Goal: Task Accomplishment & Management: Use online tool/utility

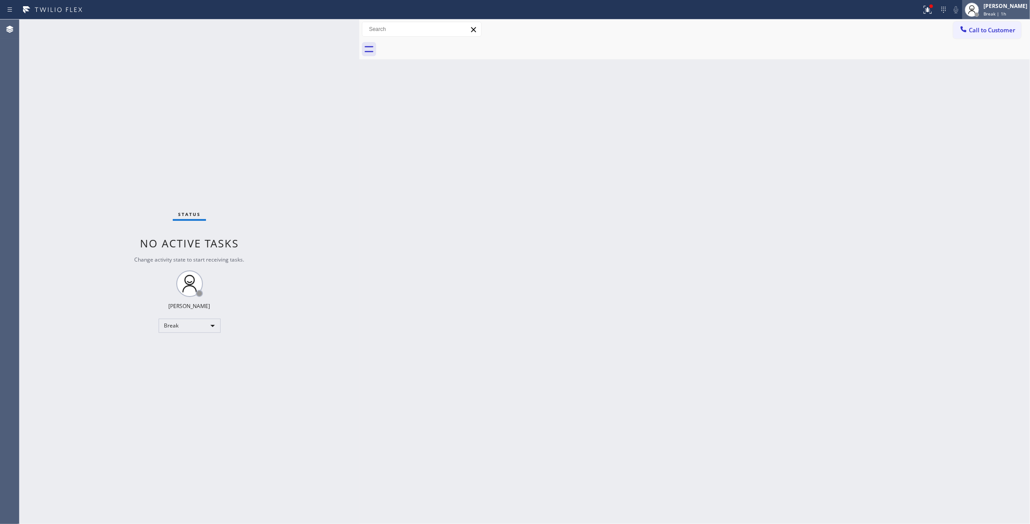
click at [983, 13] on span "Break | 1h" at bounding box center [994, 14] width 23 height 6
click at [971, 51] on button "Available" at bounding box center [985, 47] width 89 height 12
click at [983, 12] on span "Available | 0s" at bounding box center [998, 14] width 30 height 6
click at [967, 55] on button "Unavailable" at bounding box center [985, 59] width 89 height 12
click at [922, 14] on icon at bounding box center [927, 9] width 11 height 11
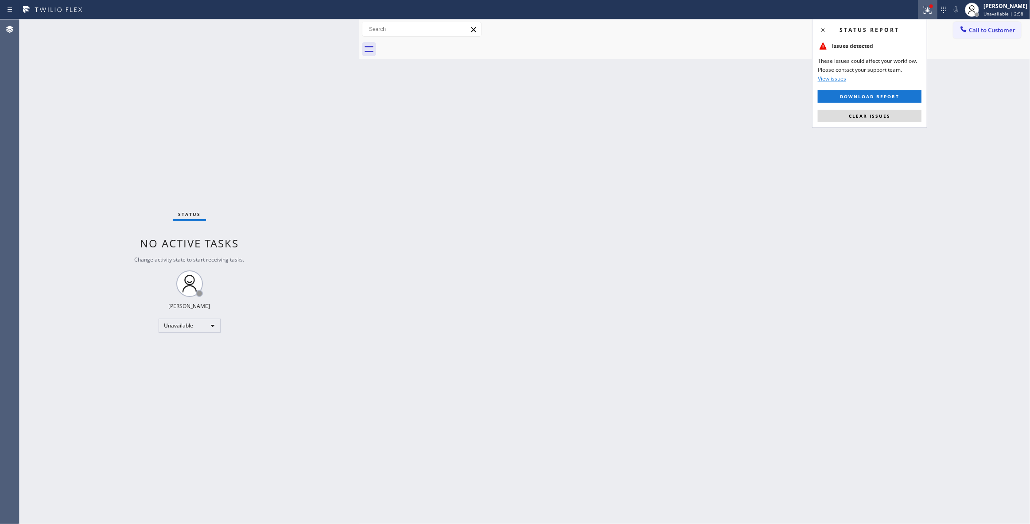
click at [860, 105] on div "Status report Issues detected These issues could affect your workflow. Please c…" at bounding box center [869, 73] width 115 height 109
click at [856, 112] on button "Clear issues" at bounding box center [870, 116] width 104 height 12
click at [37, 136] on div "Status No active tasks Change activity state to start receiving tasks. [PERSON_…" at bounding box center [189, 271] width 340 height 505
click at [994, 29] on span "Call to Customer" at bounding box center [992, 30] width 47 height 8
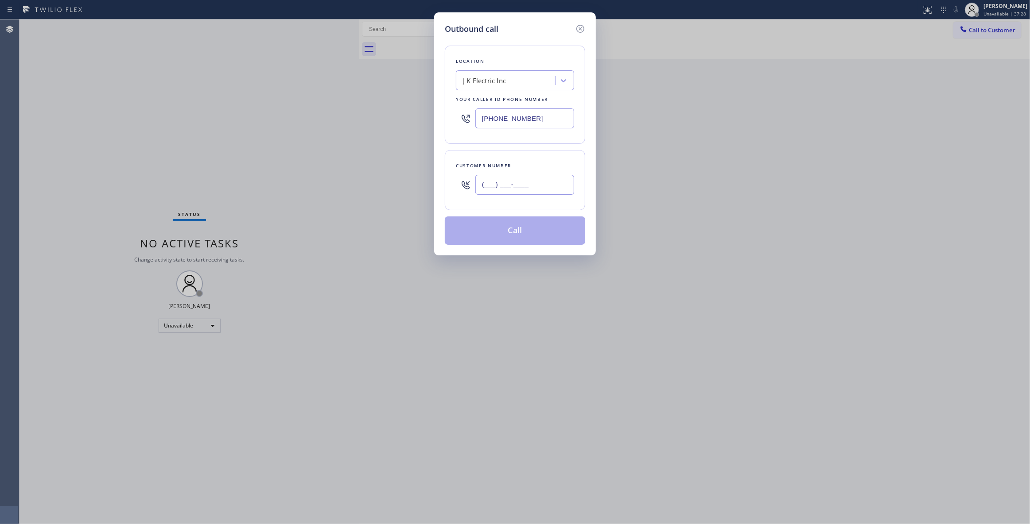
click at [507, 188] on input "(___) ___-____" at bounding box center [524, 185] width 99 height 20
paste input "714) 812-8798"
type input "[PHONE_NUMBER]"
drag, startPoint x: 62, startPoint y: 309, endPoint x: 52, endPoint y: 262, distance: 48.1
click at [62, 307] on div "Outbound call Location J K Electric Inc Your caller id phone number [PHONE_NUMB…" at bounding box center [515, 262] width 1030 height 524
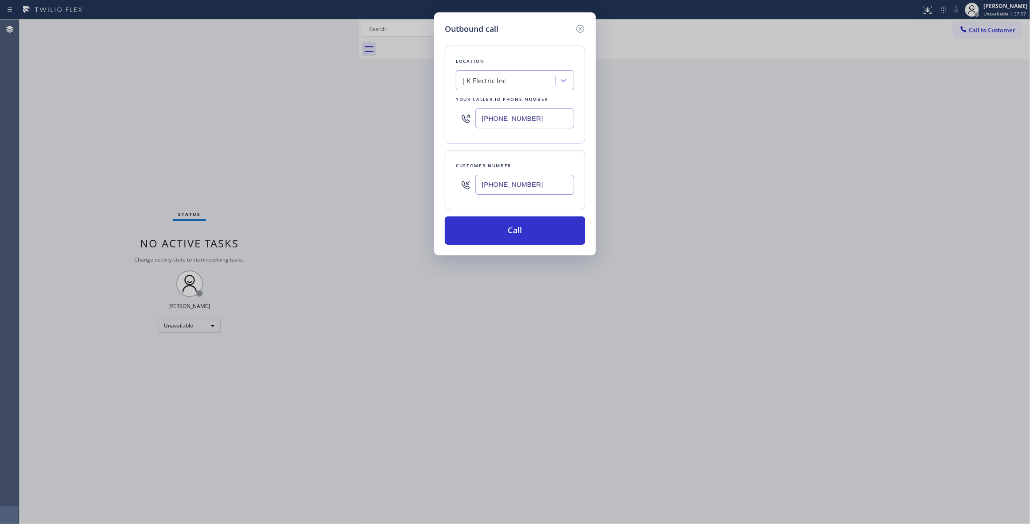
drag, startPoint x: 435, startPoint y: 122, endPoint x: 208, endPoint y: 122, distance: 226.8
click at [208, 122] on div "Outbound call Location J K Electric Inc Your caller id phone number [PHONE_NUMB…" at bounding box center [515, 262] width 1030 height 524
paste input "855) 731-4952"
type input "[PHONE_NUMBER]"
click at [488, 238] on button "Call" at bounding box center [515, 231] width 140 height 28
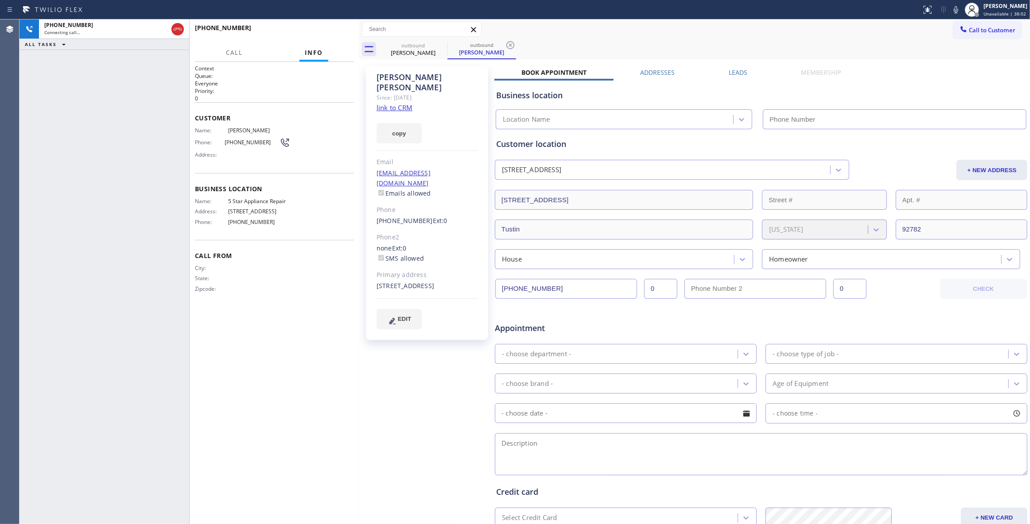
click at [513, 43] on icon at bounding box center [510, 45] width 11 height 11
type input "[PHONE_NUMBER]"
click at [387, 103] on link "link to CRM" at bounding box center [395, 107] width 36 height 9
click at [342, 33] on span "HANG UP" at bounding box center [333, 32] width 27 height 6
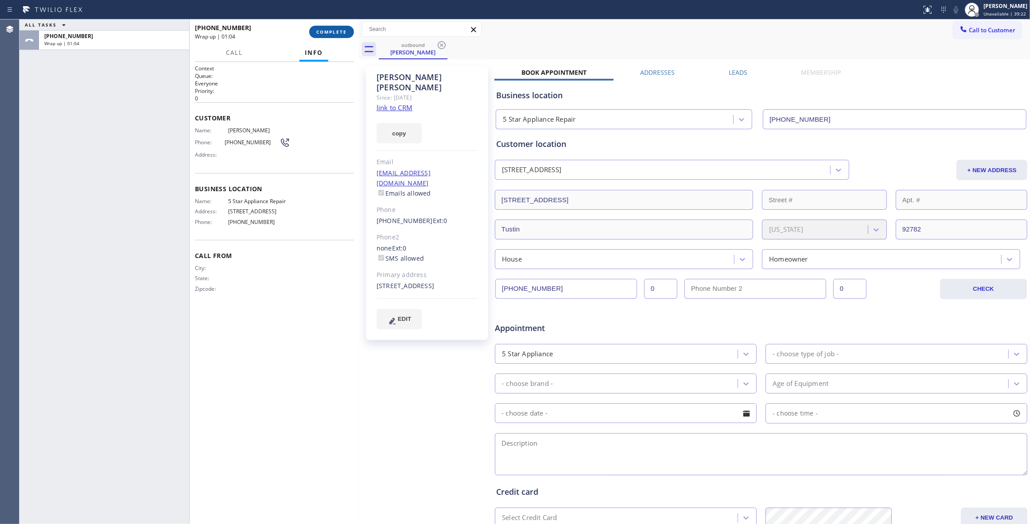
click at [332, 35] on button "COMPLETE" at bounding box center [331, 32] width 45 height 12
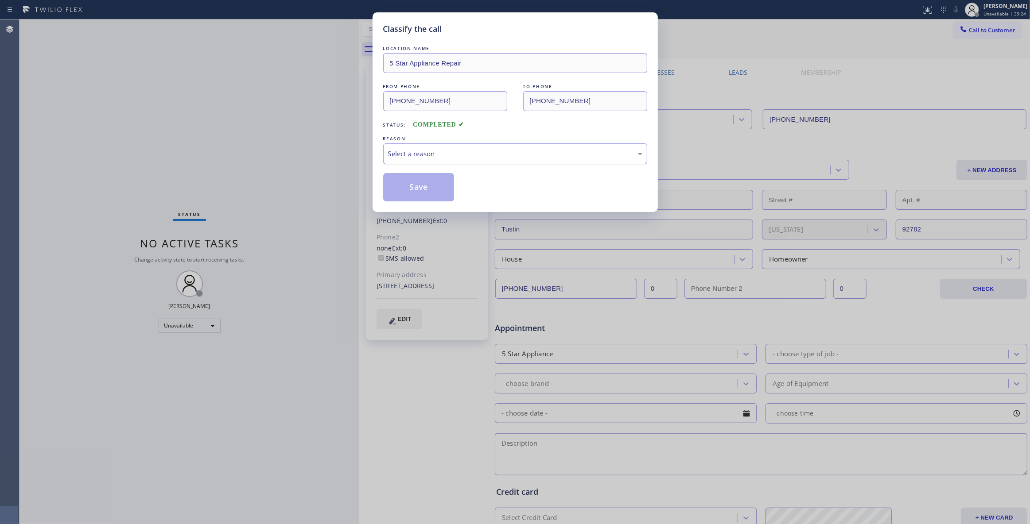
click at [428, 156] on div "Select a reason" at bounding box center [515, 154] width 254 height 10
click at [412, 186] on button "Save" at bounding box center [418, 187] width 71 height 28
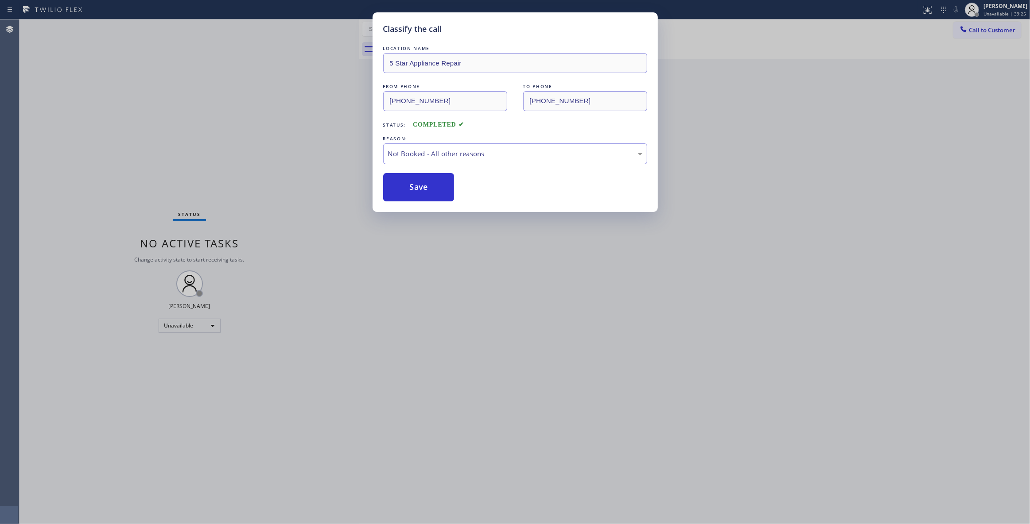
click at [412, 186] on button "Save" at bounding box center [418, 187] width 71 height 28
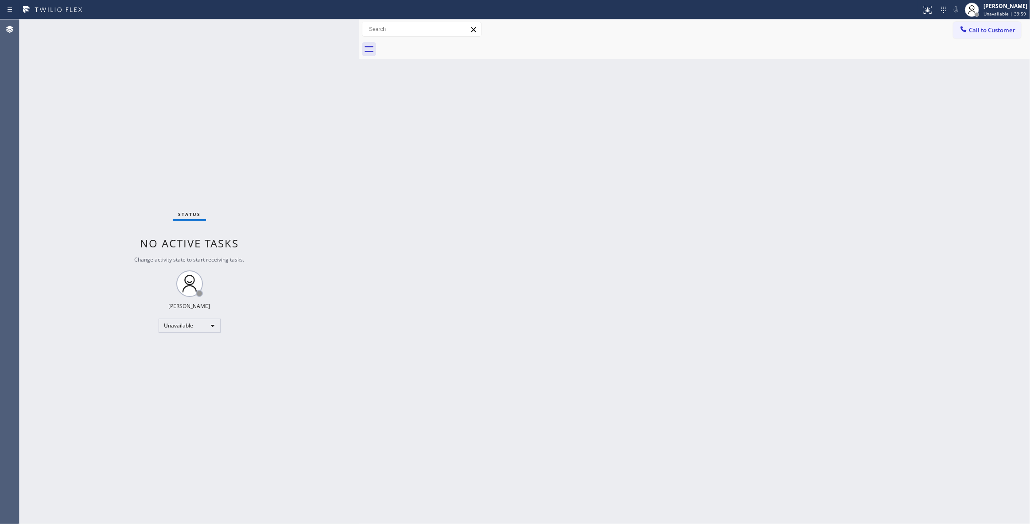
click at [31, 73] on div "Status No active tasks Change activity state to start receiving tasks. [PERSON_…" at bounding box center [189, 271] width 340 height 505
drag, startPoint x: 975, startPoint y: 34, endPoint x: 920, endPoint y: 34, distance: 55.8
click at [975, 34] on button "Call to Customer" at bounding box center [987, 30] width 68 height 17
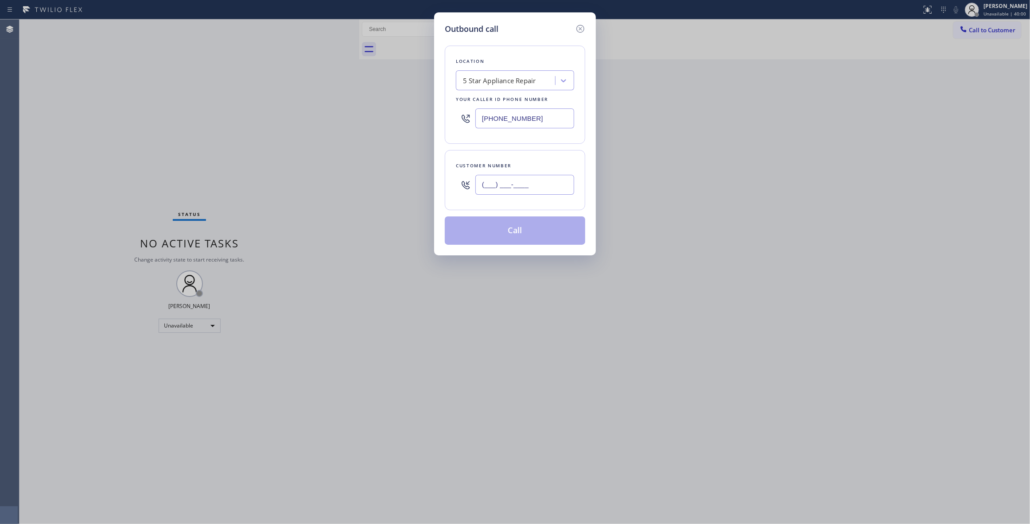
click at [538, 183] on input "(___) ___-____" at bounding box center [524, 185] width 99 height 20
paste input "617) 335-1657"
type input "[PHONE_NUMBER]"
click at [515, 236] on button "Call" at bounding box center [515, 231] width 140 height 28
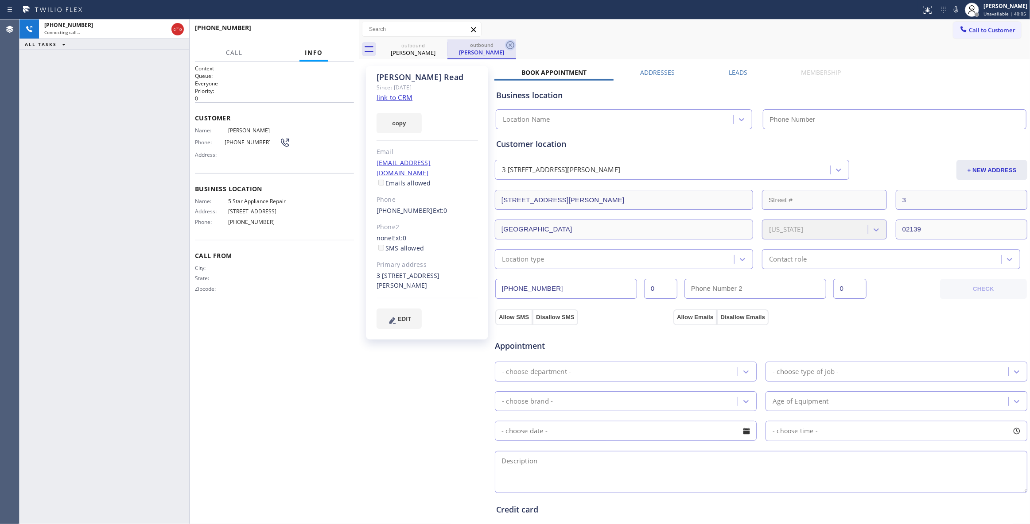
click at [509, 47] on icon at bounding box center [510, 45] width 11 height 11
type input "[PHONE_NUMBER]"
click at [396, 96] on link "link to CRM" at bounding box center [395, 97] width 36 height 9
click at [326, 29] on span "HANG UP" at bounding box center [333, 32] width 27 height 6
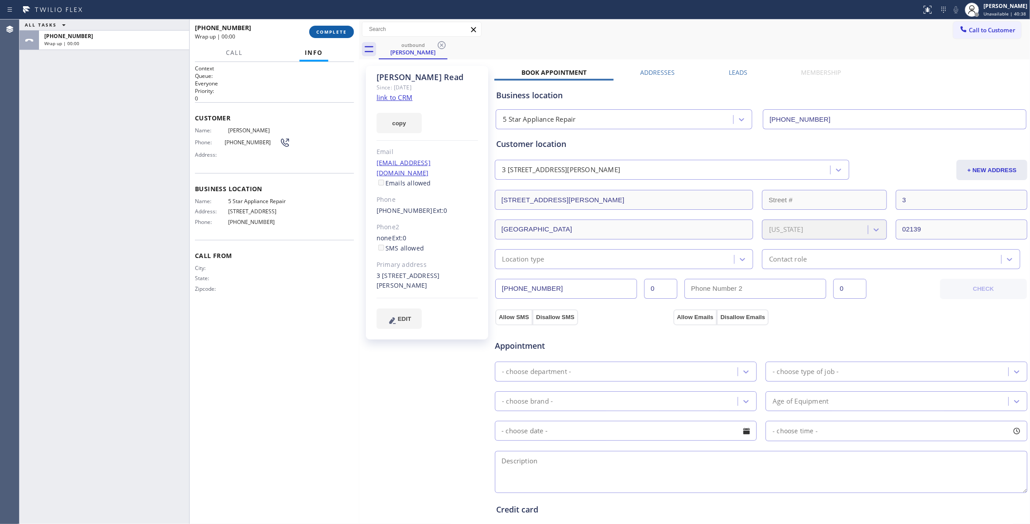
click at [326, 29] on span "COMPLETE" at bounding box center [331, 32] width 31 height 6
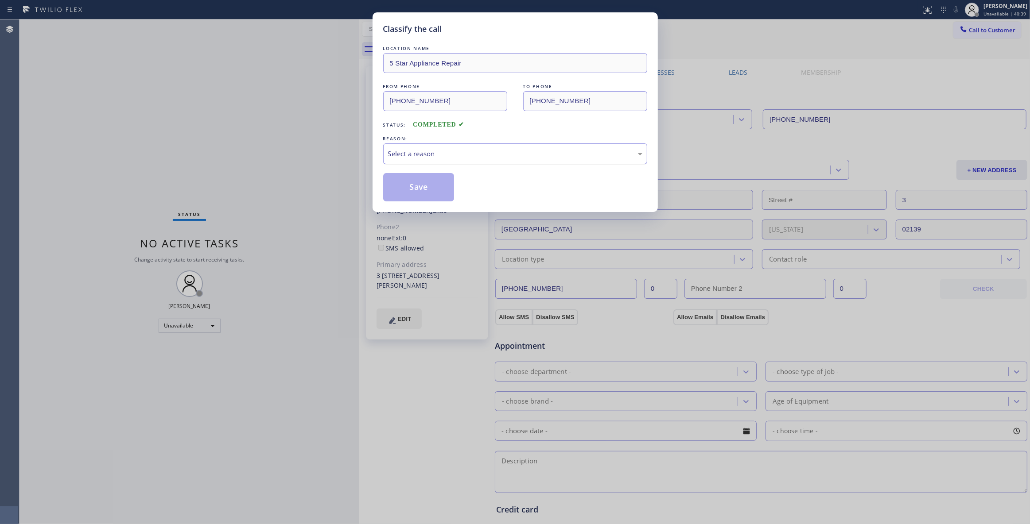
click at [399, 151] on div "Select a reason" at bounding box center [515, 154] width 254 height 10
click at [413, 190] on button "Save" at bounding box center [418, 187] width 71 height 28
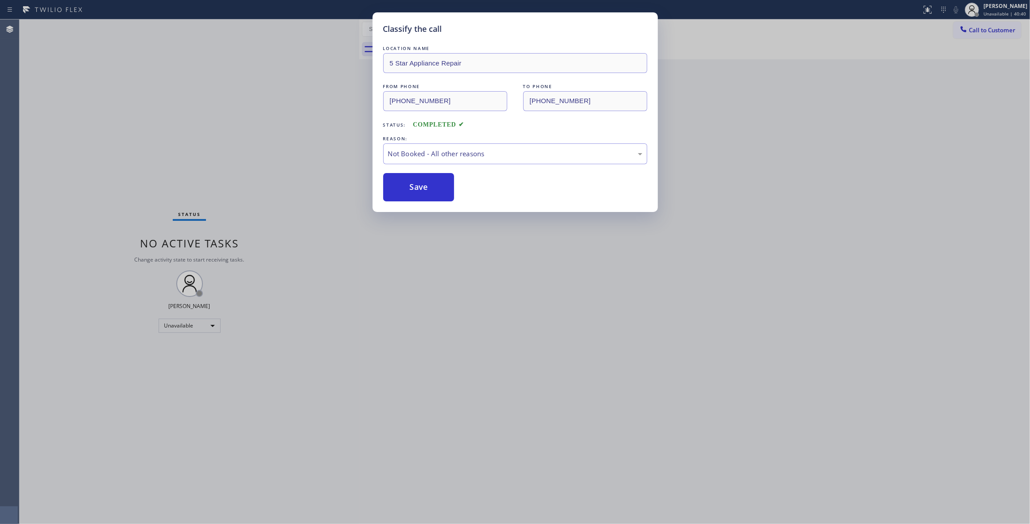
click at [413, 190] on button "Save" at bounding box center [418, 187] width 71 height 28
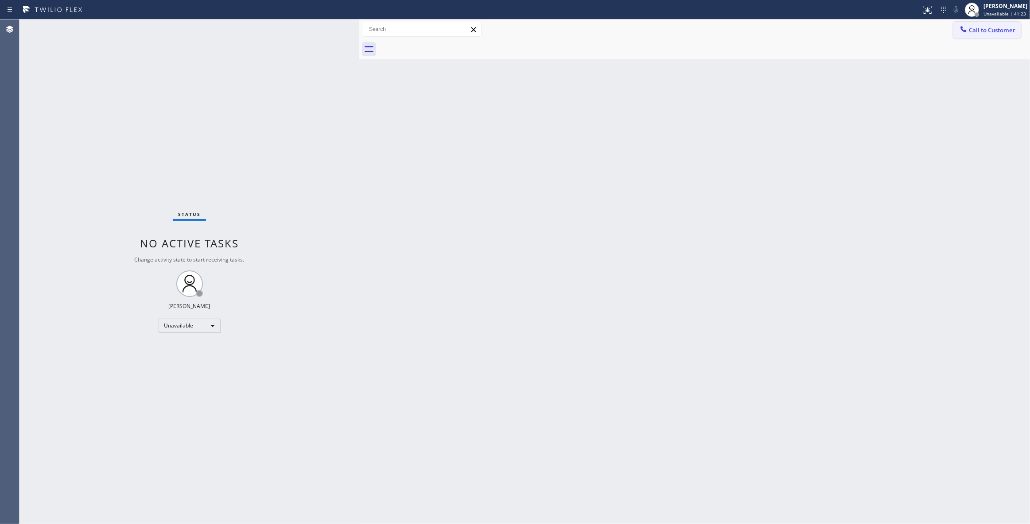
click at [1005, 36] on button "Call to Customer" at bounding box center [987, 30] width 68 height 17
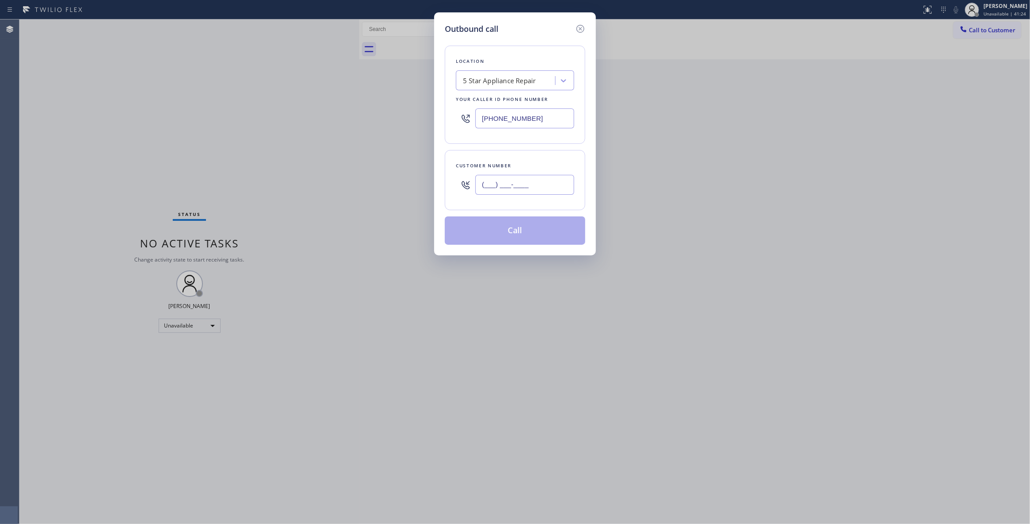
click at [493, 188] on input "(___) ___-____" at bounding box center [524, 185] width 99 height 20
paste input "718) 753-6310"
type input "[PHONE_NUMBER]"
click at [501, 234] on button "Call" at bounding box center [515, 231] width 140 height 28
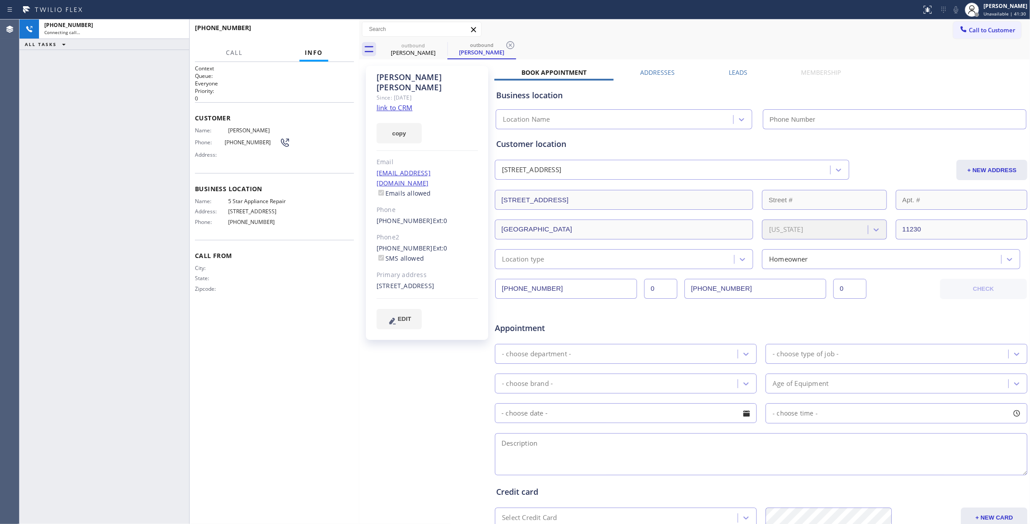
type input "[PHONE_NUMBER]"
click at [509, 44] on icon at bounding box center [510, 45] width 8 height 8
click at [388, 103] on link "link to CRM" at bounding box center [395, 107] width 36 height 9
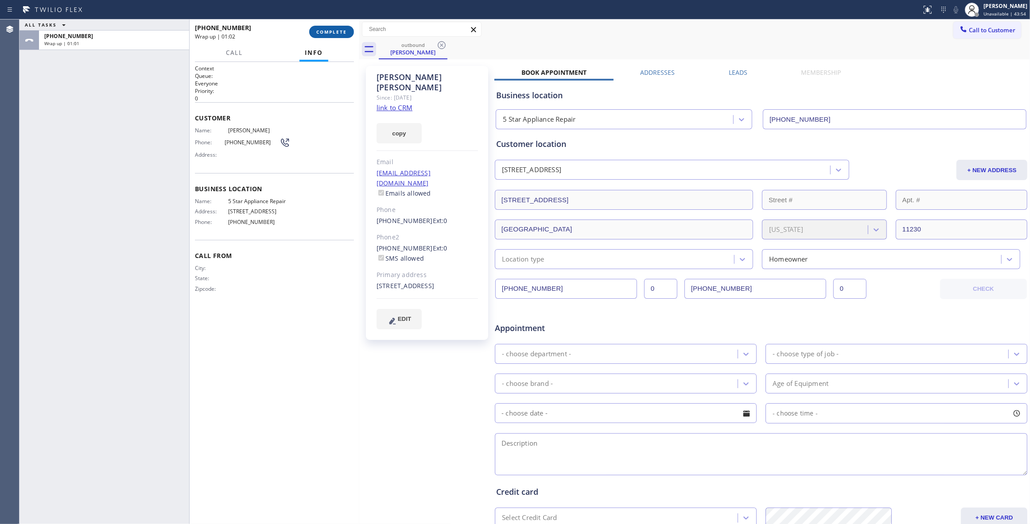
click at [328, 32] on span "COMPLETE" at bounding box center [331, 32] width 31 height 6
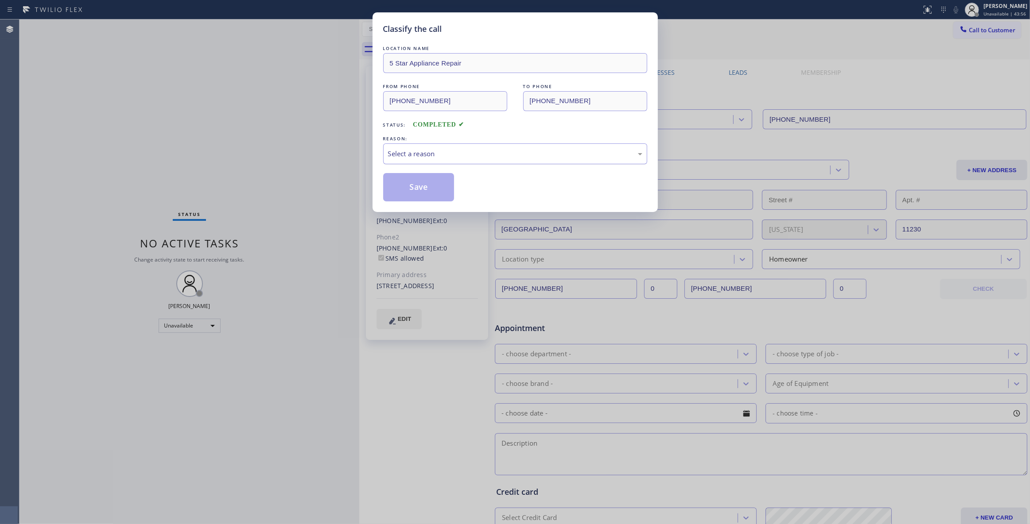
drag, startPoint x: 475, startPoint y: 162, endPoint x: 470, endPoint y: 162, distance: 4.9
click at [473, 162] on div "Select a reason" at bounding box center [515, 154] width 264 height 21
click at [423, 186] on button "Save" at bounding box center [418, 187] width 71 height 28
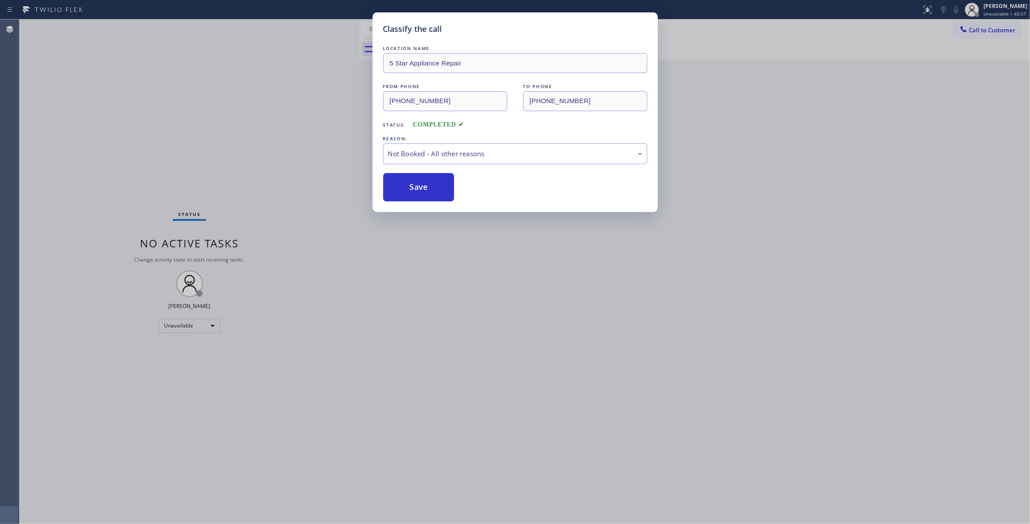
click at [423, 186] on button "Save" at bounding box center [418, 187] width 71 height 28
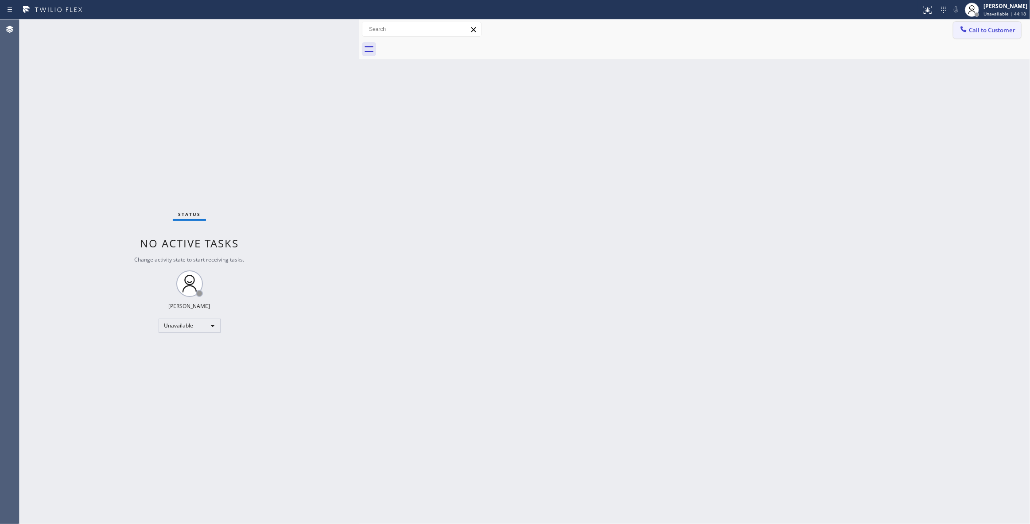
click at [1002, 29] on span "Call to Customer" at bounding box center [992, 30] width 47 height 8
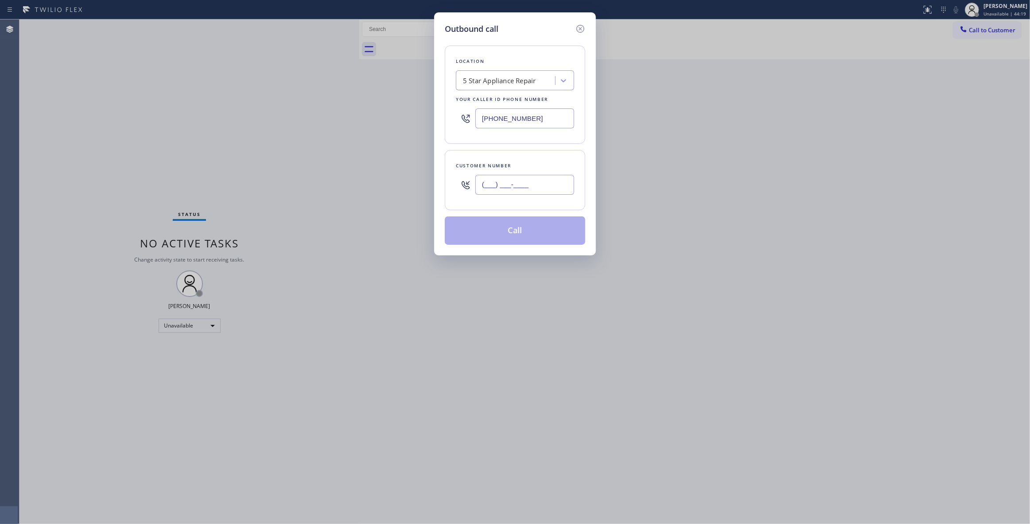
drag, startPoint x: 541, startPoint y: 186, endPoint x: 242, endPoint y: 188, distance: 299.5
click at [250, 186] on div "Outbound call Location 5 Star Appliance Repair Your caller id phone number [PHO…" at bounding box center [515, 262] width 1030 height 524
paste input "213) 497-2578"
type input "[PHONE_NUMBER]"
drag, startPoint x: 548, startPoint y: 120, endPoint x: 316, endPoint y: 114, distance: 231.8
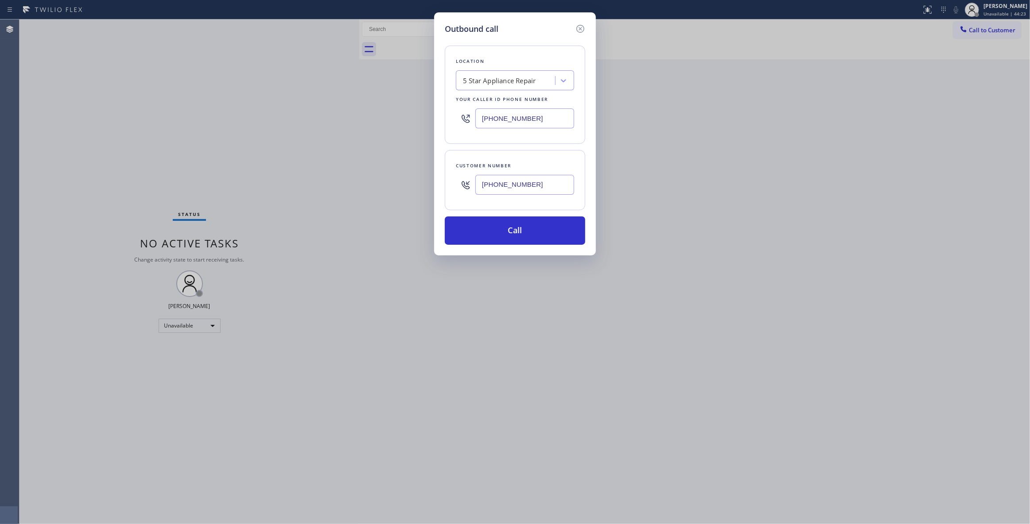
click at [316, 114] on div "Outbound call Location 5 Star Appliance Repair Your caller id phone number [PHO…" at bounding box center [515, 262] width 1030 height 524
paste input "424) 342-7030"
type input "[PHONE_NUMBER]"
drag, startPoint x: 550, startPoint y: 185, endPoint x: 392, endPoint y: 175, distance: 157.5
click at [392, 175] on div "Outbound call Location Torrance Heating and Air Conditioning 2 #uncorrect Your …" at bounding box center [515, 262] width 1030 height 524
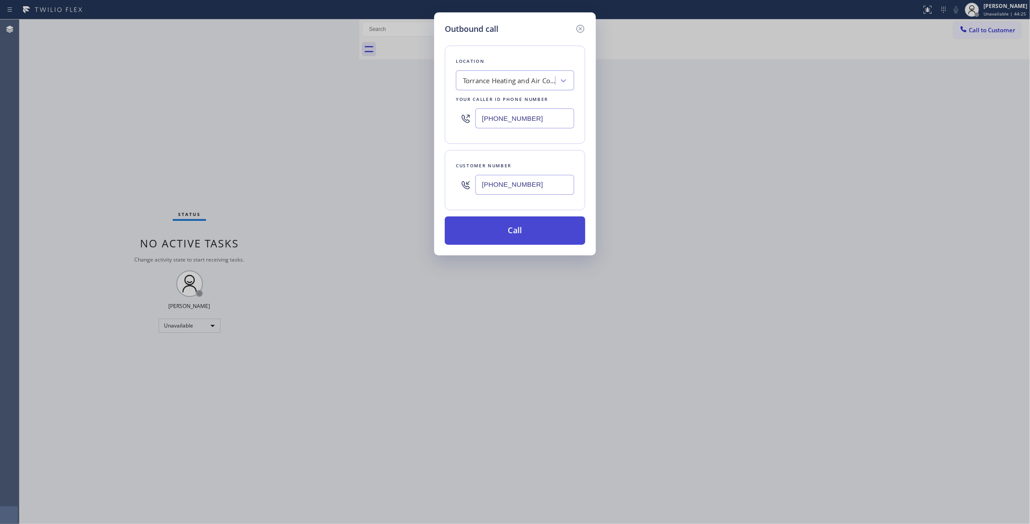
click at [480, 236] on button "Call" at bounding box center [515, 231] width 140 height 28
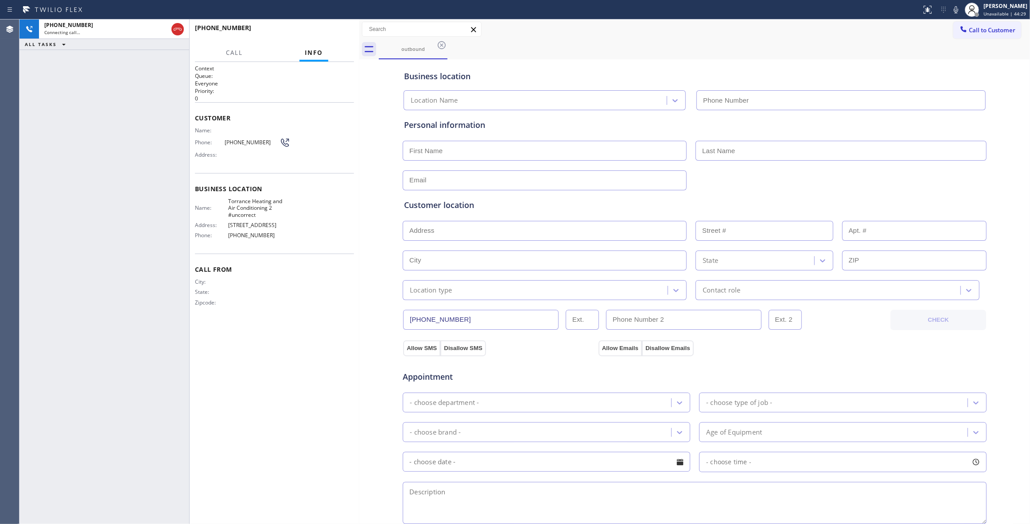
click at [280, 357] on div "Context Queue: Everyone Priority: 0 Customer Name: Phone: [PHONE_NUMBER] Addres…" at bounding box center [274, 293] width 159 height 457
type input "[PHONE_NUMBER]"
click at [335, 34] on span "HANG UP" at bounding box center [333, 32] width 27 height 6
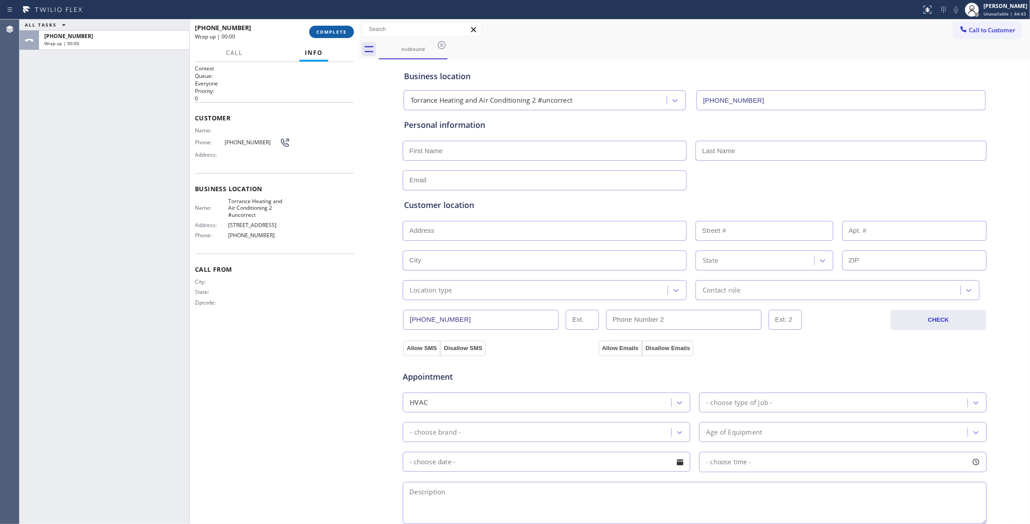
click at [335, 34] on span "COMPLETE" at bounding box center [331, 32] width 31 height 6
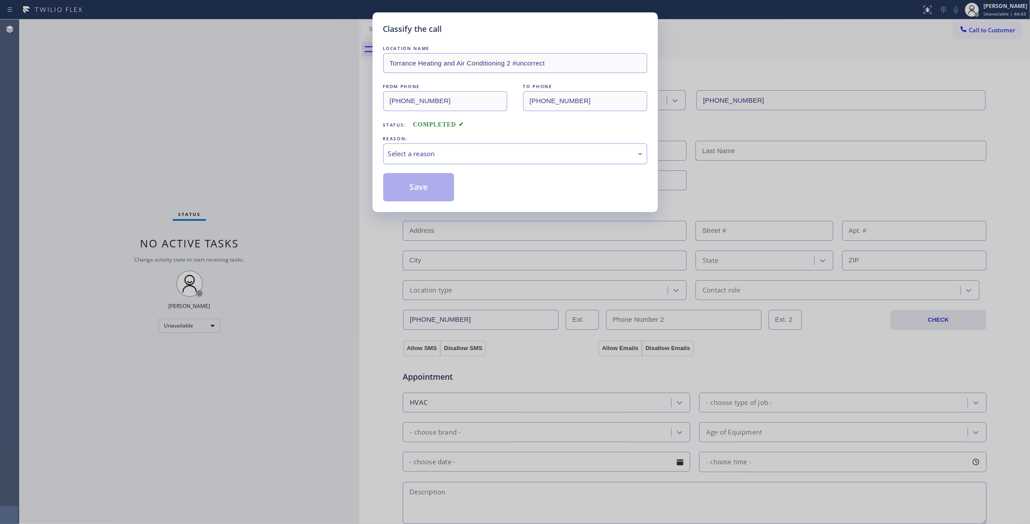
click at [419, 163] on div "Select a reason" at bounding box center [515, 154] width 264 height 21
click at [413, 195] on button "Save" at bounding box center [418, 187] width 71 height 28
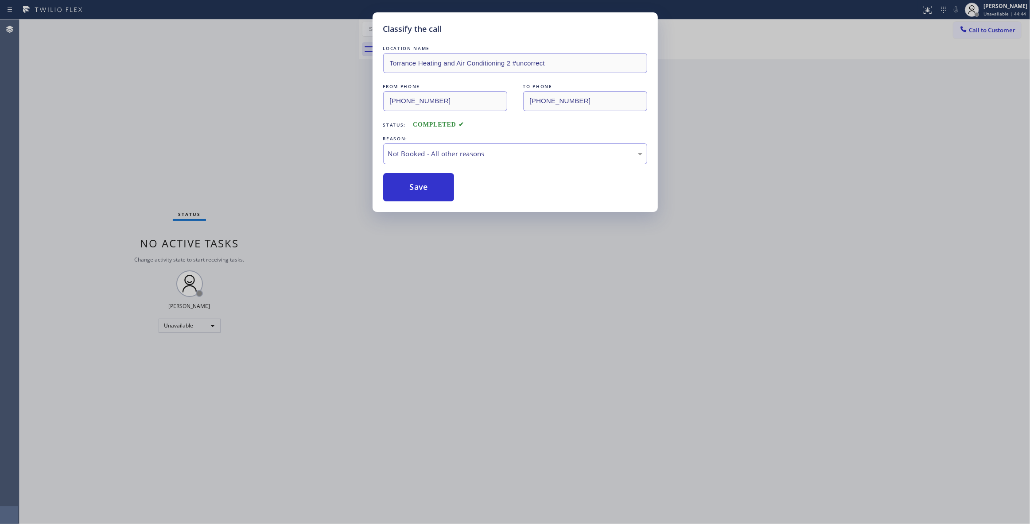
click at [413, 195] on button "Save" at bounding box center [418, 187] width 71 height 28
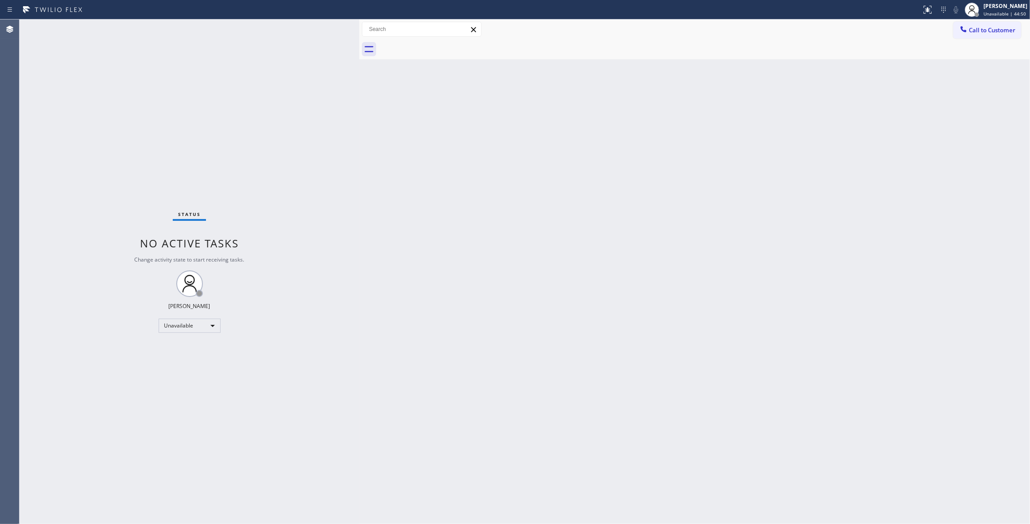
click at [470, 247] on div "Back to Dashboard Change Sender ID Customers Technicians Select a contact Outbo…" at bounding box center [694, 271] width 671 height 505
click at [30, 305] on div "Status No active tasks Change activity state to start receiving tasks. [PERSON_…" at bounding box center [189, 271] width 340 height 505
click at [977, 32] on span "Call to Customer" at bounding box center [992, 30] width 47 height 8
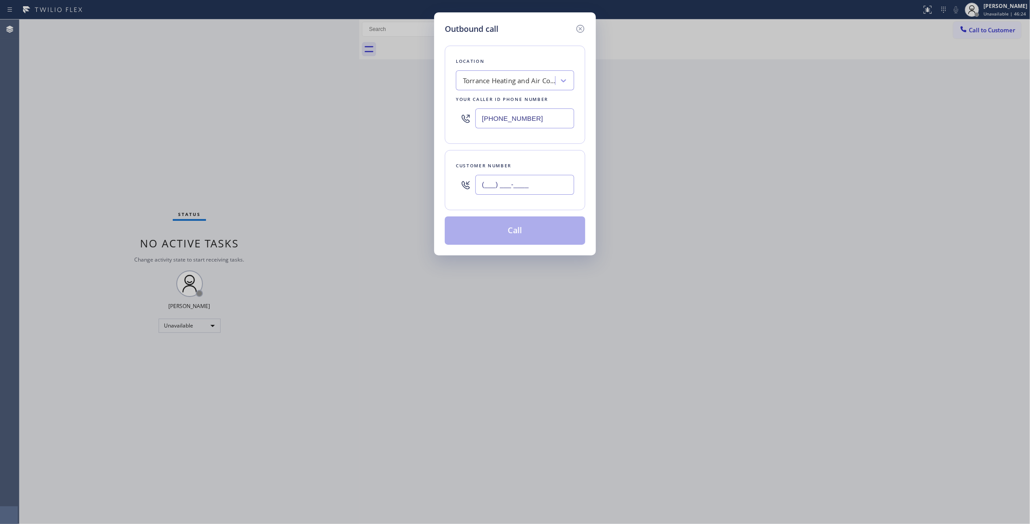
click at [536, 183] on input "(___) ___-____" at bounding box center [524, 185] width 99 height 20
paste input "714) 472-5698"
type input "[PHONE_NUMBER]"
drag, startPoint x: 546, startPoint y: 120, endPoint x: 231, endPoint y: 112, distance: 315.1
click at [264, 112] on div "Outbound call Location Torrance Heating and Air Conditioning 2 #uncorrect Your …" at bounding box center [515, 262] width 1030 height 524
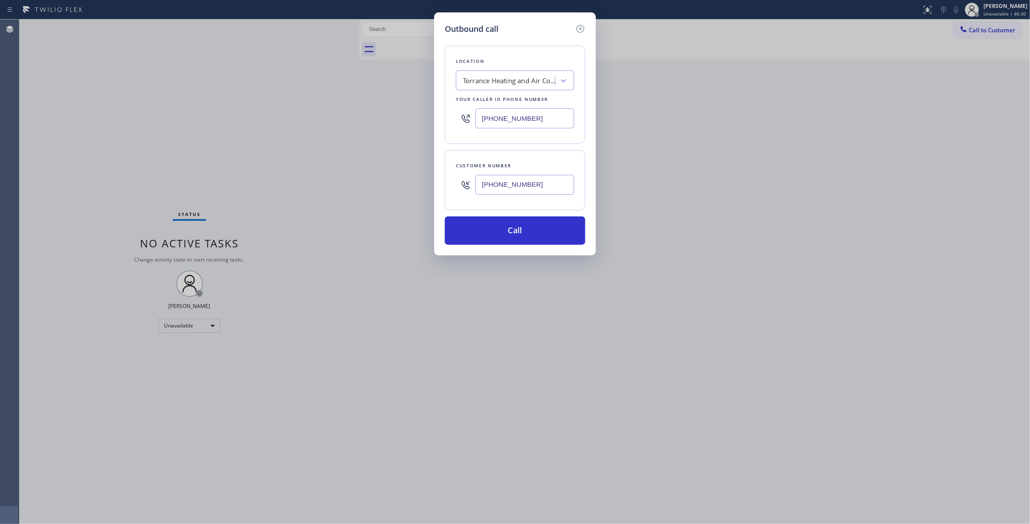
paste input "714) 410-5524"
type input "[PHONE_NUMBER]"
click at [500, 224] on button "Call" at bounding box center [515, 231] width 140 height 28
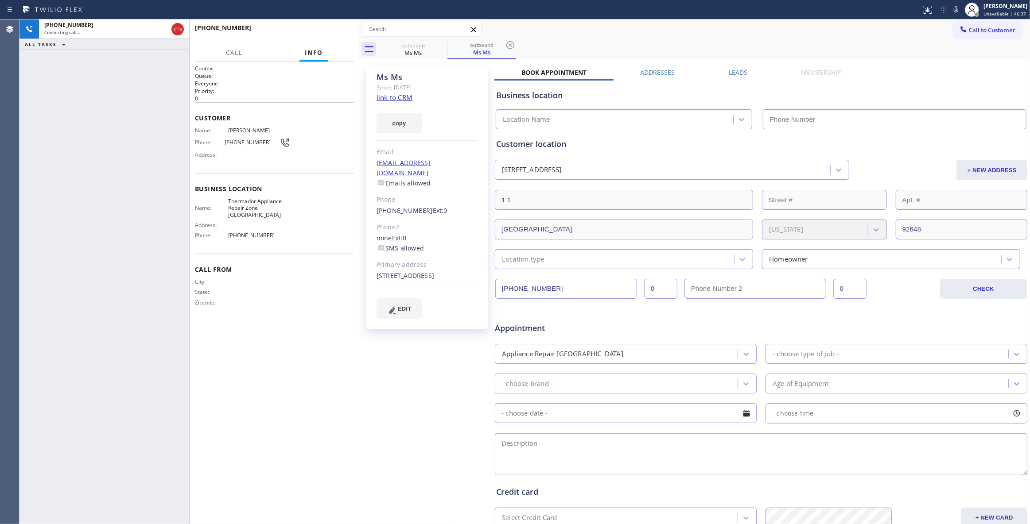
type input "[PHONE_NUMBER]"
click at [328, 31] on span "HANG UP" at bounding box center [333, 32] width 27 height 6
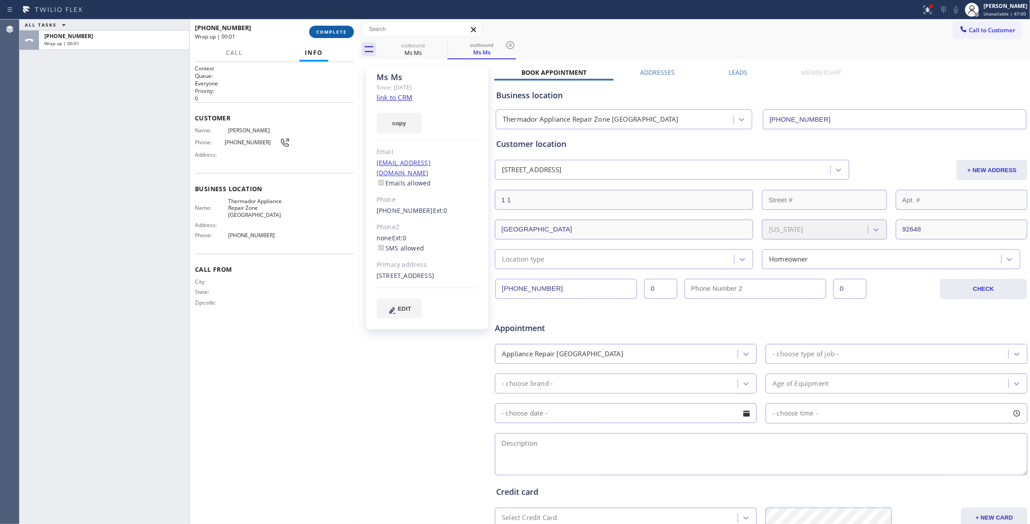
click at [325, 36] on button "COMPLETE" at bounding box center [331, 32] width 45 height 12
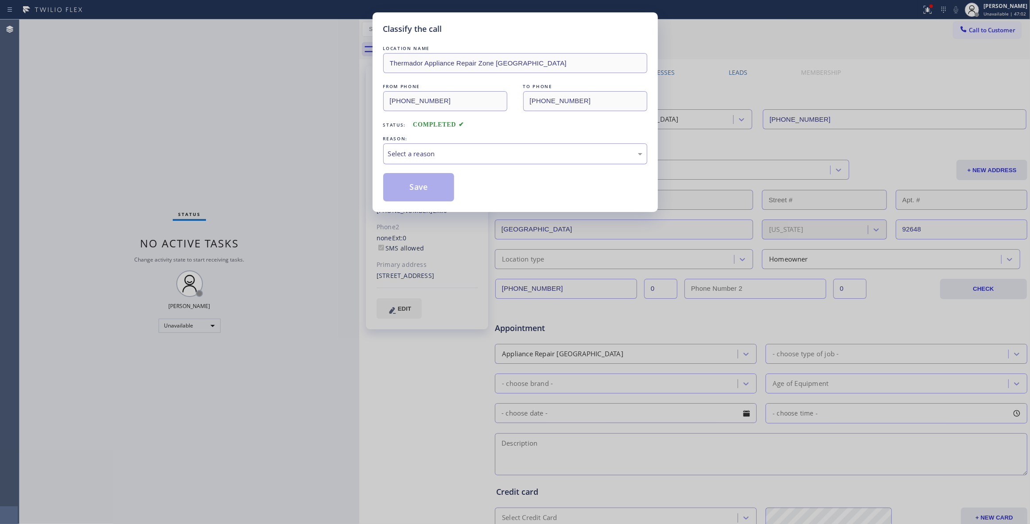
click at [398, 150] on div "Select a reason" at bounding box center [515, 154] width 254 height 10
click at [401, 189] on button "Save" at bounding box center [418, 187] width 71 height 28
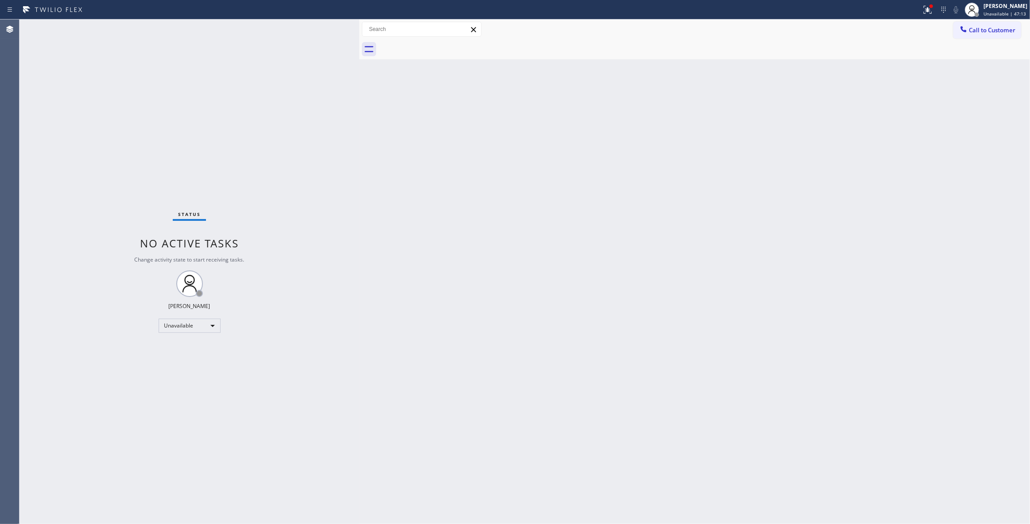
drag, startPoint x: 705, startPoint y: 160, endPoint x: 993, endPoint y: 41, distance: 311.6
click at [715, 156] on div "Back to Dashboard Change Sender ID Customers Technicians Select a contact Outbo…" at bounding box center [694, 271] width 671 height 505
drag, startPoint x: 1004, startPoint y: 27, endPoint x: 622, endPoint y: 137, distance: 397.0
click at [1003, 27] on span "Call to Customer" at bounding box center [992, 30] width 47 height 8
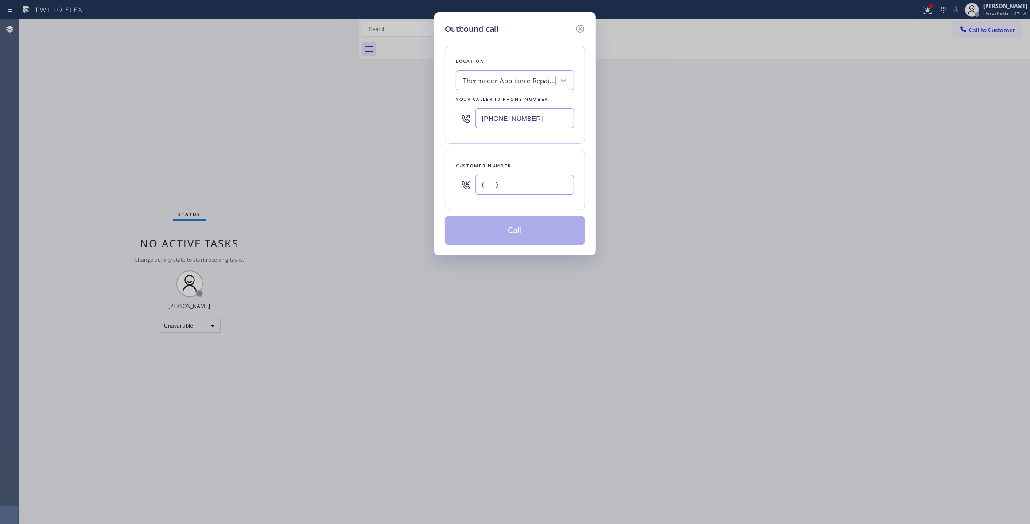
click at [516, 190] on input "(___) ___-____" at bounding box center [524, 185] width 99 height 20
paste input "213) 497-2578"
type input "[PHONE_NUMBER]"
drag, startPoint x: 551, startPoint y: 122, endPoint x: 238, endPoint y: 134, distance: 313.0
click at [220, 121] on div "Outbound call Location Thermador Appliance Repair Zone [GEOGRAPHIC_DATA] Your c…" at bounding box center [515, 262] width 1030 height 524
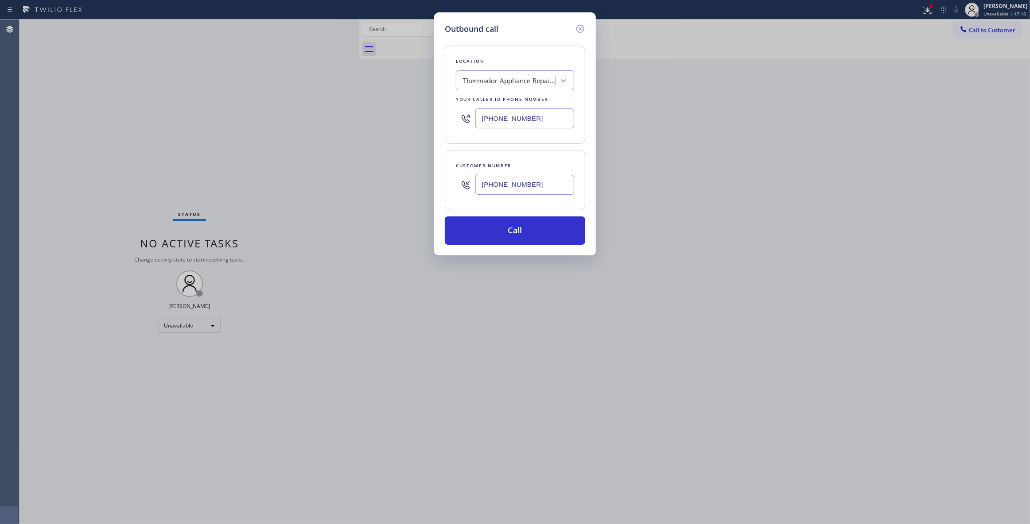
paste input "424) 342-7030"
type input "[PHONE_NUMBER]"
click at [273, 177] on div "Outbound call Location Torrance Heating and Air Conditioning 2 #uncorrect Your …" at bounding box center [515, 262] width 1030 height 524
drag, startPoint x: 252, startPoint y: 171, endPoint x: 82, endPoint y: 183, distance: 169.6
drag, startPoint x: 82, startPoint y: 183, endPoint x: 488, endPoint y: 336, distance: 433.6
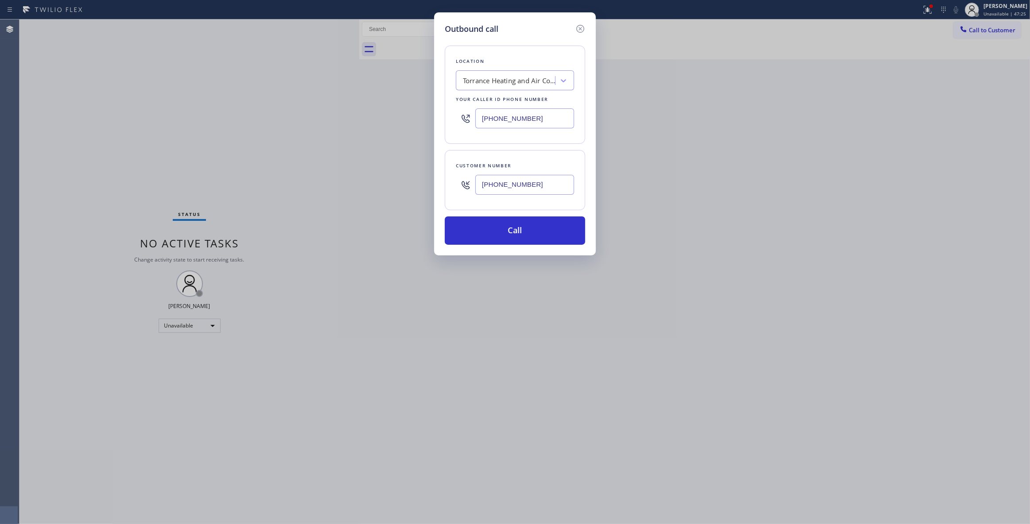
click at [488, 336] on div "Outbound call Location Torrance Heating and Air Conditioning 2 #uncorrect Your …" at bounding box center [515, 262] width 1030 height 524
drag, startPoint x: 554, startPoint y: 183, endPoint x: 361, endPoint y: 183, distance: 192.3
click at [361, 183] on div "Outbound call Location Torrance Heating and Air Conditioning 2 #uncorrect Your …" at bounding box center [515, 262] width 1030 height 524
click at [517, 237] on button "Call" at bounding box center [515, 231] width 140 height 28
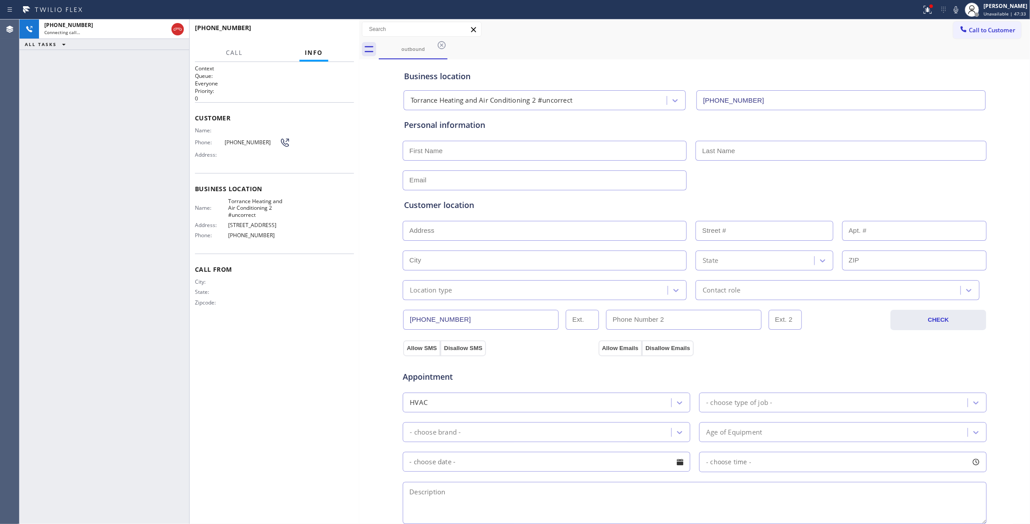
type input "[PHONE_NUMBER]"
click at [335, 32] on span "HANG UP" at bounding box center [333, 32] width 27 height 6
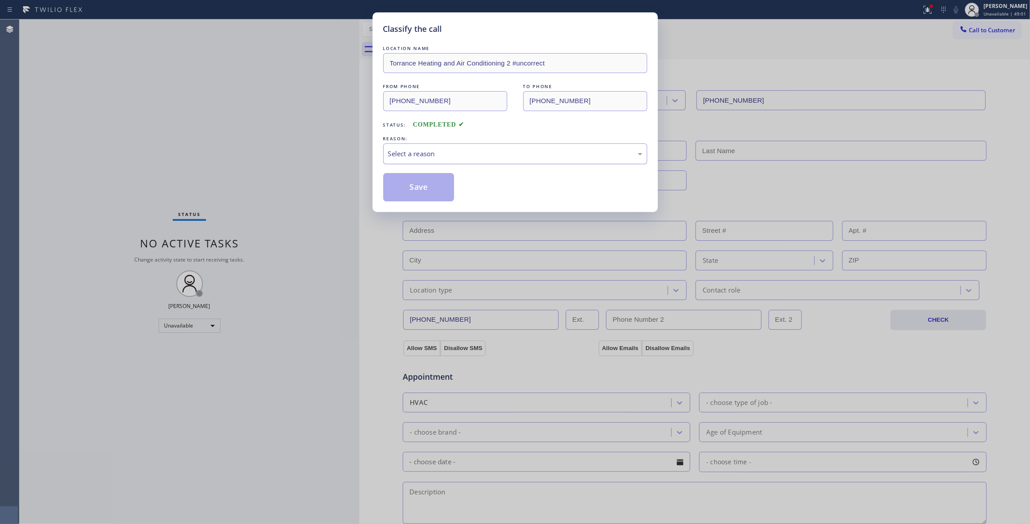
click at [516, 155] on div "Select a reason" at bounding box center [515, 154] width 254 height 10
click at [431, 186] on button "Save" at bounding box center [418, 187] width 71 height 28
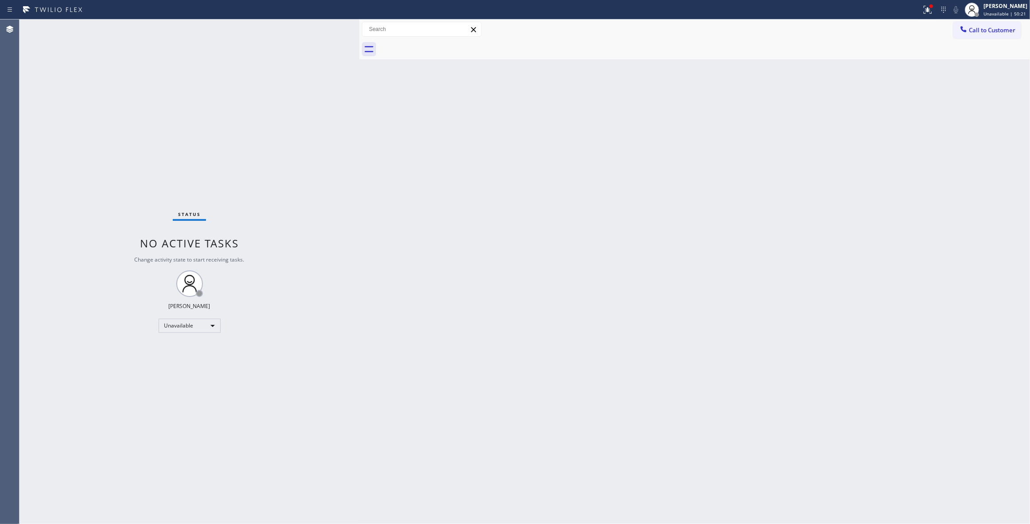
drag, startPoint x: 149, startPoint y: 517, endPoint x: 144, endPoint y: 486, distance: 31.8
click at [149, 517] on div "Status No active tasks Change activity state to start receiving tasks. [PERSON_…" at bounding box center [189, 271] width 340 height 505
click at [977, 33] on span "Call to Customer" at bounding box center [992, 30] width 47 height 8
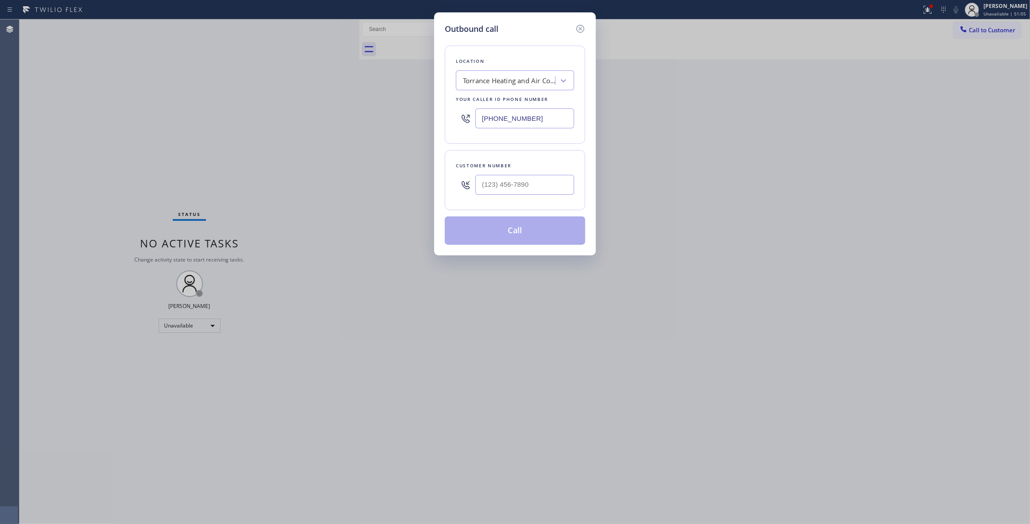
drag, startPoint x: 554, startPoint y: 119, endPoint x: 256, endPoint y: 81, distance: 300.1
click at [236, 116] on div "Outbound call Location Torrance Heating and Air Conditioning 2 #uncorrect Your …" at bounding box center [515, 262] width 1030 height 524
paste input "908) 388-4709"
type input "[PHONE_NUMBER]"
click at [498, 188] on input "(___) ___-____" at bounding box center [524, 185] width 99 height 20
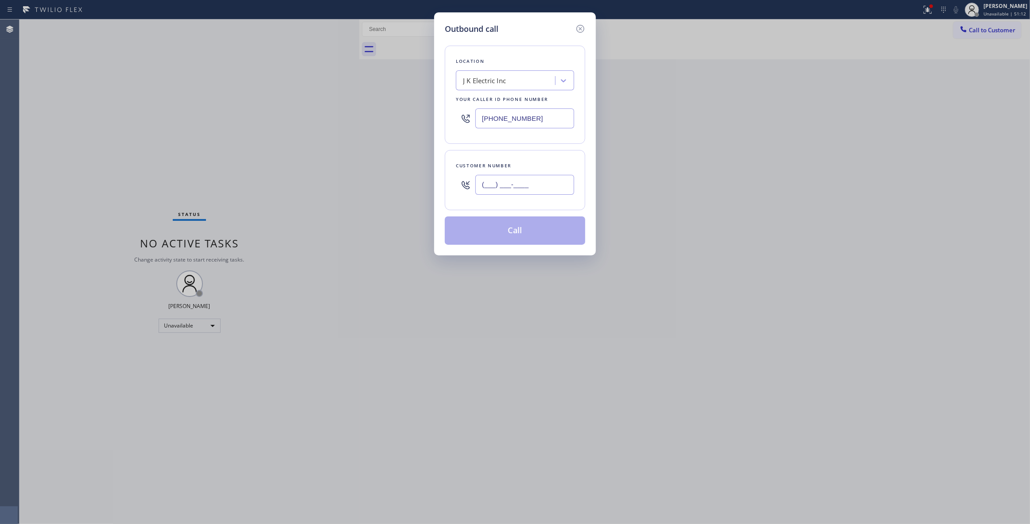
paste input "908) 601-4237"
type input "[PHONE_NUMBER]"
click at [523, 233] on button "Call" at bounding box center [515, 231] width 140 height 28
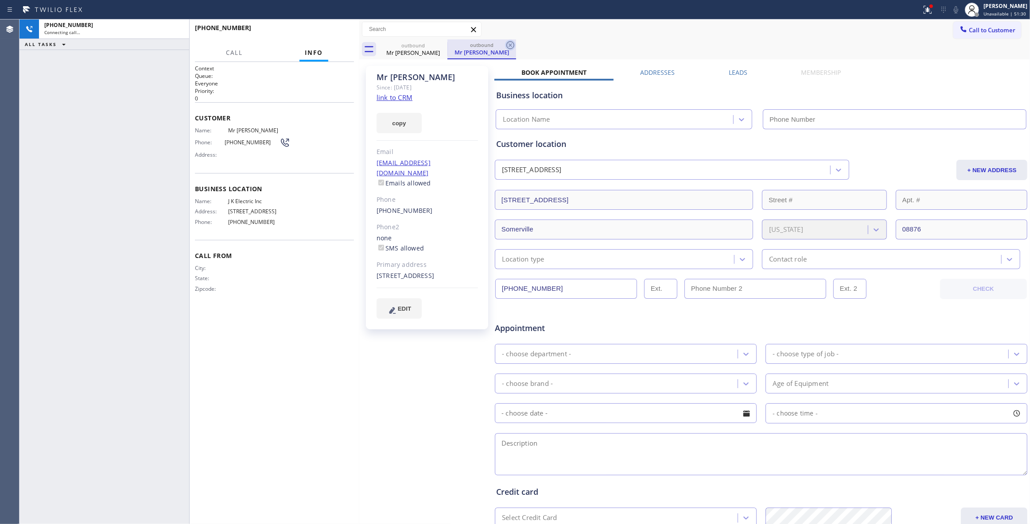
click at [509, 46] on icon at bounding box center [510, 45] width 11 height 11
type input "[PHONE_NUMBER]"
click at [922, 9] on icon at bounding box center [927, 9] width 11 height 11
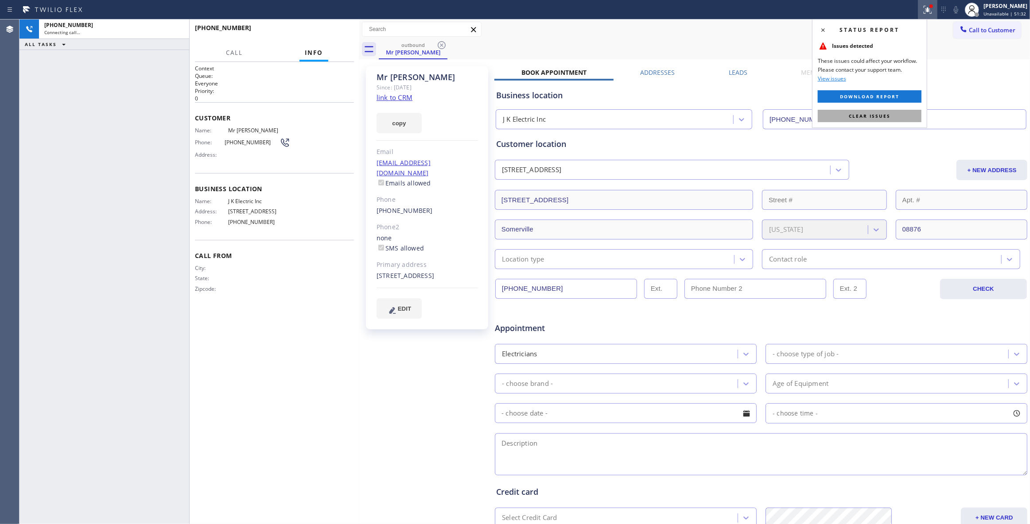
click at [874, 116] on span "Clear issues" at bounding box center [870, 116] width 42 height 6
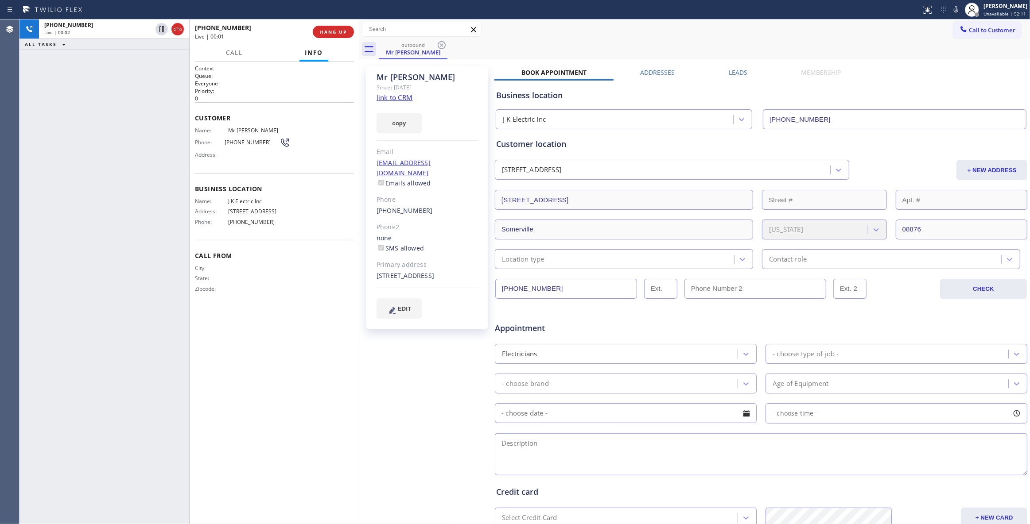
drag, startPoint x: 126, startPoint y: 474, endPoint x: 344, endPoint y: 73, distance: 456.1
click at [124, 470] on div "[PHONE_NUMBER] Live | 00:02 ALL TASKS ALL TASKS ACTIVE TASKS TASKS IN WRAP UP" at bounding box center [104, 271] width 170 height 505
click at [327, 31] on span "HANG UP" at bounding box center [333, 32] width 27 height 6
click at [327, 27] on button "COMPLETE" at bounding box center [331, 32] width 45 height 12
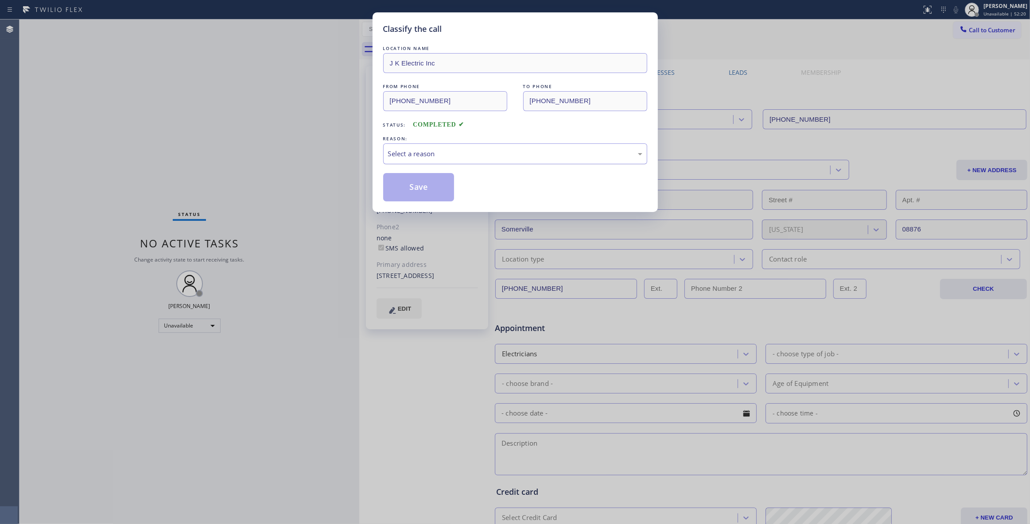
click at [413, 153] on div "Select a reason" at bounding box center [515, 154] width 254 height 10
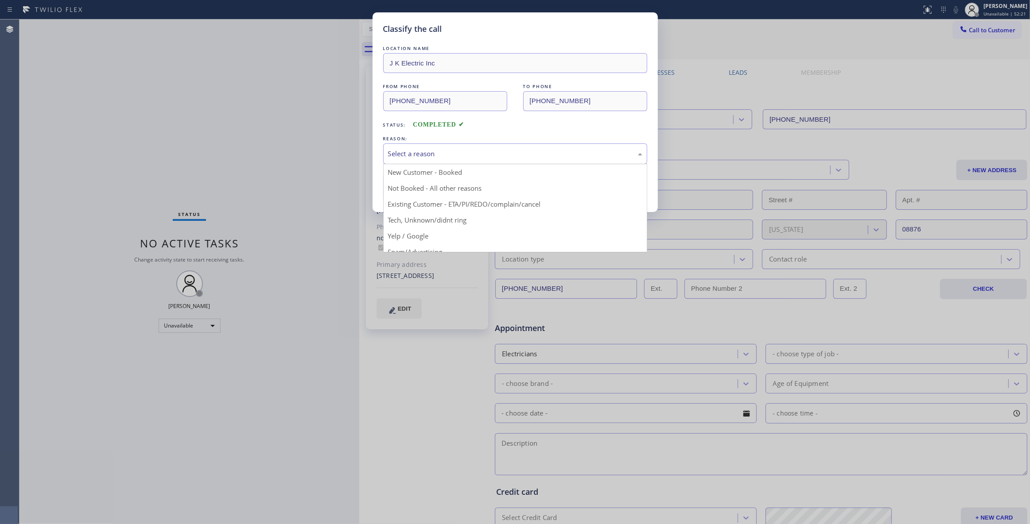
click at [411, 186] on button "Save" at bounding box center [418, 187] width 71 height 28
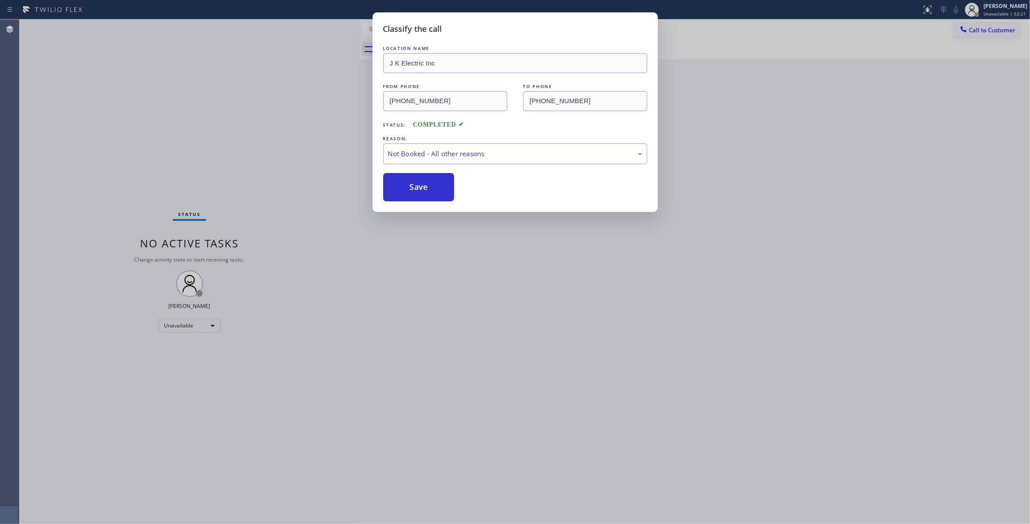
drag, startPoint x: 411, startPoint y: 186, endPoint x: 458, endPoint y: 44, distance: 149.2
click at [410, 179] on button "Save" at bounding box center [418, 187] width 71 height 28
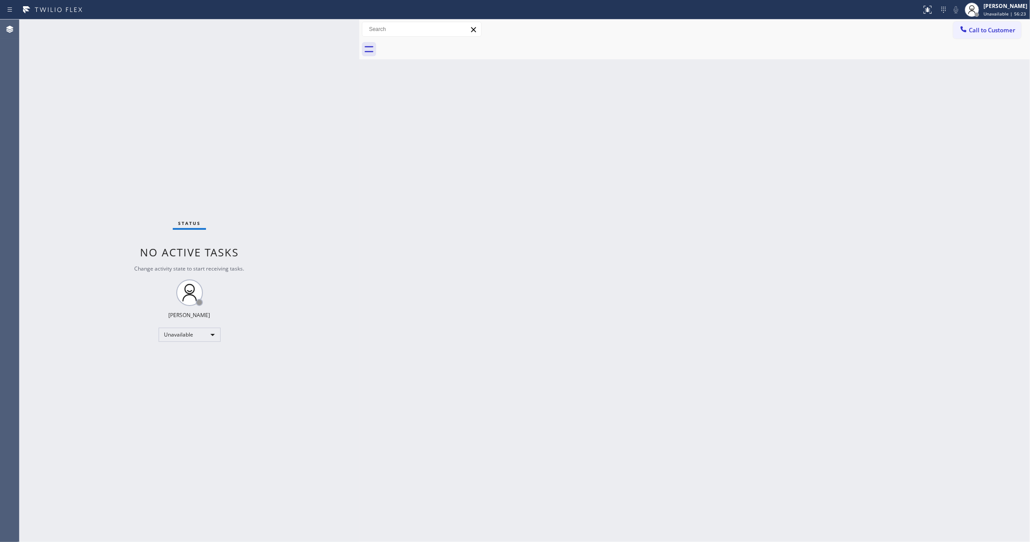
click at [993, 35] on button "Call to Customer" at bounding box center [987, 30] width 68 height 17
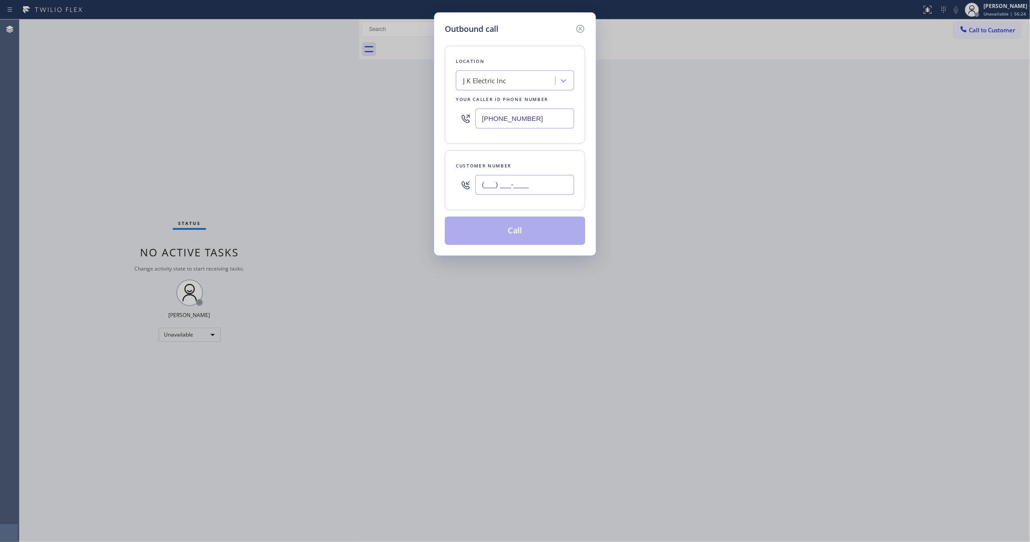
click at [507, 186] on input "(___) ___-____" at bounding box center [524, 185] width 99 height 20
paste input "661) 645-3103"
type input "[PHONE_NUMBER]"
click at [148, 128] on div "Outbound call Location J K Electric Inc Your caller id phone number [PHONE_NUMB…" at bounding box center [515, 271] width 1030 height 542
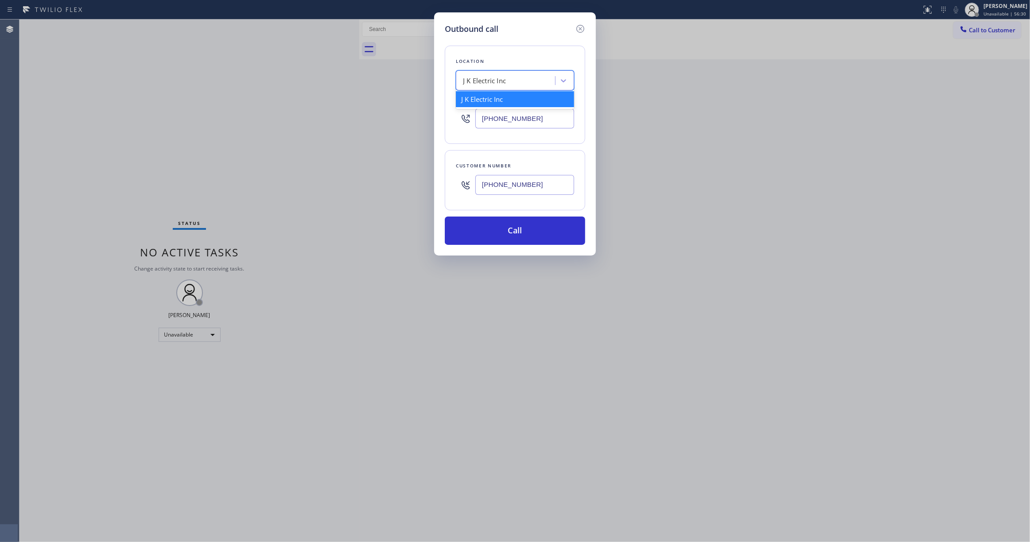
click at [505, 82] on div "J K Electric Inc" at bounding box center [484, 81] width 43 height 10
paste input "Santa Clarita Appliance Repair"
type input "Santa Clarita Appliance Repair"
click at [501, 100] on div "Santa Clarita Appliance Repair" at bounding box center [515, 99] width 118 height 16
type input "[PHONE_NUMBER]"
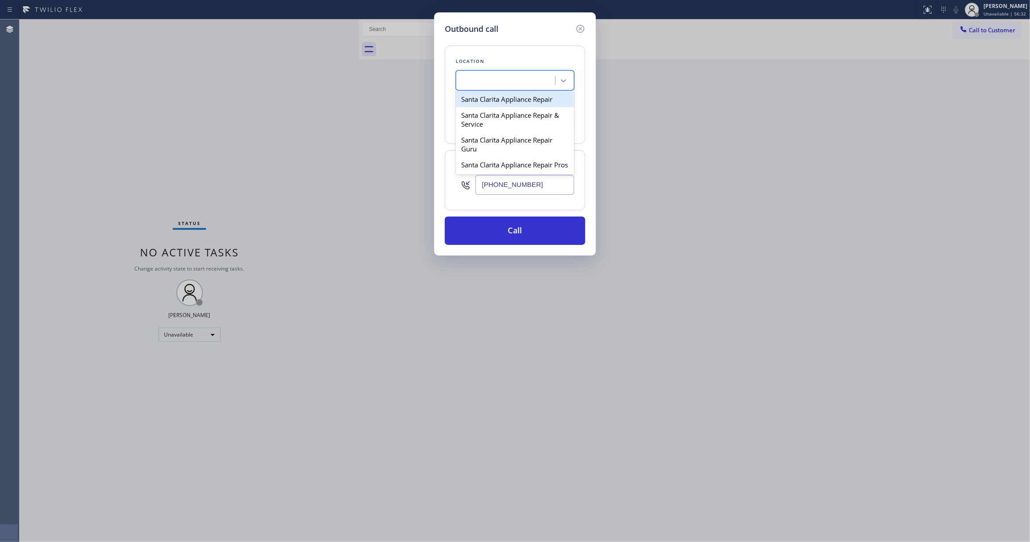
scroll to position [0, 0]
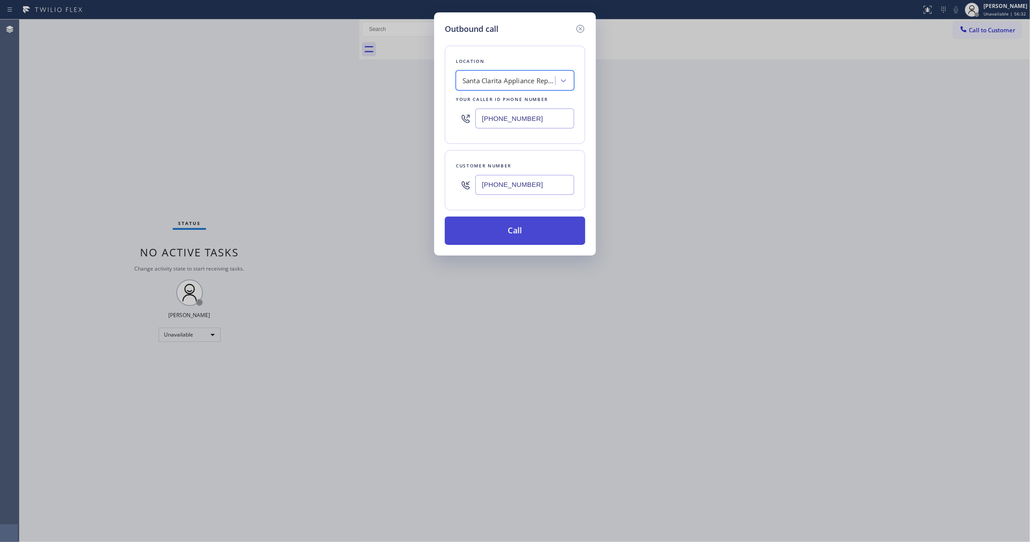
click at [529, 228] on button "Call" at bounding box center [515, 231] width 140 height 28
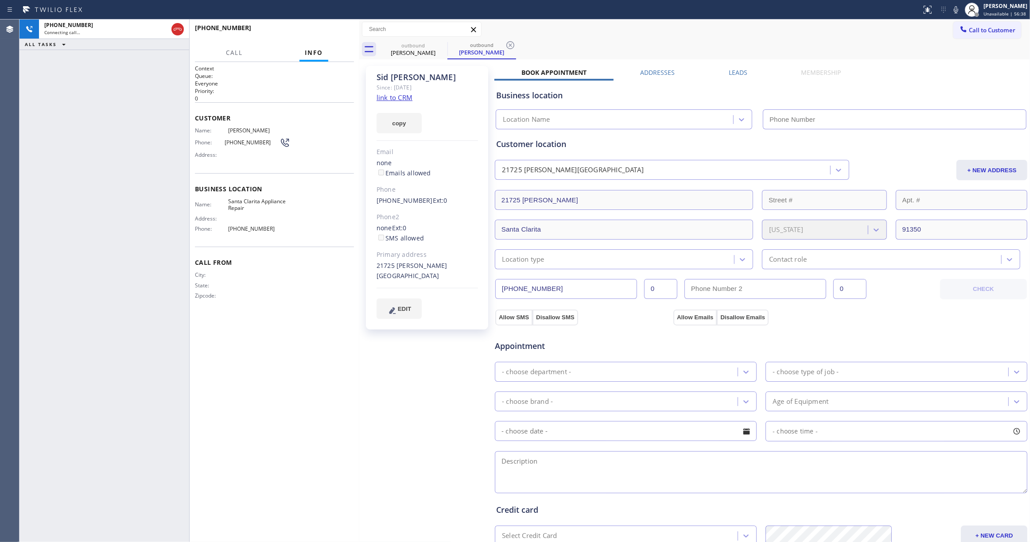
type input "[PHONE_NUMBER]"
drag, startPoint x: 130, startPoint y: 430, endPoint x: 351, endPoint y: 96, distance: 400.4
click at [129, 429] on div "[PHONE_NUMBER] Live | 00:04 ALL TASKS ALL TASKS ACTIVE TASKS TASKS IN WRAP UP" at bounding box center [104, 280] width 170 height 523
click at [509, 46] on icon at bounding box center [510, 45] width 8 height 8
click at [387, 98] on link "link to CRM" at bounding box center [395, 97] width 36 height 9
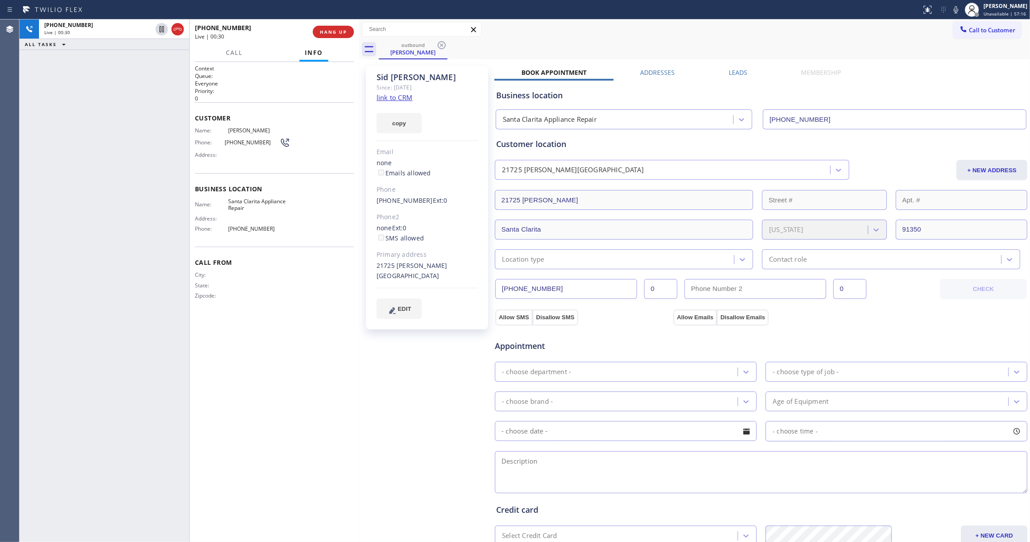
click at [255, 144] on span "[PHONE_NUMBER]" at bounding box center [252, 142] width 55 height 7
drag, startPoint x: 255, startPoint y: 144, endPoint x: 268, endPoint y: 111, distance: 35.6
click at [254, 144] on span "[PHONE_NUMBER]" at bounding box center [252, 142] width 55 height 7
copy div "[PHONE_NUMBER]"
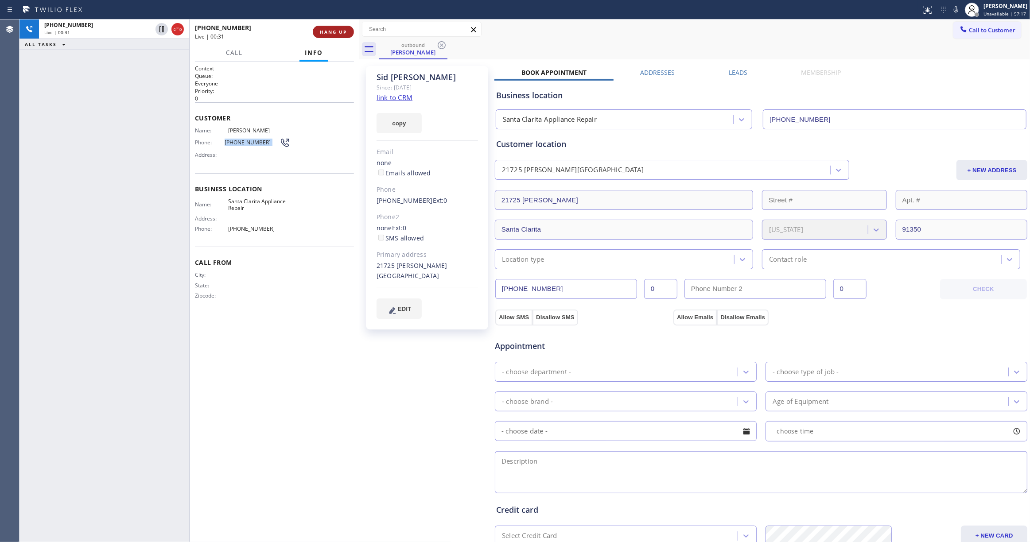
click at [328, 34] on span "HANG UP" at bounding box center [333, 32] width 27 height 6
click at [341, 35] on button "COMPLETE" at bounding box center [331, 32] width 45 height 12
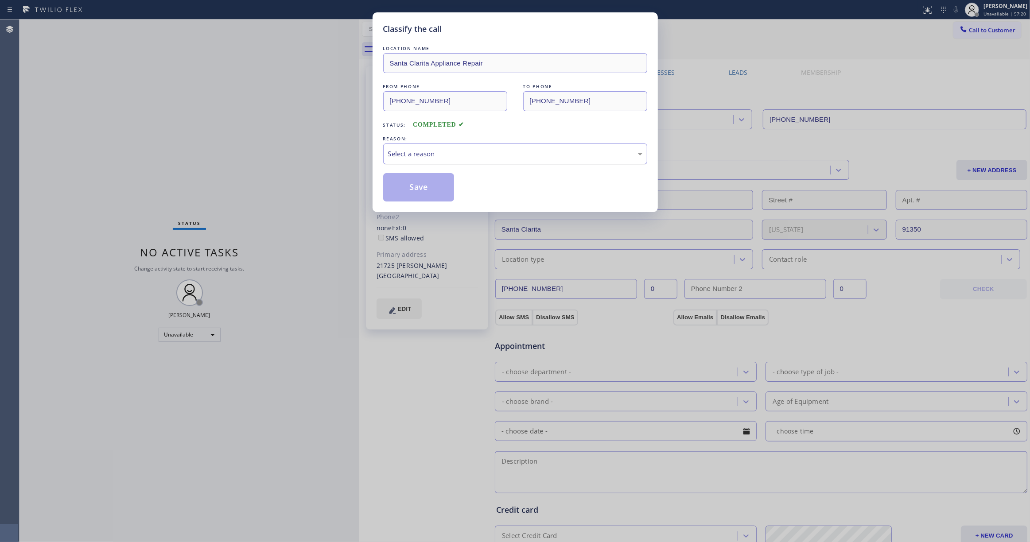
click at [425, 158] on div "Select a reason" at bounding box center [515, 154] width 254 height 10
click at [419, 188] on button "Save" at bounding box center [418, 187] width 71 height 28
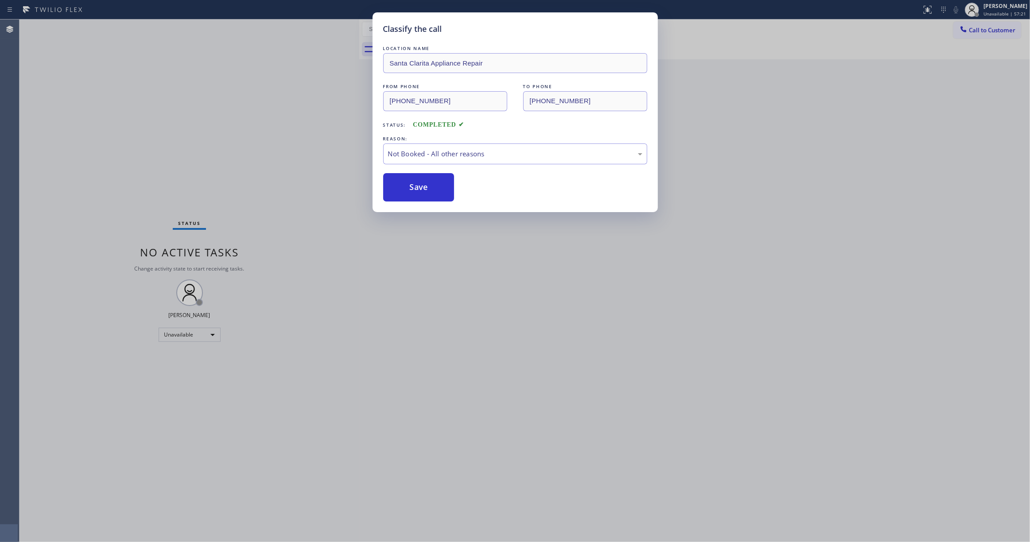
click at [419, 188] on button "Save" at bounding box center [418, 187] width 71 height 28
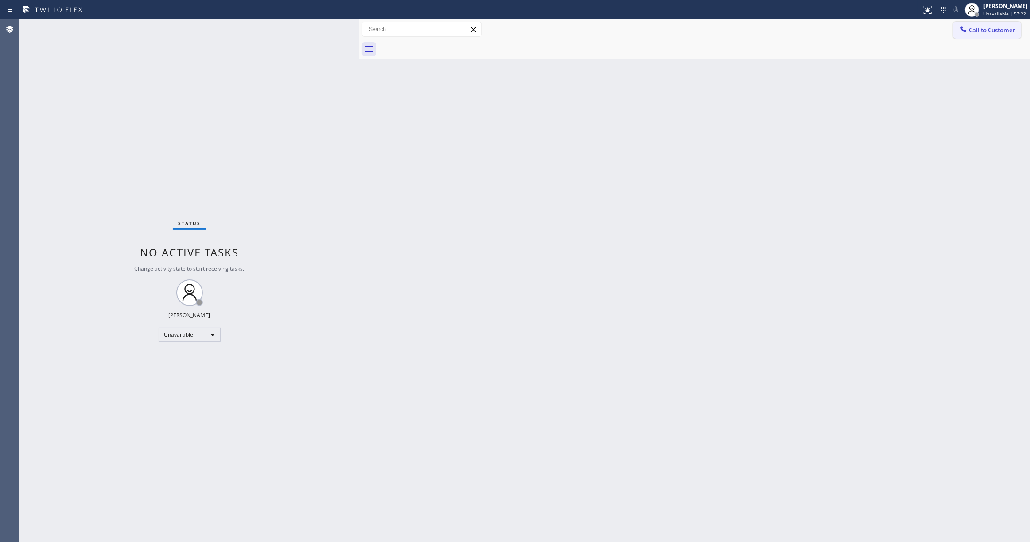
click at [999, 29] on span "Call to Customer" at bounding box center [992, 30] width 47 height 8
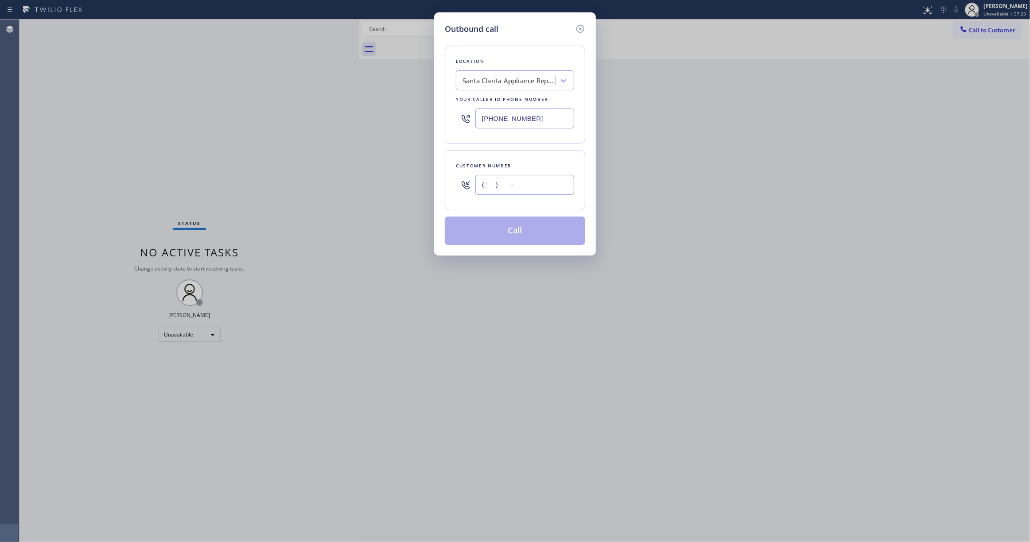
click at [490, 195] on input "(___) ___-____" at bounding box center [524, 185] width 99 height 20
paste input "661) 645-3103"
type input "[PHONE_NUMBER]"
click at [511, 237] on button "Call" at bounding box center [515, 231] width 140 height 28
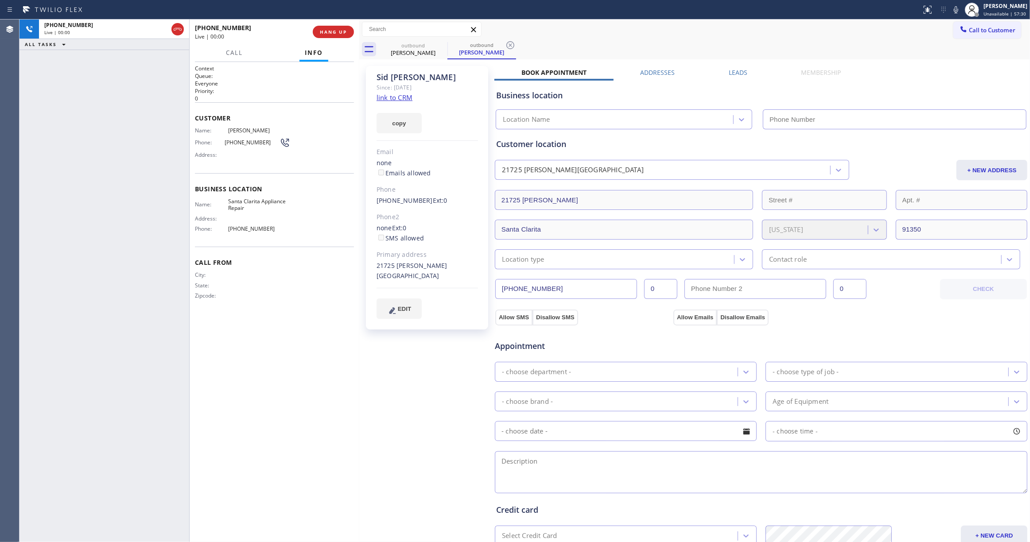
type input "[PHONE_NUMBER]"
click at [116, 260] on div "[PHONE_NUMBER] Live | 00:01 ALL TASKS ALL TASKS ACTIVE TASKS TASKS IN WRAP UP" at bounding box center [104, 280] width 170 height 523
click at [330, 32] on span "HANG UP" at bounding box center [333, 32] width 27 height 6
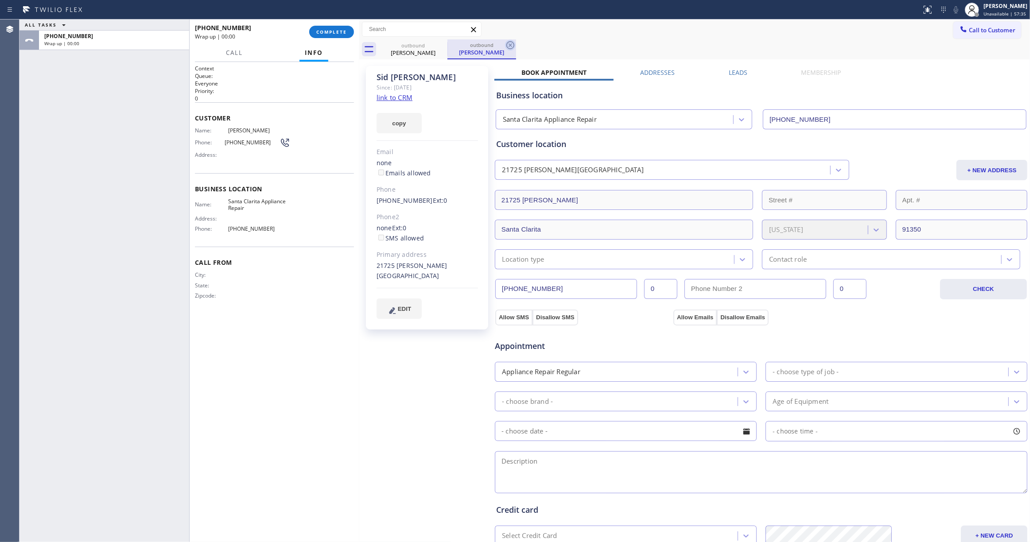
click at [512, 42] on icon at bounding box center [510, 45] width 8 height 8
click at [334, 36] on button "COMPLETE" at bounding box center [331, 32] width 45 height 12
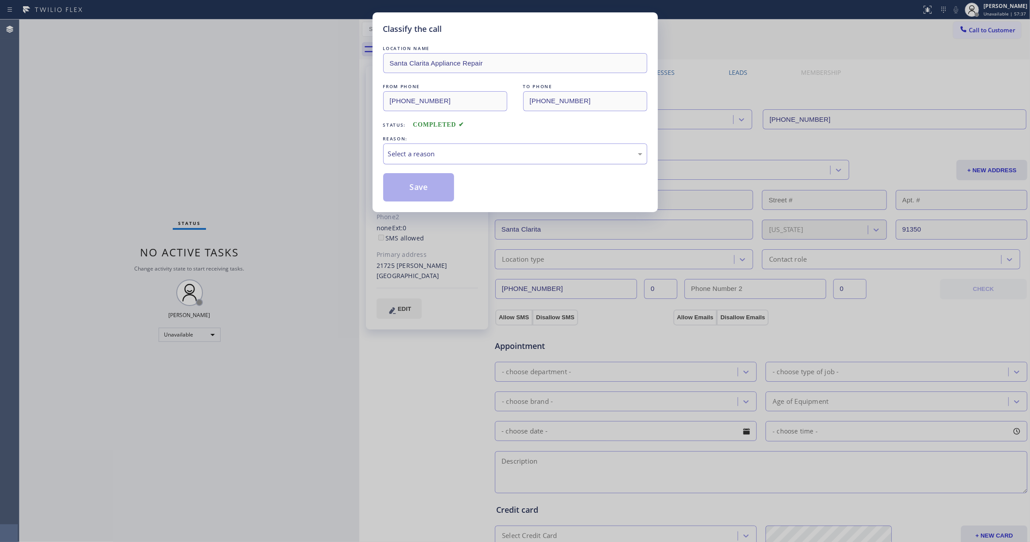
click at [470, 157] on div "Select a reason" at bounding box center [515, 154] width 254 height 10
click at [410, 190] on button "Save" at bounding box center [418, 187] width 71 height 28
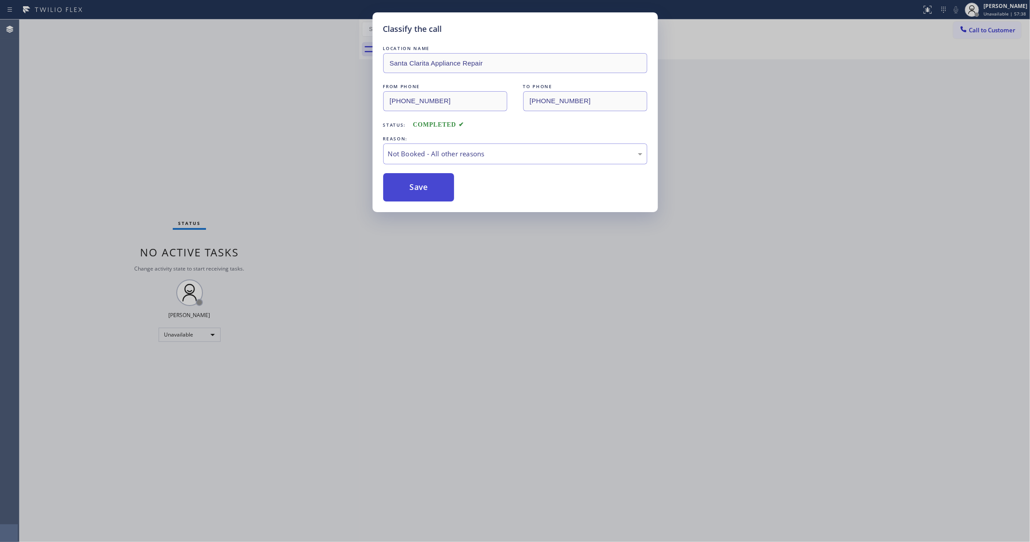
click at [411, 189] on button "Save" at bounding box center [418, 187] width 71 height 28
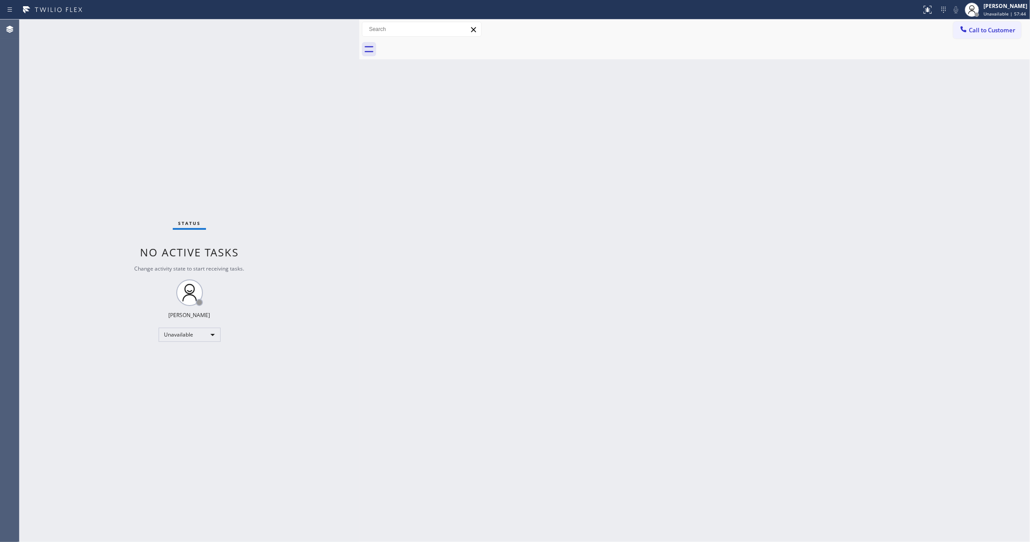
click at [800, 230] on div "Back to Dashboard Change Sender ID Customers Technicians Select a contact Outbo…" at bounding box center [694, 280] width 671 height 523
click at [94, 436] on div "Status No active tasks Change activity state to start receiving tasks. [PERSON_…" at bounding box center [189, 280] width 340 height 523
drag, startPoint x: 84, startPoint y: 439, endPoint x: 93, endPoint y: 419, distance: 21.8
click at [88, 429] on div "Status No active tasks Change activity state to start receiving tasks. [PERSON_…" at bounding box center [189, 280] width 340 height 523
click at [989, 28] on span "Call to Customer" at bounding box center [992, 30] width 47 height 8
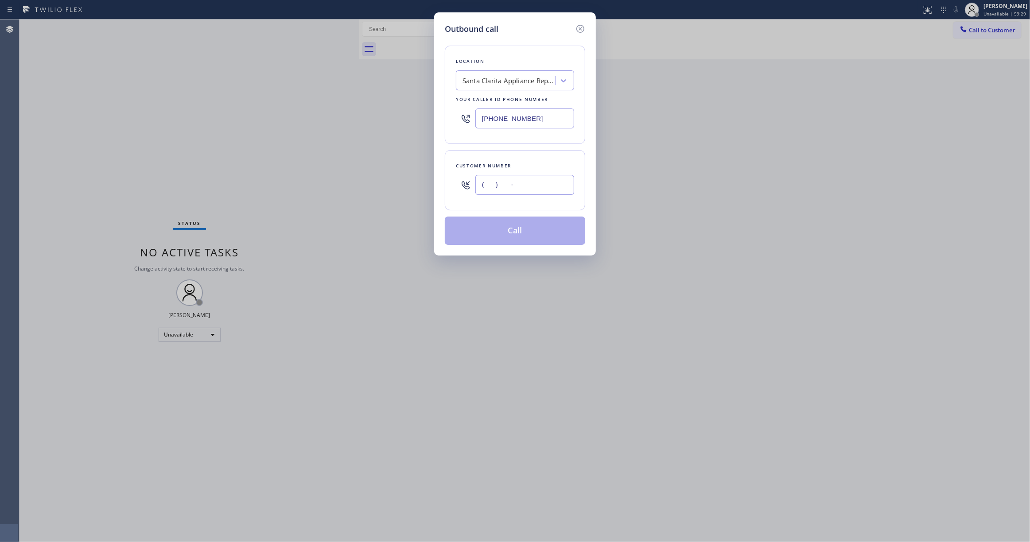
click at [493, 189] on input "(___) ___-____" at bounding box center [524, 185] width 99 height 20
paste input "562) 413-0857"
type input "[PHONE_NUMBER]"
drag, startPoint x: 546, startPoint y: 119, endPoint x: 535, endPoint y: 102, distance: 19.9
click at [545, 117] on input "[PHONE_NUMBER]" at bounding box center [524, 119] width 99 height 20
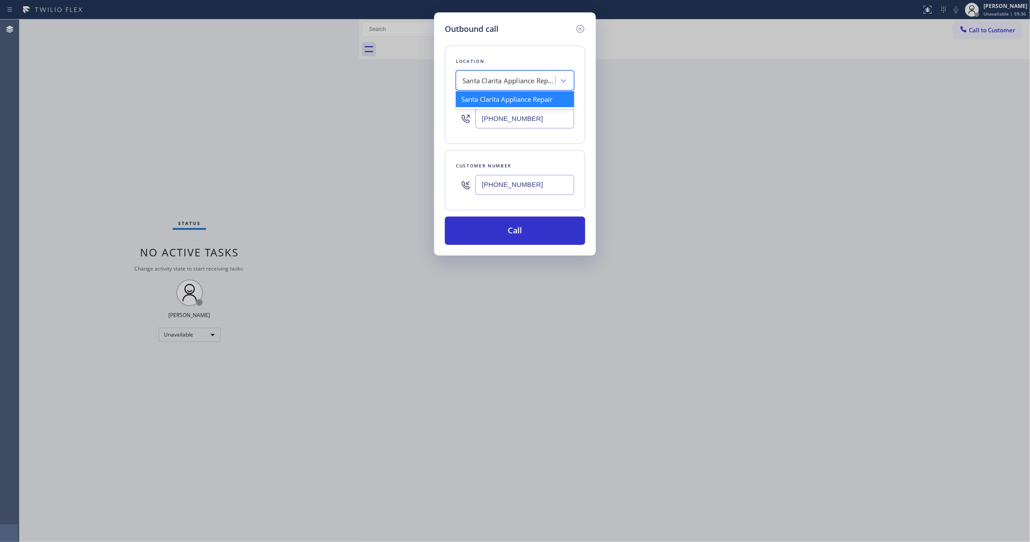
click at [521, 76] on div "Santa Clarita Appliance Repair" at bounding box center [508, 81] width 93 height 10
paste input "La Habra Appliance Repair"
type input "La Habra Appliance Repair"
click at [506, 100] on div "La Habra Appliance Repair" at bounding box center [515, 99] width 118 height 16
type input "[PHONE_NUMBER]"
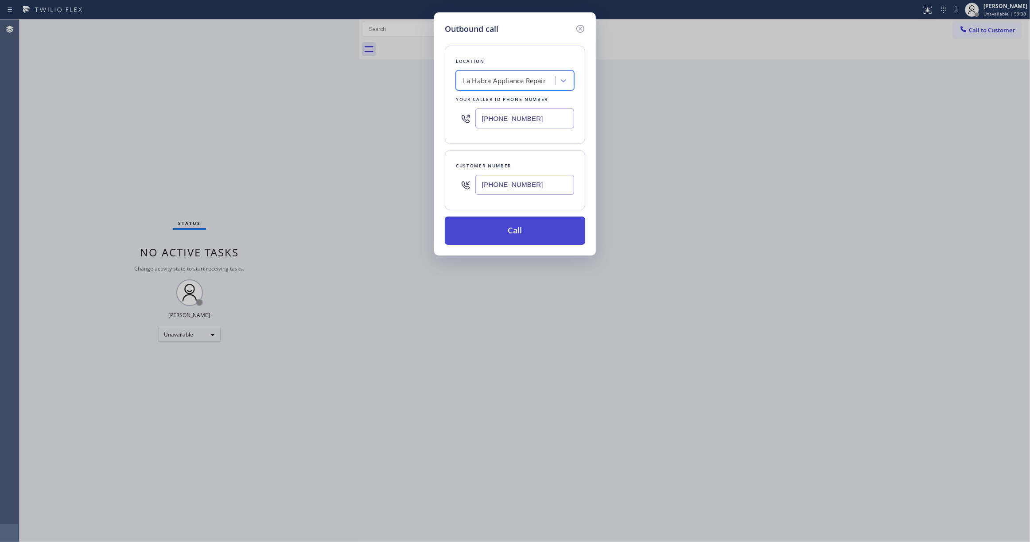
click at [513, 234] on button "Call" at bounding box center [515, 231] width 140 height 28
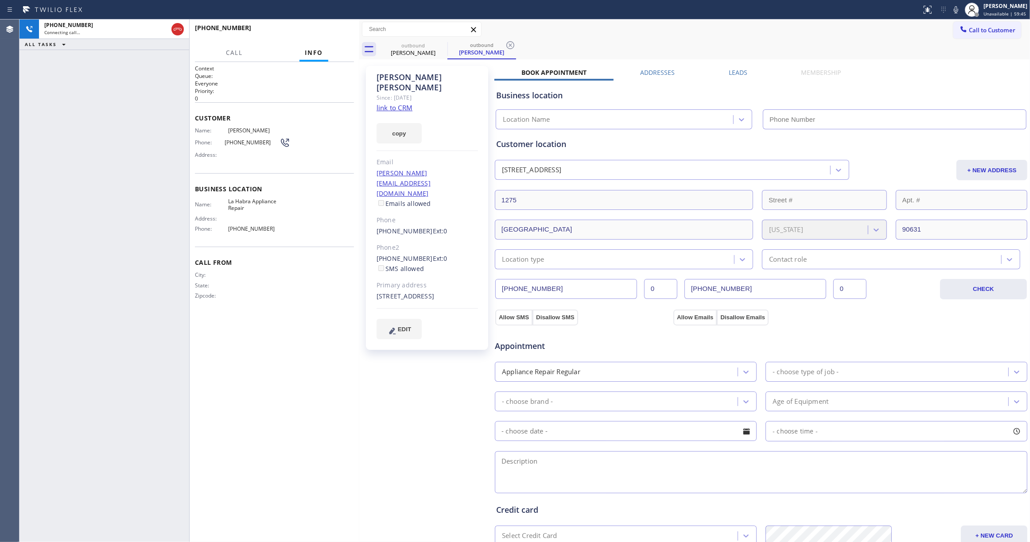
type input "[PHONE_NUMBER]"
drag, startPoint x: 130, startPoint y: 465, endPoint x: 300, endPoint y: 202, distance: 313.0
click at [130, 462] on div "[PHONE_NUMBER] Connecting call… ALL TASKS ALL TASKS ACTIVE TASKS TASKS IN WRAP …" at bounding box center [104, 280] width 170 height 523
click at [509, 45] on icon at bounding box center [510, 45] width 8 height 8
click at [399, 103] on link "link to CRM" at bounding box center [395, 107] width 36 height 9
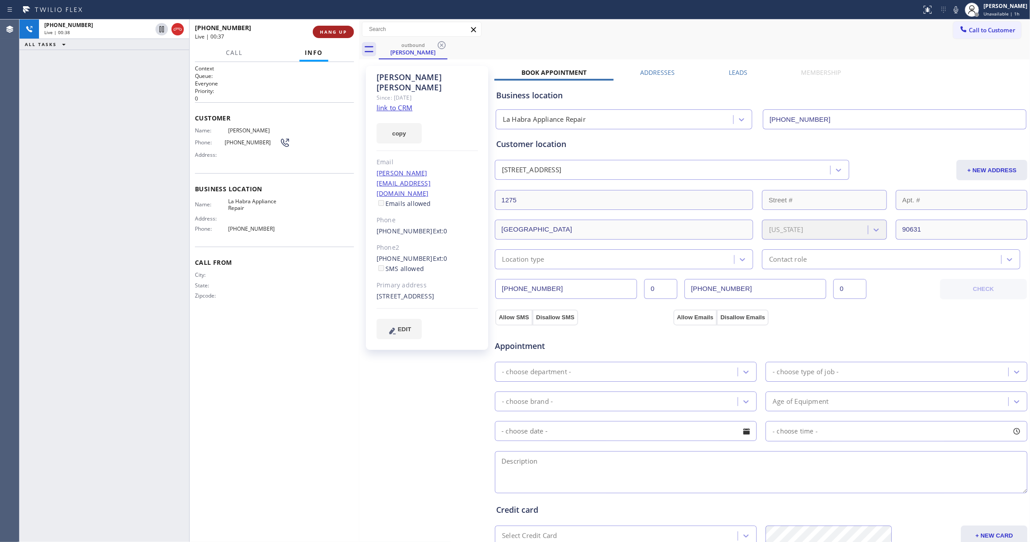
click at [329, 34] on span "HANG UP" at bounding box center [333, 32] width 27 height 6
click at [328, 32] on span "COMPLETE" at bounding box center [331, 32] width 31 height 6
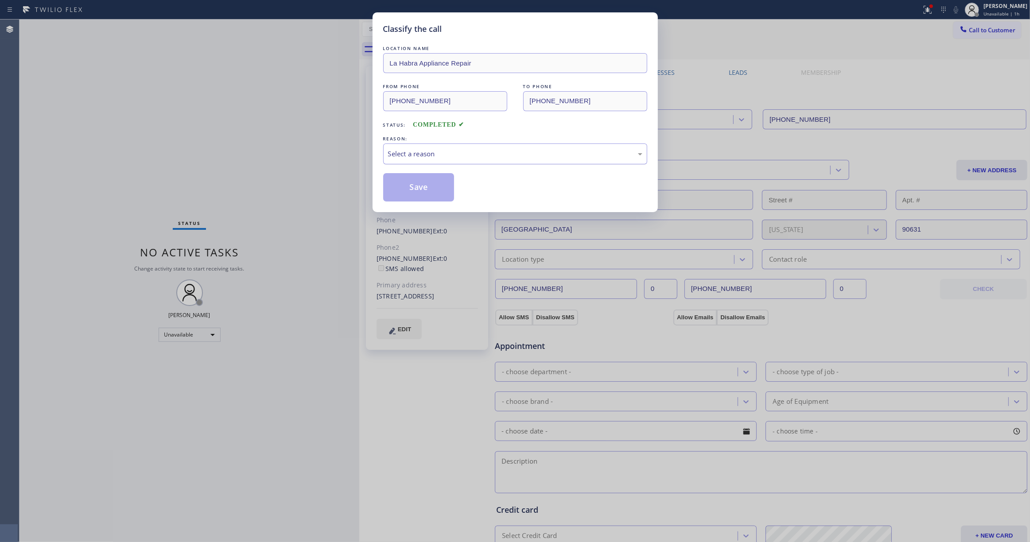
click at [418, 149] on div "Select a reason" at bounding box center [515, 154] width 254 height 10
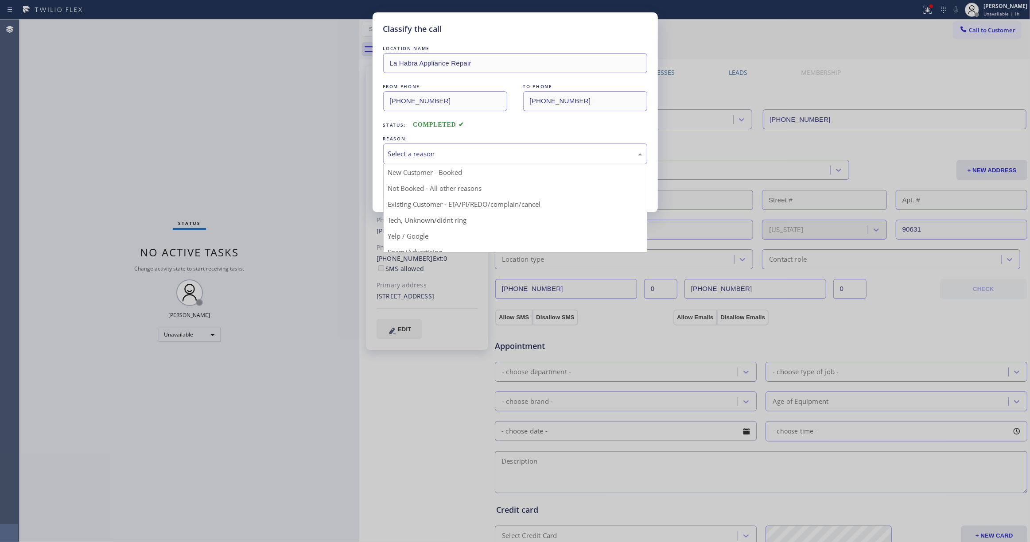
click at [415, 190] on button "Save" at bounding box center [418, 187] width 71 height 28
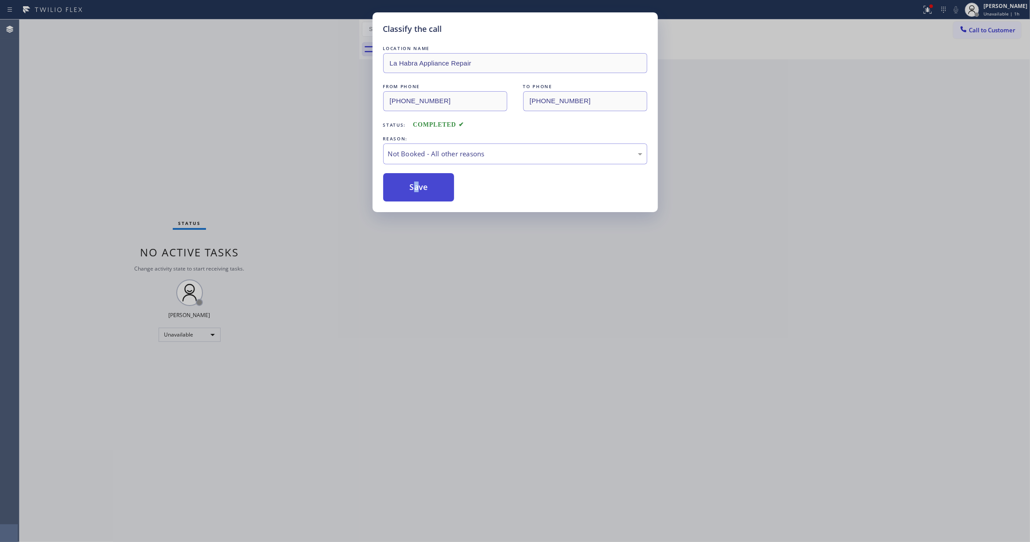
click at [414, 189] on button "Save" at bounding box center [418, 187] width 71 height 28
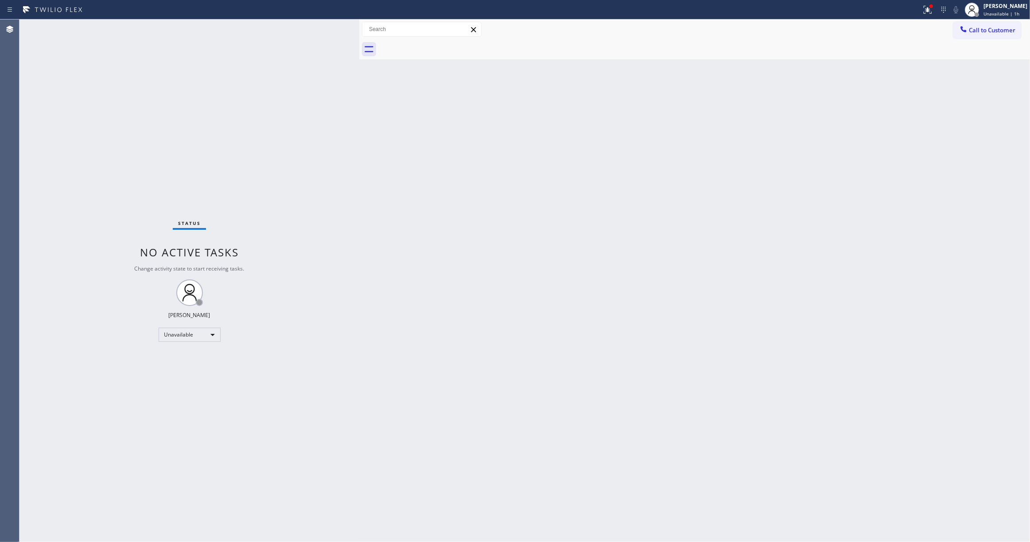
drag, startPoint x: 633, startPoint y: 223, endPoint x: 589, endPoint y: 11, distance: 216.8
click at [633, 169] on div "Back to Dashboard Change Sender ID Customers Technicians Select a contact Outbo…" at bounding box center [694, 280] width 671 height 523
click at [984, 35] on button "Call to Customer" at bounding box center [987, 30] width 68 height 17
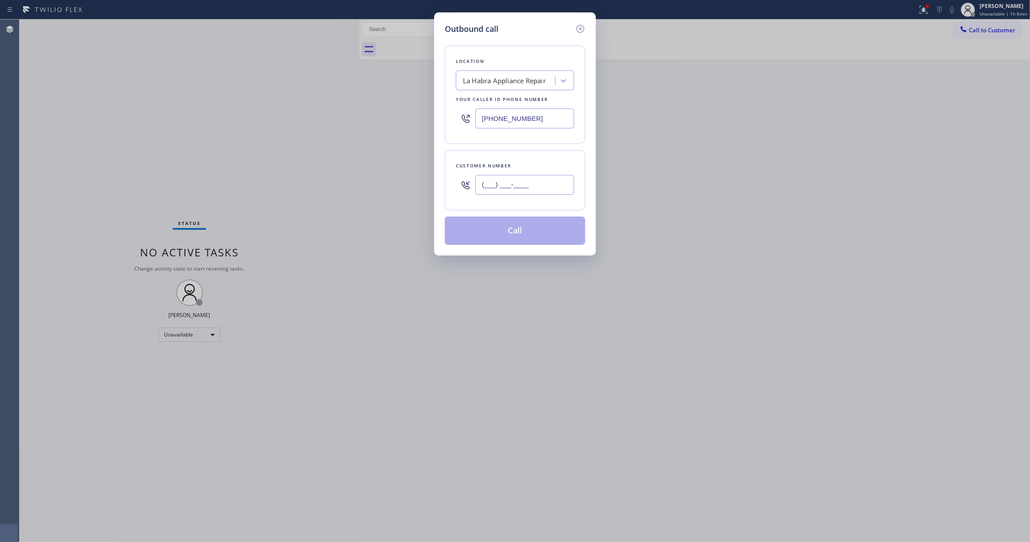
click at [540, 178] on input "(___) ___-____" at bounding box center [524, 185] width 99 height 20
paste input "661) 645-3103"
type input "[PHONE_NUMBER]"
drag, startPoint x: 555, startPoint y: 121, endPoint x: 299, endPoint y: 112, distance: 255.8
click at [299, 112] on div "Outbound call Location [GEOGRAPHIC_DATA] Appliance Repair Your caller id phone …" at bounding box center [515, 271] width 1030 height 542
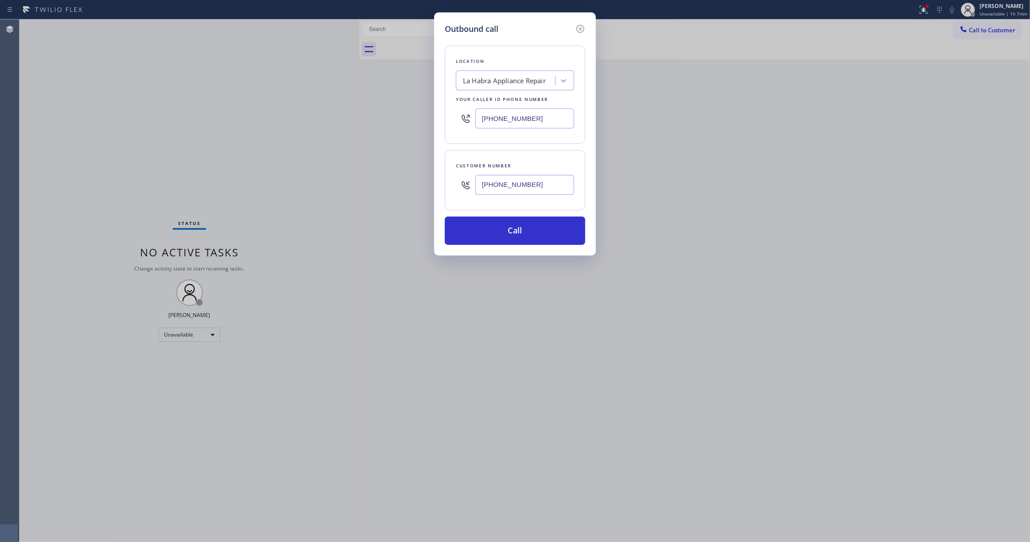
paste input "661) 368-9097"
type input "[PHONE_NUMBER]"
drag, startPoint x: 536, startPoint y: 190, endPoint x: 469, endPoint y: 183, distance: 67.7
click at [469, 183] on div "[PHONE_NUMBER]" at bounding box center [515, 185] width 118 height 29
click at [507, 229] on button "Call" at bounding box center [515, 231] width 140 height 28
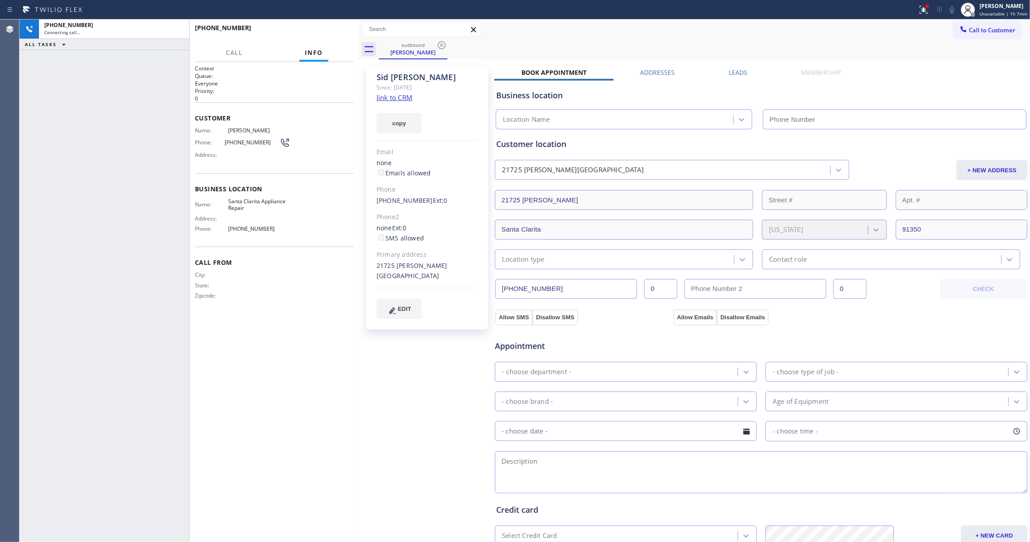
click at [229, 224] on div "Name: Santa Clarita Appliance Repair Address: Phone: [PHONE_NUMBER]" at bounding box center [242, 217] width 95 height 38
type input "[PHONE_NUMBER]"
copy span "[PHONE_NUMBER]"
drag, startPoint x: 318, startPoint y: 361, endPoint x: 271, endPoint y: 146, distance: 219.9
click at [318, 360] on div "Context Queue: Everyone Priority: 0 Customer Name: [PERSON_NAME] Phone: [PHONE_…" at bounding box center [274, 302] width 159 height 475
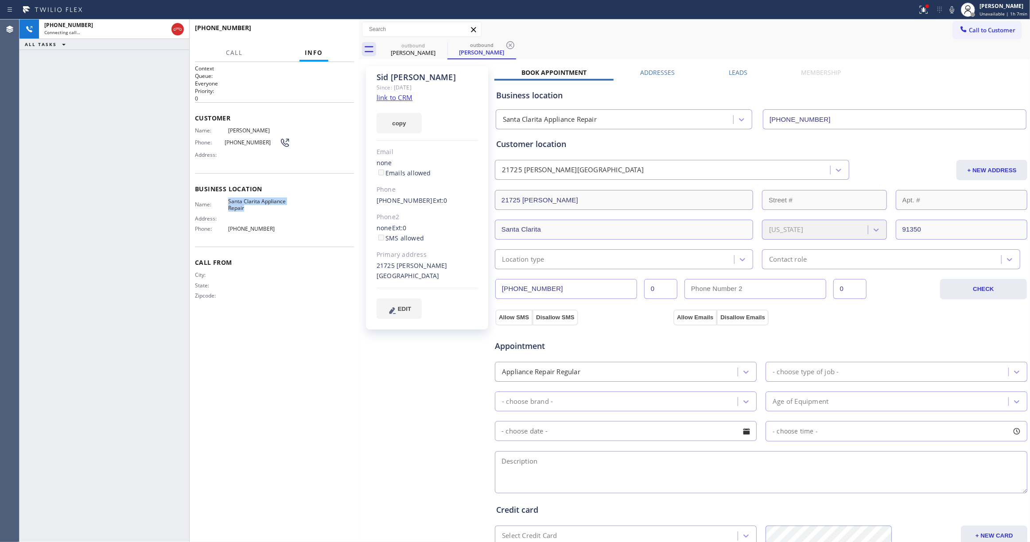
drag, startPoint x: 234, startPoint y: 206, endPoint x: 226, endPoint y: 203, distance: 8.4
click at [226, 203] on div "Name: Santa Clarita Appliance Repair" at bounding box center [242, 205] width 95 height 14
copy div "Santa Clarita Appliance Repair"
drag, startPoint x: 361, startPoint y: 451, endPoint x: 443, endPoint y: 32, distance: 426.7
click at [359, 443] on div at bounding box center [359, 280] width 0 height 523
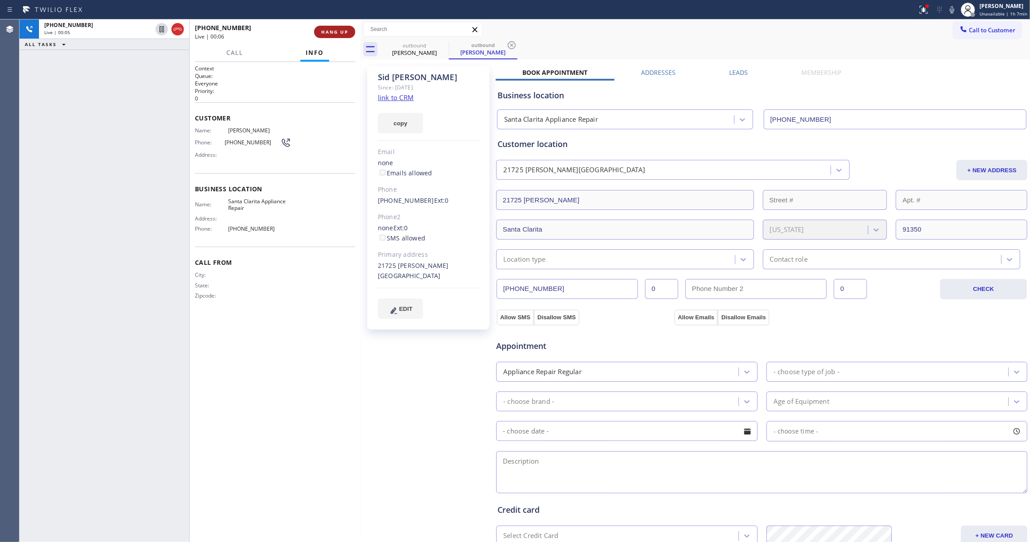
click at [336, 31] on span "HANG UP" at bounding box center [334, 32] width 27 height 6
click at [510, 45] on icon at bounding box center [511, 45] width 11 height 11
click at [292, 24] on div "[PHONE_NUMBER]" at bounding box center [249, 27] width 109 height 8
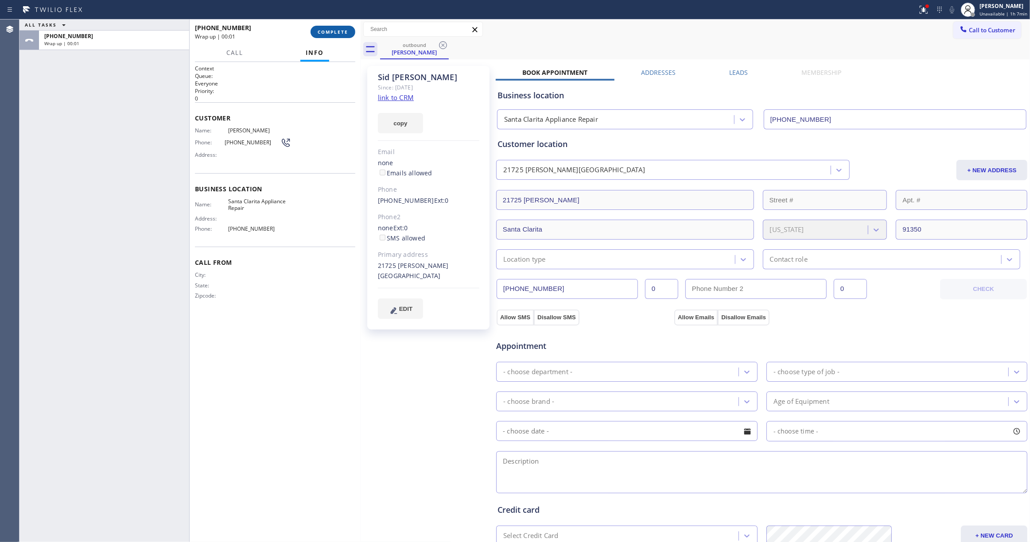
click at [326, 26] on button "COMPLETE" at bounding box center [333, 32] width 45 height 12
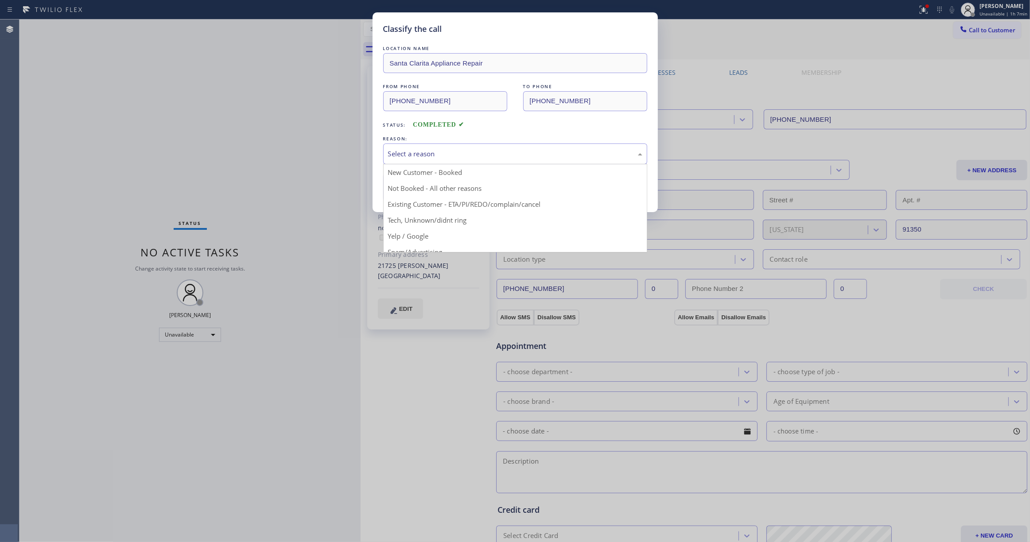
click at [416, 154] on div "Select a reason" at bounding box center [515, 154] width 254 height 10
click at [420, 183] on button "Save" at bounding box center [418, 187] width 71 height 28
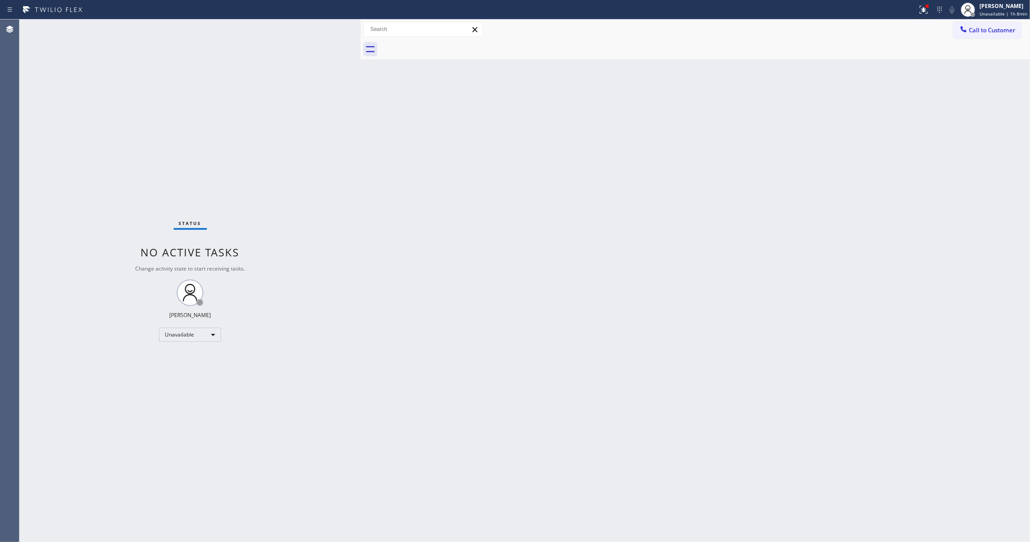
click at [35, 181] on div "Status No active tasks Change activity state to start receiving tasks. [PERSON_…" at bounding box center [189, 280] width 341 height 523
drag, startPoint x: 978, startPoint y: 32, endPoint x: 964, endPoint y: 35, distance: 14.1
click at [977, 32] on span "Call to Customer" at bounding box center [992, 30] width 47 height 8
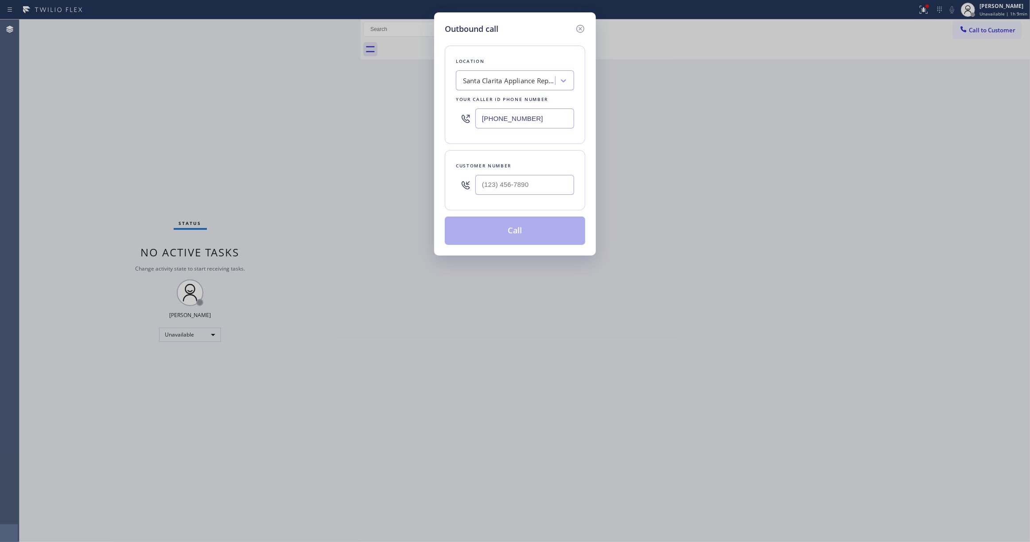
drag, startPoint x: 547, startPoint y: 121, endPoint x: 35, endPoint y: 150, distance: 512.9
click at [91, 122] on div "Outbound call Location [GEOGRAPHIC_DATA] Appliance Repair Your caller id phone …" at bounding box center [515, 271] width 1030 height 542
paste input "714) 613-4299"
type input "[PHONE_NUMBER]"
click at [533, 184] on input "(___) ___-____" at bounding box center [524, 185] width 99 height 20
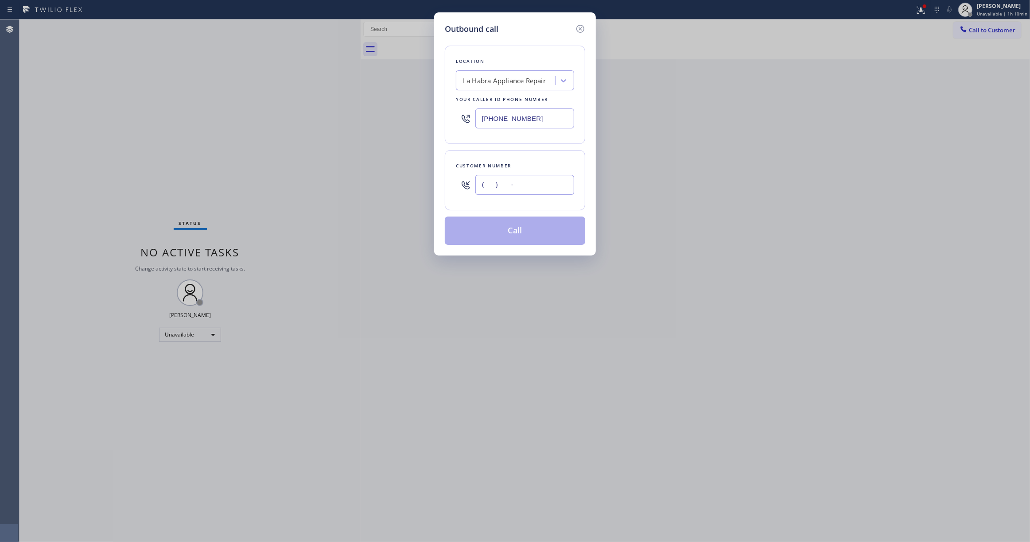
paste input "562) 413-0857"
type input "[PHONE_NUMBER]"
click at [513, 236] on button "Call" at bounding box center [515, 231] width 140 height 28
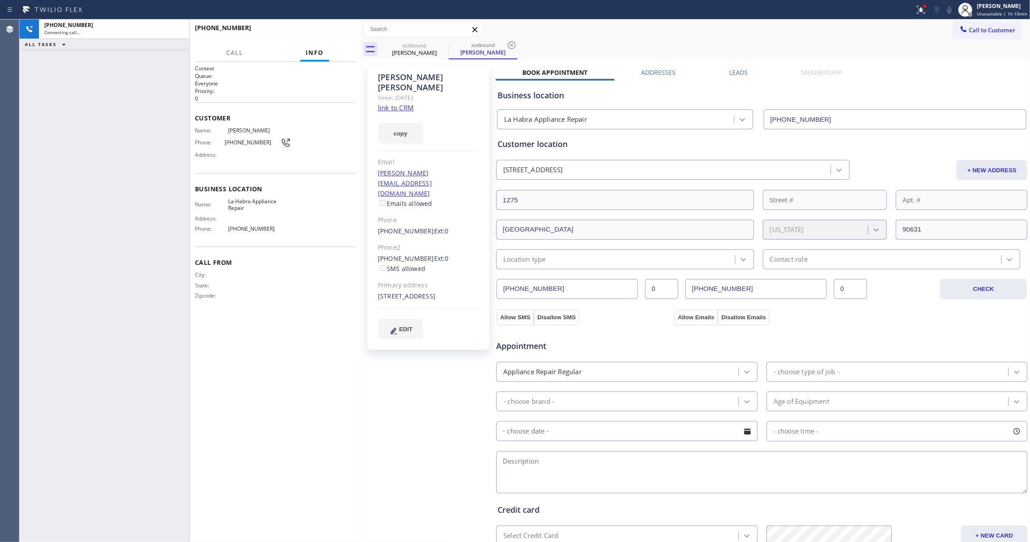
type input "[PHONE_NUMBER]"
drag, startPoint x: 26, startPoint y: 445, endPoint x: 144, endPoint y: 227, distance: 248.2
click at [27, 445] on div "[PHONE_NUMBER] Live | 00:02 ALL TASKS ALL TASKS ACTIVE TASKS TASKS IN WRAP UP" at bounding box center [104, 280] width 170 height 523
click at [336, 31] on span "HANG UP" at bounding box center [334, 32] width 27 height 6
click at [511, 43] on icon at bounding box center [511, 45] width 11 height 11
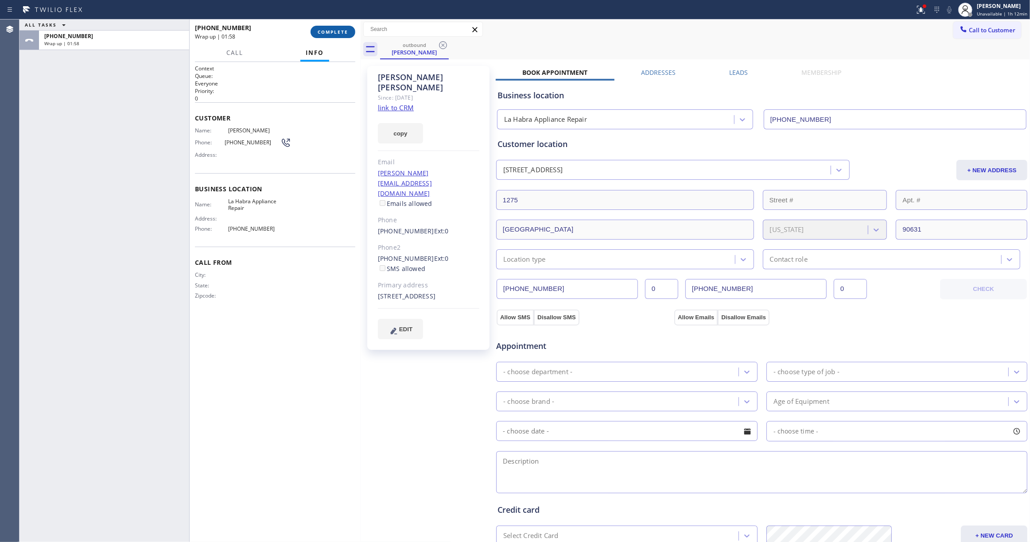
click at [339, 31] on span "COMPLETE" at bounding box center [333, 32] width 31 height 6
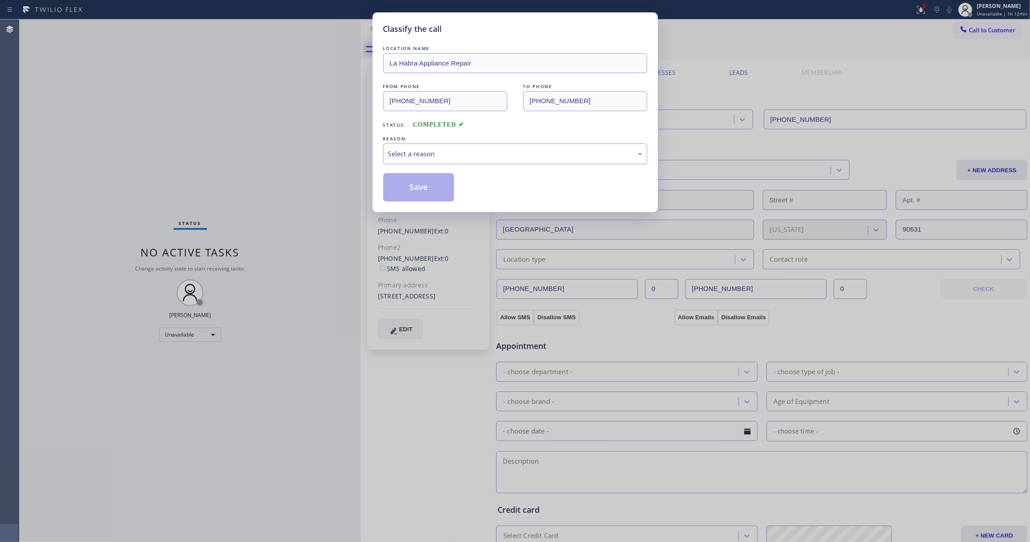
click at [423, 156] on div "Select a reason" at bounding box center [515, 154] width 254 height 10
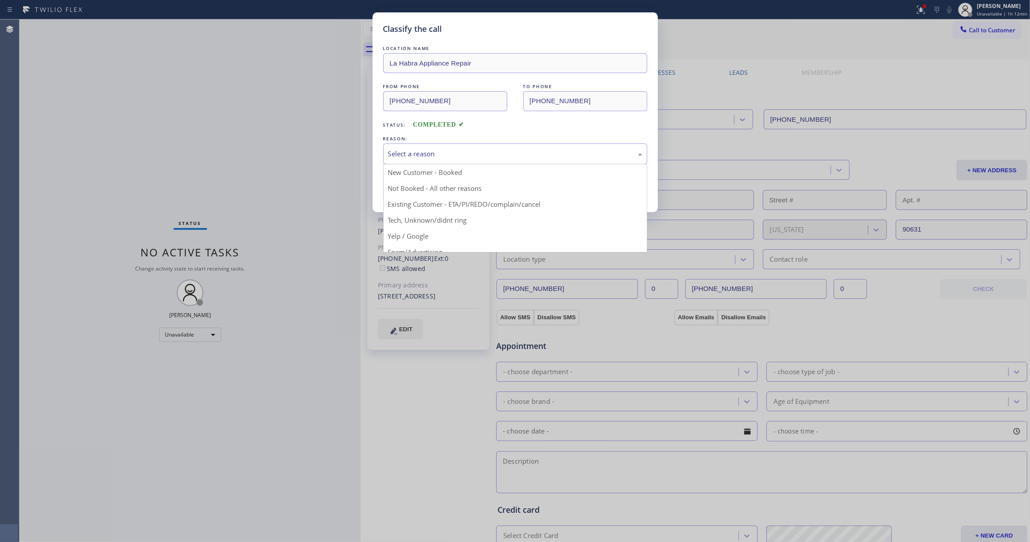
drag, startPoint x: 425, startPoint y: 178, endPoint x: 423, endPoint y: 183, distance: 6.3
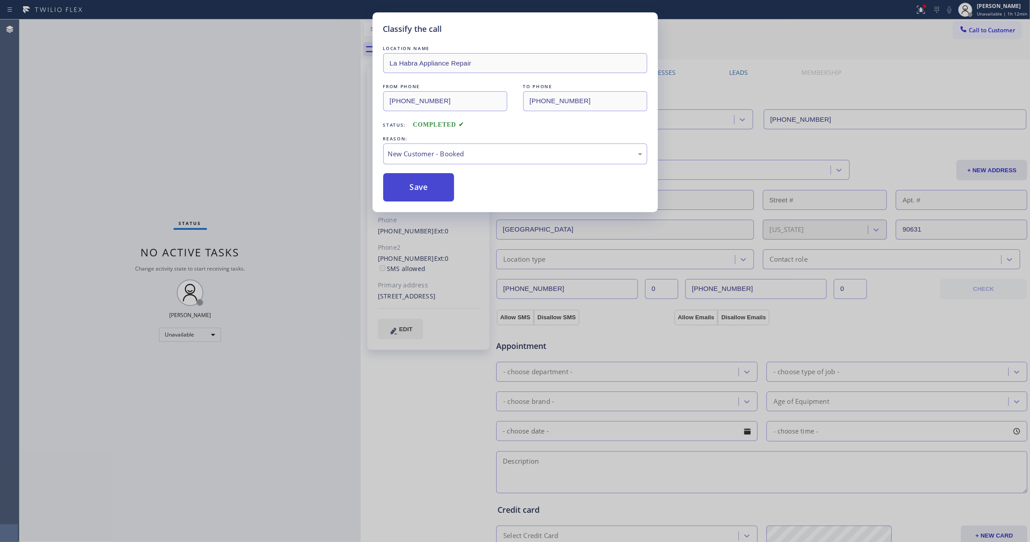
click at [418, 192] on button "Save" at bounding box center [418, 187] width 71 height 28
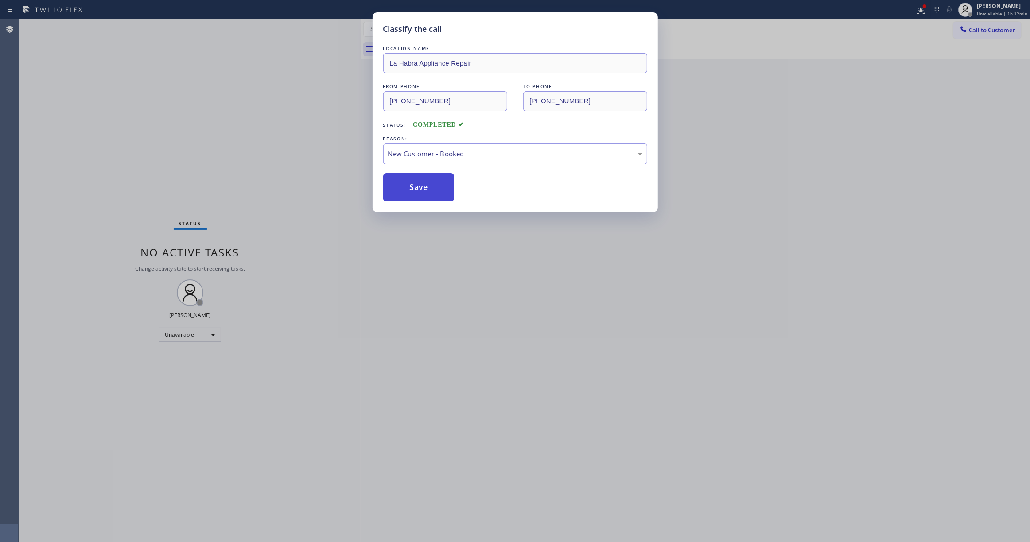
click at [417, 192] on button "Save" at bounding box center [418, 187] width 71 height 28
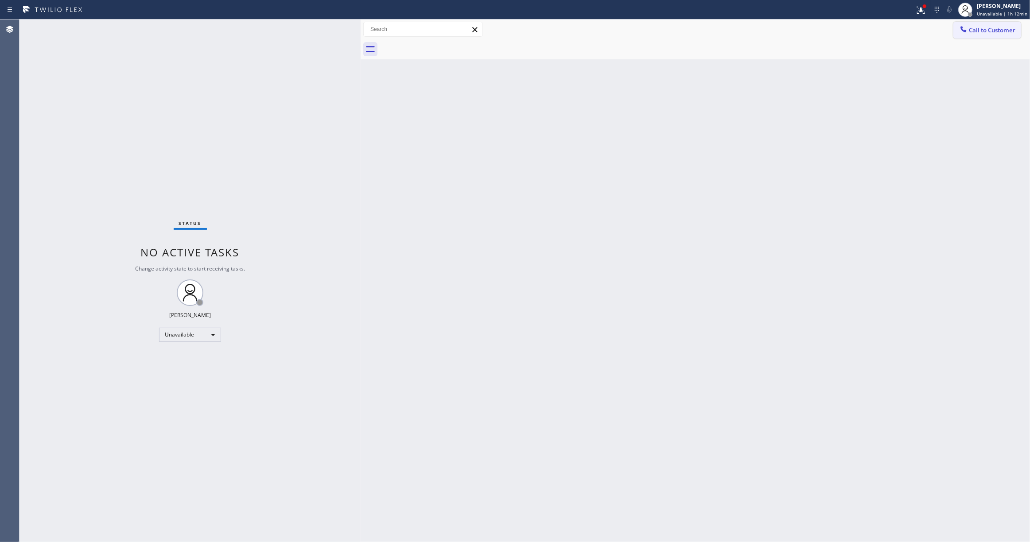
click at [987, 28] on span "Call to Customer" at bounding box center [992, 30] width 47 height 8
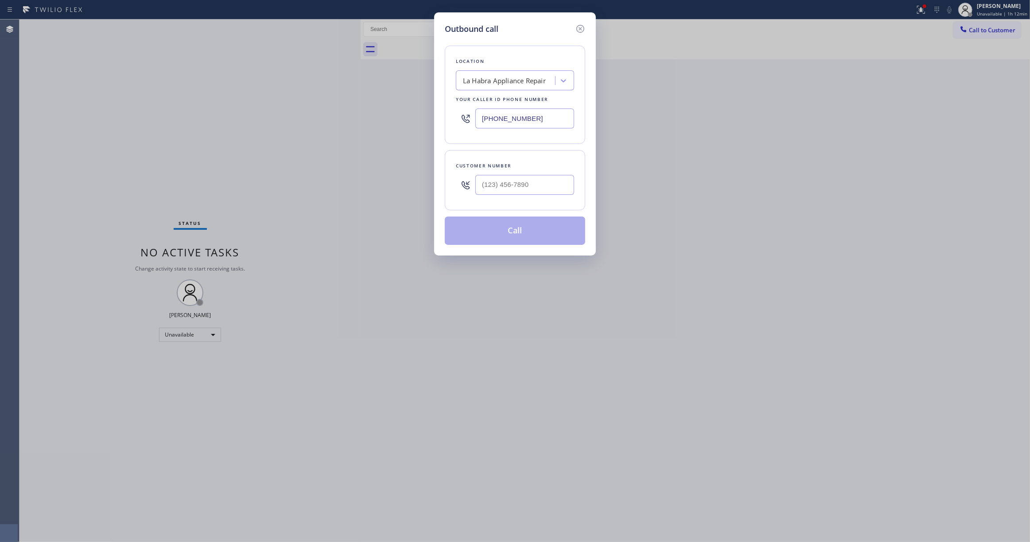
drag, startPoint x: 548, startPoint y: 119, endPoint x: 256, endPoint y: 128, distance: 292.9
click at [265, 117] on div "Outbound call Location [GEOGRAPHIC_DATA] Appliance Repair Your caller id phone …" at bounding box center [515, 271] width 1030 height 542
paste input "661) 368-9097"
type input "[PHONE_NUMBER]"
click at [536, 184] on input "(___) ___-____" at bounding box center [524, 185] width 99 height 20
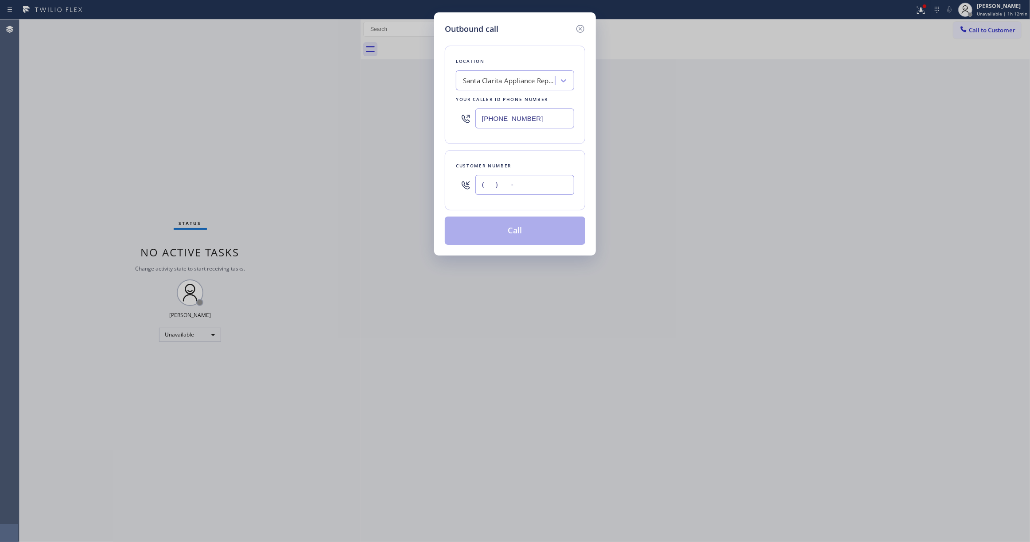
paste input "661) 645-3103"
type input "[PHONE_NUMBER]"
click at [516, 224] on button "Call" at bounding box center [515, 231] width 140 height 28
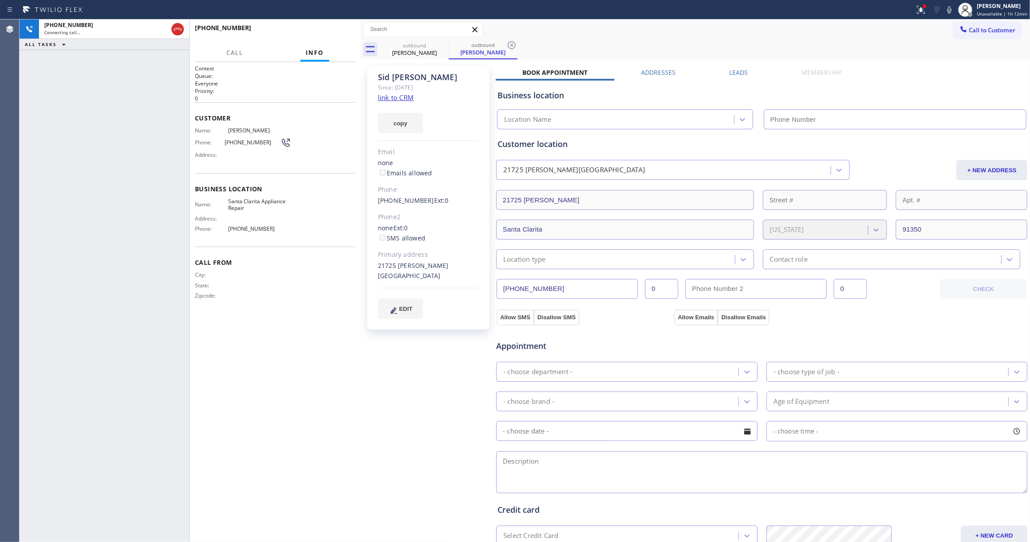
type input "[PHONE_NUMBER]"
drag, startPoint x: 264, startPoint y: 128, endPoint x: 227, endPoint y: 132, distance: 37.4
click at [227, 132] on div "Name: [PERSON_NAME]" at bounding box center [243, 130] width 96 height 7
copy div "[PERSON_NAME]"
click at [319, 28] on button "HANG UP" at bounding box center [334, 32] width 41 height 12
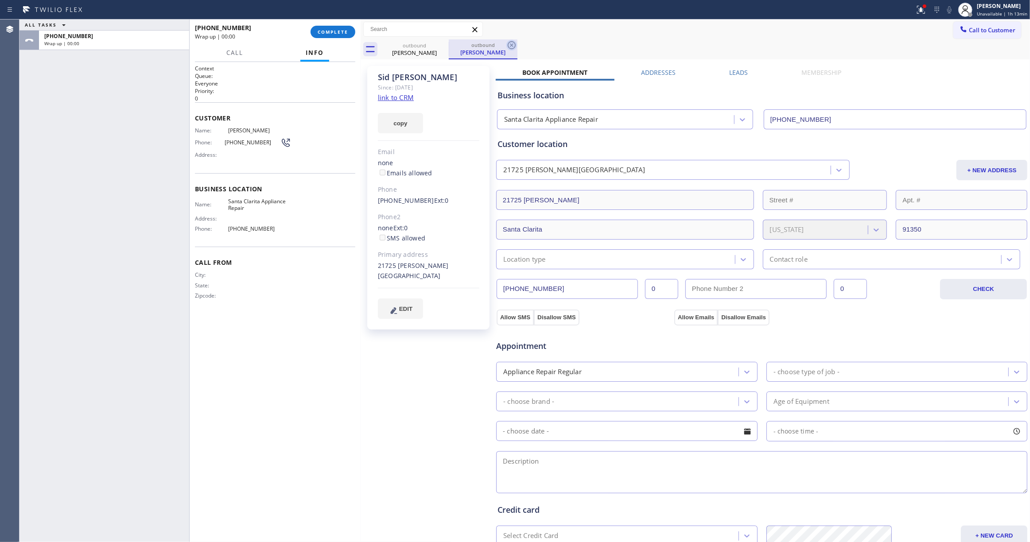
click at [508, 46] on icon at bounding box center [512, 45] width 8 height 8
click at [336, 30] on span "COMPLETE" at bounding box center [333, 32] width 31 height 6
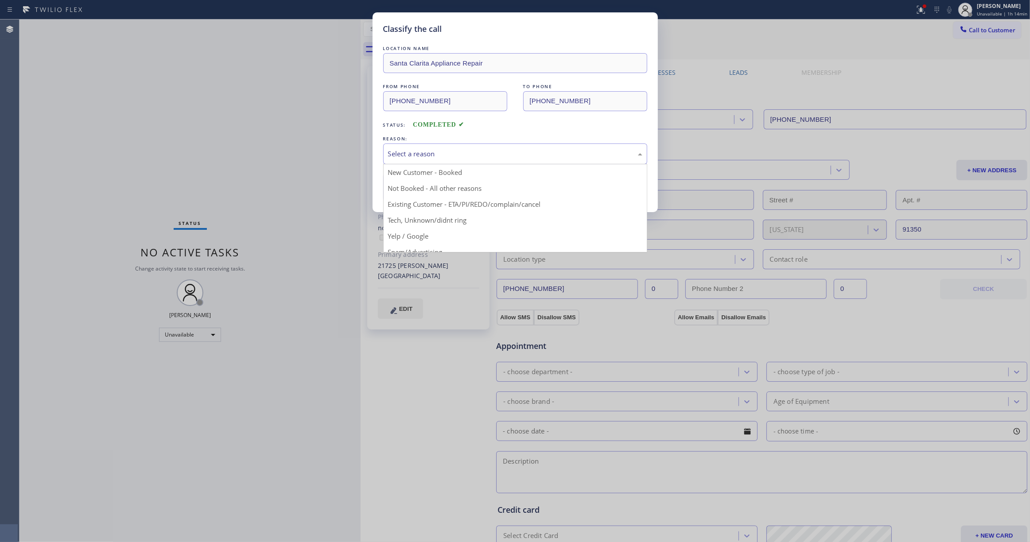
drag, startPoint x: 471, startPoint y: 157, endPoint x: 436, endPoint y: 187, distance: 46.2
click at [470, 157] on div "Select a reason" at bounding box center [515, 154] width 254 height 10
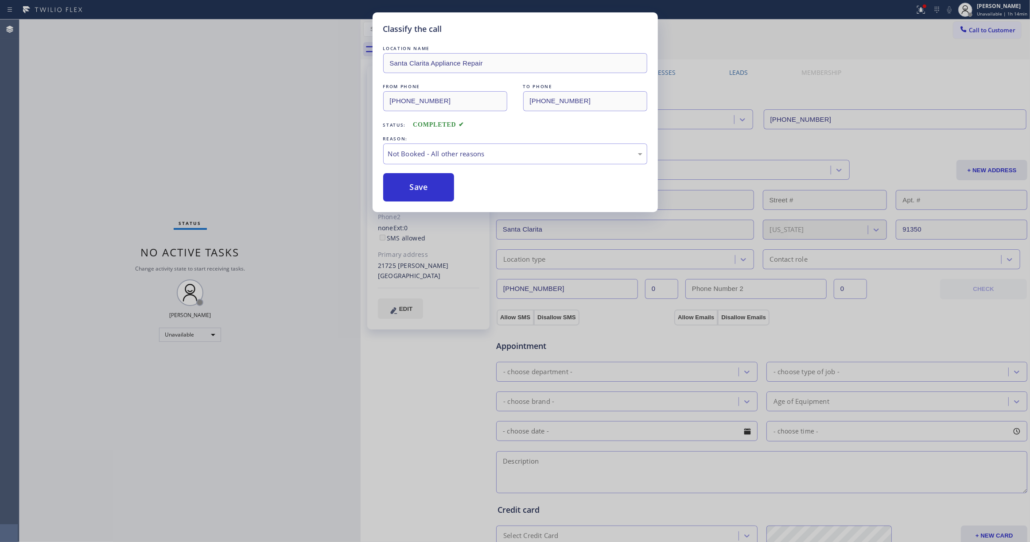
click at [428, 185] on button "Save" at bounding box center [418, 187] width 71 height 28
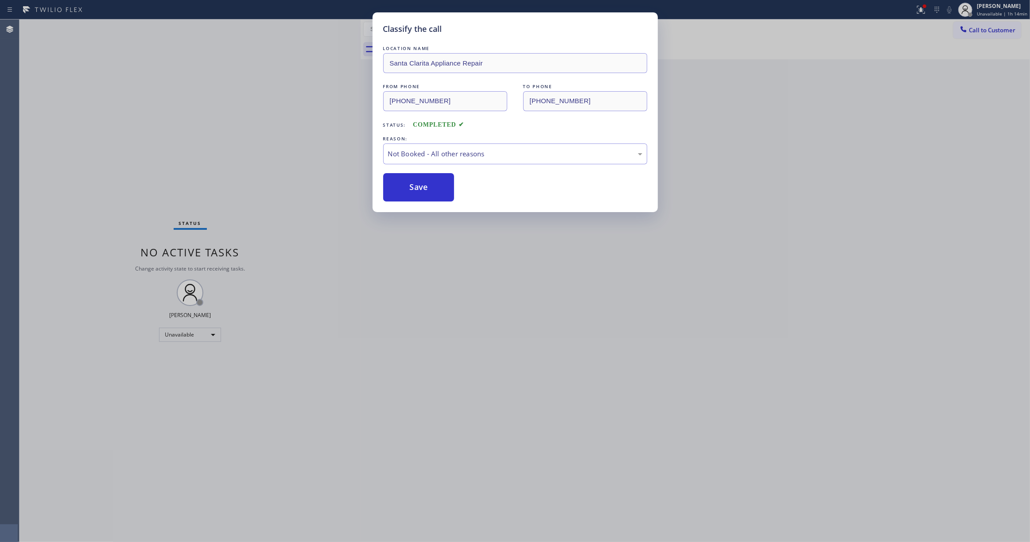
click at [428, 185] on button "Save" at bounding box center [418, 187] width 71 height 28
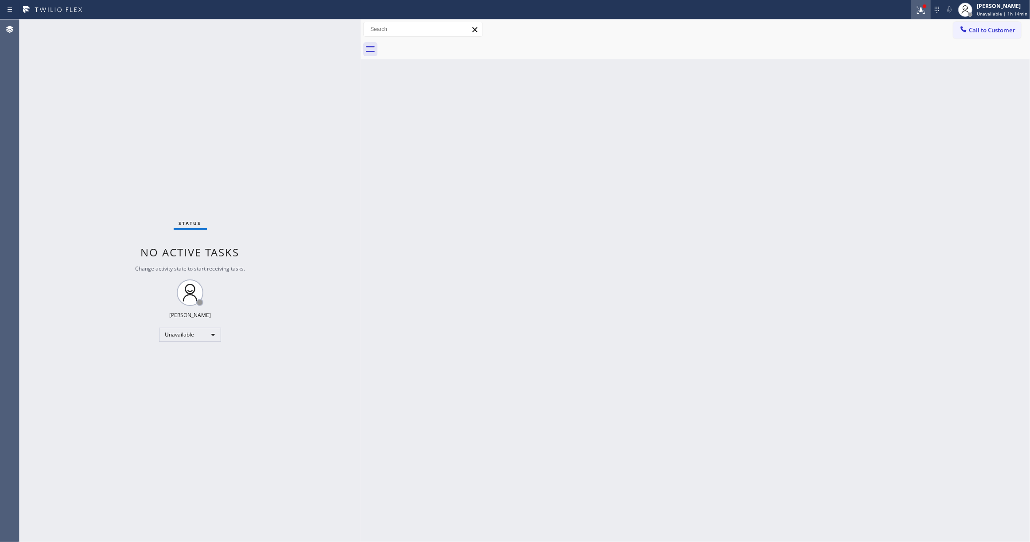
click at [919, 11] on icon at bounding box center [921, 9] width 11 height 11
click at [861, 114] on span "Clear issues" at bounding box center [870, 116] width 42 height 6
click at [987, 36] on button "Call to Customer" at bounding box center [987, 30] width 68 height 17
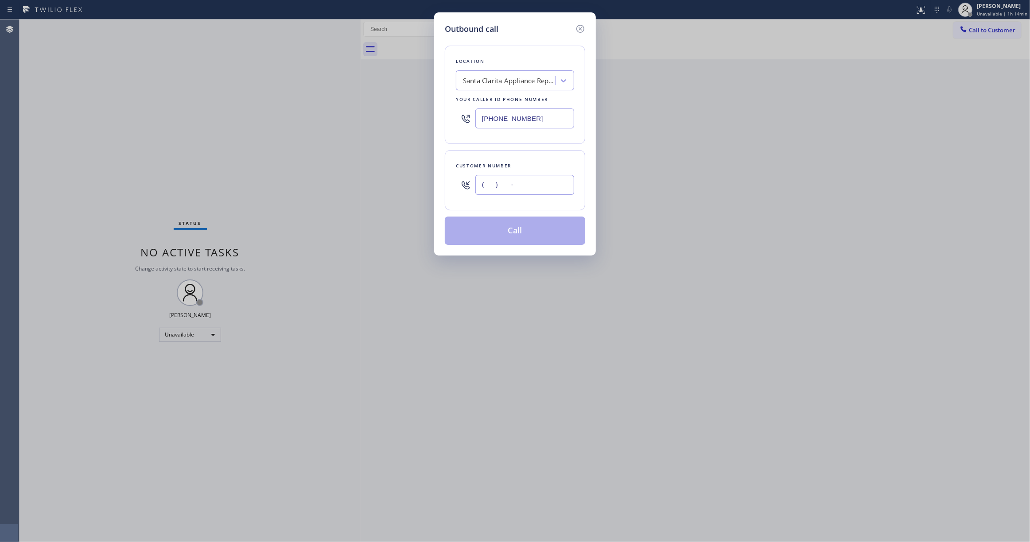
click at [514, 182] on input "(___) ___-____" at bounding box center [524, 185] width 99 height 20
paste input "908) 601-4237"
type input "[PHONE_NUMBER]"
click at [489, 81] on div "Santa Clarita Appliance Repair" at bounding box center [509, 81] width 93 height 10
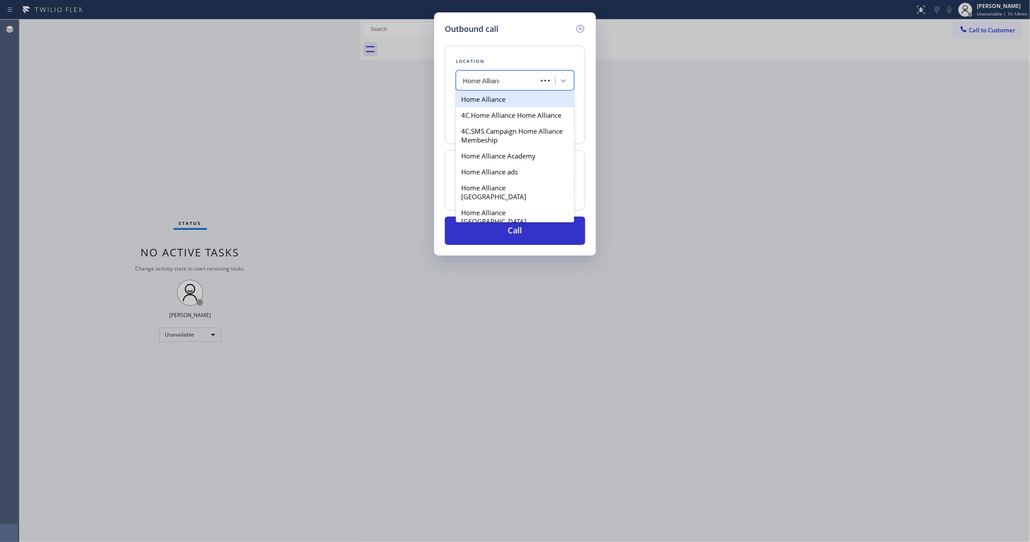
type input "Home Alliance"
click at [474, 96] on div "Home Alliance" at bounding box center [515, 99] width 118 height 16
type input "[PHONE_NUMBER]"
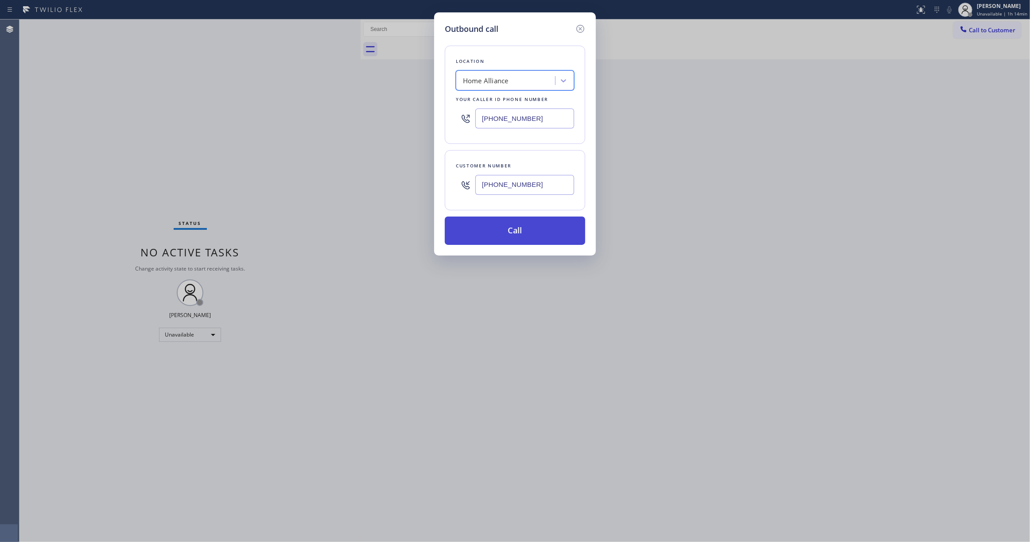
click at [510, 233] on button "Call" at bounding box center [515, 231] width 140 height 28
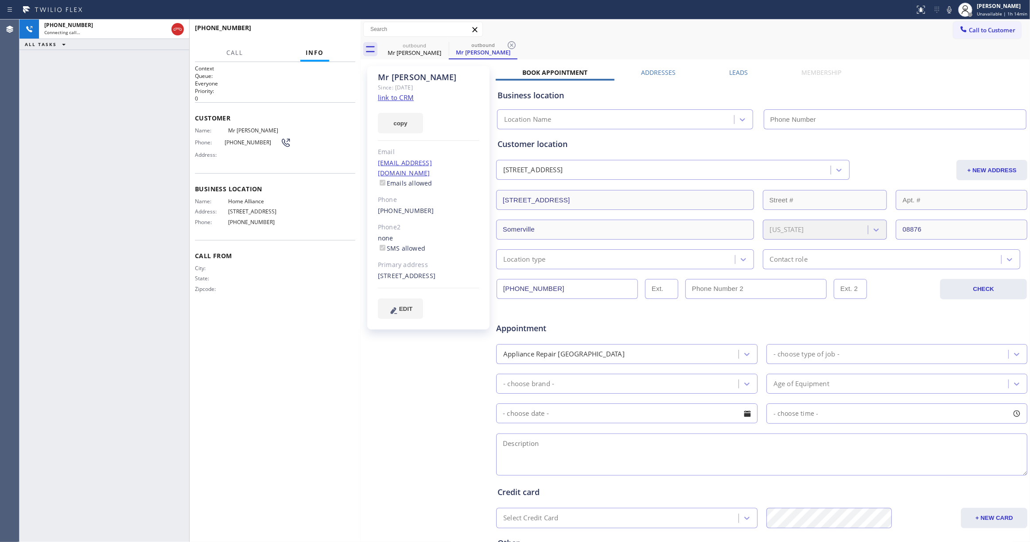
type input "[PHONE_NUMBER]"
click at [23, 176] on div "[PHONE_NUMBER] Connecting call… ALL TASKS ALL TASKS ACTIVE TASKS TASKS IN WRAP …" at bounding box center [104, 280] width 170 height 523
click at [512, 45] on icon at bounding box center [512, 45] width 8 height 8
click at [93, 229] on div "[PHONE_NUMBER] Live | 00:01 ALL TASKS ALL TASKS ACTIVE TASKS TASKS IN WRAP UP" at bounding box center [104, 280] width 170 height 523
click at [355, 361] on div "Context Queue: Everyone Priority: 0 Customer Name: Mr [PERSON_NAME] Phone: [PHO…" at bounding box center [275, 302] width 171 height 480
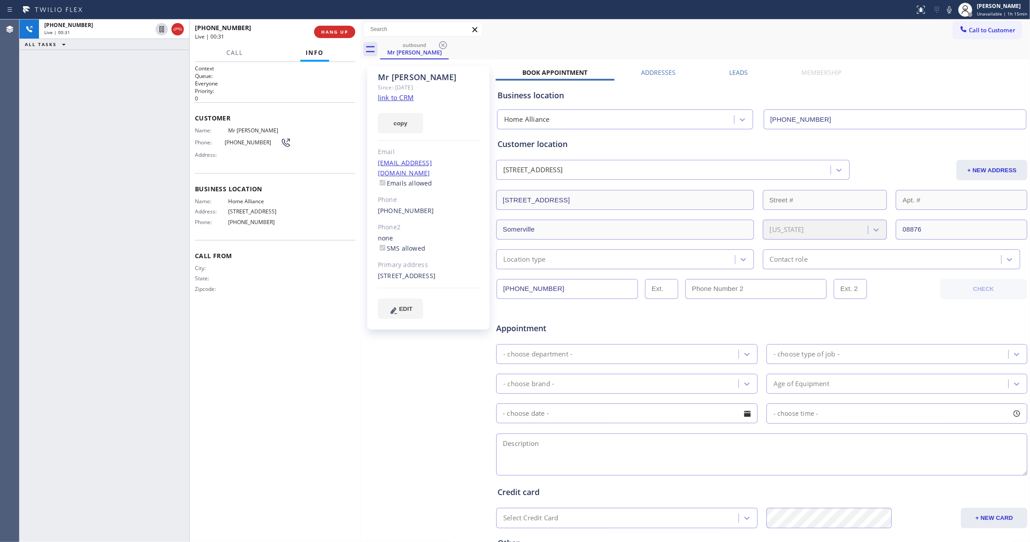
click at [133, 431] on div "[PHONE_NUMBER] Live | 00:31 ALL TASKS ALL TASKS ACTIVE TASKS TASKS IN WRAP UP" at bounding box center [104, 280] width 170 height 523
drag, startPoint x: 100, startPoint y: 262, endPoint x: 279, endPoint y: 4, distance: 313.8
click at [103, 258] on div "[PHONE_NUMBER] Live | 00:45 ALL TASKS ALL TASKS ACTIVE TASKS TASKS IN WRAP UP" at bounding box center [104, 280] width 170 height 523
click at [394, 98] on link "link to CRM" at bounding box center [396, 97] width 36 height 9
click at [328, 28] on button "COMPLETE" at bounding box center [333, 32] width 45 height 12
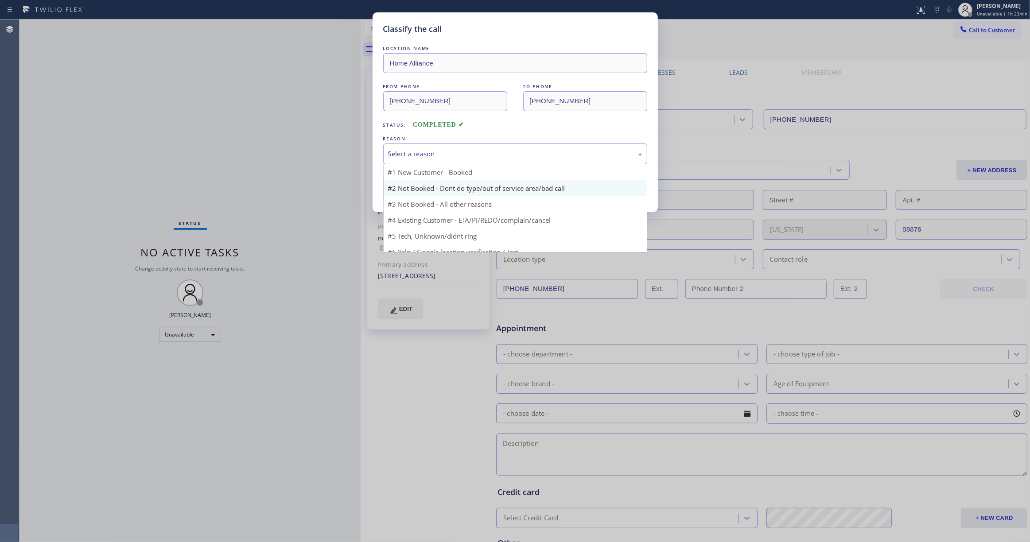
drag, startPoint x: 451, startPoint y: 153, endPoint x: 412, endPoint y: 192, distance: 55.1
click at [450, 153] on div "Select a reason" at bounding box center [515, 154] width 254 height 10
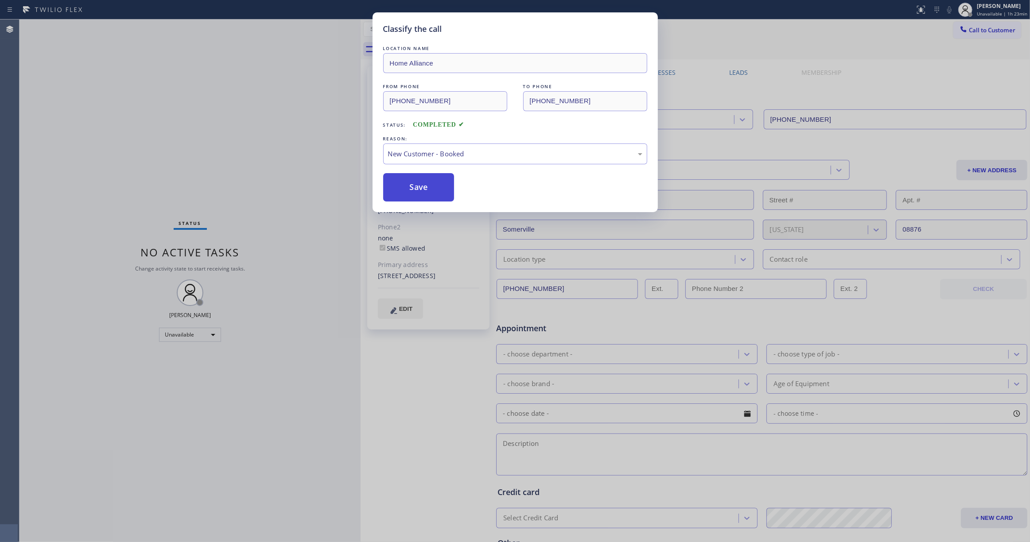
click at [417, 191] on button "Save" at bounding box center [418, 187] width 71 height 28
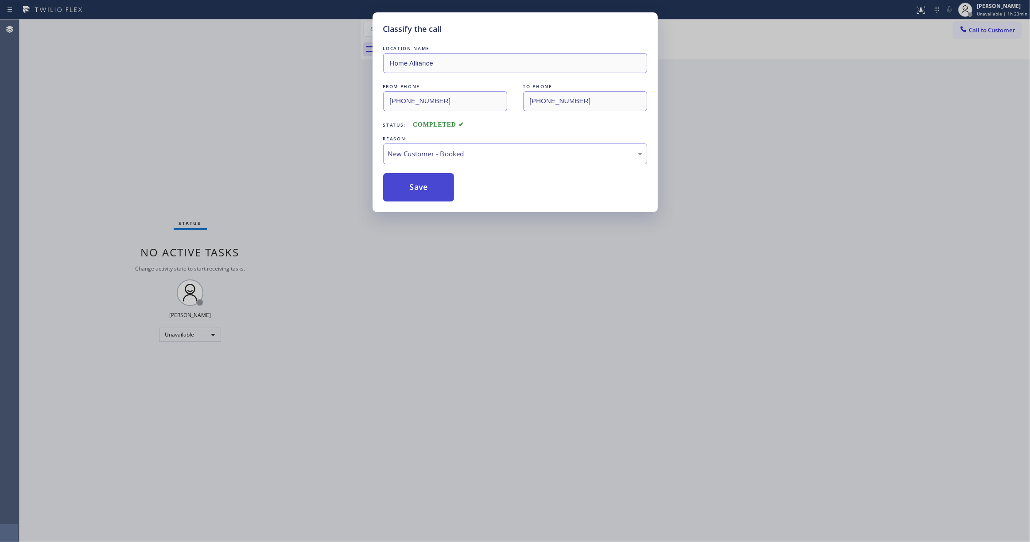
click at [417, 191] on button "Save" at bounding box center [418, 187] width 71 height 28
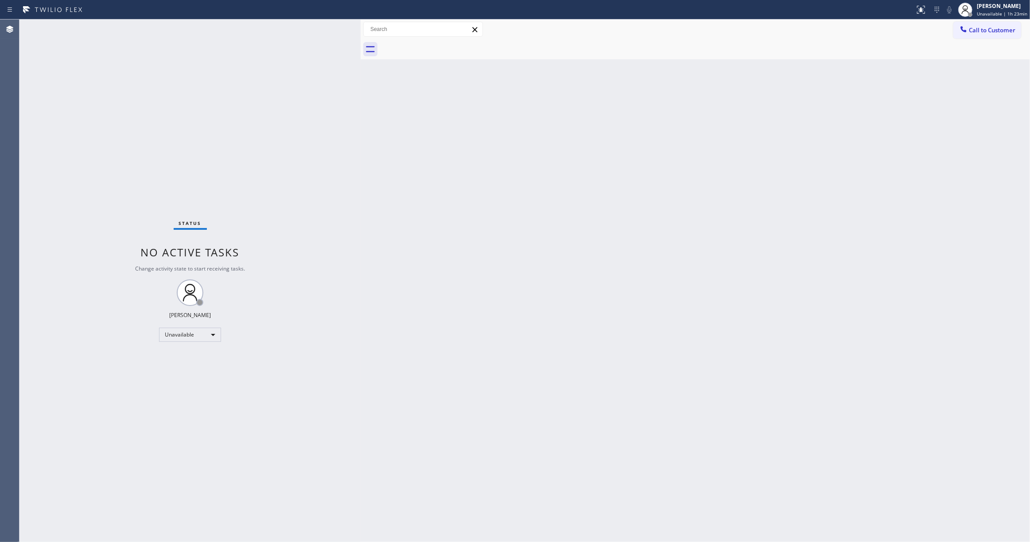
click at [996, 31] on span "Call to Customer" at bounding box center [992, 30] width 47 height 8
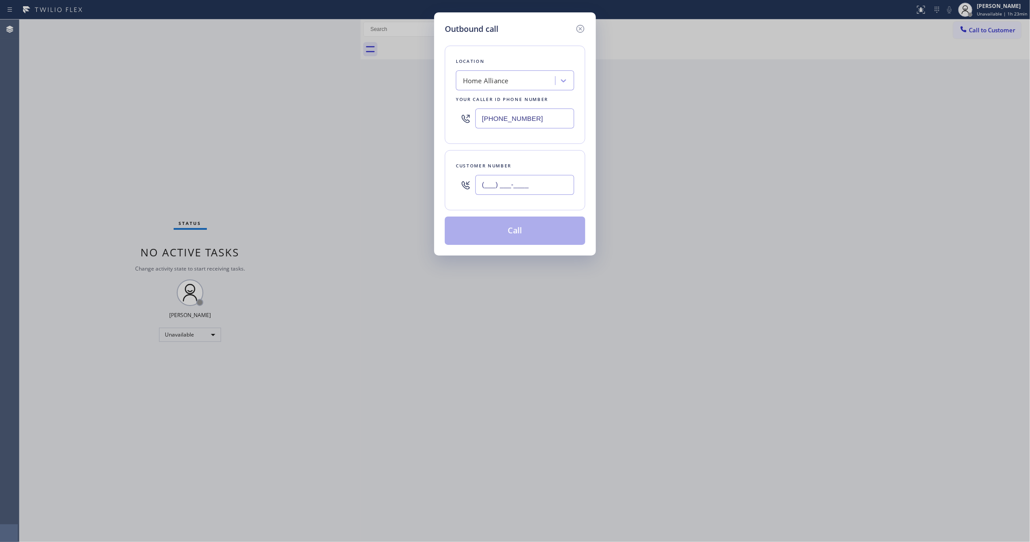
click at [517, 184] on input "(___) ___-____" at bounding box center [524, 185] width 99 height 20
paste input "714) 786-1027"
type input "[PHONE_NUMBER]"
drag, startPoint x: 545, startPoint y: 123, endPoint x: 309, endPoint y: 48, distance: 247.6
click at [266, 100] on div "Outbound call Location Home Alliance Your caller id phone number [PHONE_NUMBER]…" at bounding box center [515, 271] width 1030 height 542
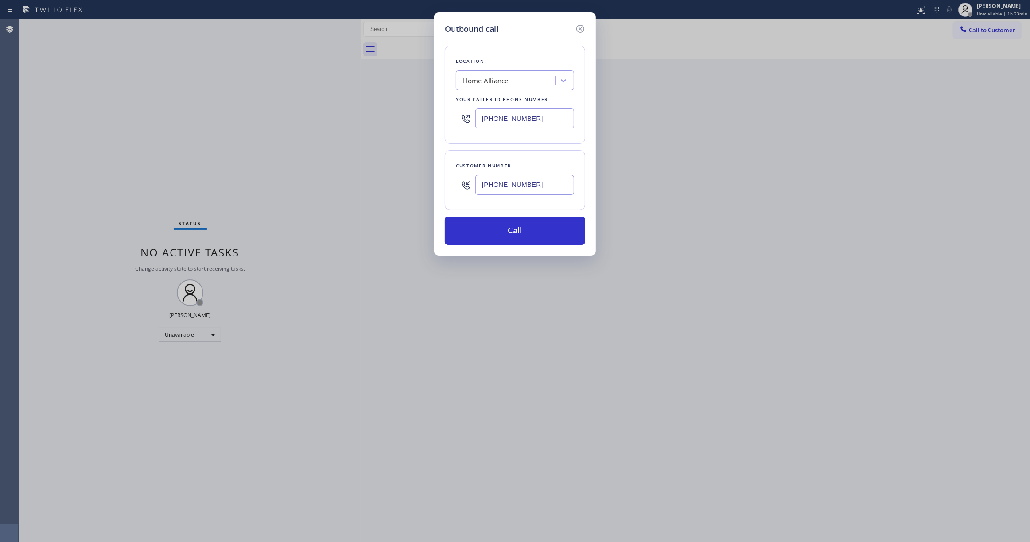
paste input "714) 786-1027"
type input "[PHONE_NUMBER]"
click at [534, 185] on input "[PHONE_NUMBER]" at bounding box center [524, 185] width 99 height 20
drag, startPoint x: 535, startPoint y: 186, endPoint x: 420, endPoint y: 186, distance: 115.2
click at [420, 186] on div "Outbound call Location Zoom Electricians [GEOGRAPHIC_DATA][PERSON_NAME] Your ca…" at bounding box center [515, 271] width 1030 height 542
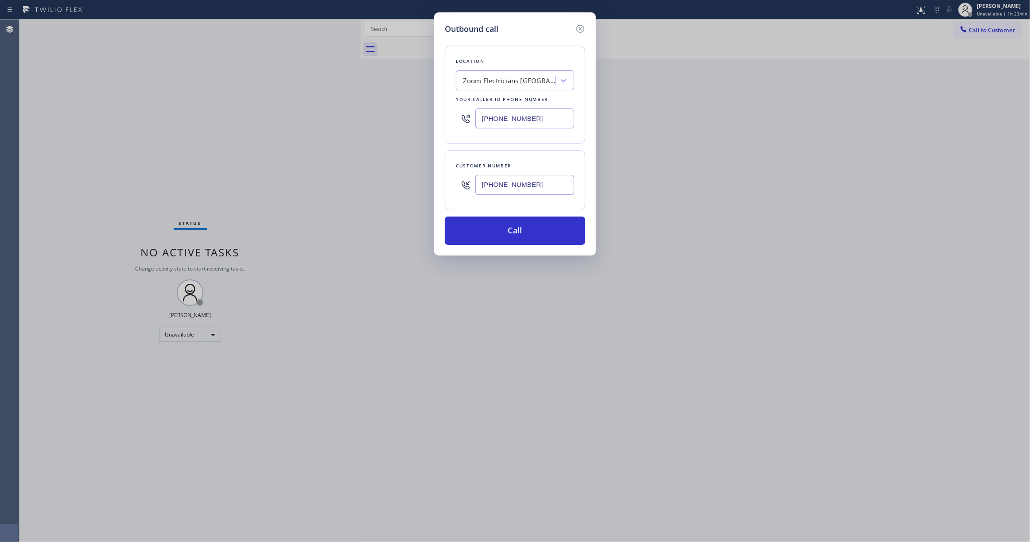
paste input "91-0004"
type input "[PHONE_NUMBER]"
click at [495, 237] on button "Call" at bounding box center [515, 231] width 140 height 28
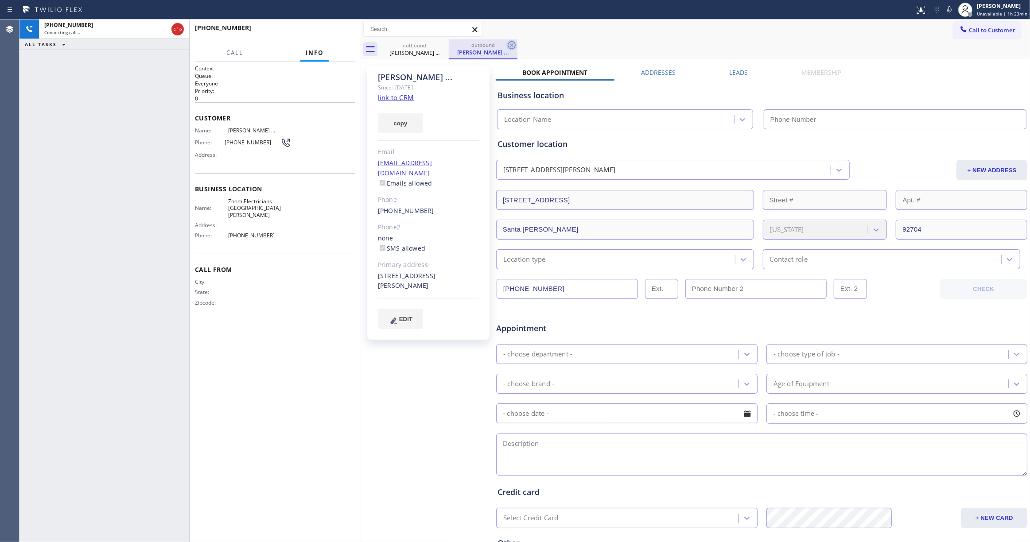
click at [510, 45] on icon at bounding box center [511, 45] width 11 height 11
click at [406, 95] on link "link to CRM" at bounding box center [396, 97] width 36 height 9
type input "[PHONE_NUMBER]"
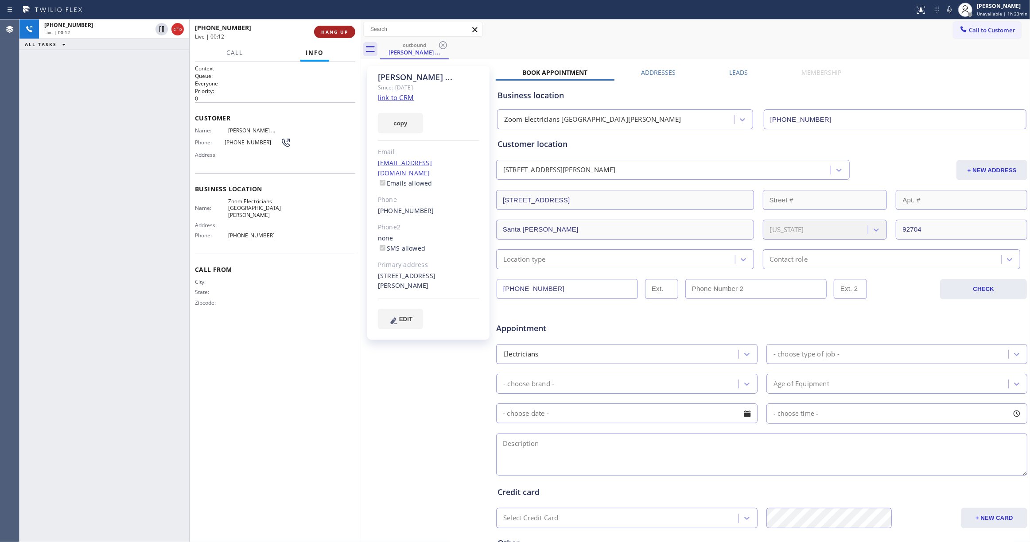
click at [342, 34] on span "HANG UP" at bounding box center [334, 32] width 27 height 6
drag, startPoint x: 32, startPoint y: 221, endPoint x: 116, endPoint y: 49, distance: 191.2
click at [32, 215] on div "ALL TASKS ALL TASKS ACTIVE TASKS TASKS IN WRAP UP [PHONE_NUMBER] Wrap up | 00:30" at bounding box center [104, 280] width 170 height 523
click at [249, 141] on span "[PHONE_NUMBER]" at bounding box center [253, 142] width 56 height 7
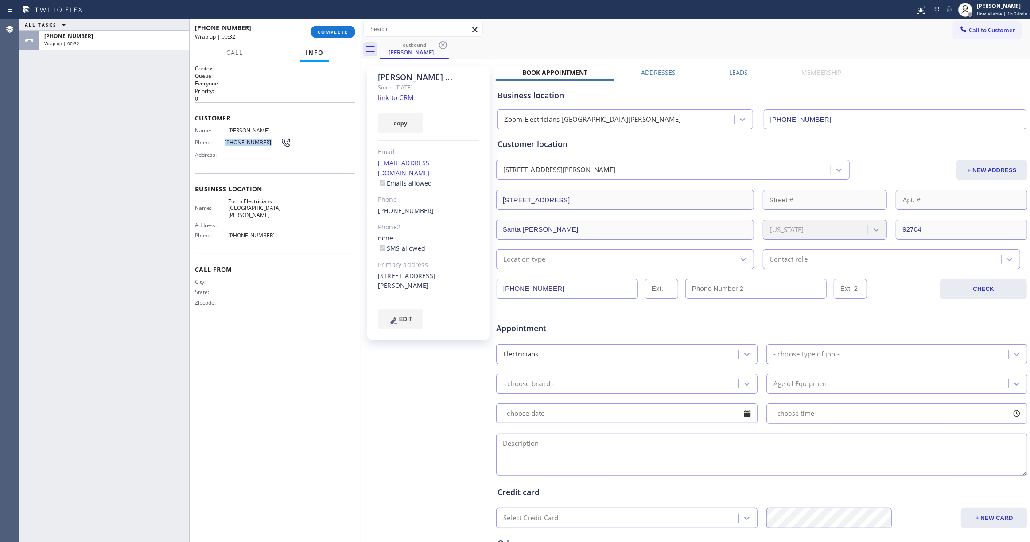
click at [249, 141] on span "[PHONE_NUMBER]" at bounding box center [253, 142] width 56 height 7
copy div "[PHONE_NUMBER]"
click at [326, 26] on button "COMPLETE" at bounding box center [333, 32] width 45 height 12
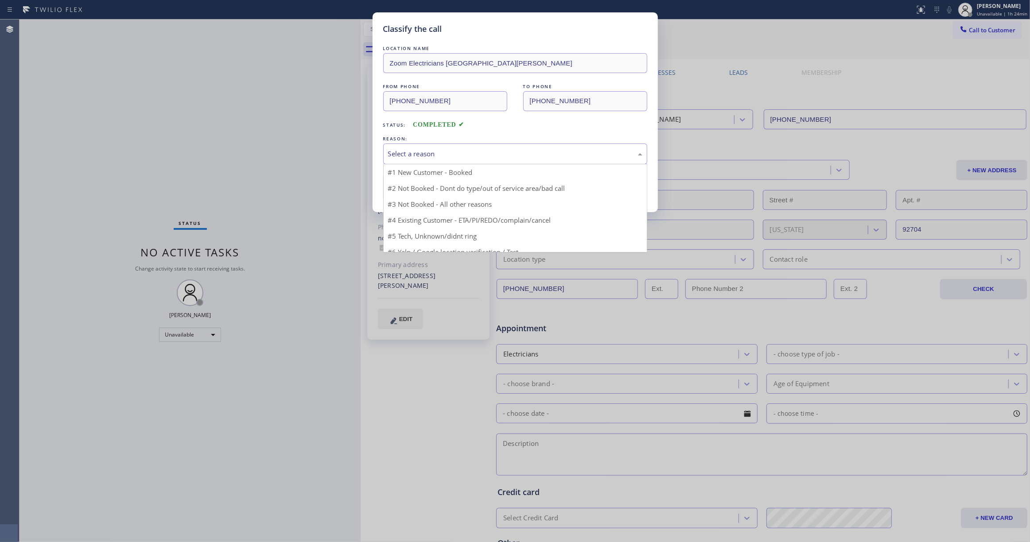
click at [415, 153] on div "Select a reason" at bounding box center [515, 154] width 254 height 10
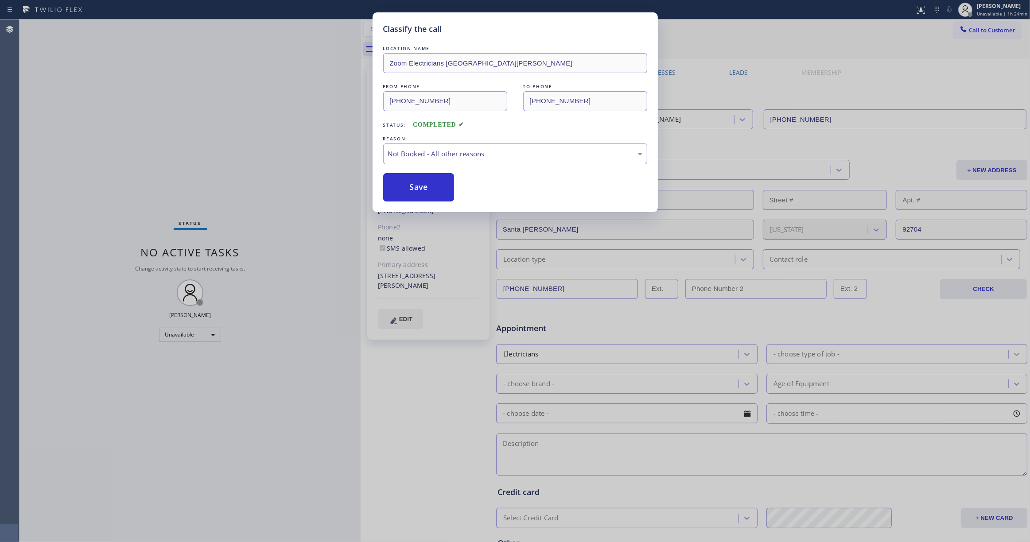
click at [416, 181] on button "Save" at bounding box center [418, 187] width 71 height 28
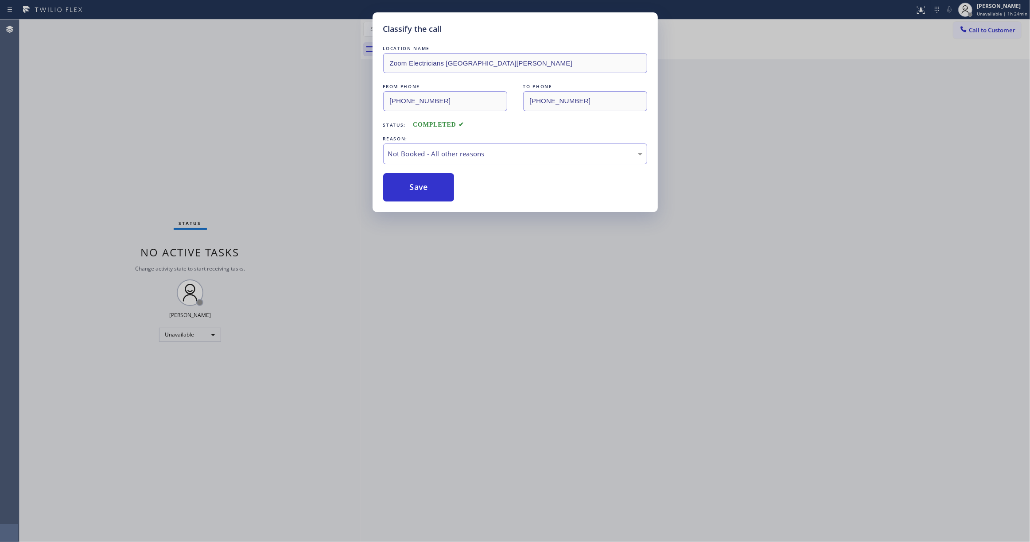
click at [416, 181] on button "Save" at bounding box center [418, 187] width 71 height 28
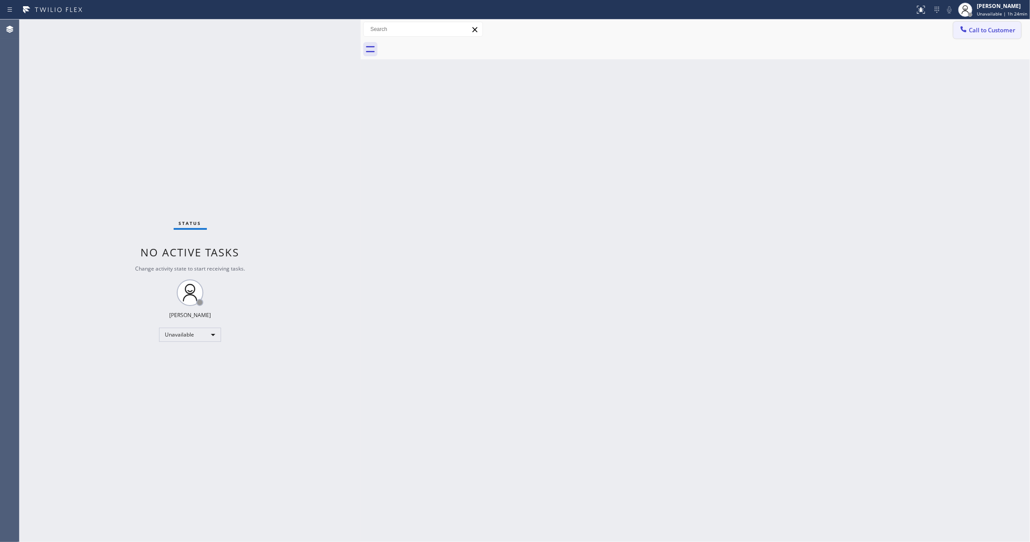
click at [998, 27] on span "Call to Customer" at bounding box center [992, 30] width 47 height 8
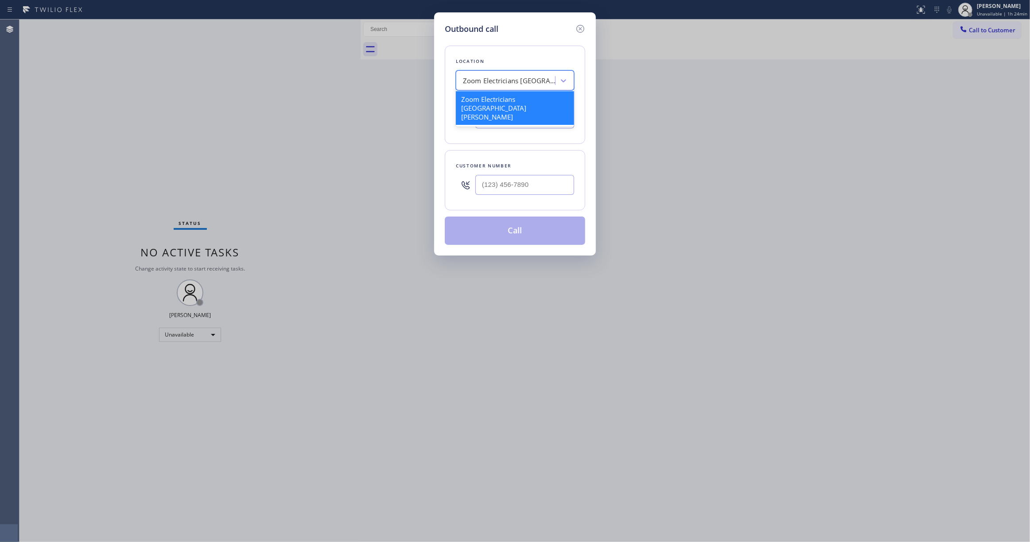
click at [498, 78] on div "Zoom Electricians [GEOGRAPHIC_DATA][PERSON_NAME]" at bounding box center [509, 81] width 93 height 10
type input "Home Alliance"
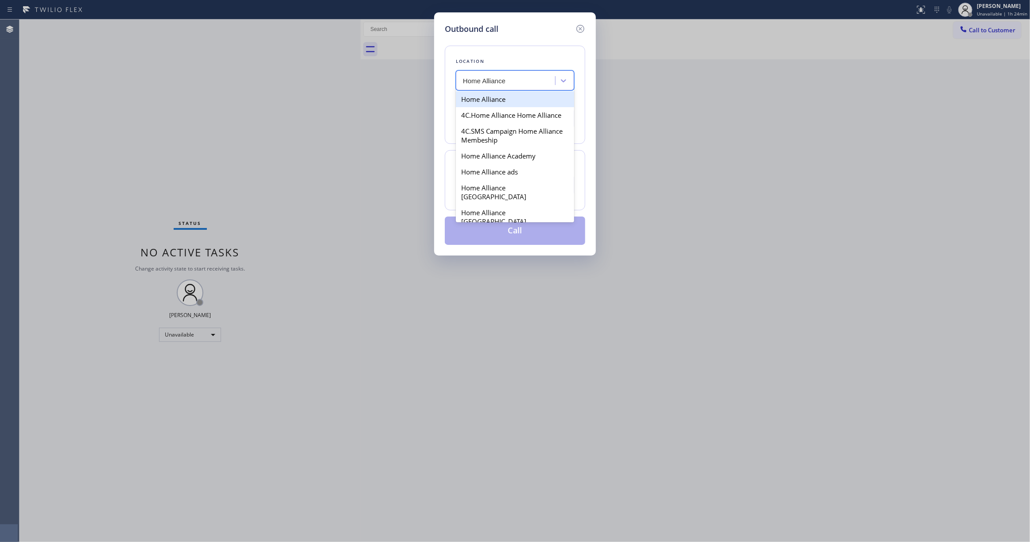
click at [488, 101] on div "Home Alliance" at bounding box center [515, 99] width 118 height 16
type input "[PHONE_NUMBER]"
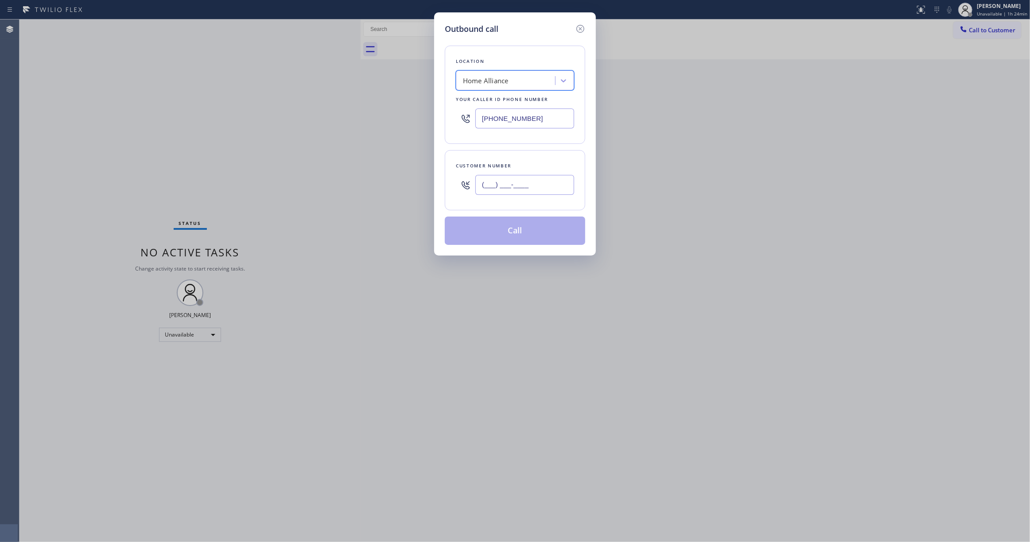
click at [491, 185] on input "(___) ___-____" at bounding box center [524, 185] width 99 height 20
paste input "714) 791-0004"
type input "[PHONE_NUMBER]"
click at [524, 234] on button "Call" at bounding box center [515, 231] width 140 height 28
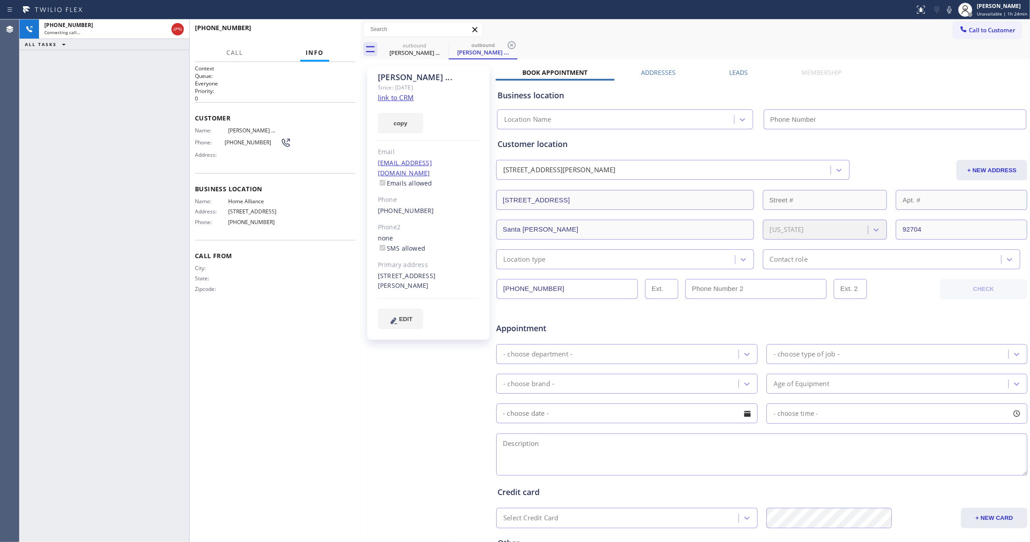
type input "[PHONE_NUMBER]"
drag, startPoint x: 50, startPoint y: 225, endPoint x: 52, endPoint y: 220, distance: 6.2
click at [50, 225] on div "[PHONE_NUMBER] Live | 00:01 ALL TASKS ALL TASKS ACTIVE TASKS TASKS IN WRAP UP" at bounding box center [104, 280] width 170 height 523
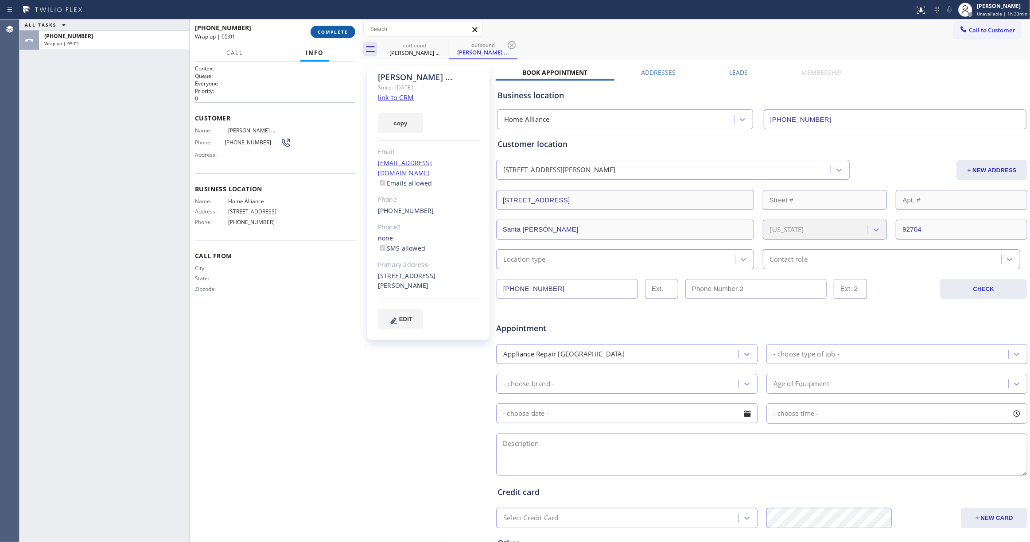
click at [332, 32] on span "COMPLETE" at bounding box center [333, 32] width 31 height 6
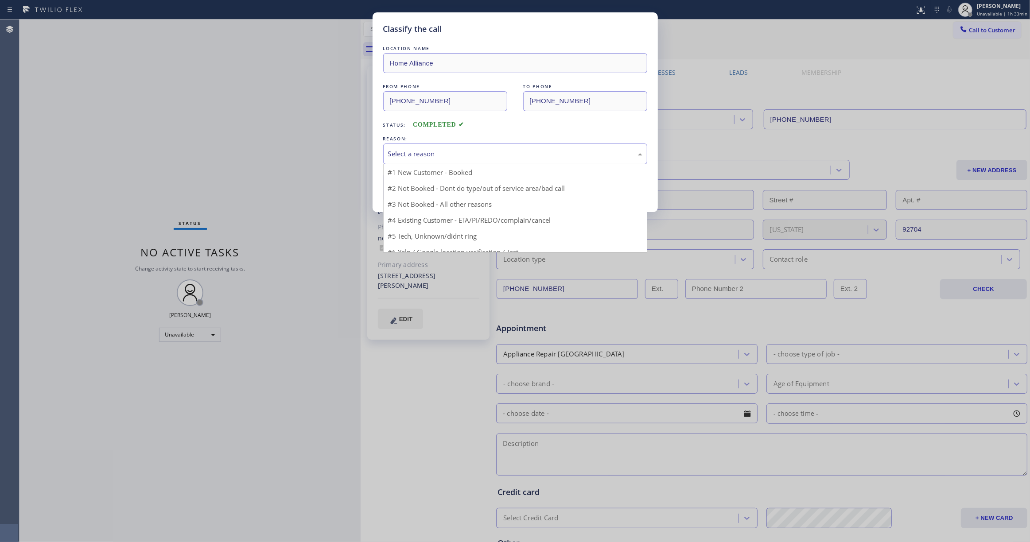
click at [439, 153] on div "Select a reason" at bounding box center [515, 154] width 254 height 10
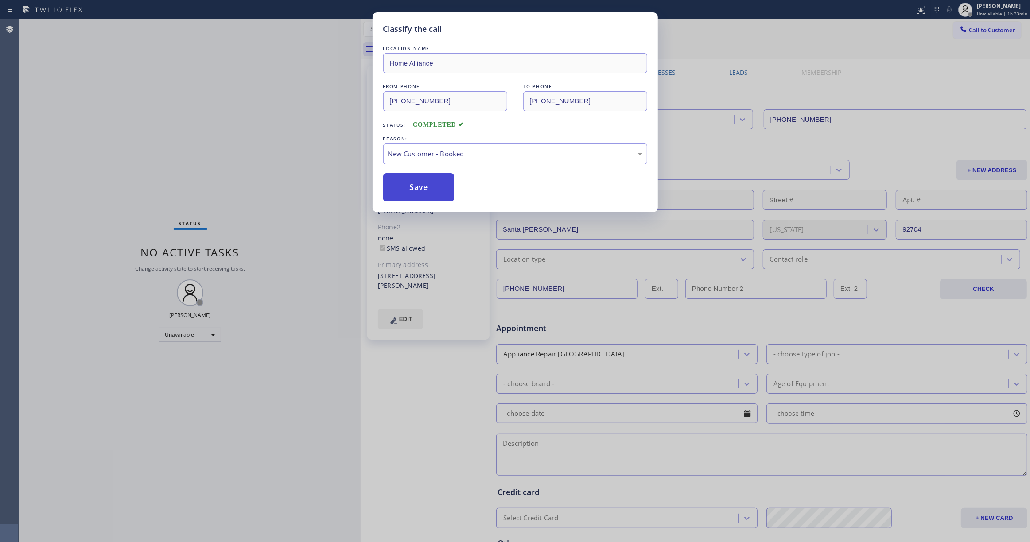
click at [426, 185] on button "Save" at bounding box center [418, 187] width 71 height 28
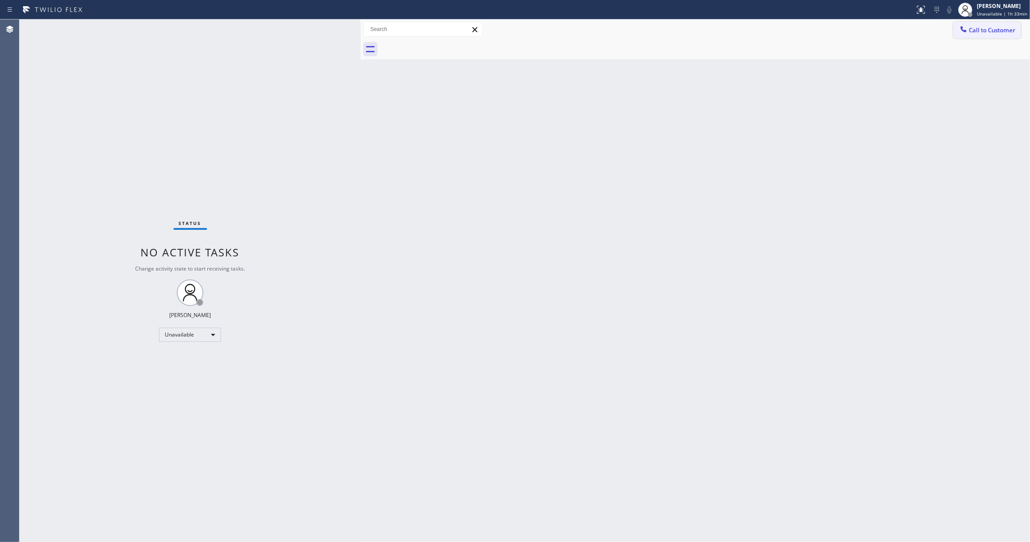
click at [998, 27] on span "Call to Customer" at bounding box center [992, 30] width 47 height 8
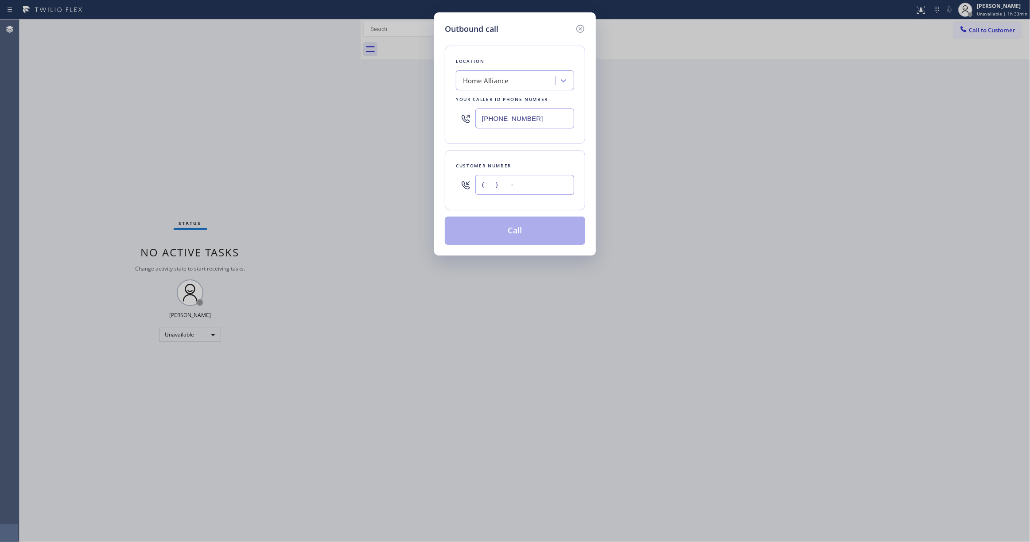
click at [495, 183] on input "(___) ___-____" at bounding box center [524, 185] width 99 height 20
paste input "562) 413-0857"
type input "[PHONE_NUMBER]"
click at [521, 231] on button "Call" at bounding box center [515, 231] width 140 height 28
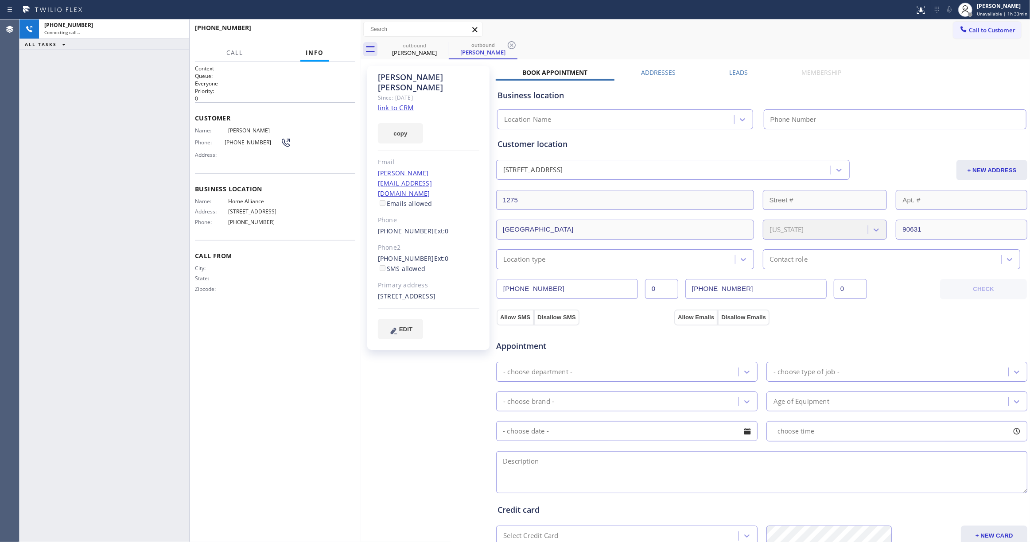
type input "[PHONE_NUMBER]"
click at [38, 226] on div "[PHONE_NUMBER] Connecting call… ALL TASKS ALL TASKS ACTIVE TASKS TASKS IN WRAP …" at bounding box center [104, 280] width 170 height 523
click at [49, 266] on div "[PHONE_NUMBER] Live | 00:00 ALL TASKS ALL TASKS ACTIVE TASKS TASKS IN WRAP UP" at bounding box center [104, 280] width 170 height 523
click at [509, 44] on icon at bounding box center [511, 45] width 11 height 11
click at [345, 29] on span "HANG UP" at bounding box center [334, 32] width 27 height 6
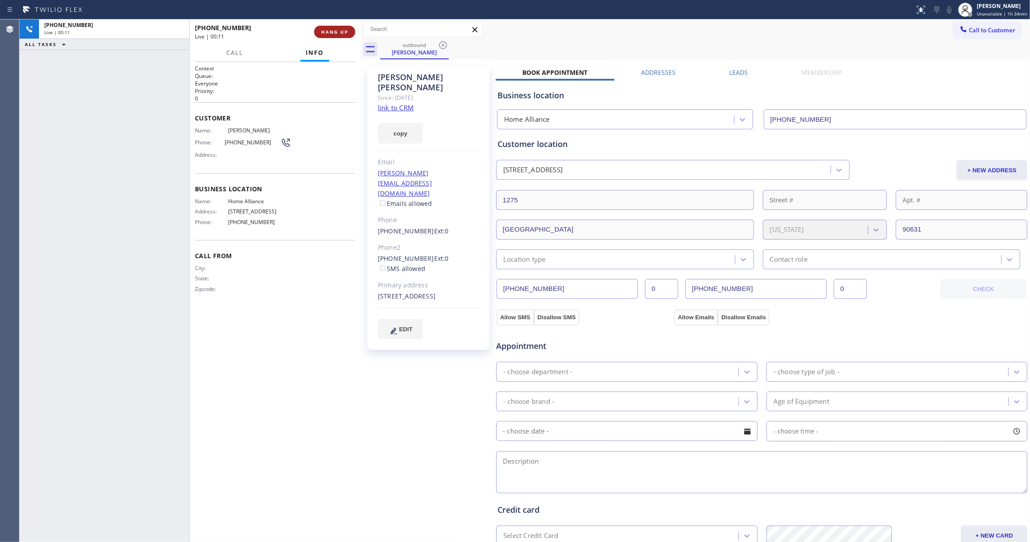
click at [345, 29] on span "HANG UP" at bounding box center [334, 32] width 27 height 6
click at [331, 26] on button "COMPLETE" at bounding box center [333, 32] width 45 height 12
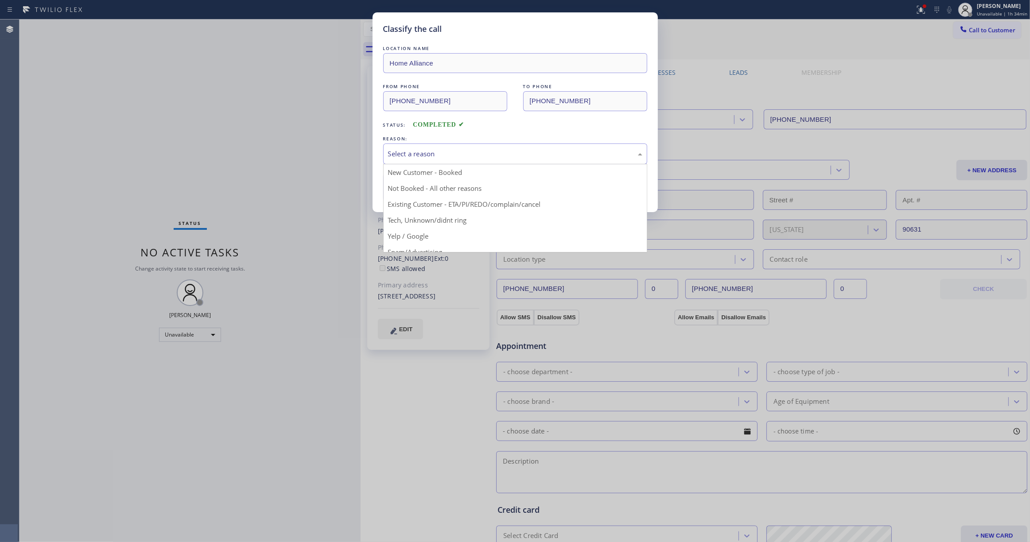
click at [451, 156] on div "Select a reason" at bounding box center [515, 154] width 254 height 10
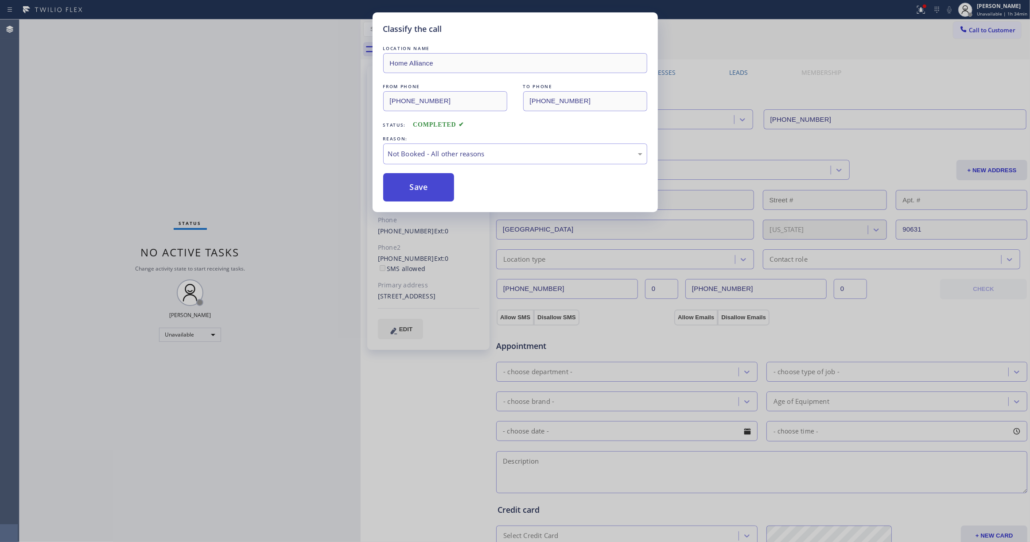
click at [410, 190] on button "Save" at bounding box center [418, 187] width 71 height 28
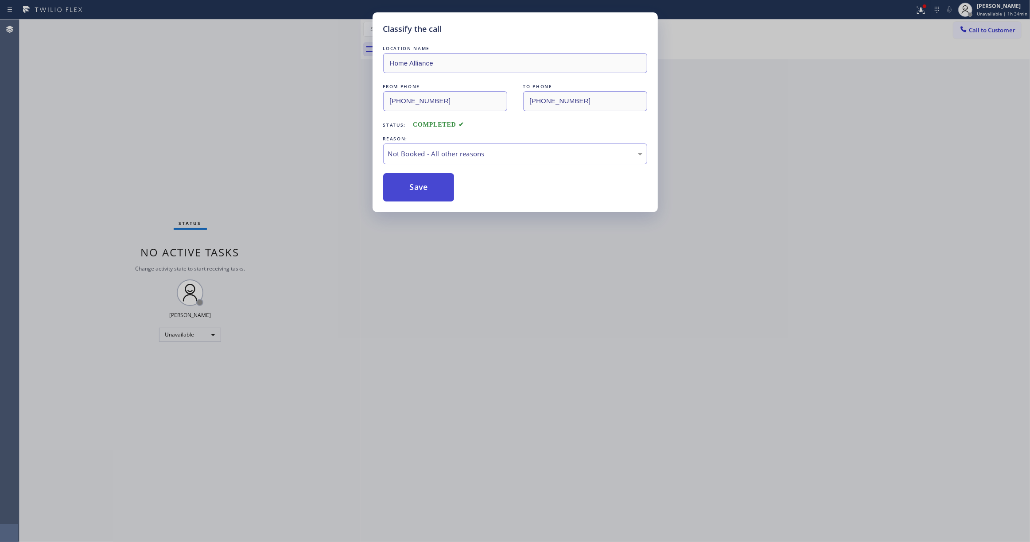
click at [410, 190] on button "Save" at bounding box center [418, 187] width 71 height 28
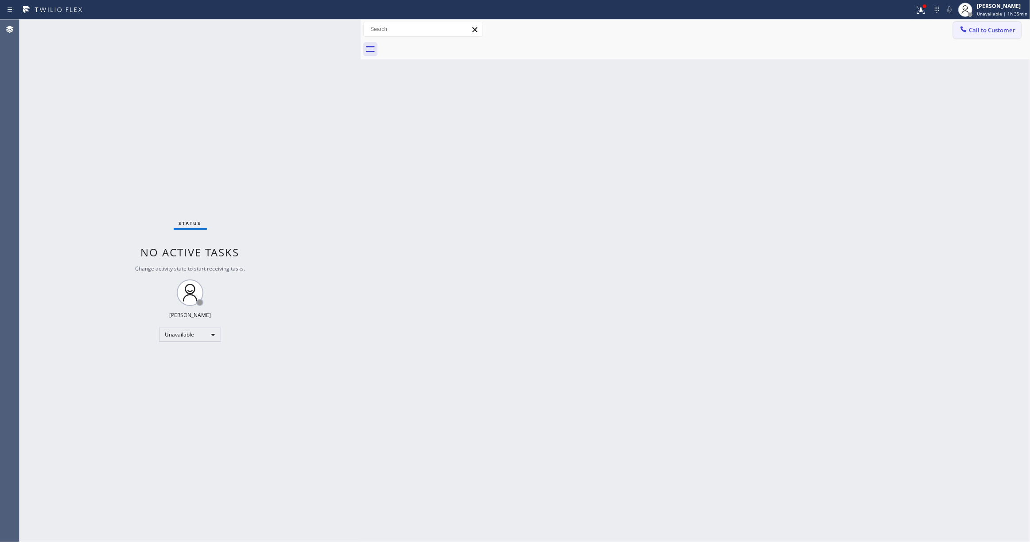
click at [1002, 35] on button "Call to Customer" at bounding box center [987, 30] width 68 height 17
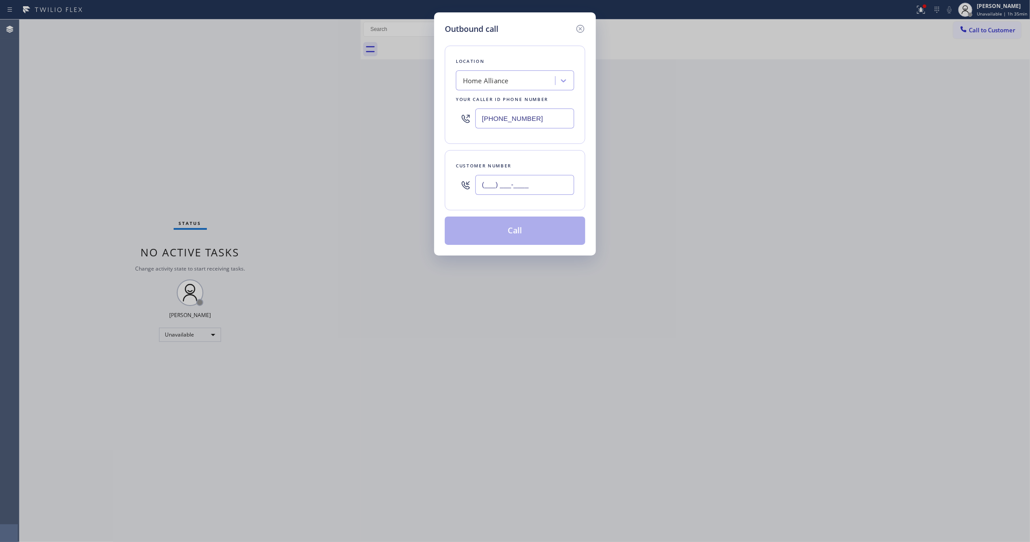
click at [488, 184] on input "(___) ___-____" at bounding box center [524, 185] width 99 height 20
paste input "661) 645-3103"
type input "[PHONE_NUMBER]"
click at [528, 233] on button "Call" at bounding box center [515, 231] width 140 height 28
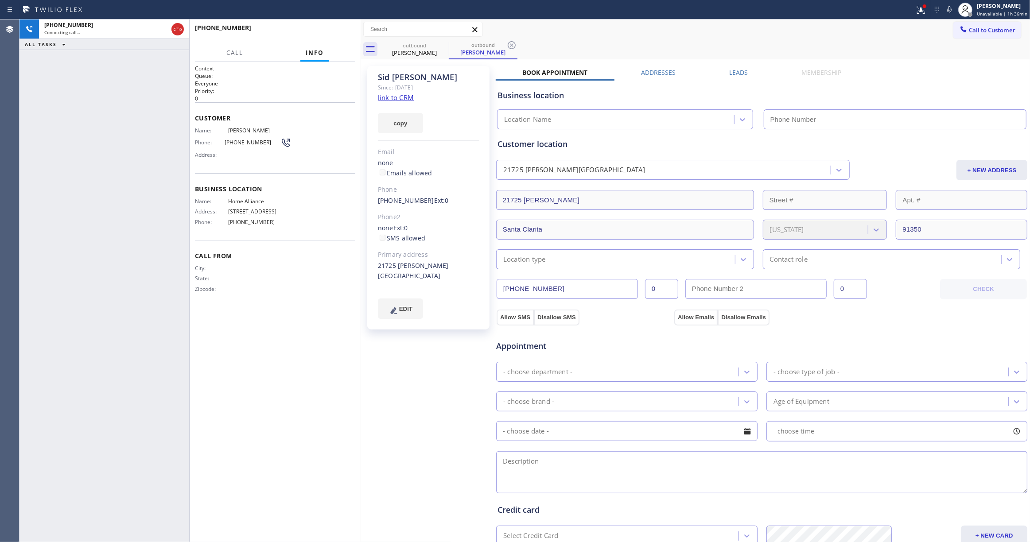
type input "[PHONE_NUMBER]"
click at [328, 30] on span "HANG UP" at bounding box center [334, 32] width 27 height 6
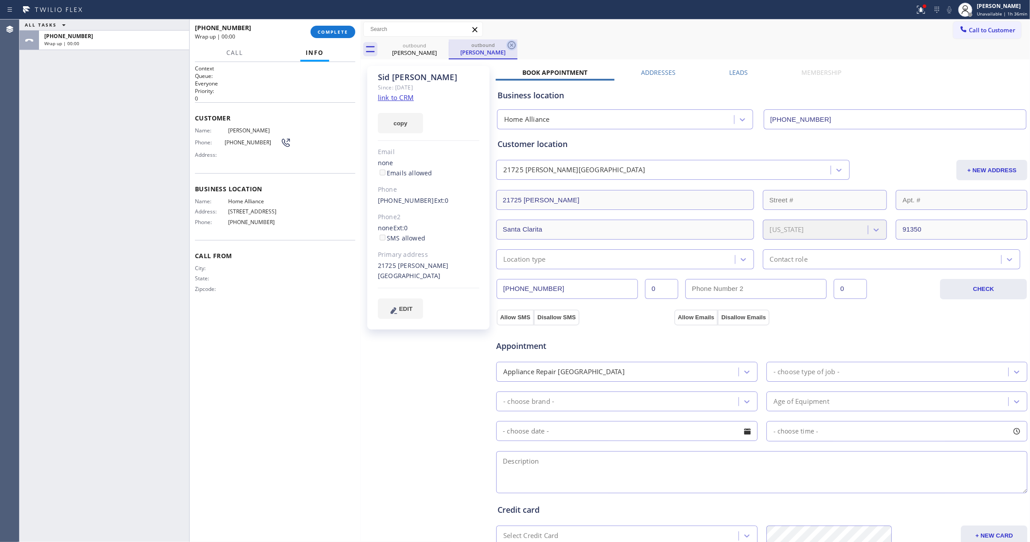
click at [512, 48] on icon at bounding box center [512, 45] width 8 height 8
click at [330, 32] on span "COMPLETE" at bounding box center [333, 32] width 31 height 6
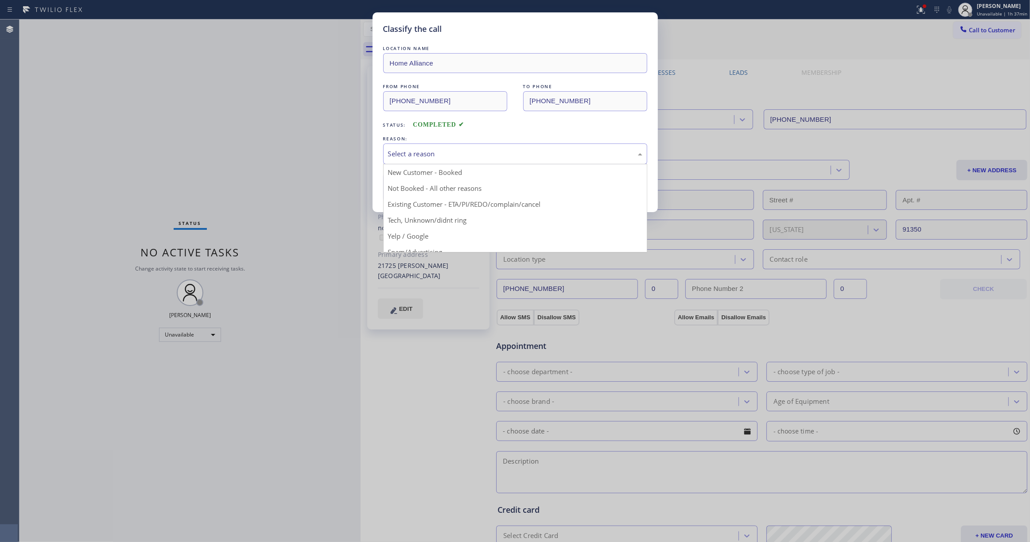
click at [427, 157] on div "Select a reason" at bounding box center [515, 154] width 254 height 10
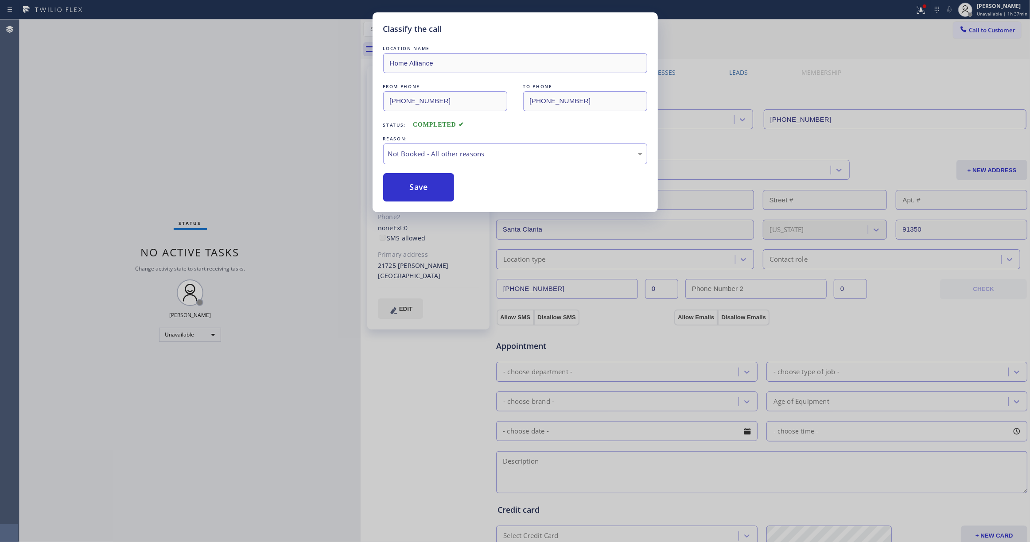
click at [413, 190] on button "Save" at bounding box center [418, 187] width 71 height 28
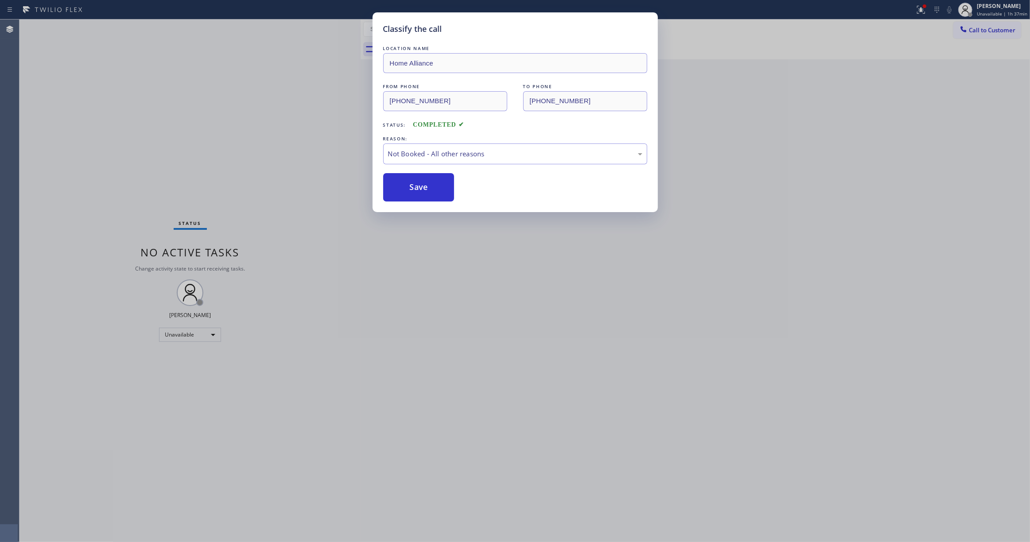
click at [413, 190] on button "Save" at bounding box center [418, 187] width 71 height 28
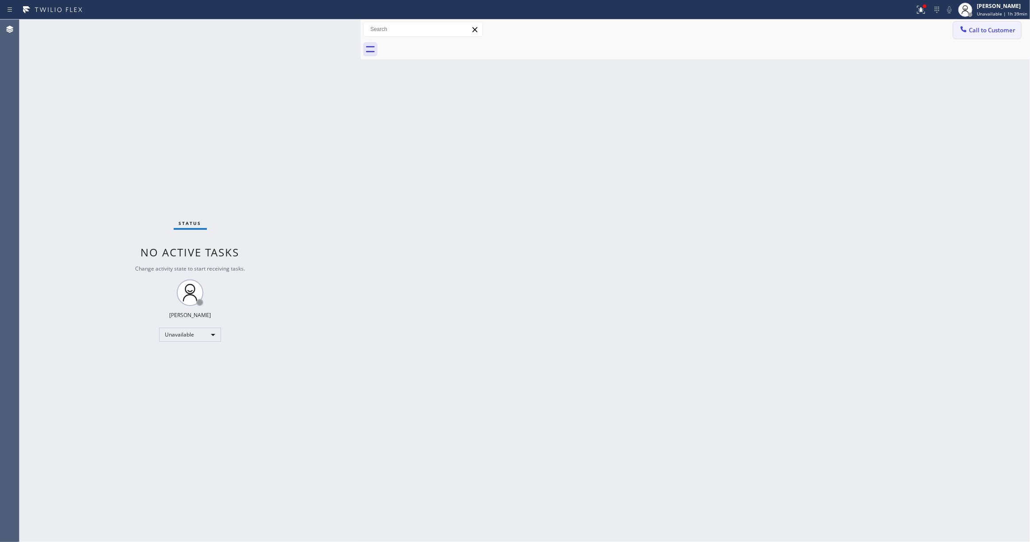
click at [988, 31] on span "Call to Customer" at bounding box center [992, 30] width 47 height 8
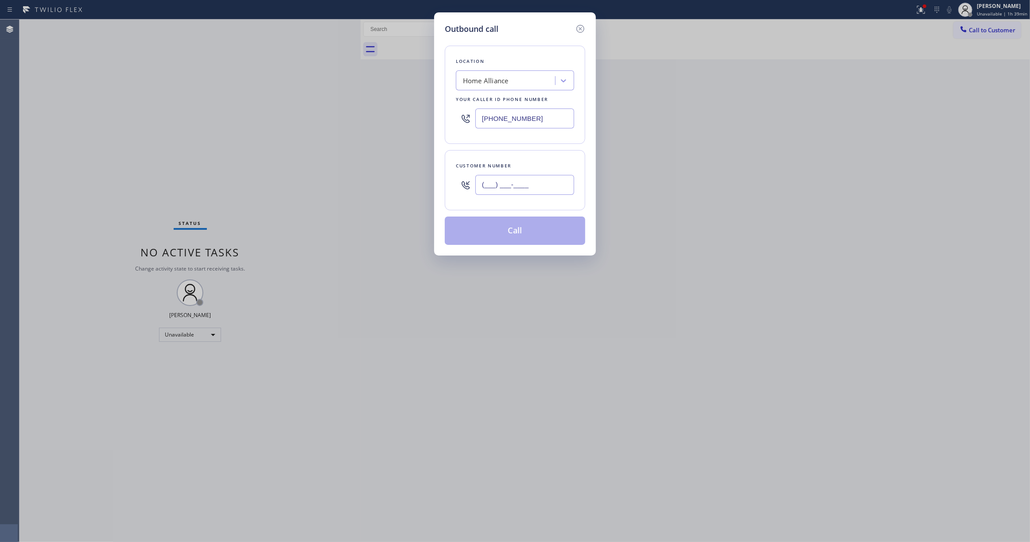
click at [517, 190] on input "(___) ___-____" at bounding box center [524, 185] width 99 height 20
paste input "908) 601-4237"
type input "[PHONE_NUMBER]"
click at [517, 236] on button "Call" at bounding box center [515, 231] width 140 height 28
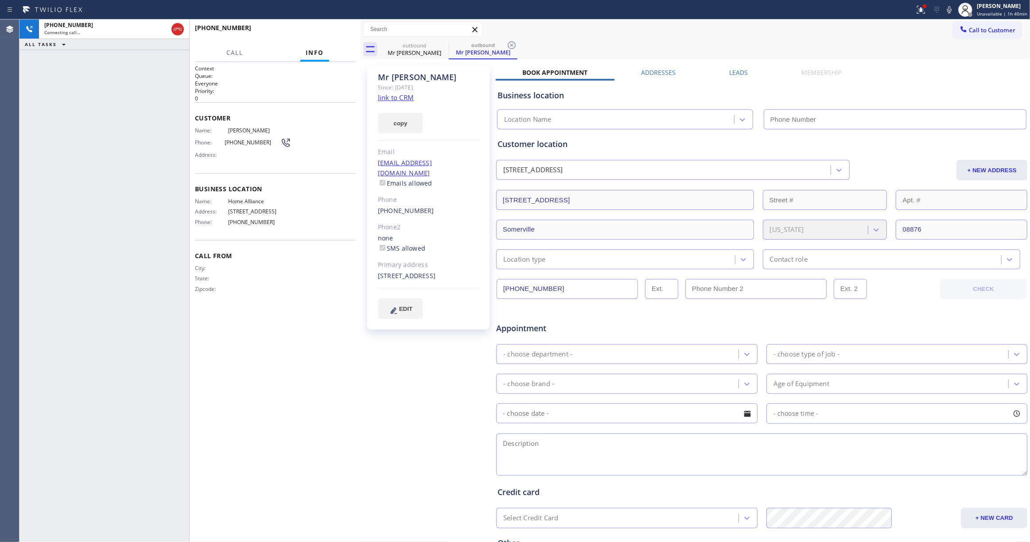
type input "[PHONE_NUMBER]"
click at [41, 257] on div "[PHONE_NUMBER] Live | 00:01 ALL TASKS ALL TASKS ACTIVE TASKS TASKS IN WRAP UP" at bounding box center [104, 280] width 170 height 523
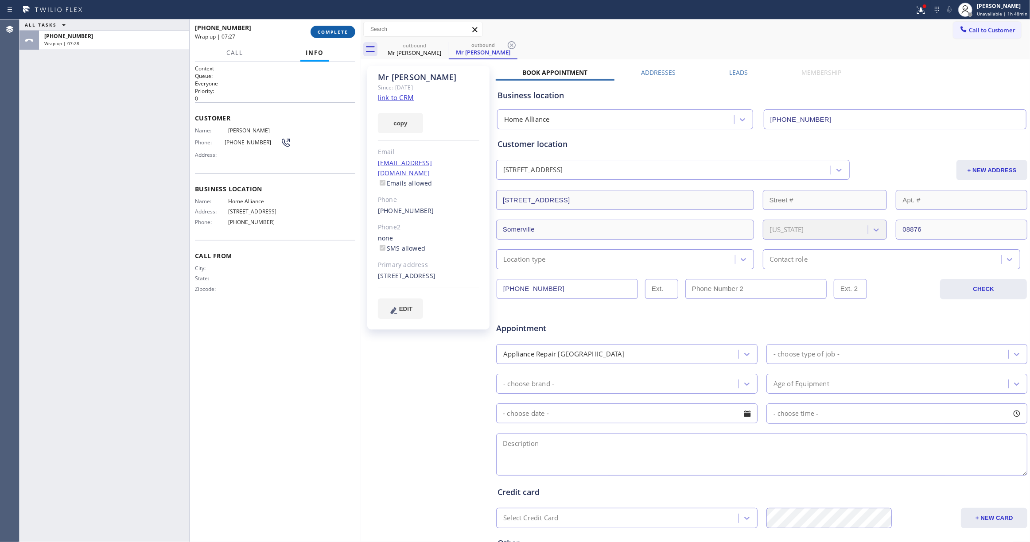
click at [338, 29] on span "COMPLETE" at bounding box center [333, 32] width 31 height 6
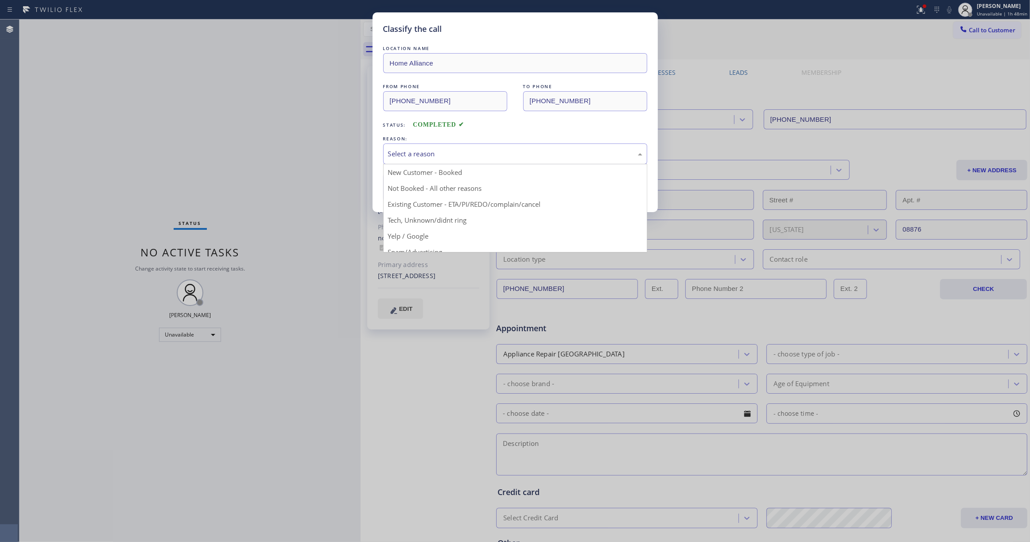
drag, startPoint x: 416, startPoint y: 151, endPoint x: 429, endPoint y: 183, distance: 34.6
click at [415, 151] on div "Select a reason" at bounding box center [515, 154] width 254 height 10
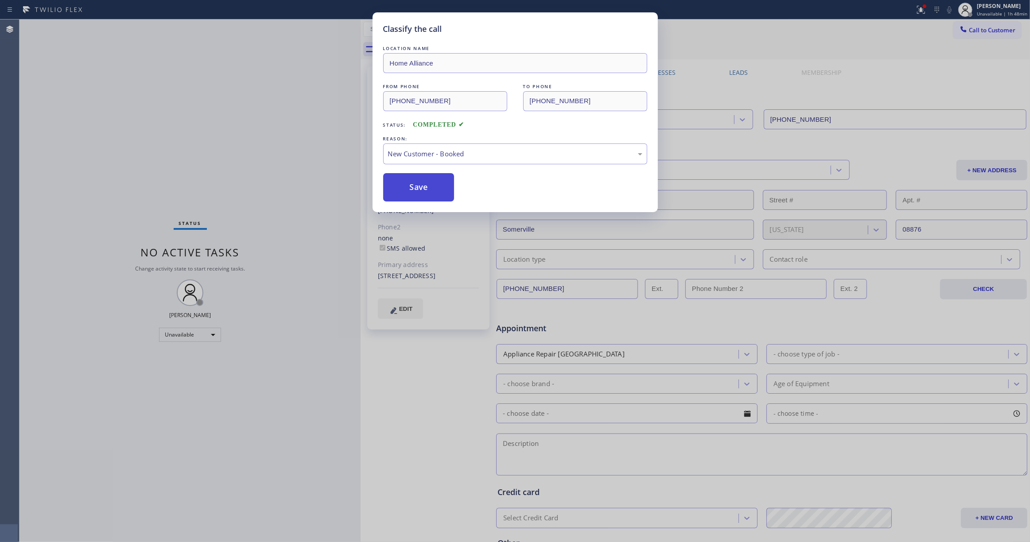
click at [404, 192] on button "Save" at bounding box center [418, 187] width 71 height 28
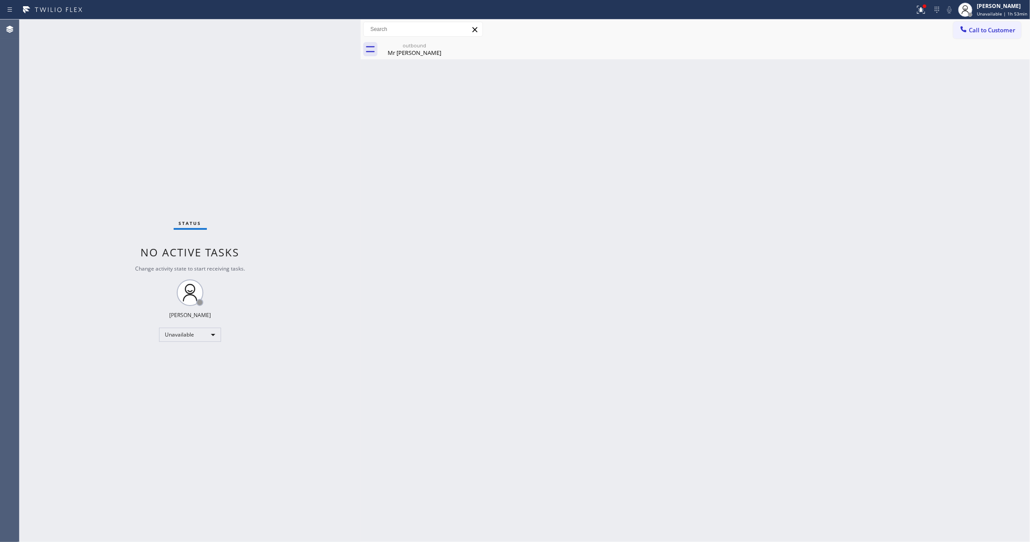
click at [45, 511] on div "Status No active tasks Change activity state to start receiving tasks. [PERSON_…" at bounding box center [189, 280] width 341 height 523
click at [157, 124] on div "Status No active tasks Change activity state to start receiving tasks. [PERSON_…" at bounding box center [189, 280] width 341 height 523
click at [994, 11] on span "Unavailable | 1h 55min" at bounding box center [1002, 14] width 50 height 6
click at [961, 70] on button "Break" at bounding box center [985, 70] width 89 height 12
click at [967, 68] on div "Back to Dashboard Change Sender ID Customers Technicians Select a contact Outbo…" at bounding box center [695, 280] width 669 height 523
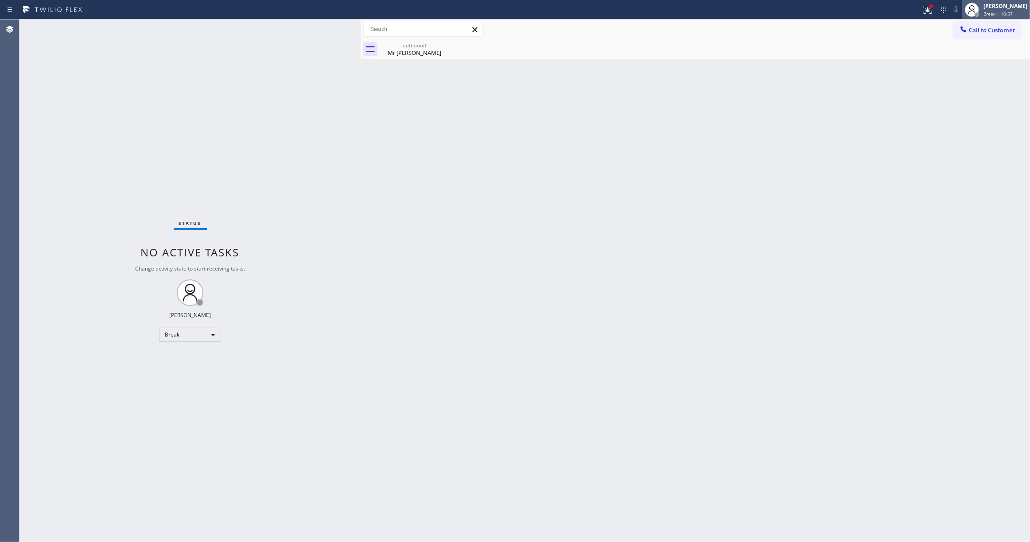
click at [983, 14] on span "Break | 16:57" at bounding box center [997, 14] width 29 height 6
click at [973, 58] on button "Unavailable" at bounding box center [985, 59] width 89 height 12
click at [56, 450] on div "Status No active tasks Change activity state to start receiving tasks. [PERSON_…" at bounding box center [189, 280] width 341 height 523
click at [547, 272] on div "Back to Dashboard Change Sender ID Customers Technicians Select a contact Outbo…" at bounding box center [695, 280] width 669 height 523
click at [444, 43] on icon at bounding box center [443, 45] width 11 height 11
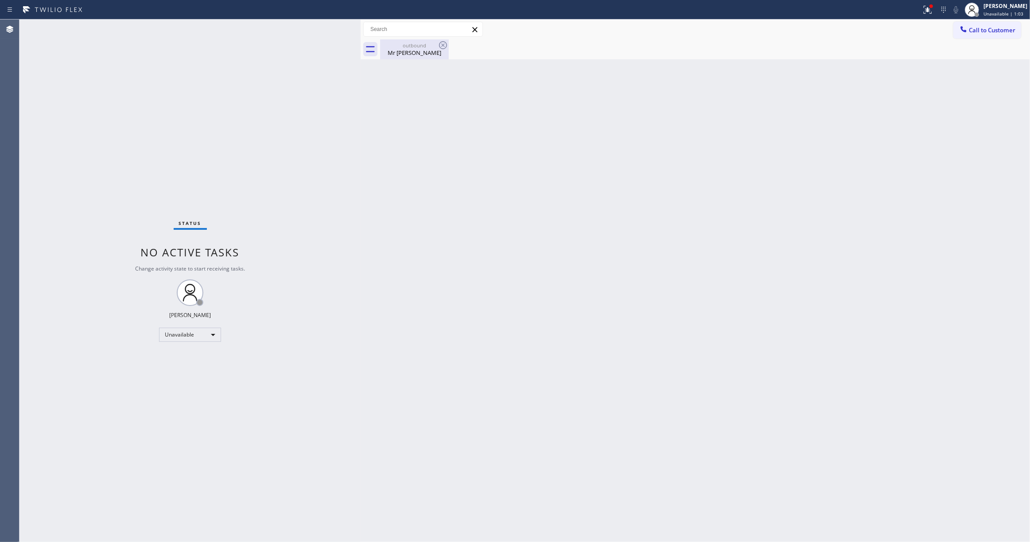
click at [427, 49] on div "Mr [PERSON_NAME]" at bounding box center [414, 53] width 67 height 8
drag, startPoint x: 50, startPoint y: 454, endPoint x: 131, endPoint y: 241, distance: 228.4
click at [51, 451] on div "Status No active tasks Change activity state to start receiving tasks. [PERSON_…" at bounding box center [189, 280] width 341 height 523
click at [142, 184] on div "Status No active tasks Change activity state to start receiving tasks. [PERSON_…" at bounding box center [189, 280] width 341 height 523
drag, startPoint x: 50, startPoint y: 412, endPoint x: 75, endPoint y: 236, distance: 177.6
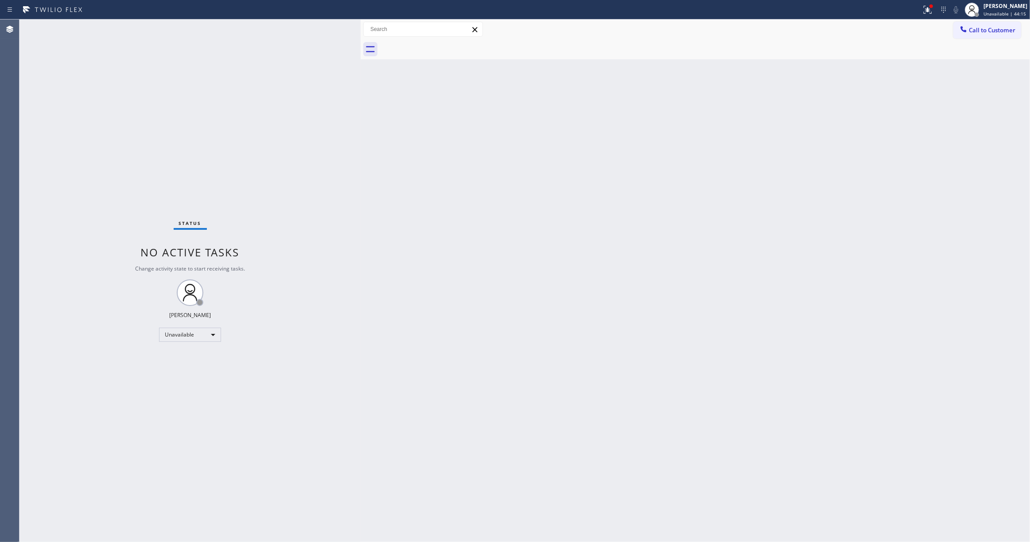
click at [50, 412] on div "Status No active tasks Change activity state to start receiving tasks. [PERSON_…" at bounding box center [189, 280] width 341 height 523
drag, startPoint x: 1013, startPoint y: 30, endPoint x: 896, endPoint y: 25, distance: 117.0
click at [1012, 30] on span "Call to Customer" at bounding box center [992, 30] width 47 height 8
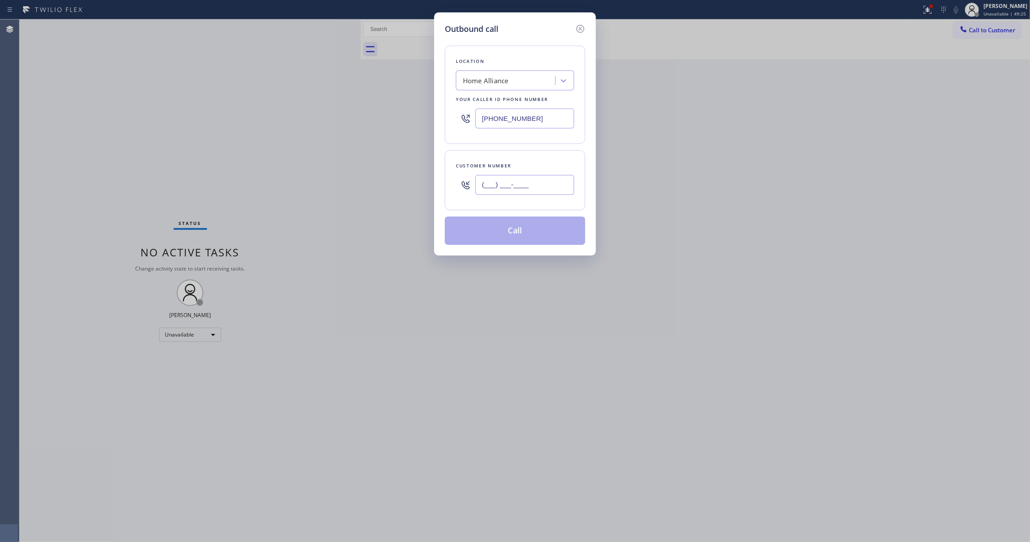
click at [498, 188] on input "(___) ___-____" at bounding box center [524, 185] width 99 height 20
paste input "760) 388-9800"
type input "[PHONE_NUMBER]"
drag, startPoint x: 548, startPoint y: 120, endPoint x: 266, endPoint y: 128, distance: 281.8
click at [266, 128] on div "Outbound call Location Home Alliance Your caller id phone number [PHONE_NUMBER]…" at bounding box center [515, 271] width 1030 height 542
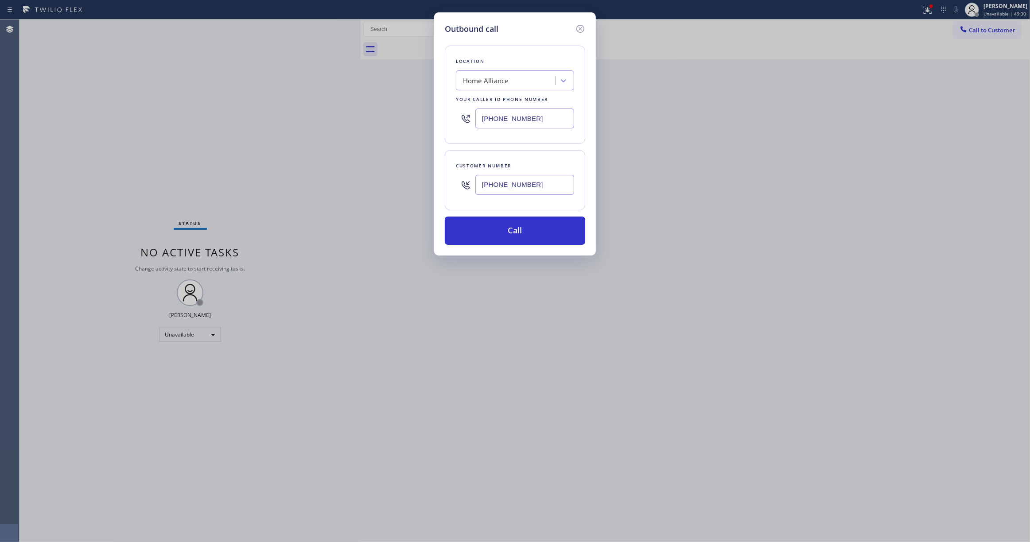
paste input "760) 388-9800"
type input "[PHONE_NUMBER]"
click at [532, 192] on input "[PHONE_NUMBER]" at bounding box center [524, 185] width 99 height 20
drag, startPoint x: 539, startPoint y: 186, endPoint x: 295, endPoint y: 186, distance: 244.1
click at [295, 186] on div "Outbound call Location [MEDICAL_DATA] Electrical [GEOGRAPHIC_DATA] Your caller …" at bounding box center [515, 271] width 1030 height 542
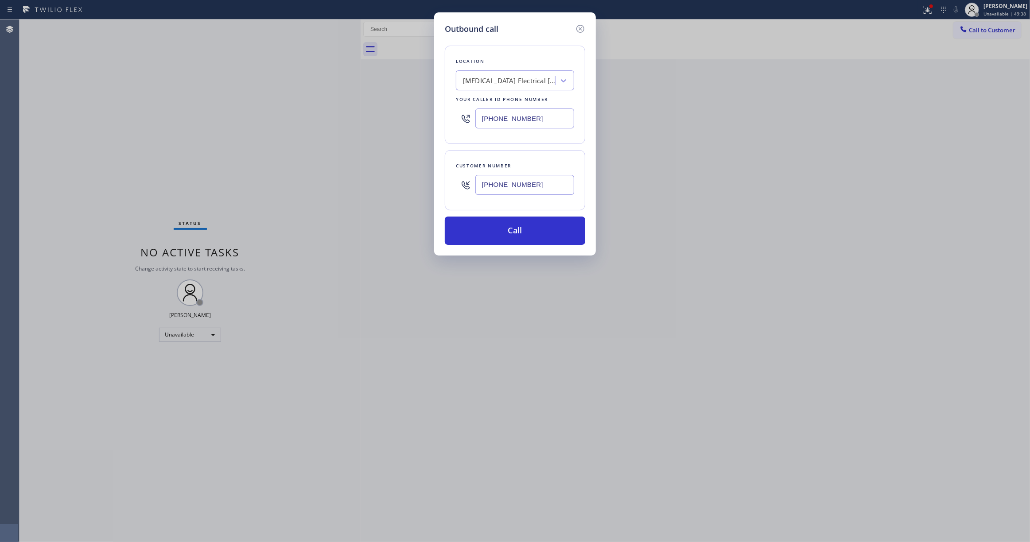
paste input "442) 241-93"
type input "[PHONE_NUMBER]"
click at [554, 229] on button "Call" at bounding box center [515, 231] width 140 height 28
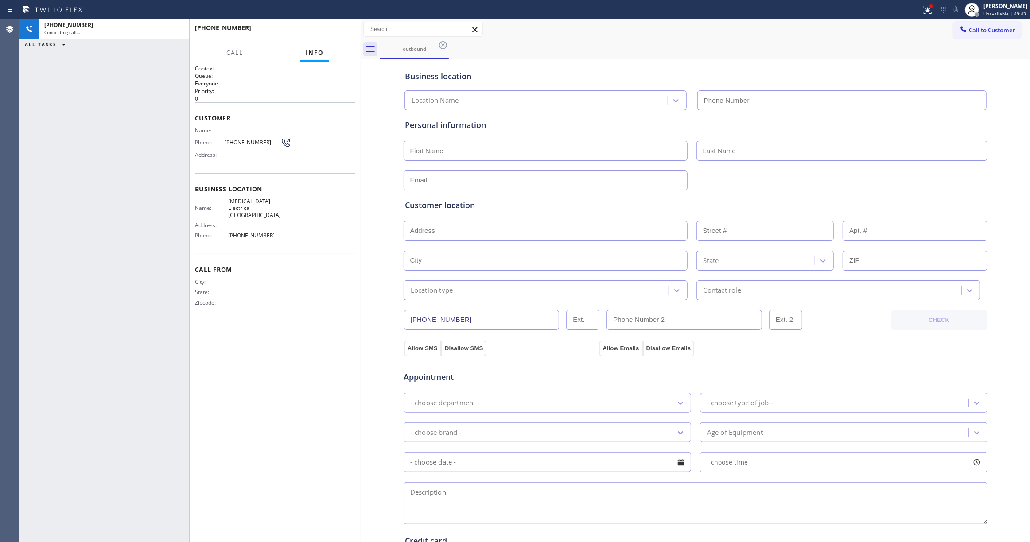
type input "[PHONE_NUMBER]"
click at [334, 34] on span "HANG UP" at bounding box center [334, 32] width 27 height 6
click at [240, 148] on div "Phone: [PHONE_NUMBER]" at bounding box center [243, 142] width 96 height 11
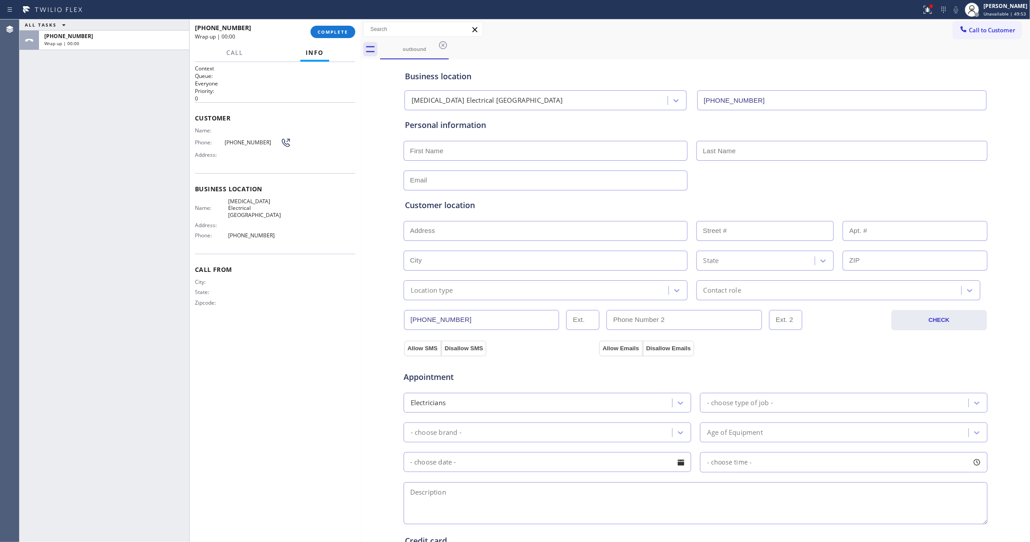
click at [240, 148] on div "Phone: [PHONE_NUMBER]" at bounding box center [243, 142] width 96 height 11
click at [240, 146] on div "Phone: [PHONE_NUMBER]" at bounding box center [243, 142] width 96 height 11
click at [240, 146] on span "[PHONE_NUMBER]" at bounding box center [253, 142] width 56 height 7
click at [249, 147] on div "Phone: [PHONE_NUMBER]" at bounding box center [243, 142] width 96 height 11
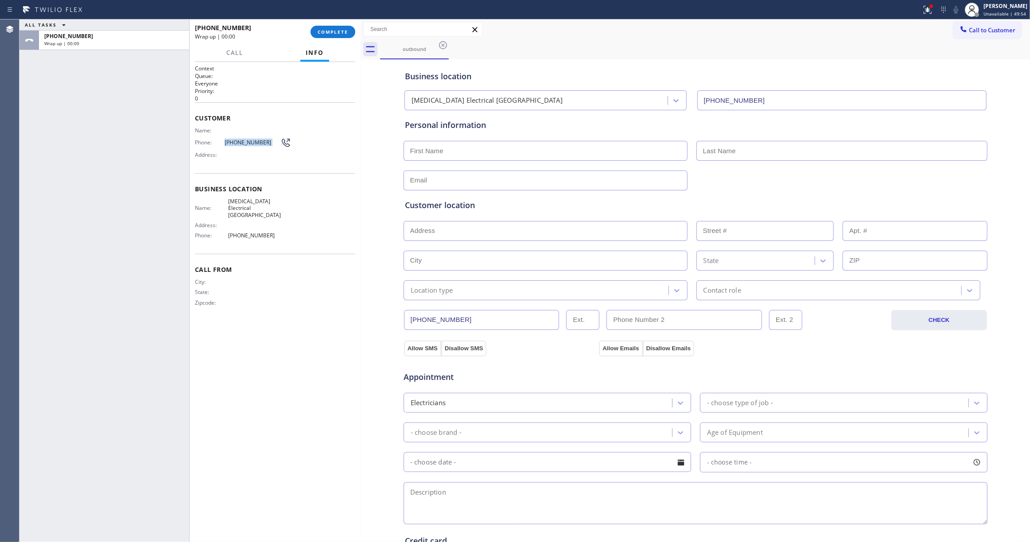
click at [248, 146] on span "[PHONE_NUMBER]" at bounding box center [253, 142] width 56 height 7
copy div "[PHONE_NUMBER]"
click at [329, 26] on button "COMPLETE" at bounding box center [333, 32] width 45 height 12
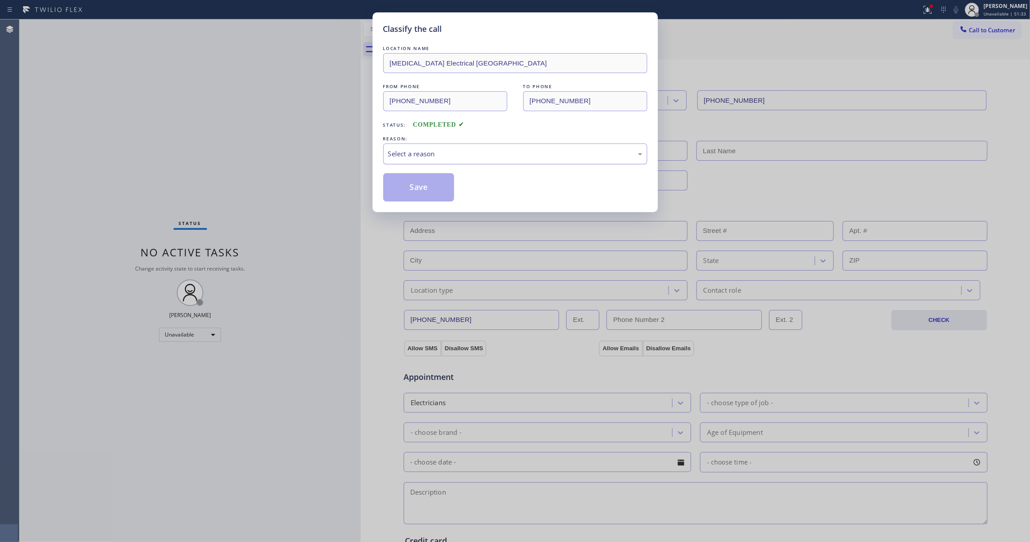
click at [439, 155] on div "Select a reason" at bounding box center [515, 154] width 254 height 10
click at [435, 190] on button "Save" at bounding box center [418, 187] width 71 height 28
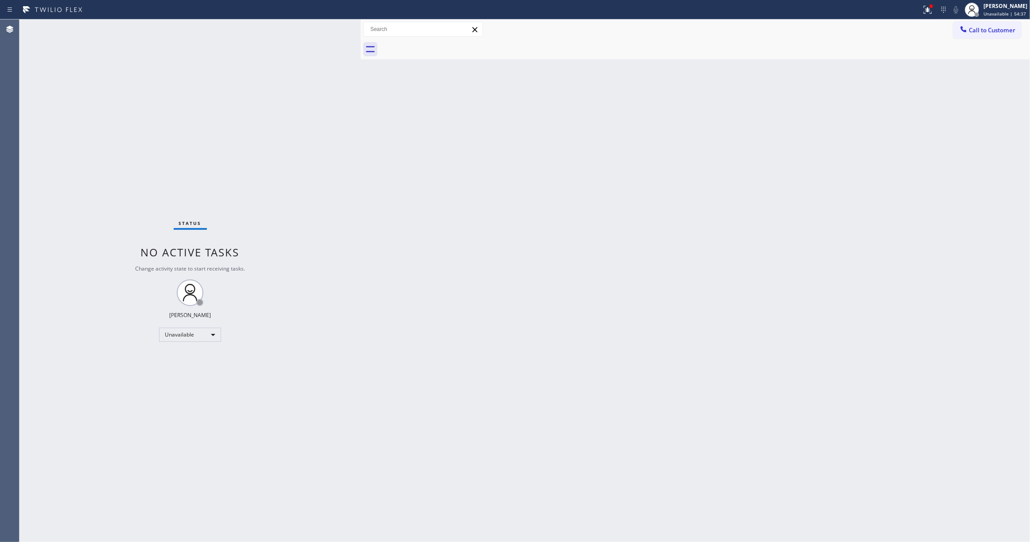
click at [167, 141] on div "Status No active tasks Change activity state to start receiving tasks. [PERSON_…" at bounding box center [189, 280] width 341 height 523
click at [78, 108] on div "Status No active tasks Change activity state to start receiving tasks. [PERSON_…" at bounding box center [189, 280] width 341 height 523
click at [984, 32] on span "Call to Customer" at bounding box center [992, 30] width 47 height 8
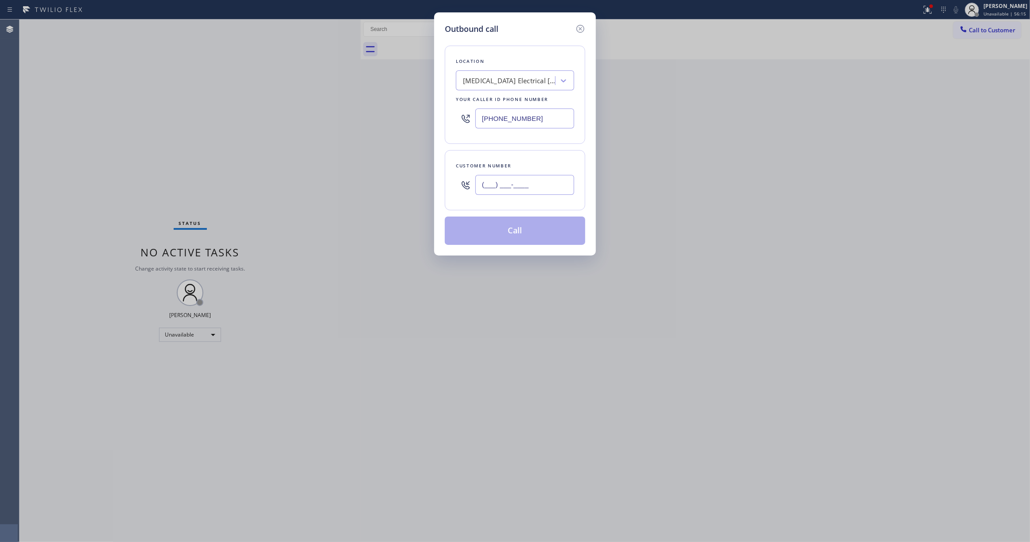
click at [532, 183] on input "(___) ___-____" at bounding box center [524, 185] width 99 height 20
paste input "442) 241-9300"
type input "[PHONE_NUMBER]"
click at [540, 235] on button "Call" at bounding box center [515, 231] width 140 height 28
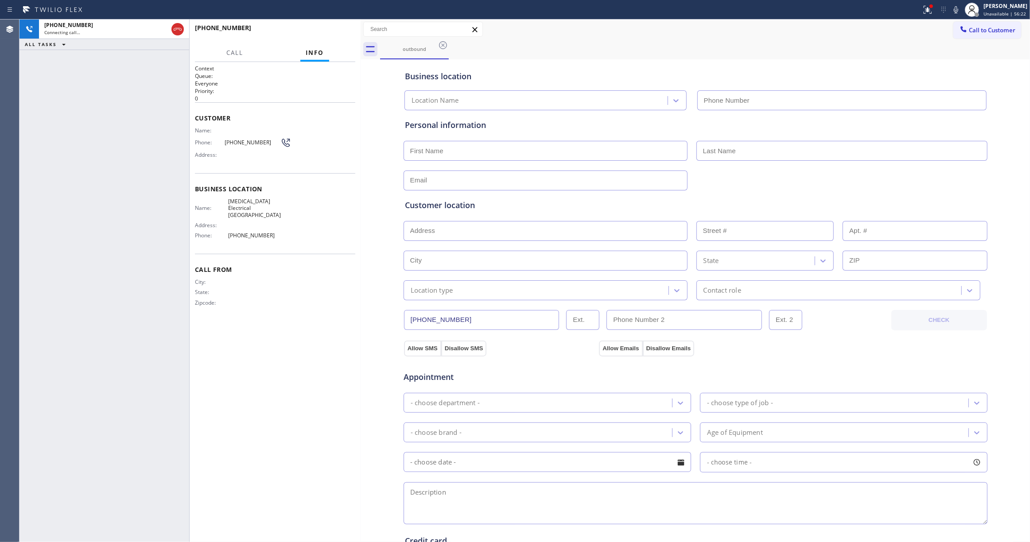
type input "[PHONE_NUMBER]"
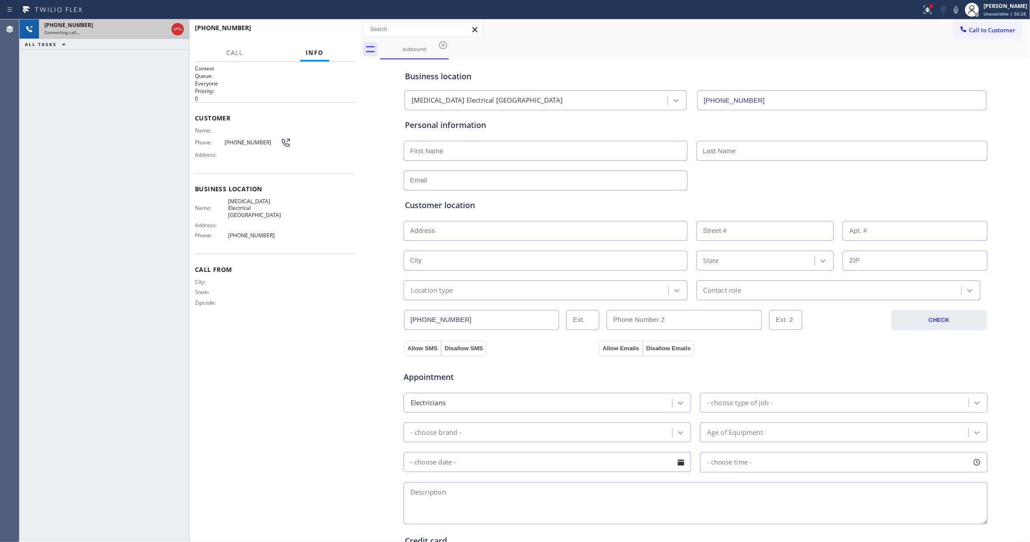
click at [178, 30] on icon at bounding box center [177, 29] width 11 height 11
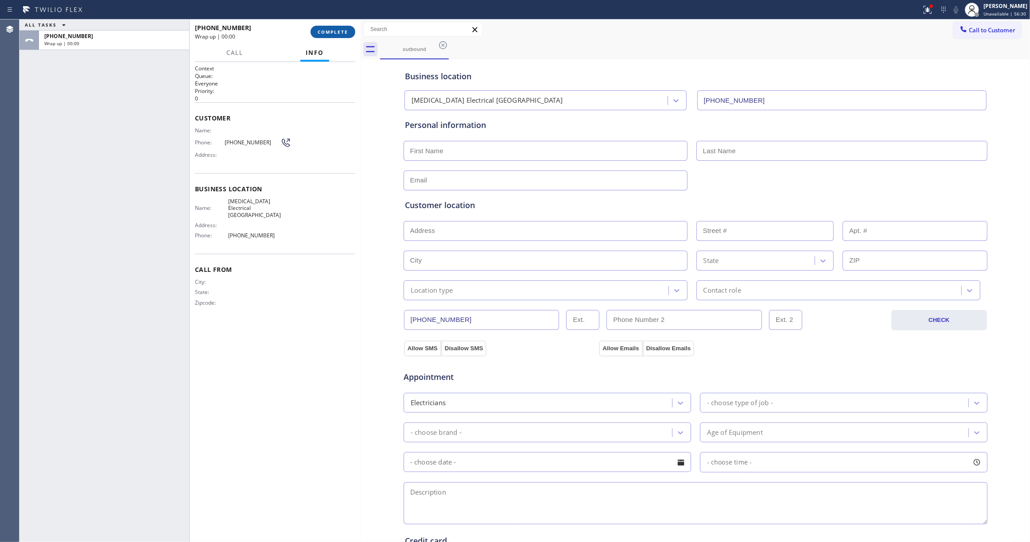
click at [344, 30] on span "COMPLETE" at bounding box center [333, 32] width 31 height 6
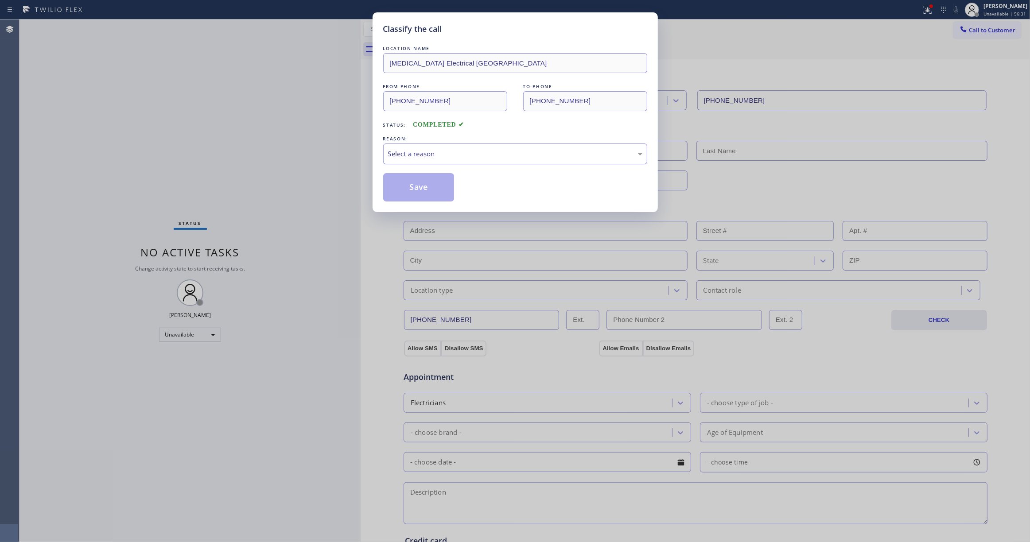
click at [404, 154] on div "Select a reason" at bounding box center [515, 154] width 254 height 10
click at [407, 193] on button "Save" at bounding box center [418, 187] width 71 height 28
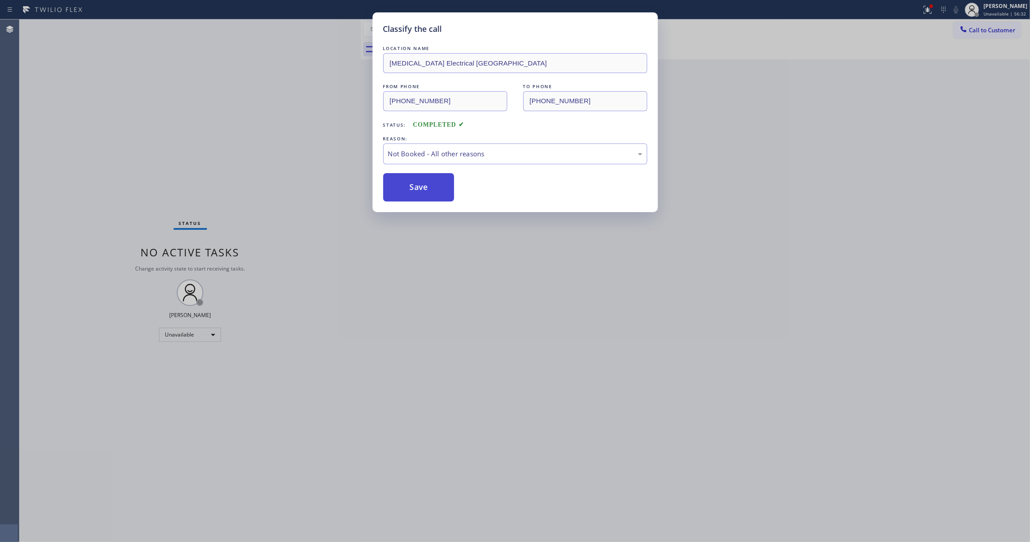
click at [407, 193] on button "Save" at bounding box center [418, 187] width 71 height 28
click at [407, 192] on button "Save" at bounding box center [418, 187] width 71 height 28
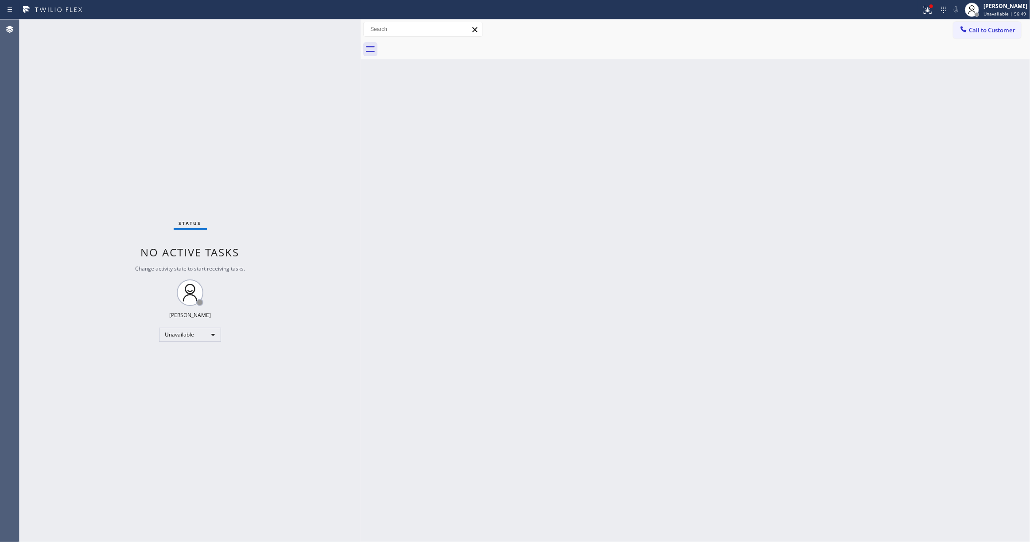
click at [131, 377] on div "Status No active tasks Change activity state to start receiving tasks. [PERSON_…" at bounding box center [189, 280] width 341 height 523
click at [922, 8] on icon at bounding box center [927, 9] width 11 height 11
click at [870, 113] on span "Clear issues" at bounding box center [870, 116] width 42 height 6
click at [986, 32] on span "Call to Customer" at bounding box center [992, 30] width 47 height 8
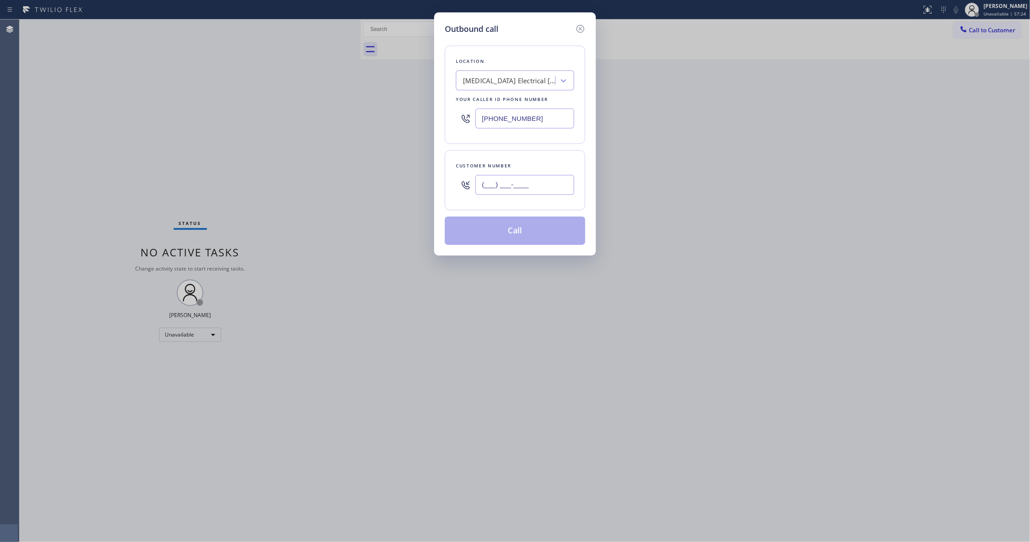
click at [539, 188] on input "(___) ___-____" at bounding box center [524, 185] width 99 height 20
paste input "442) 241-9300"
type input "[PHONE_NUMBER]"
click at [513, 233] on button "Call" at bounding box center [515, 231] width 140 height 28
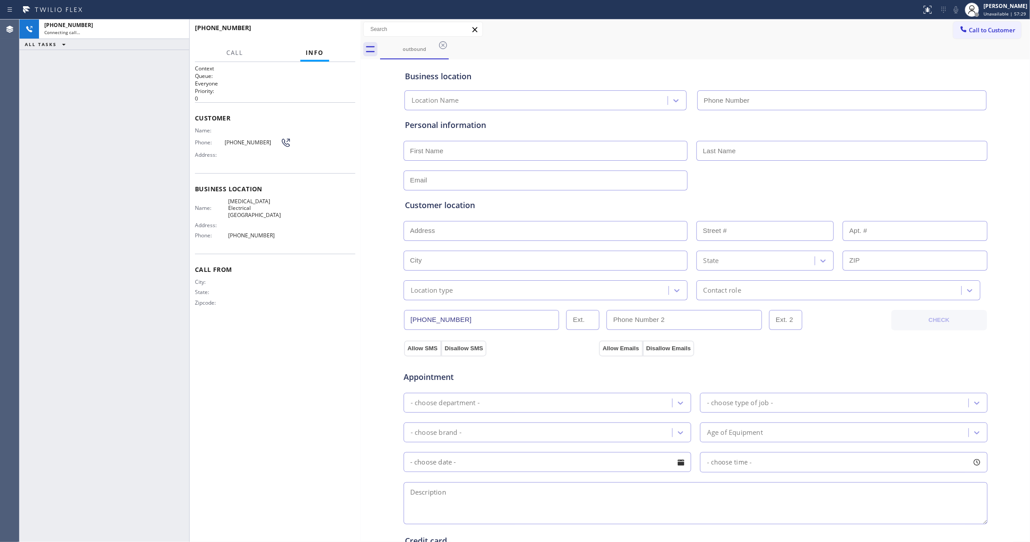
type input "[PHONE_NUMBER]"
drag, startPoint x: 43, startPoint y: 162, endPoint x: 162, endPoint y: 54, distance: 160.9
click at [43, 160] on div "[PHONE_NUMBER] Live | 00:03 ALL TASKS ALL TASKS ACTIVE TASKS TASKS IN WRAP UP" at bounding box center [104, 280] width 170 height 523
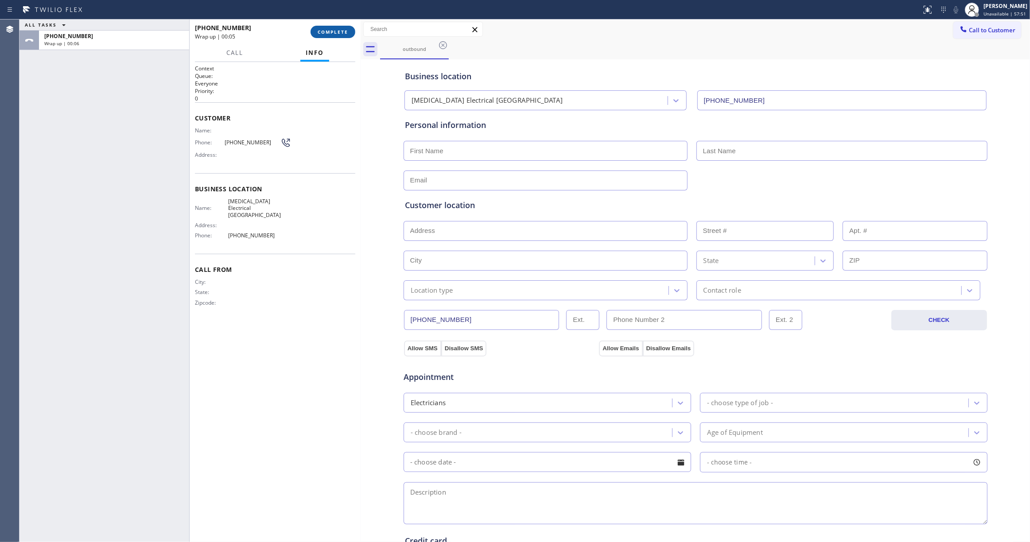
click at [337, 30] on span "COMPLETE" at bounding box center [333, 32] width 31 height 6
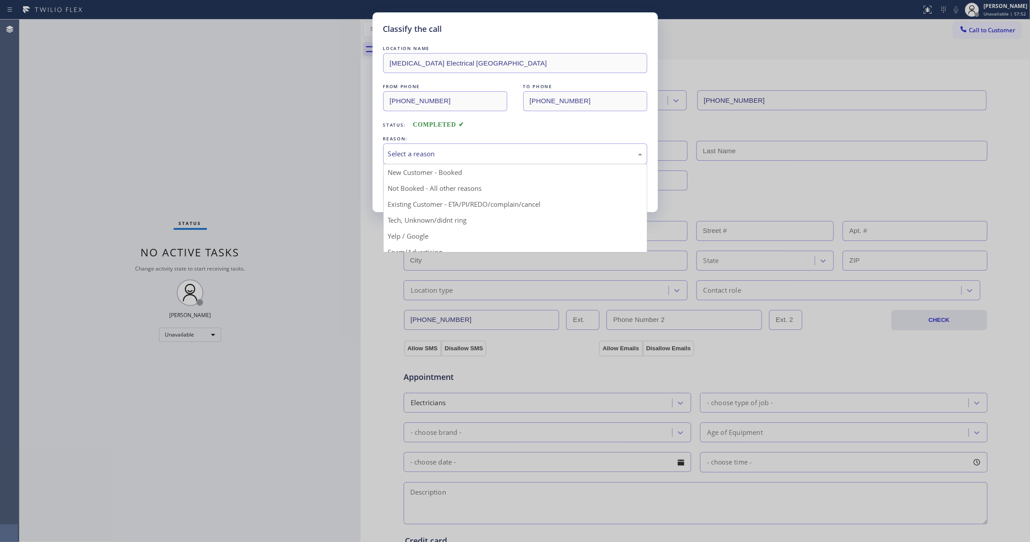
click at [421, 164] on div "Select a reason New Customer - Booked Not Booked - All other reasons Existing C…" at bounding box center [515, 154] width 264 height 21
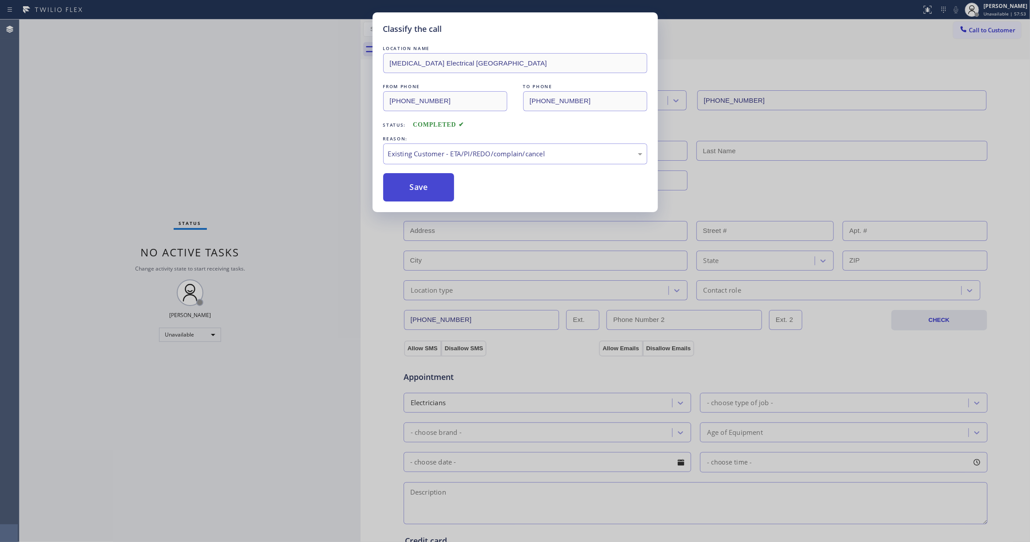
click at [416, 189] on button "Save" at bounding box center [418, 187] width 71 height 28
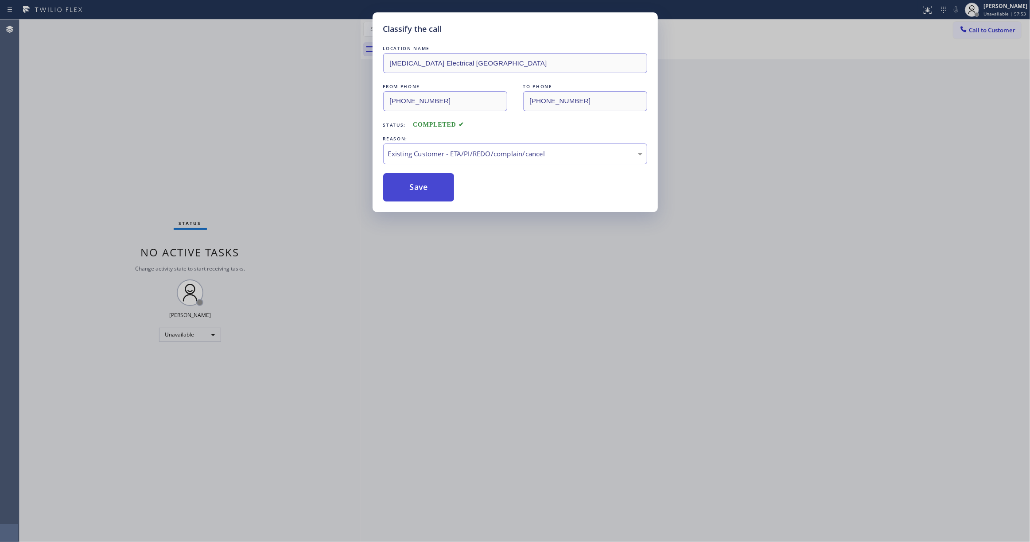
click at [416, 189] on button "Save" at bounding box center [418, 187] width 71 height 28
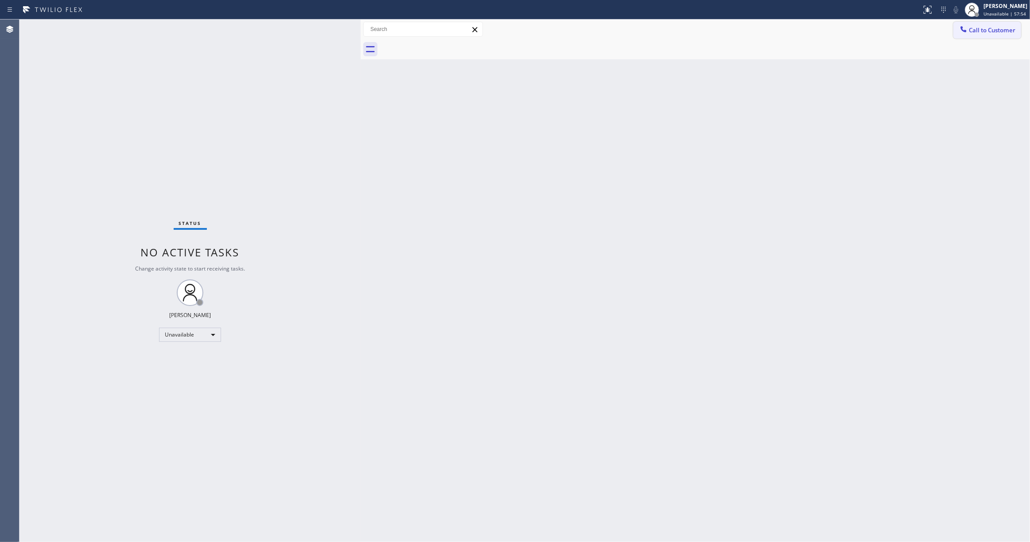
click at [1000, 28] on span "Call to Customer" at bounding box center [992, 30] width 47 height 8
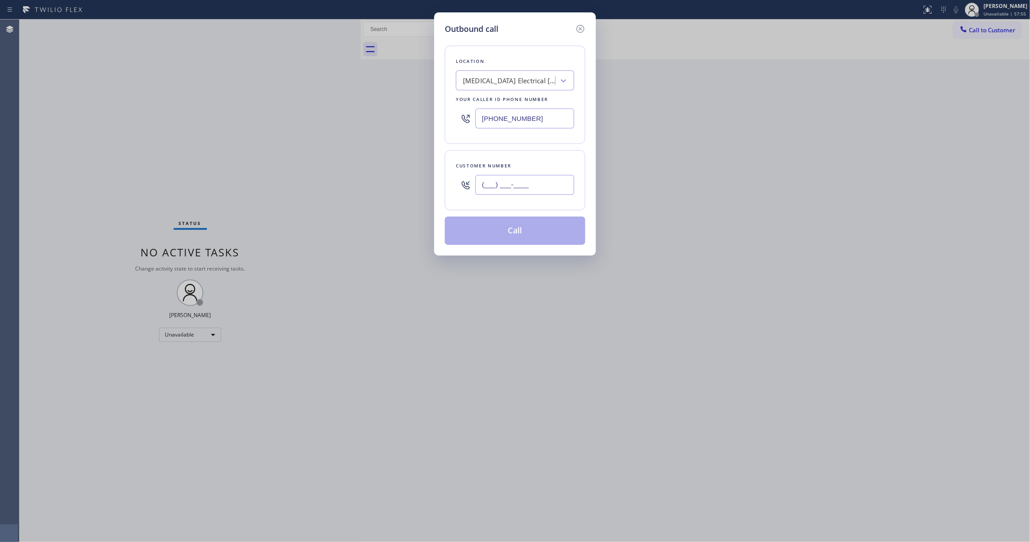
click at [532, 188] on input "(___) ___-____" at bounding box center [524, 185] width 99 height 20
paste input "442) 241-9300"
type input "[PHONE_NUMBER]"
click at [514, 235] on button "Call" at bounding box center [515, 231] width 140 height 28
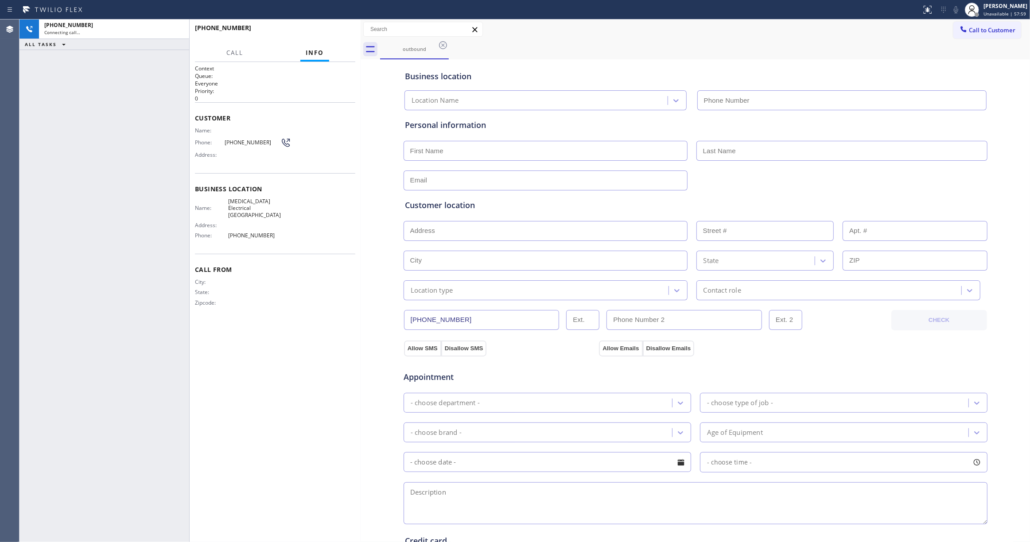
type input "[PHONE_NUMBER]"
drag, startPoint x: 43, startPoint y: 188, endPoint x: 73, endPoint y: 142, distance: 54.8
click at [43, 183] on div "[PHONE_NUMBER] Live | 00:07 ALL TASKS ALL TASKS ACTIVE TASKS TASKS IN WRAP UP" at bounding box center [104, 280] width 170 height 523
click at [344, 31] on span "HANG UP" at bounding box center [334, 32] width 27 height 6
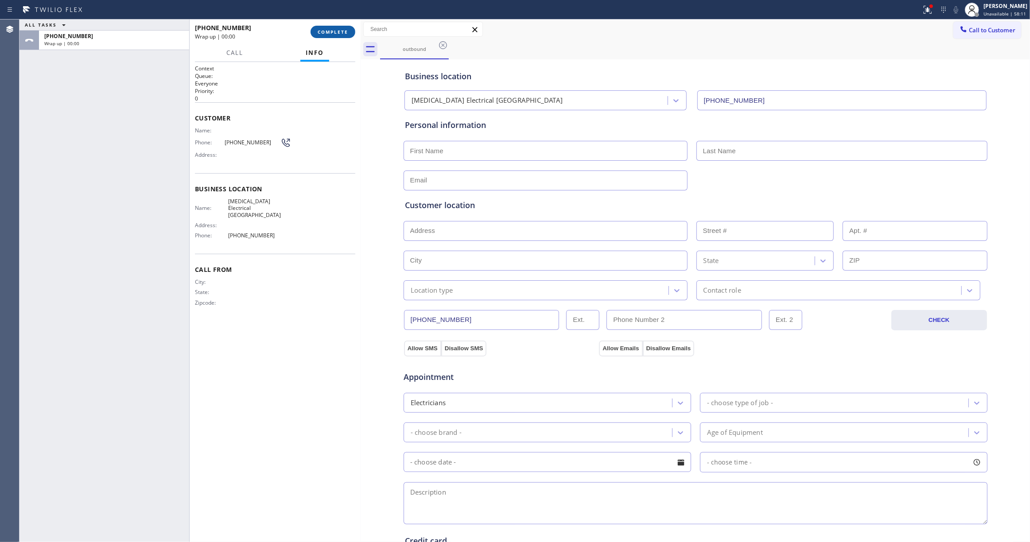
click at [344, 31] on span "COMPLETE" at bounding box center [333, 32] width 31 height 6
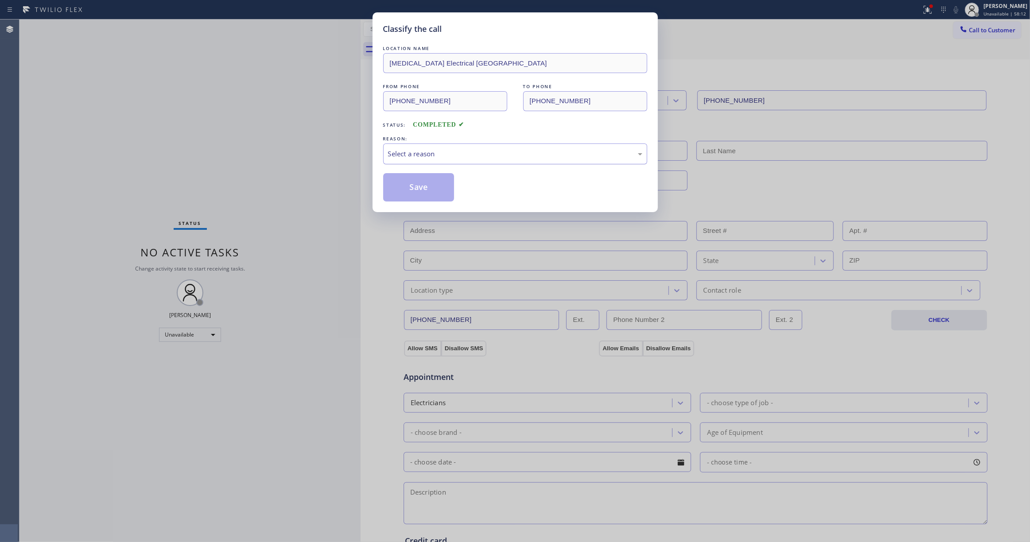
click at [413, 158] on div "Select a reason" at bounding box center [515, 154] width 254 height 10
click at [418, 190] on button "Save" at bounding box center [418, 187] width 71 height 28
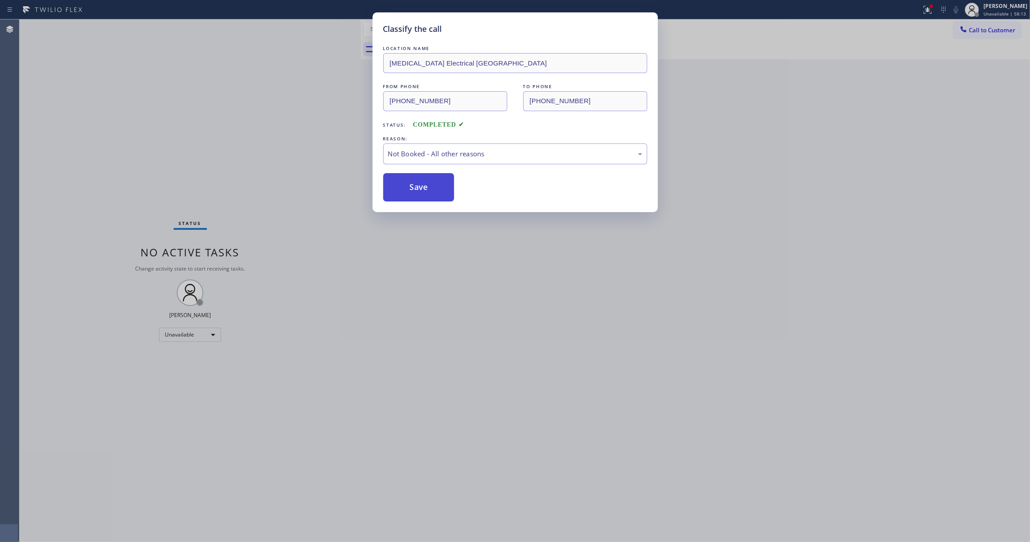
click at [418, 189] on button "Save" at bounding box center [418, 187] width 71 height 28
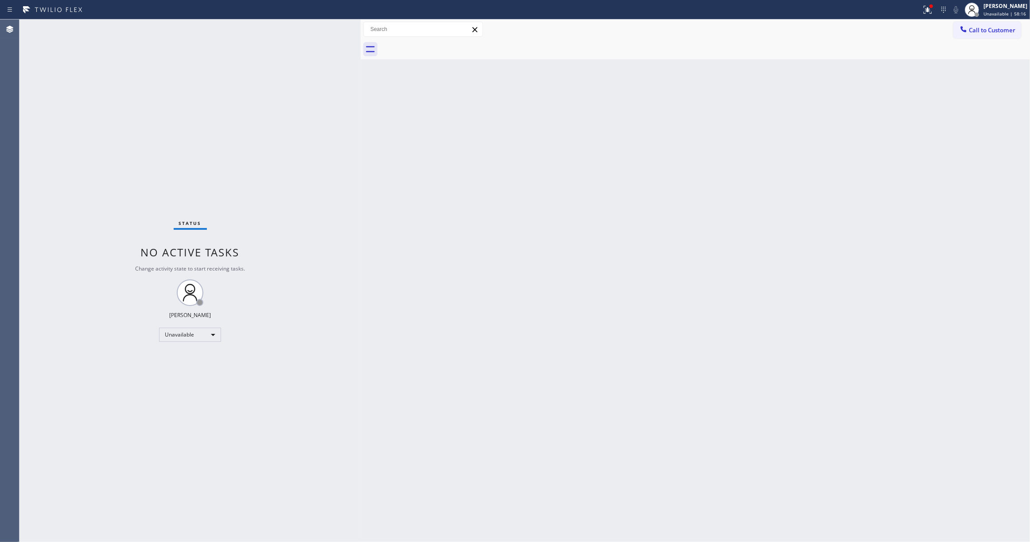
drag, startPoint x: 714, startPoint y: 176, endPoint x: 840, endPoint y: 100, distance: 146.9
click at [737, 151] on div "Back to Dashboard Change Sender ID Customers Technicians Select a contact Outbo…" at bounding box center [695, 280] width 669 height 523
click at [975, 33] on span "Call to Customer" at bounding box center [992, 30] width 47 height 8
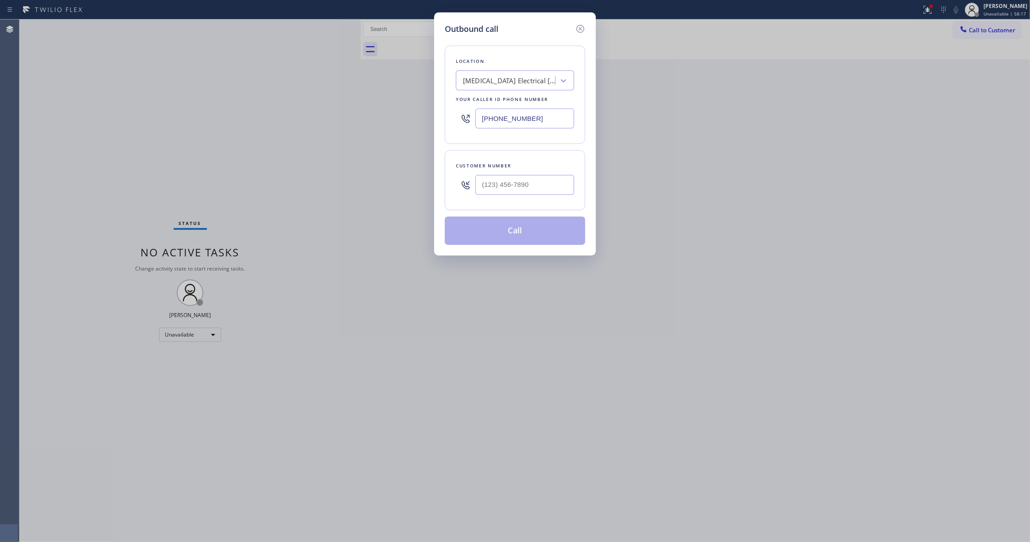
drag, startPoint x: 534, startPoint y: 114, endPoint x: 107, endPoint y: 135, distance: 427.5
click at [107, 135] on div "Outbound call Location [MEDICAL_DATA] Electrical [GEOGRAPHIC_DATA] Your caller …" at bounding box center [515, 271] width 1030 height 542
paste input "470) 782-9857"
type input "[PHONE_NUMBER]"
click at [511, 189] on input "(___) ___-____" at bounding box center [524, 185] width 99 height 20
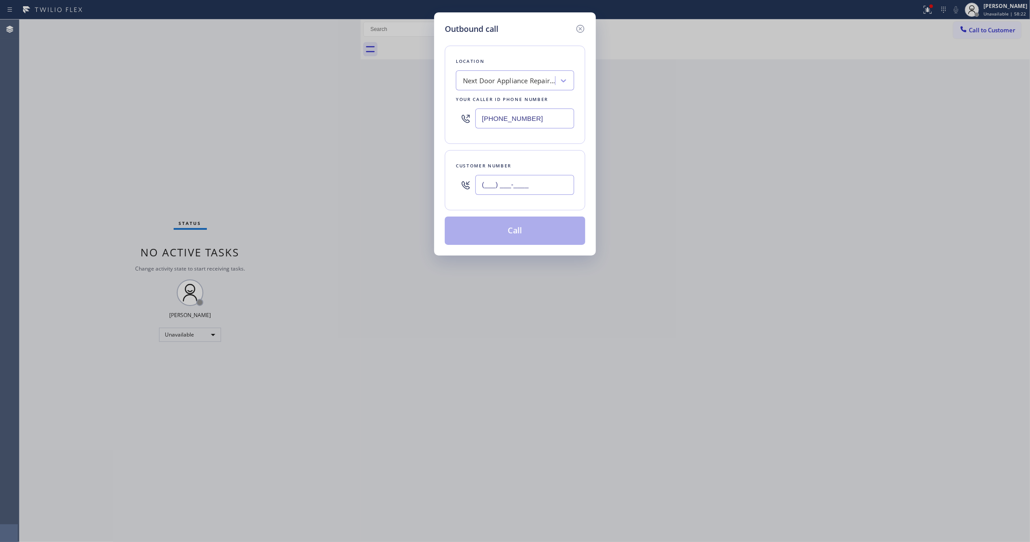
paste input "986) 286-1401"
type input "[PHONE_NUMBER]"
click at [514, 229] on button "Call" at bounding box center [515, 231] width 140 height 28
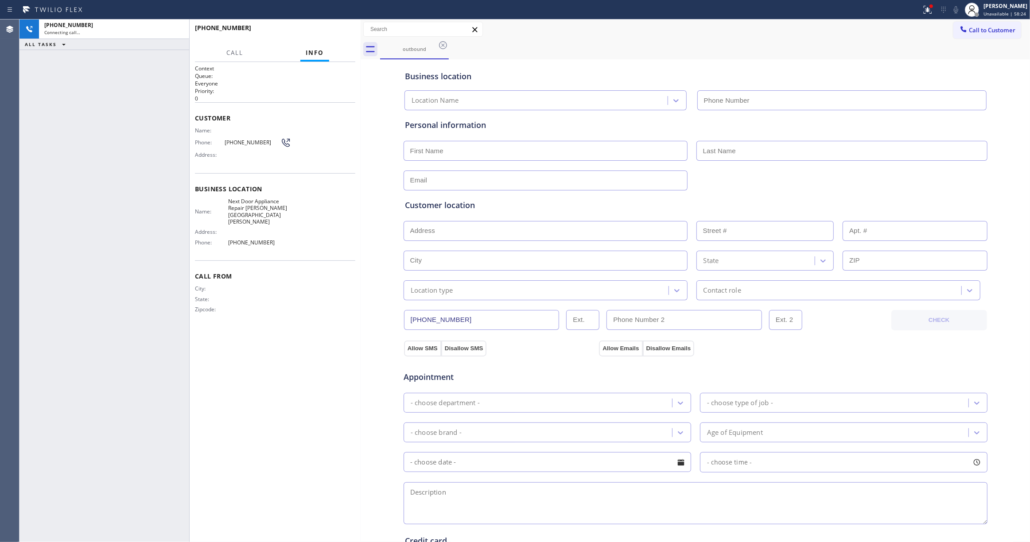
type input "[PHONE_NUMBER]"
drag, startPoint x: 178, startPoint y: 32, endPoint x: 197, endPoint y: 35, distance: 19.3
click at [178, 32] on icon at bounding box center [177, 29] width 11 height 11
click at [341, 25] on div "[PHONE_NUMBER] Live | 00:01 HANG UP" at bounding box center [275, 31] width 160 height 23
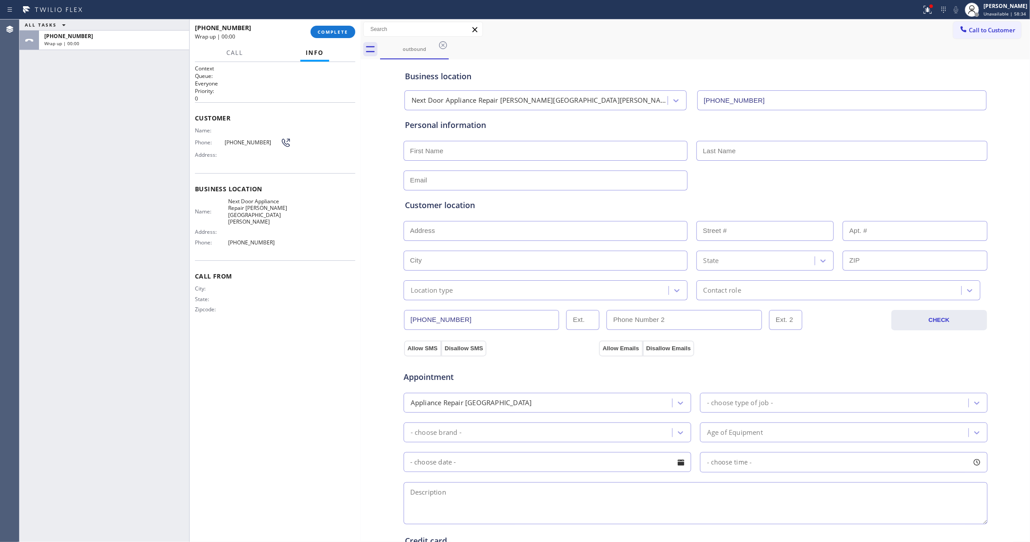
drag, startPoint x: 338, startPoint y: 32, endPoint x: 237, endPoint y: 164, distance: 165.7
click at [337, 32] on span "COMPLETE" at bounding box center [333, 32] width 31 height 6
click at [240, 141] on span "[PHONE_NUMBER]" at bounding box center [253, 142] width 56 height 7
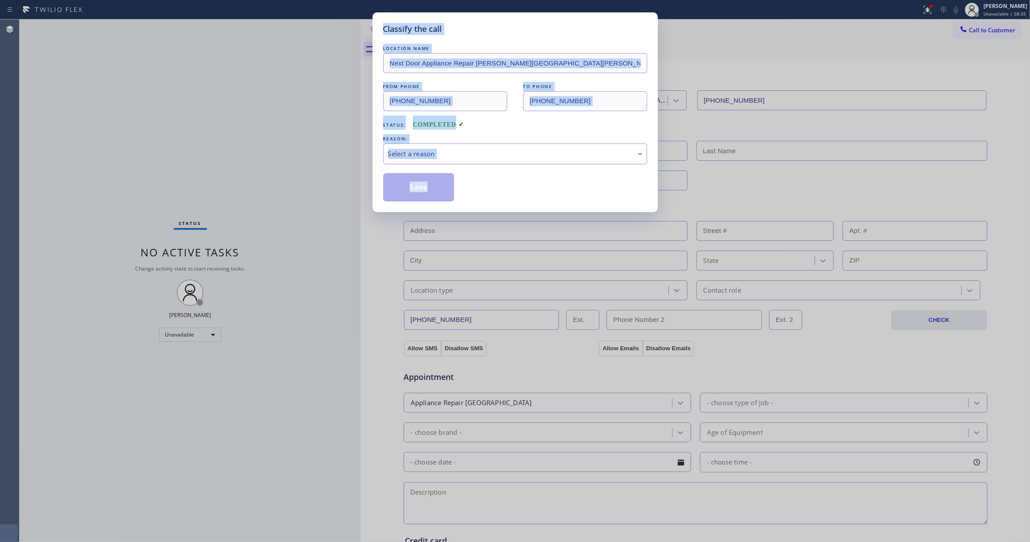
click at [407, 156] on div "Select a reason" at bounding box center [515, 154] width 254 height 10
click at [414, 189] on button "Save" at bounding box center [418, 187] width 71 height 28
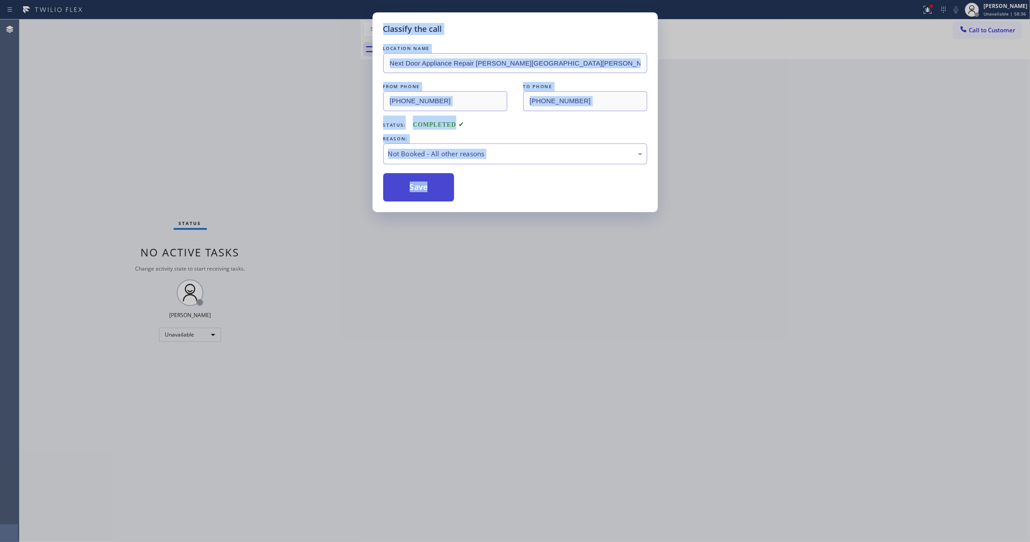
click at [415, 189] on button "Save" at bounding box center [418, 187] width 71 height 28
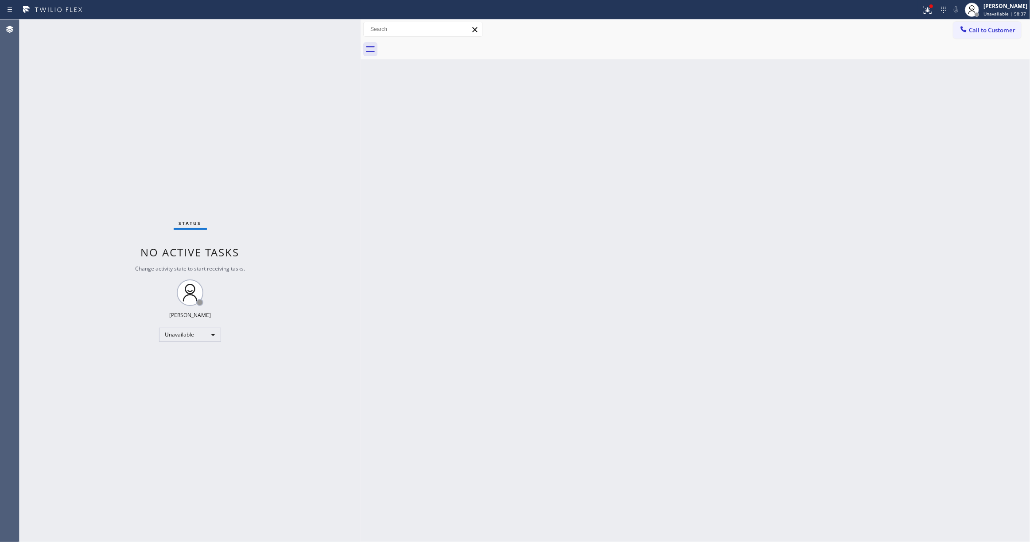
drag, startPoint x: 984, startPoint y: 25, endPoint x: 975, endPoint y: 29, distance: 9.7
click at [984, 27] on button "Call to Customer" at bounding box center [987, 30] width 68 height 17
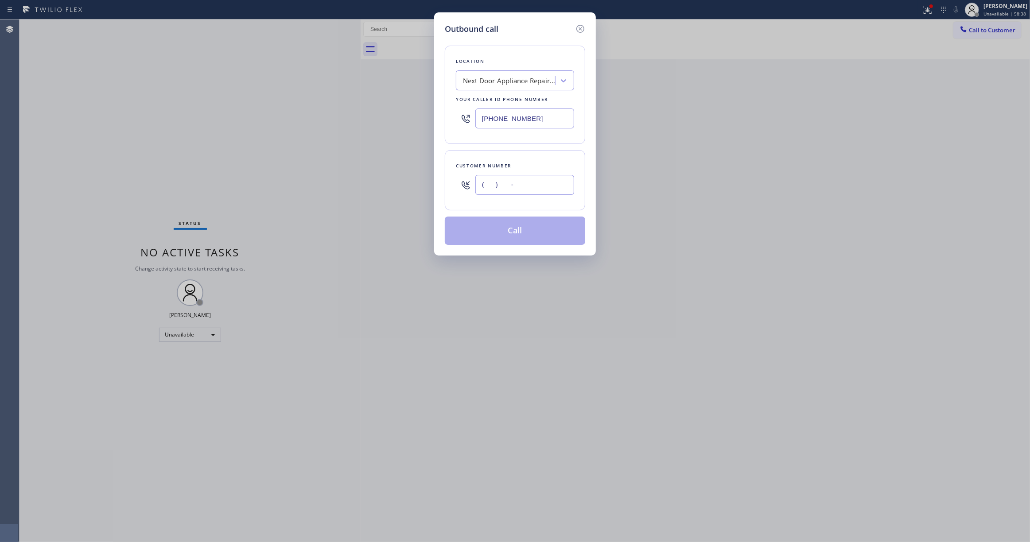
click at [530, 190] on input "(___) ___-____" at bounding box center [524, 185] width 99 height 20
paste input "text"
click at [543, 185] on input "(___) ___-____" at bounding box center [524, 185] width 99 height 20
drag, startPoint x: 543, startPoint y: 185, endPoint x: 130, endPoint y: 185, distance: 412.4
click at [130, 185] on div "Outbound call Location Next Door Appliance Repair [PERSON_NAME][GEOGRAPHIC_DATA…" at bounding box center [515, 271] width 1030 height 542
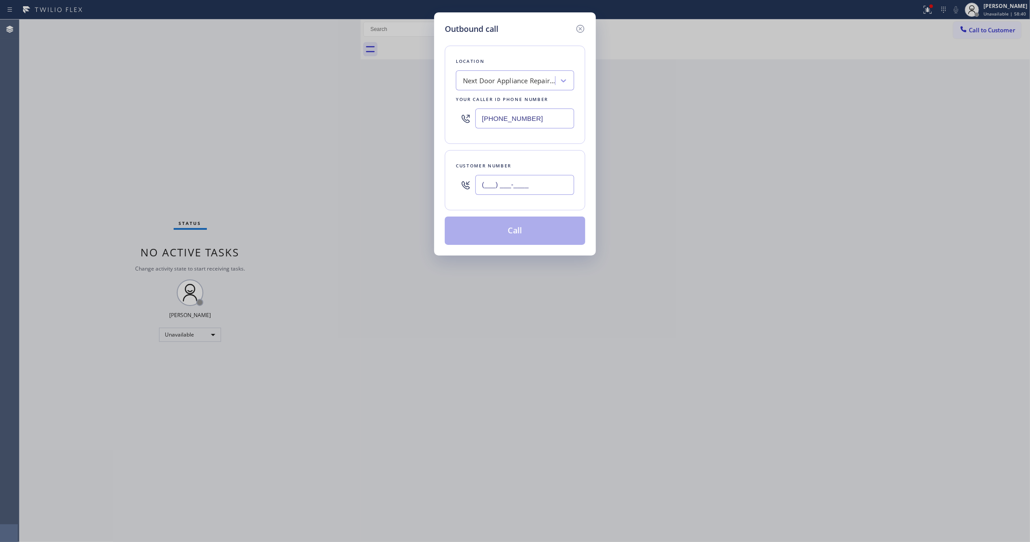
paste input "text"
type input "(___) ___-____"
drag, startPoint x: 532, startPoint y: 167, endPoint x: 534, endPoint y: 171, distance: 4.6
click at [532, 167] on div "Customer number" at bounding box center [515, 165] width 118 height 9
click at [538, 181] on input "(___) ___-____" at bounding box center [524, 185] width 99 height 20
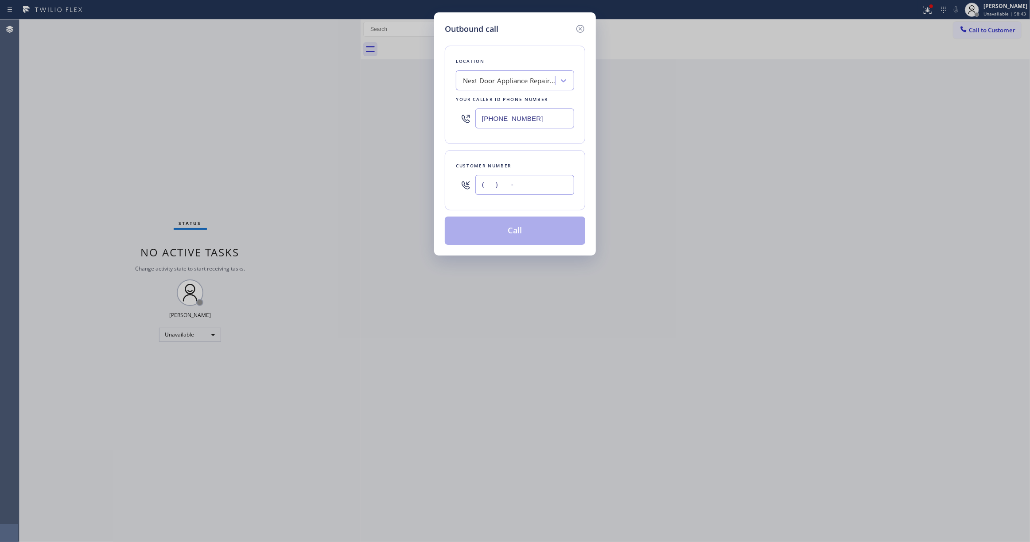
paste input "986) 286-1401"
type input "[PHONE_NUMBER]"
click at [529, 236] on button "Call" at bounding box center [515, 231] width 140 height 28
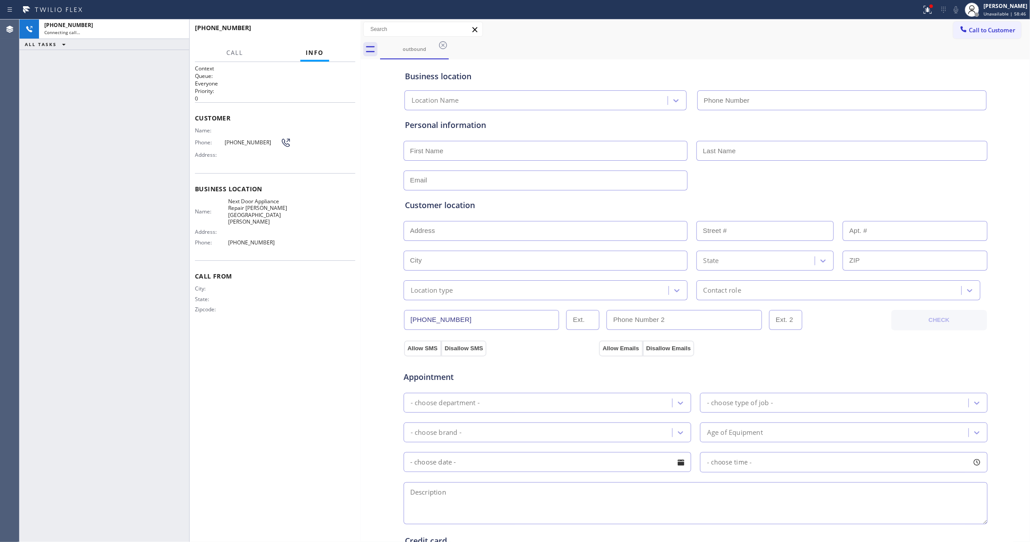
type input "[PHONE_NUMBER]"
click at [8, 188] on div "Agent Desktop" at bounding box center [9, 280] width 19 height 523
drag, startPoint x: 350, startPoint y: 32, endPoint x: 346, endPoint y: 35, distance: 4.6
click at [346, 35] on button "HANG UP" at bounding box center [334, 32] width 41 height 12
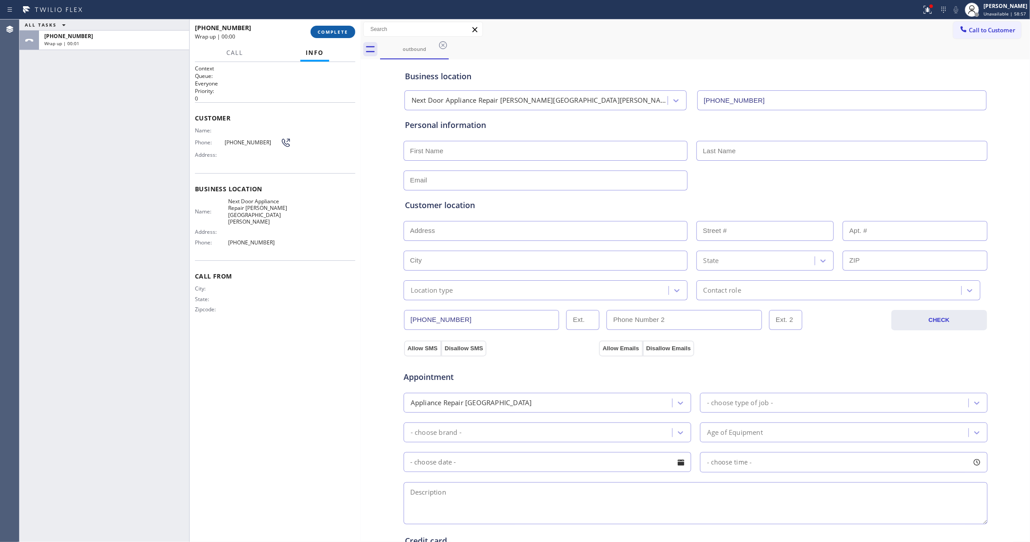
click at [336, 33] on span "COMPLETE" at bounding box center [333, 32] width 31 height 6
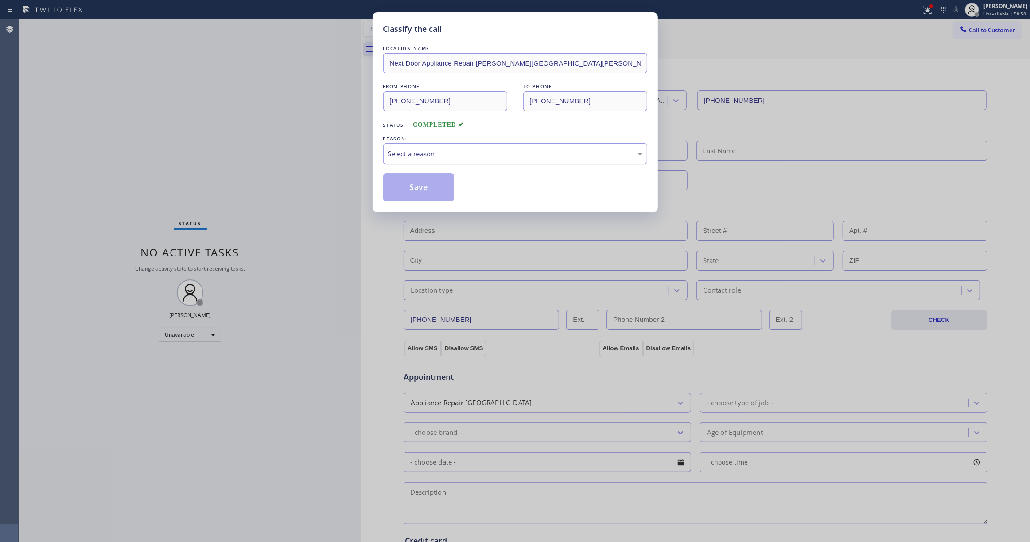
click at [439, 161] on div "Select a reason" at bounding box center [515, 154] width 264 height 21
click at [422, 193] on button "Save" at bounding box center [418, 187] width 71 height 28
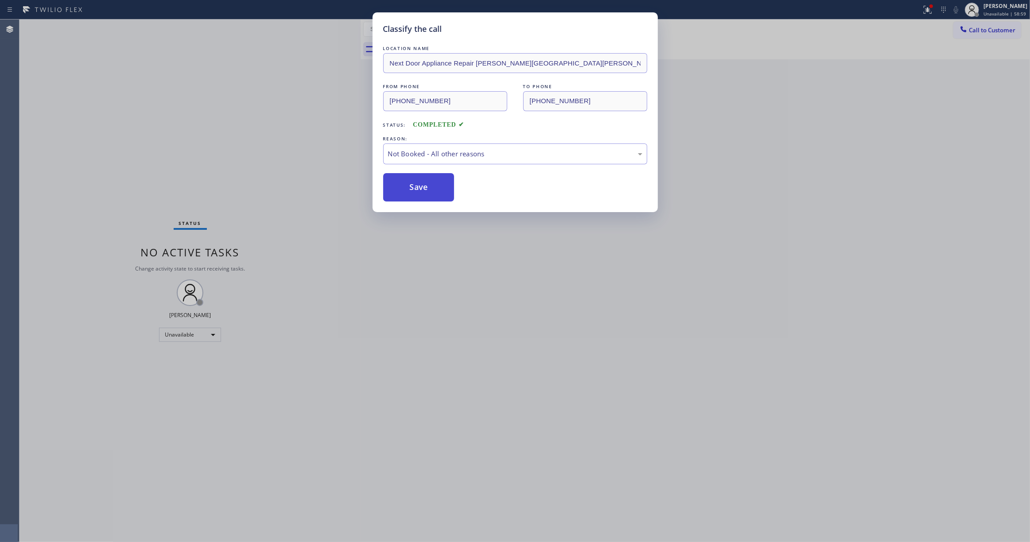
click at [422, 193] on button "Save" at bounding box center [418, 187] width 71 height 28
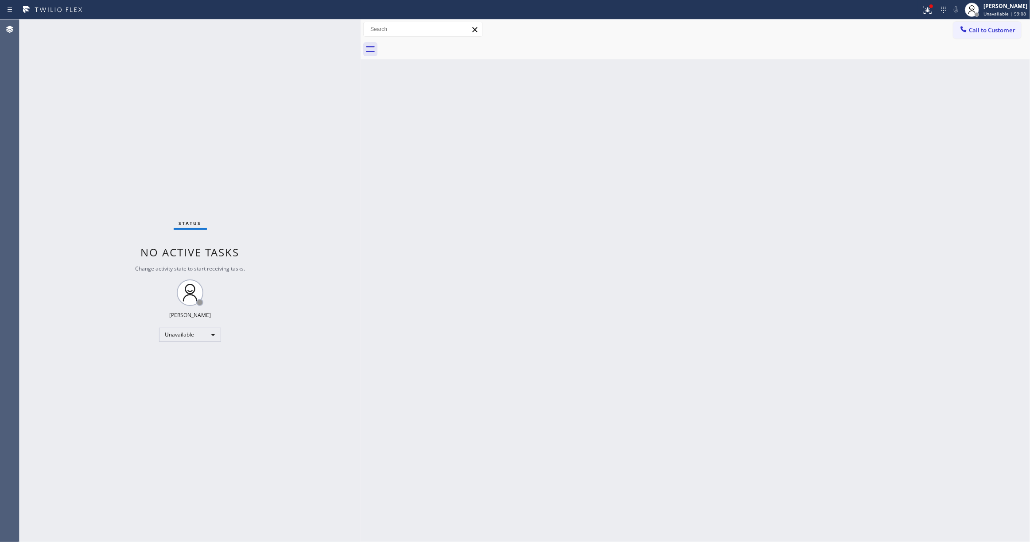
click at [553, 465] on div "Back to Dashboard Change Sender ID Customers Technicians Select a contact Outbo…" at bounding box center [695, 280] width 669 height 523
click at [918, 15] on button at bounding box center [927, 9] width 19 height 19
click at [904, 120] on button "Clear issues" at bounding box center [870, 116] width 104 height 12
drag, startPoint x: 112, startPoint y: 93, endPoint x: 146, endPoint y: 16, distance: 83.5
click at [112, 82] on div "Status No active tasks Change activity state to start receiving tasks. [PERSON_…" at bounding box center [189, 280] width 341 height 523
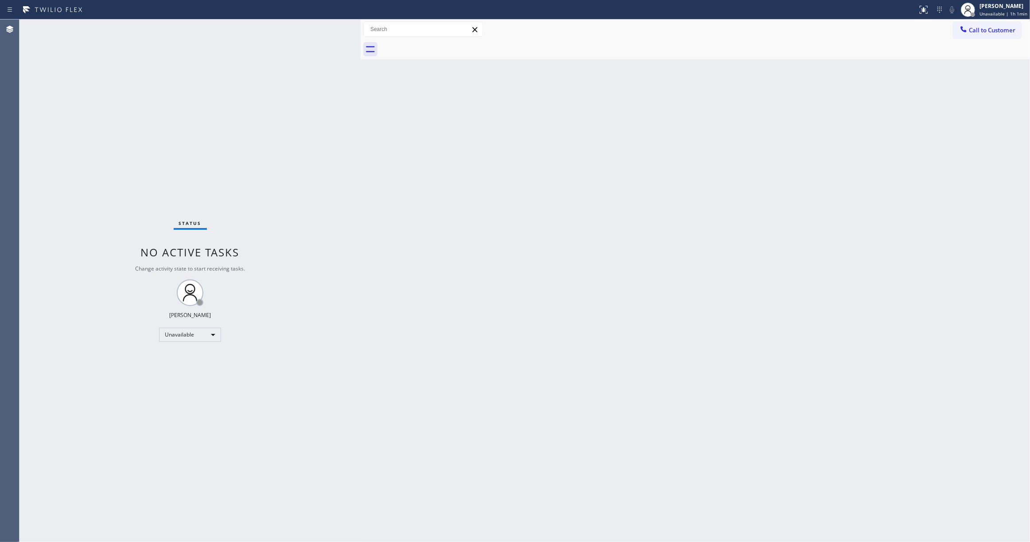
click at [513, 204] on div "Back to Dashboard Change Sender ID Customers Technicians Select a contact Outbo…" at bounding box center [695, 280] width 669 height 523
click at [369, 199] on div "Back to Dashboard Change Sender ID Customers Technicians Select a contact Outbo…" at bounding box center [695, 280] width 669 height 523
click at [982, 35] on button "Call to Customer" at bounding box center [987, 30] width 68 height 17
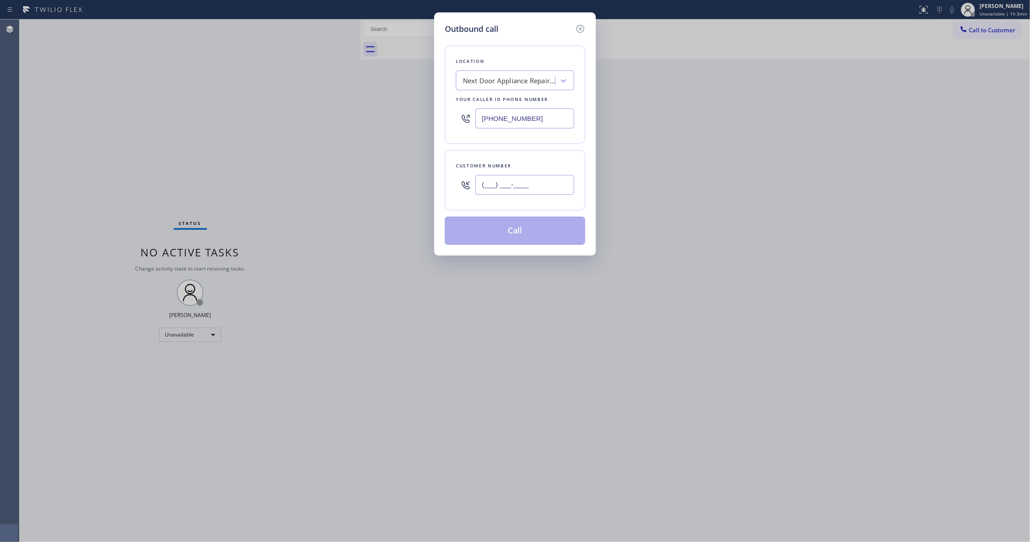
click at [518, 190] on input "(___) ___-____" at bounding box center [524, 185] width 99 height 20
paste input "760) 917-5390"
type input "[PHONE_NUMBER]"
drag, startPoint x: 491, startPoint y: 112, endPoint x: 305, endPoint y: 121, distance: 186.3
click at [297, 117] on div "Outbound call Location Next Door Appliance Repair [PERSON_NAME][GEOGRAPHIC_DATA…" at bounding box center [515, 271] width 1030 height 542
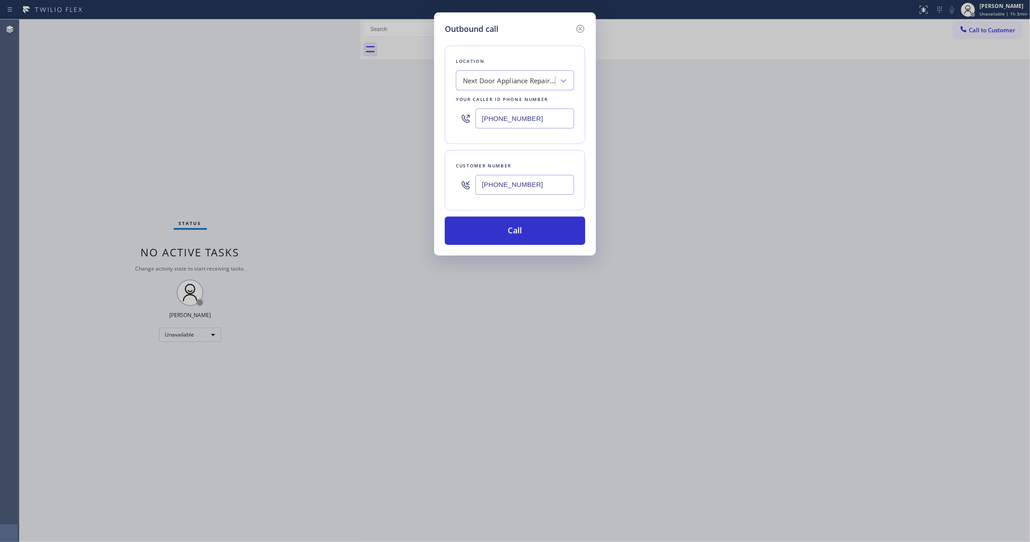
paste input "619) 374-7285"
type input "[PHONE_NUMBER]"
drag, startPoint x: 548, startPoint y: 193, endPoint x: 430, endPoint y: 186, distance: 118.0
click at [430, 186] on div "Outbound call Location 4B2.Paid [DOMAIN_NAME] ([GEOGRAPHIC_DATA], Google Ads) Y…" at bounding box center [515, 271] width 1030 height 542
click at [490, 231] on button "Call" at bounding box center [515, 231] width 140 height 28
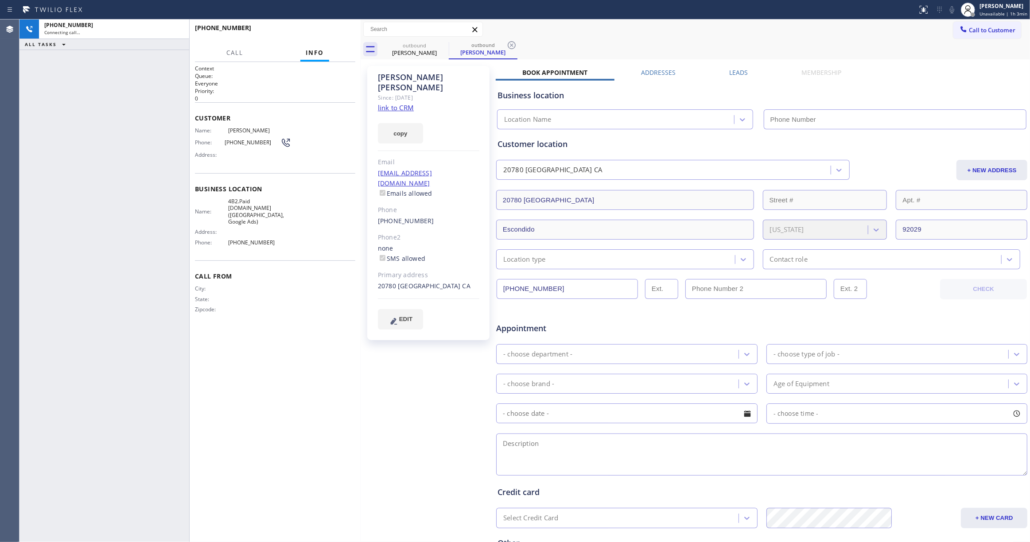
type input "[PHONE_NUMBER]"
click at [512, 43] on icon at bounding box center [511, 45] width 11 height 11
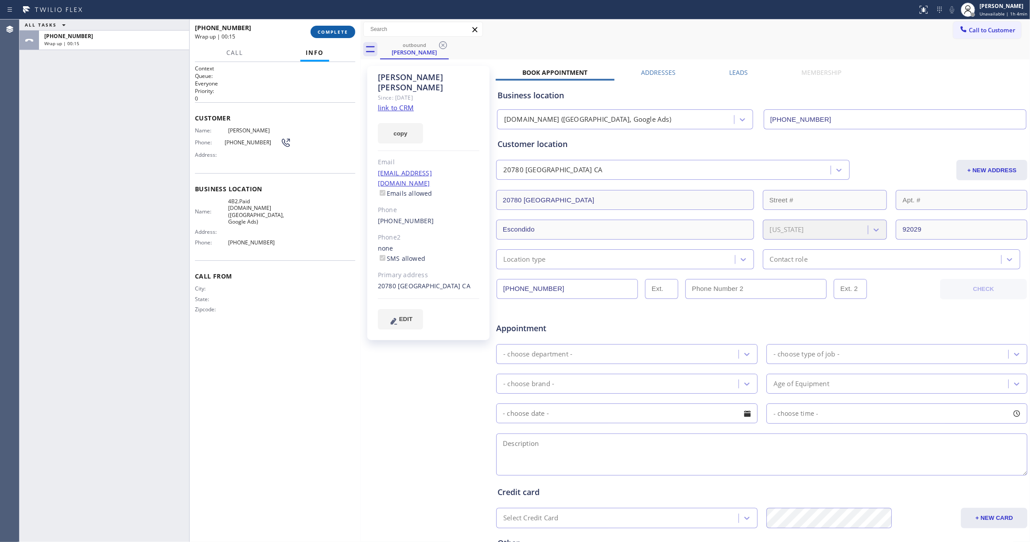
click at [341, 31] on span "COMPLETE" at bounding box center [333, 32] width 31 height 6
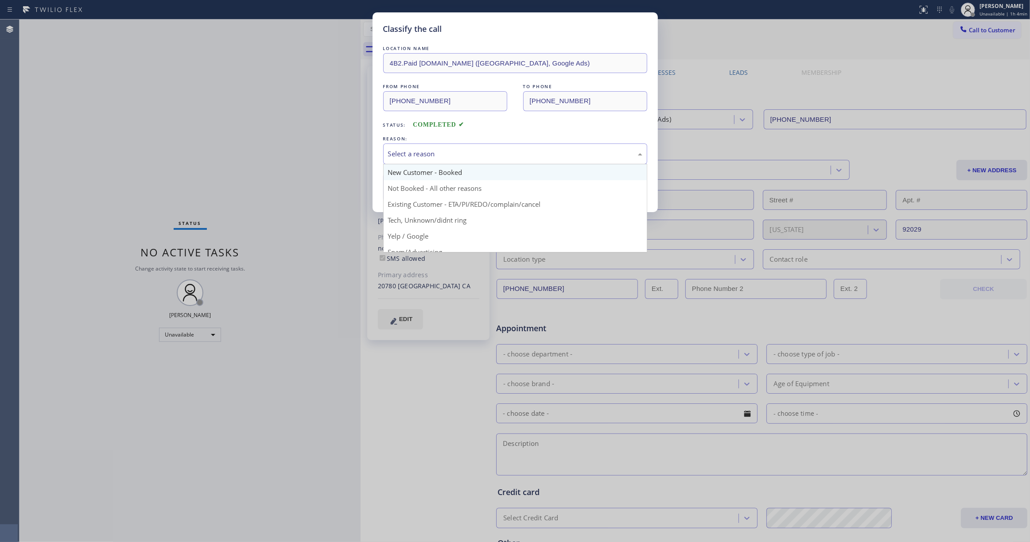
drag, startPoint x: 463, startPoint y: 153, endPoint x: 438, endPoint y: 171, distance: 30.5
click at [461, 153] on div "Select a reason" at bounding box center [515, 154] width 254 height 10
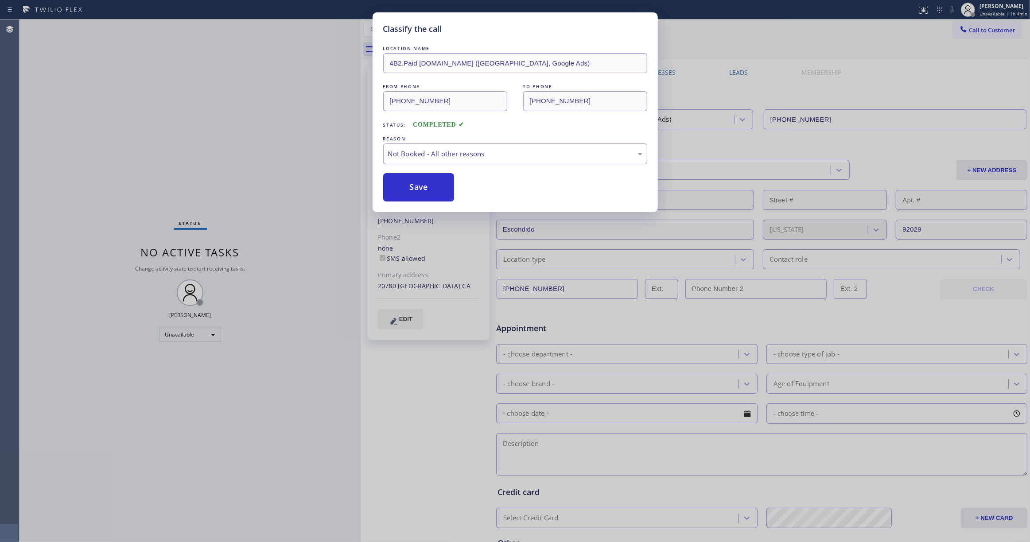
click at [417, 190] on button "Save" at bounding box center [418, 187] width 71 height 28
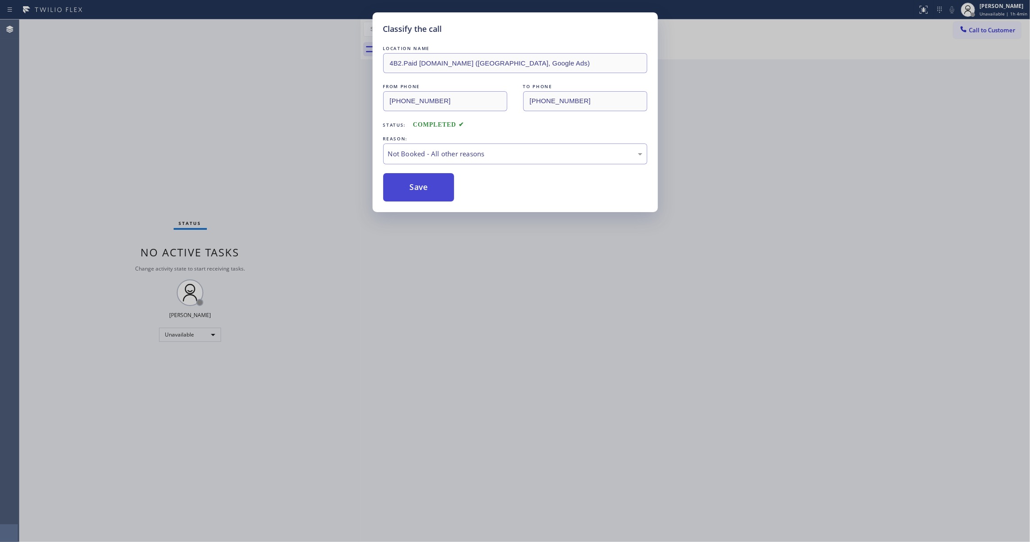
click at [417, 190] on button "Save" at bounding box center [418, 187] width 71 height 28
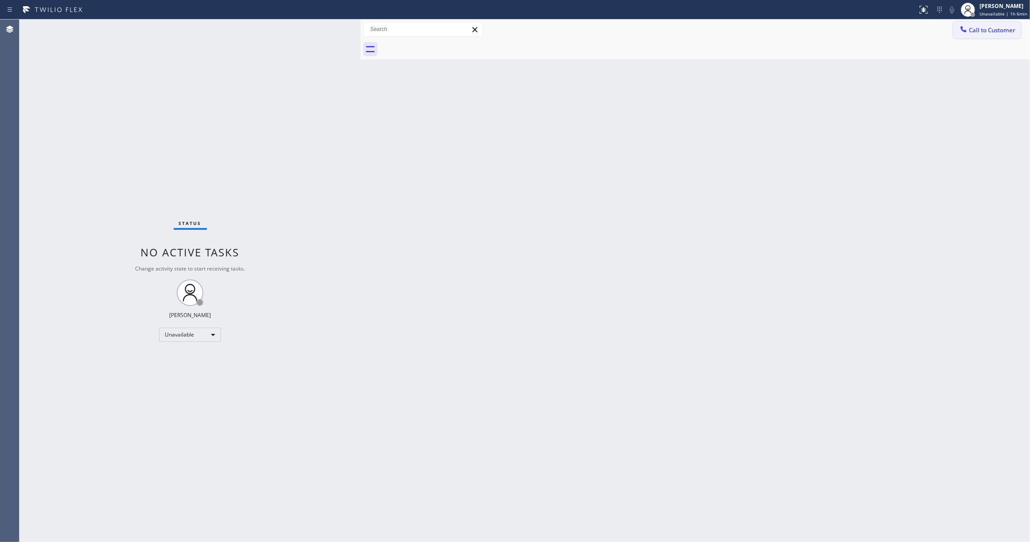
click at [980, 35] on button "Call to Customer" at bounding box center [987, 30] width 68 height 17
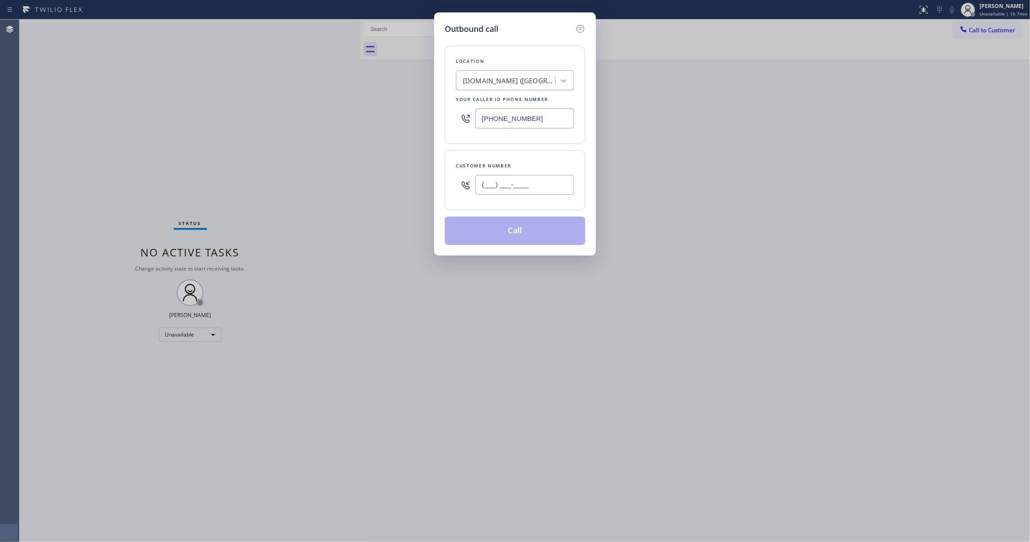
click at [519, 187] on input "(___) ___-____" at bounding box center [524, 185] width 99 height 20
paste input "303) 475-0318"
type input "[PHONE_NUMBER]"
drag, startPoint x: 549, startPoint y: 120, endPoint x: 307, endPoint y: 149, distance: 244.6
click at [185, 117] on div "Outbound call Location [DOMAIN_NAME] ([GEOGRAPHIC_DATA], Google Ads) Your calle…" at bounding box center [515, 271] width 1030 height 542
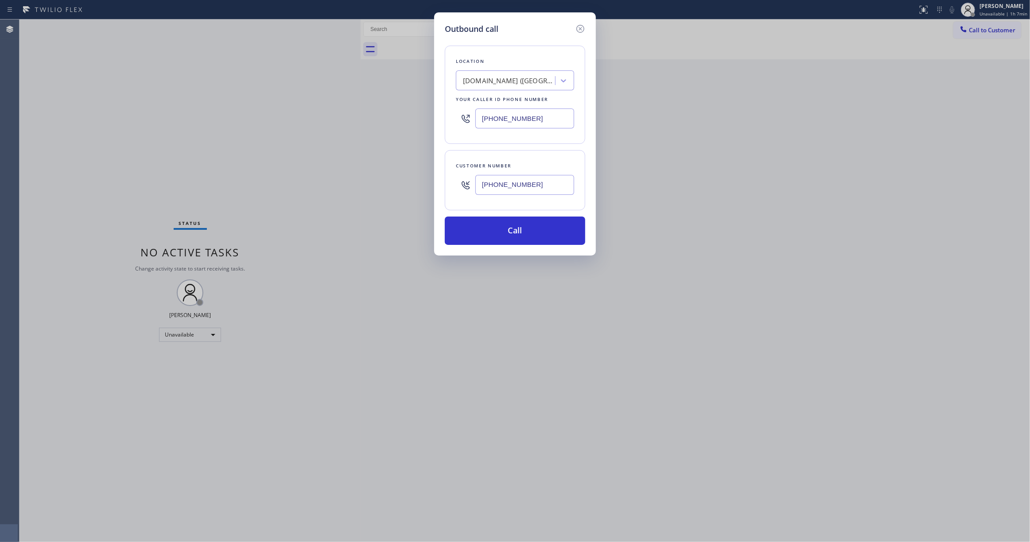
paste input "720) 815-3004"
type input "[PHONE_NUMBER]"
click at [520, 236] on button "Call" at bounding box center [515, 231] width 140 height 28
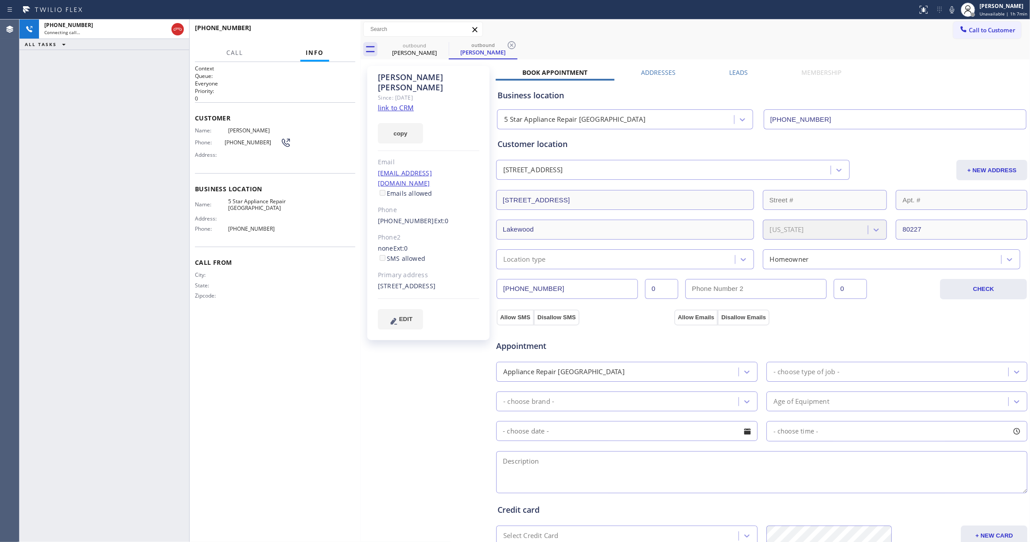
type input "[PHONE_NUMBER]"
click at [26, 265] on div "[PHONE_NUMBER] Connecting call… ALL TASKS ALL TASKS ACTIVE TASKS TASKS IN WRAP …" at bounding box center [104, 280] width 170 height 523
click at [323, 32] on span "HANG UP" at bounding box center [334, 32] width 27 height 6
drag, startPoint x: 516, startPoint y: 45, endPoint x: 511, endPoint y: 13, distance: 32.3
click at [515, 45] on icon at bounding box center [511, 45] width 11 height 11
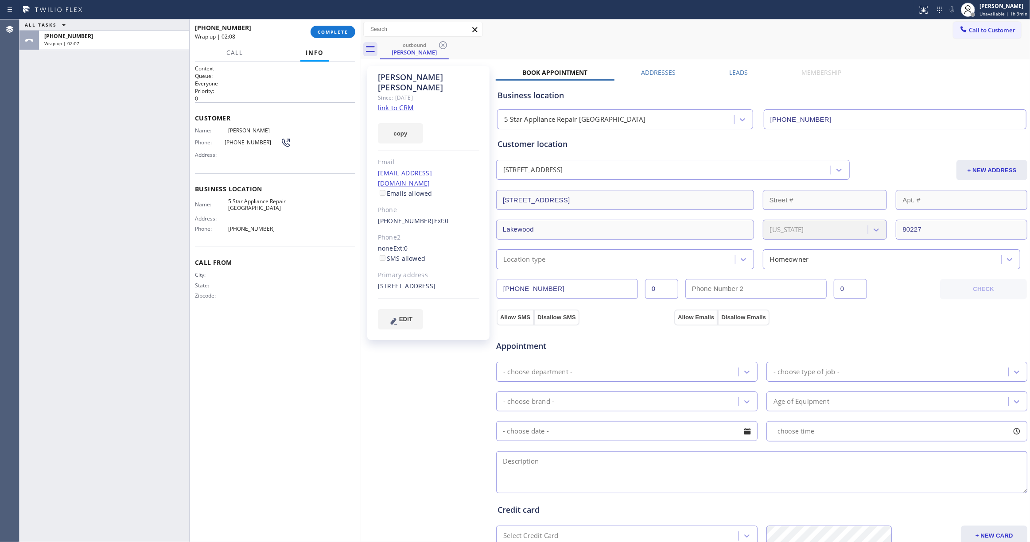
click at [326, 40] on div "[PHONE_NUMBER] Wrap up | 02:08 COMPLETE" at bounding box center [275, 31] width 160 height 23
click at [328, 32] on span "COMPLETE" at bounding box center [333, 32] width 31 height 6
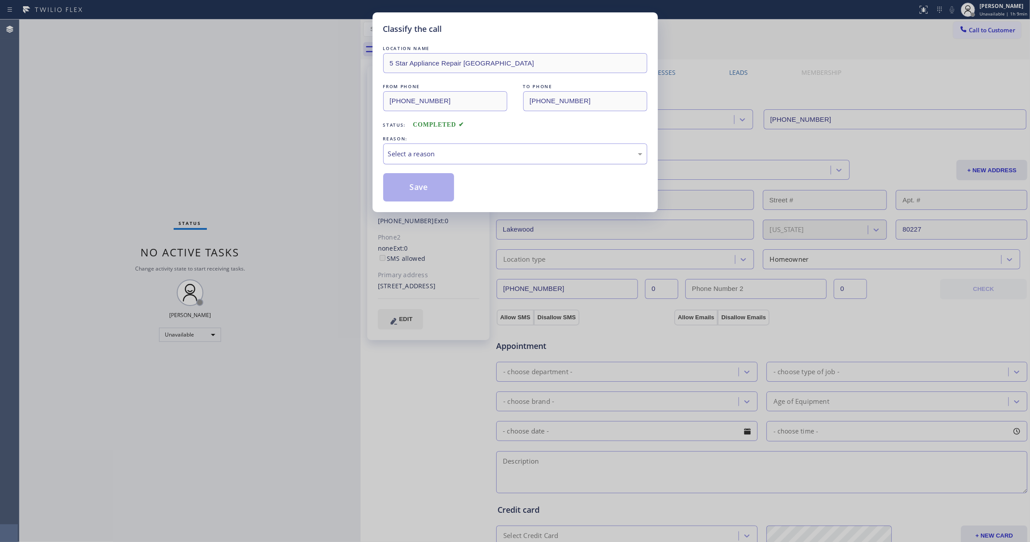
click at [443, 153] on div "Select a reason" at bounding box center [515, 154] width 254 height 10
click at [428, 187] on button "Save" at bounding box center [418, 187] width 71 height 28
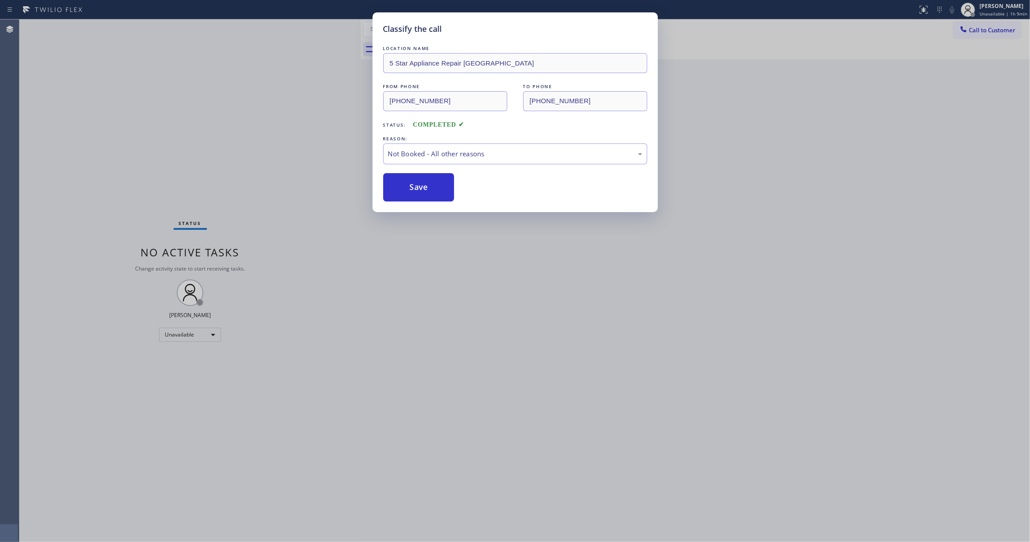
click at [428, 187] on button "Save" at bounding box center [418, 187] width 71 height 28
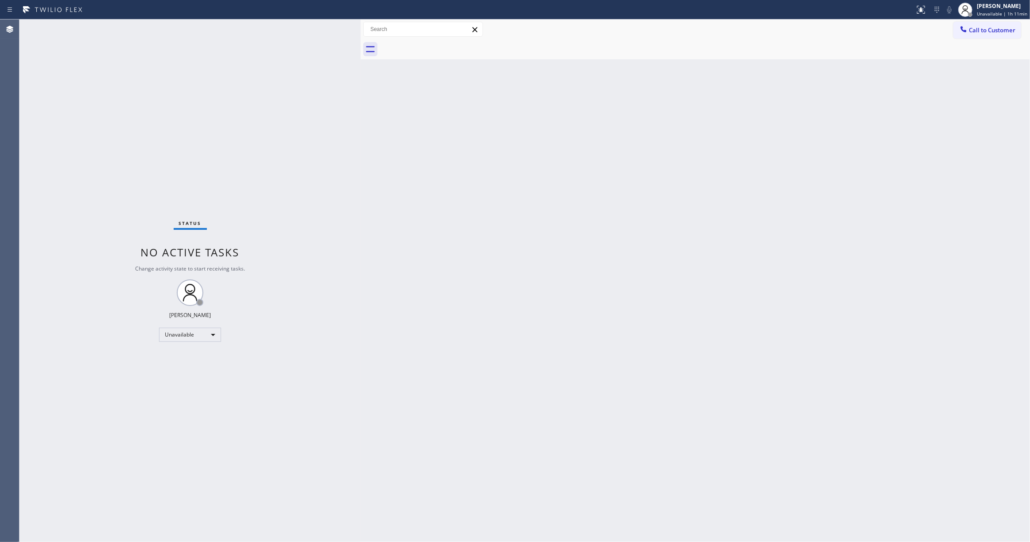
click at [137, 523] on div "Status No active tasks Change activity state to start receiving tasks. [PERSON_…" at bounding box center [189, 280] width 341 height 523
click at [153, 137] on div "Status No active tasks Change activity state to start receiving tasks. [PERSON_…" at bounding box center [189, 280] width 341 height 523
click at [93, 177] on div "Status No active tasks Change activity state to start receiving tasks. [PERSON_…" at bounding box center [189, 280] width 341 height 523
click at [532, 346] on div "Back to Dashboard Change Sender ID Customers Technicians Select a contact Outbo…" at bounding box center [695, 280] width 669 height 523
click at [171, 415] on div "Status No active tasks Change activity state to start receiving tasks. [PERSON_…" at bounding box center [189, 280] width 341 height 523
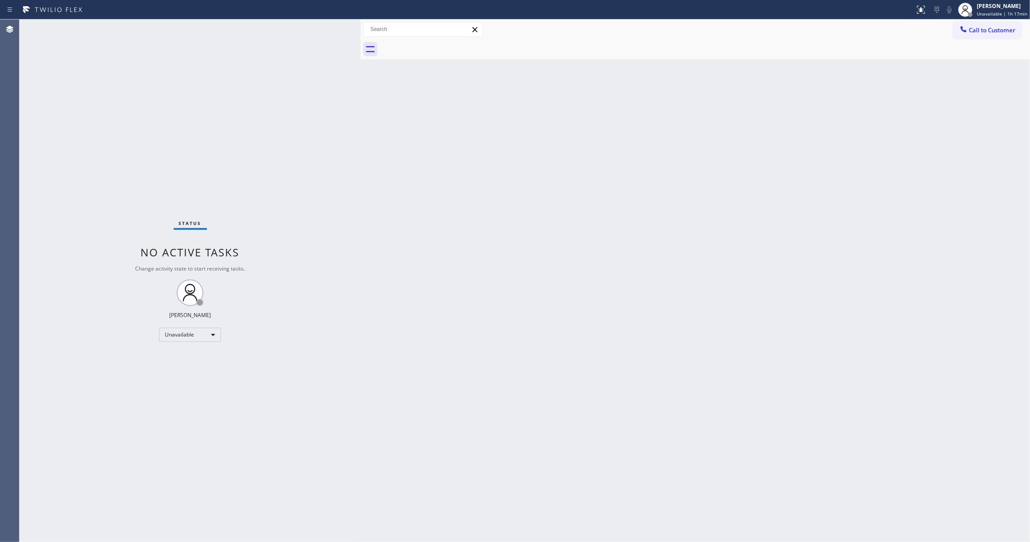
click at [135, 365] on div "Status No active tasks Change activity state to start receiving tasks. [PERSON_…" at bounding box center [189, 280] width 341 height 523
drag, startPoint x: 1013, startPoint y: 27, endPoint x: 821, endPoint y: 85, distance: 200.4
click at [1012, 27] on span "Call to Customer" at bounding box center [992, 30] width 47 height 8
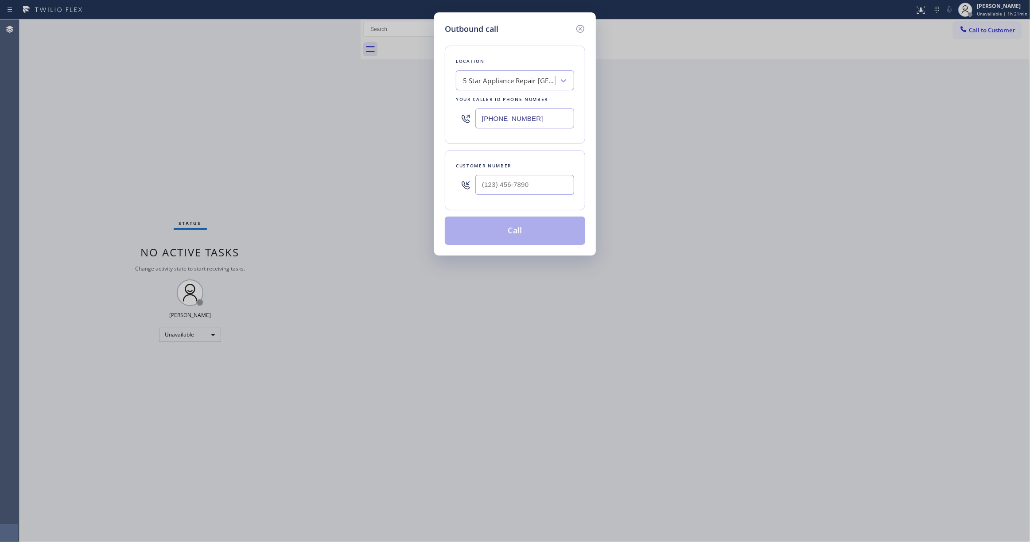
drag, startPoint x: 549, startPoint y: 115, endPoint x: 392, endPoint y: 52, distance: 169.4
click at [348, 93] on div "Outbound call Location 5 Star Appliance Repair [GEOGRAPHIC_DATA] Your caller id…" at bounding box center [515, 271] width 1030 height 542
paste input "909) 453-4152"
type input "[PHONE_NUMBER]"
click at [524, 185] on input "(___) ___-____" at bounding box center [524, 185] width 99 height 20
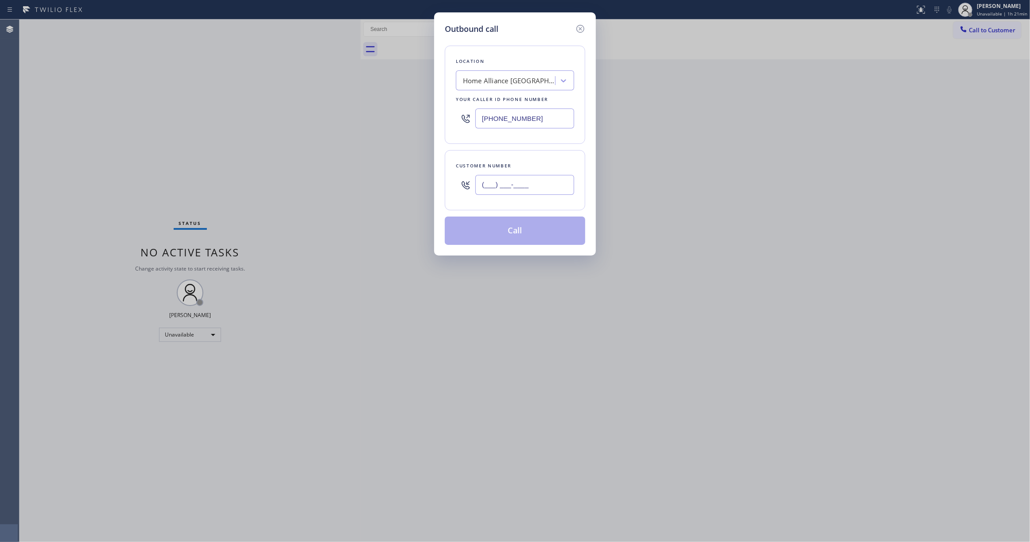
paste input "714) 249-3049"
type input "[PHONE_NUMBER]"
click at [515, 234] on button "Call" at bounding box center [515, 231] width 140 height 28
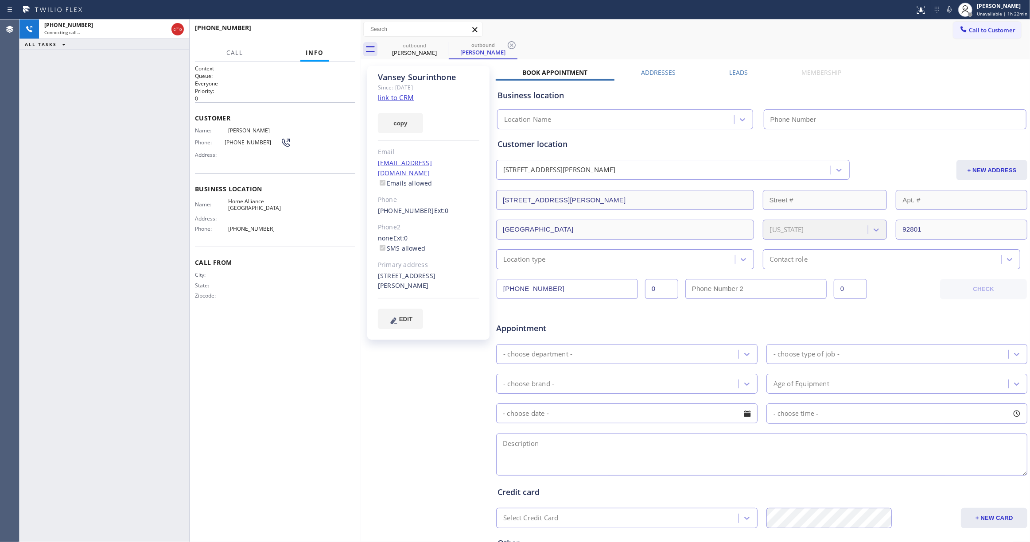
type input "[PHONE_NUMBER]"
click at [133, 208] on div "[PHONE_NUMBER] Connecting call… ALL TASKS ALL TASKS ACTIVE TASKS TASKS IN WRAP …" at bounding box center [104, 280] width 170 height 523
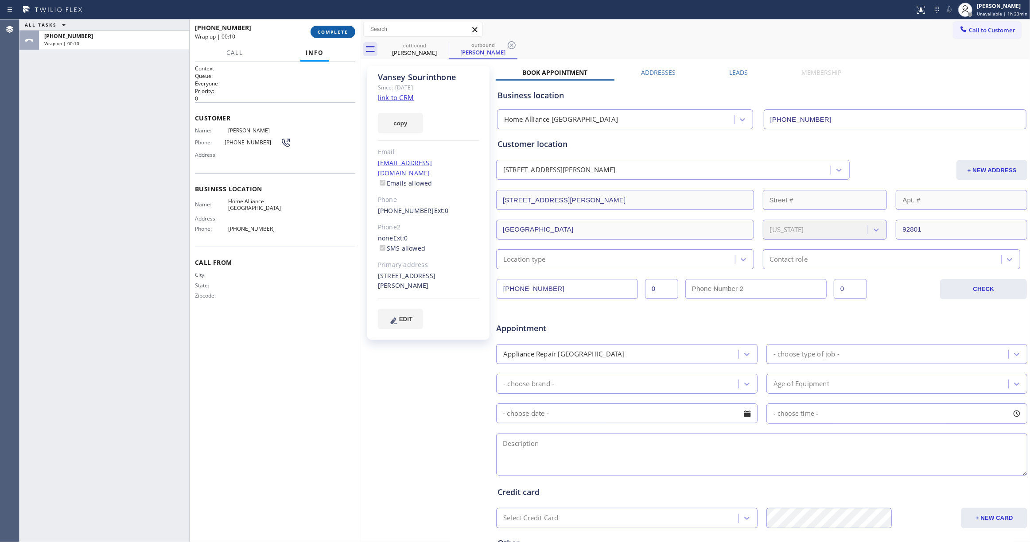
click at [326, 31] on span "COMPLETE" at bounding box center [333, 32] width 31 height 6
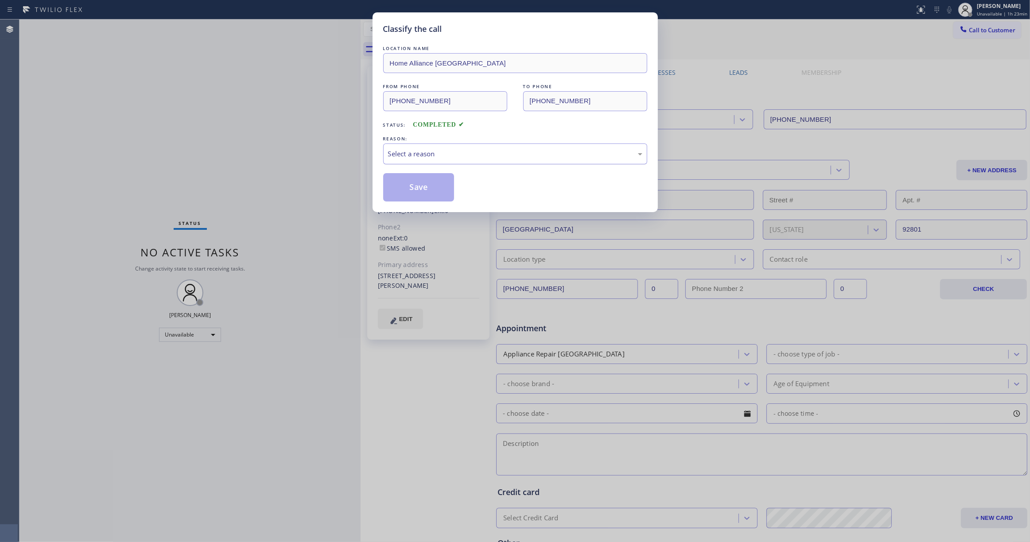
click at [433, 156] on div "Select a reason" at bounding box center [515, 154] width 254 height 10
click at [416, 183] on button "Save" at bounding box center [418, 187] width 71 height 28
click at [415, 183] on button "Save" at bounding box center [418, 187] width 71 height 28
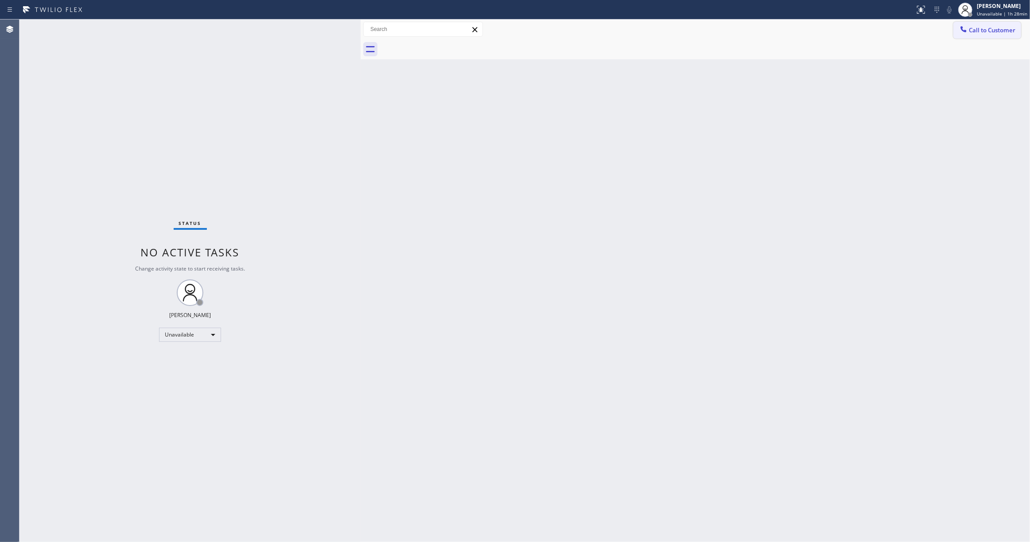
click at [991, 36] on button "Call to Customer" at bounding box center [987, 30] width 68 height 17
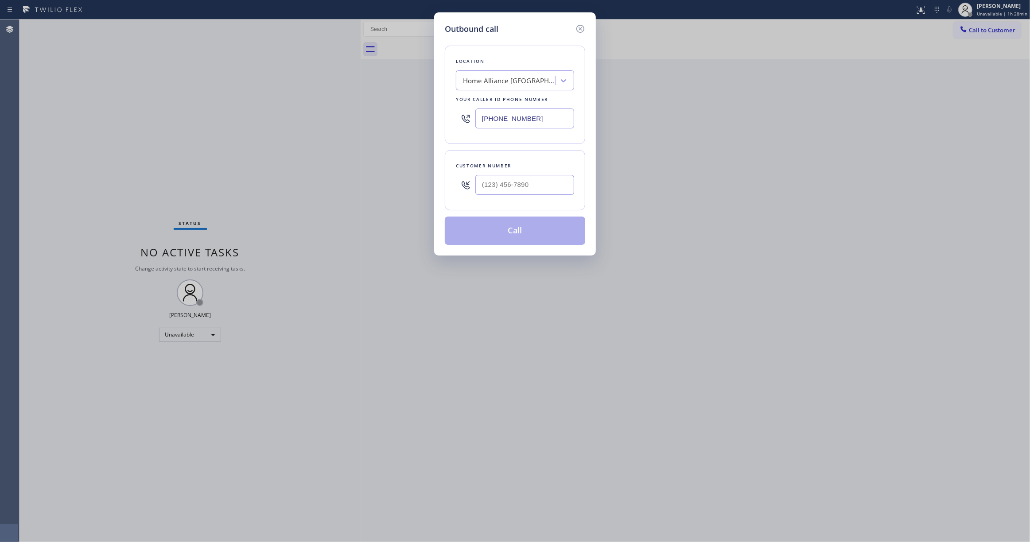
drag, startPoint x: 546, startPoint y: 116, endPoint x: 343, endPoint y: 6, distance: 230.7
click at [296, 111] on div "Outbound call Location Home Alliance [GEOGRAPHIC_DATA] Your caller id phone num…" at bounding box center [515, 271] width 1030 height 542
paste input "281) 843-5546"
type input "[PHONE_NUMBER]"
click at [506, 185] on input "(___) ___-____" at bounding box center [524, 185] width 99 height 20
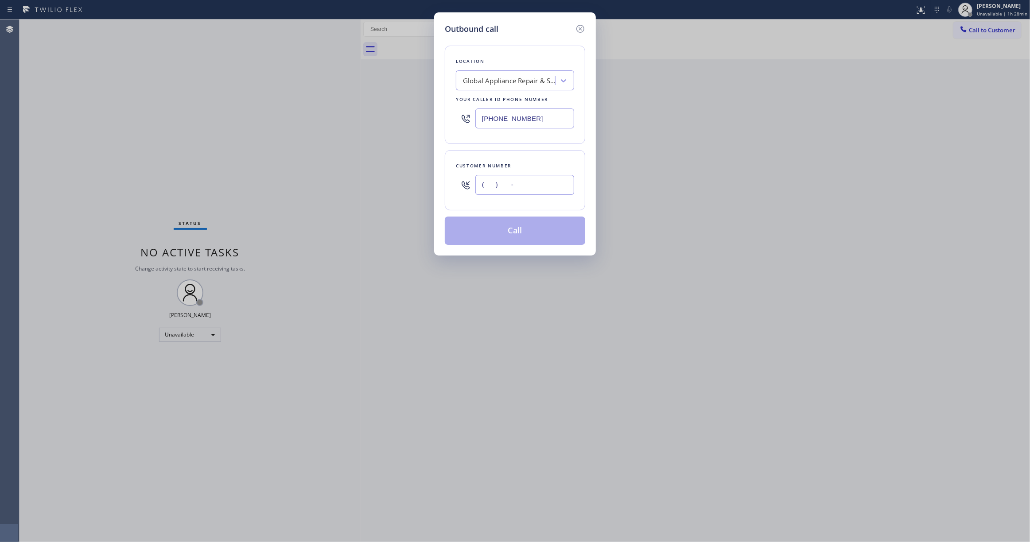
paste input "832) 652-8990"
type input "[PHONE_NUMBER]"
click at [520, 237] on button "Call" at bounding box center [515, 231] width 140 height 28
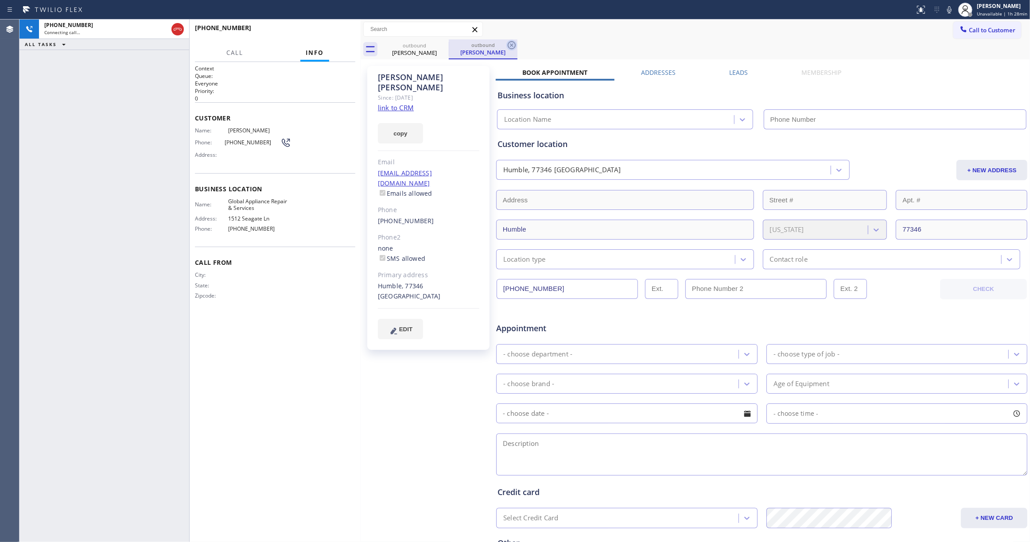
type input "[PHONE_NUMBER]"
click at [512, 43] on icon at bounding box center [511, 45] width 11 height 11
click at [344, 29] on span "HANG UP" at bounding box center [334, 32] width 27 height 6
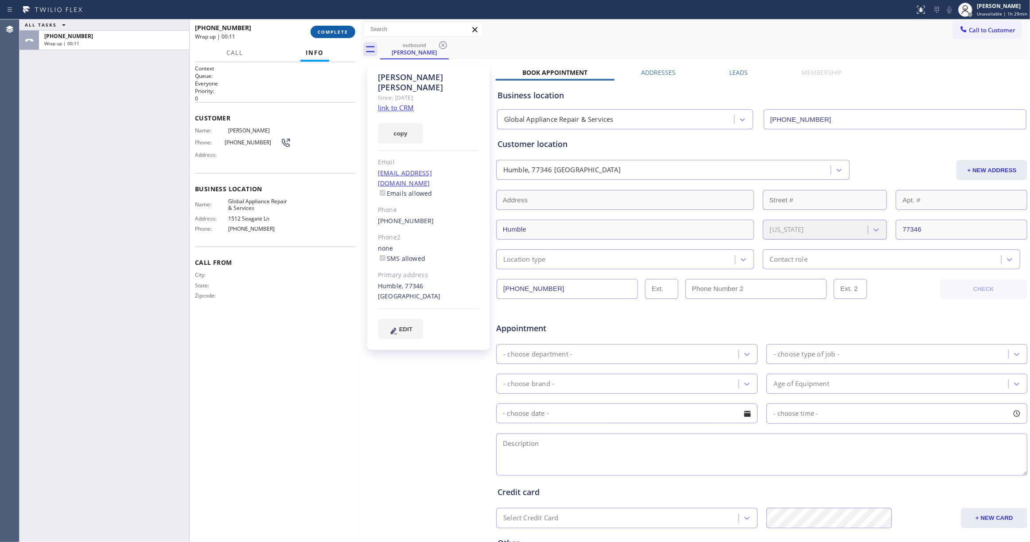
click at [332, 34] on span "COMPLETE" at bounding box center [333, 32] width 31 height 6
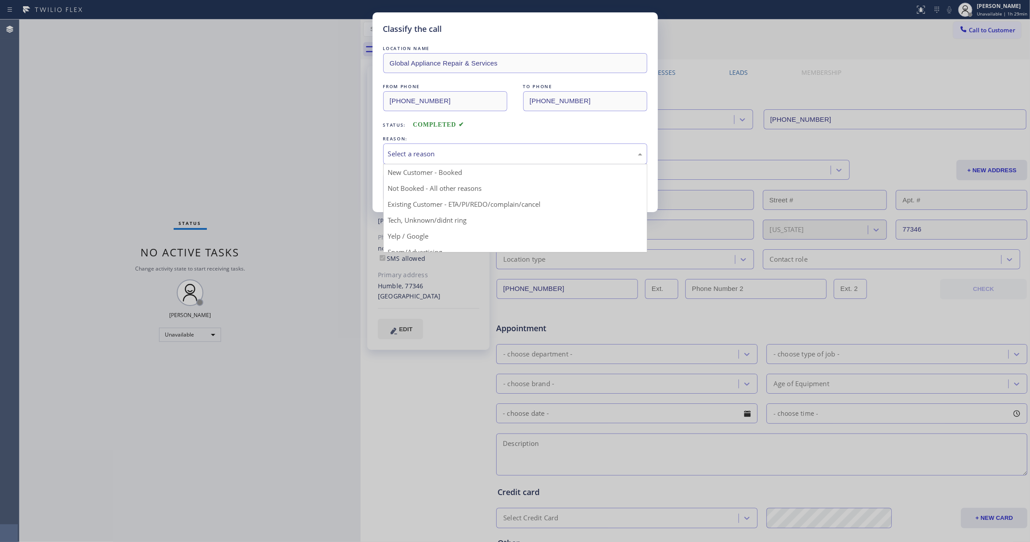
click at [415, 157] on div "Select a reason" at bounding box center [515, 154] width 254 height 10
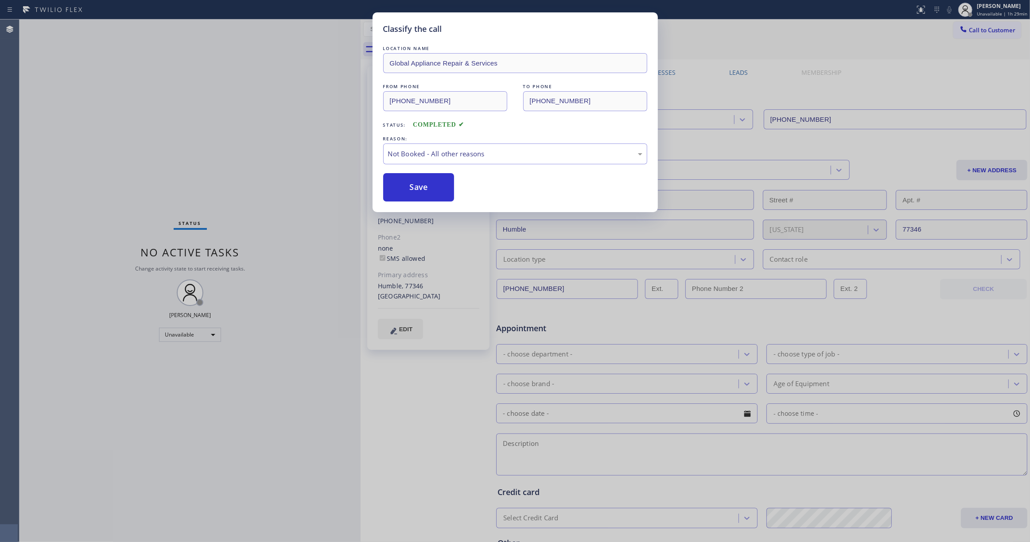
click at [412, 192] on button "Save" at bounding box center [418, 187] width 71 height 28
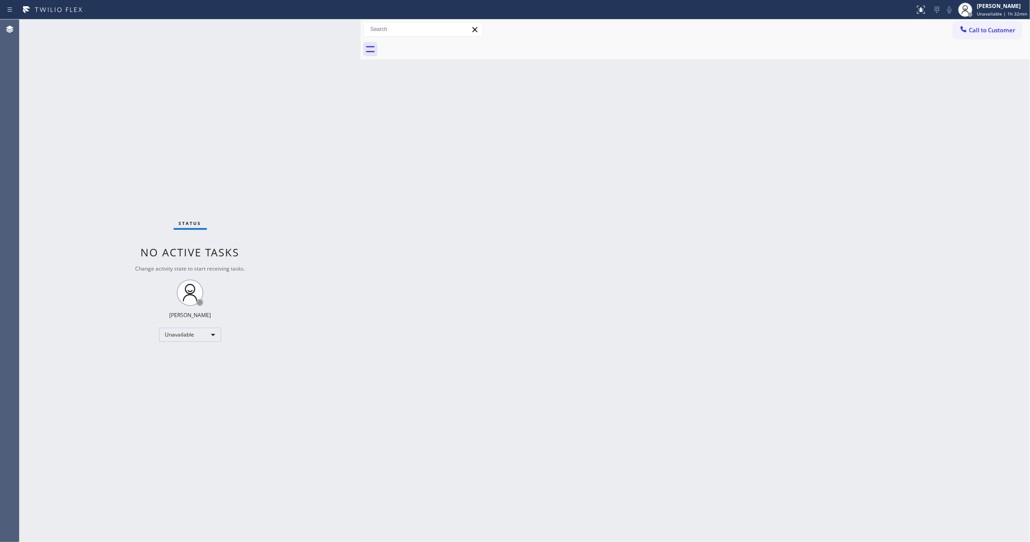
click at [105, 377] on div "Status No active tasks Change activity state to start receiving tasks. [PERSON_…" at bounding box center [189, 280] width 341 height 523
click at [989, 11] on span "Unavailable | 1h 34min" at bounding box center [1002, 14] width 50 height 6
click at [962, 84] on span "Log out" at bounding box center [956, 86] width 18 height 8
